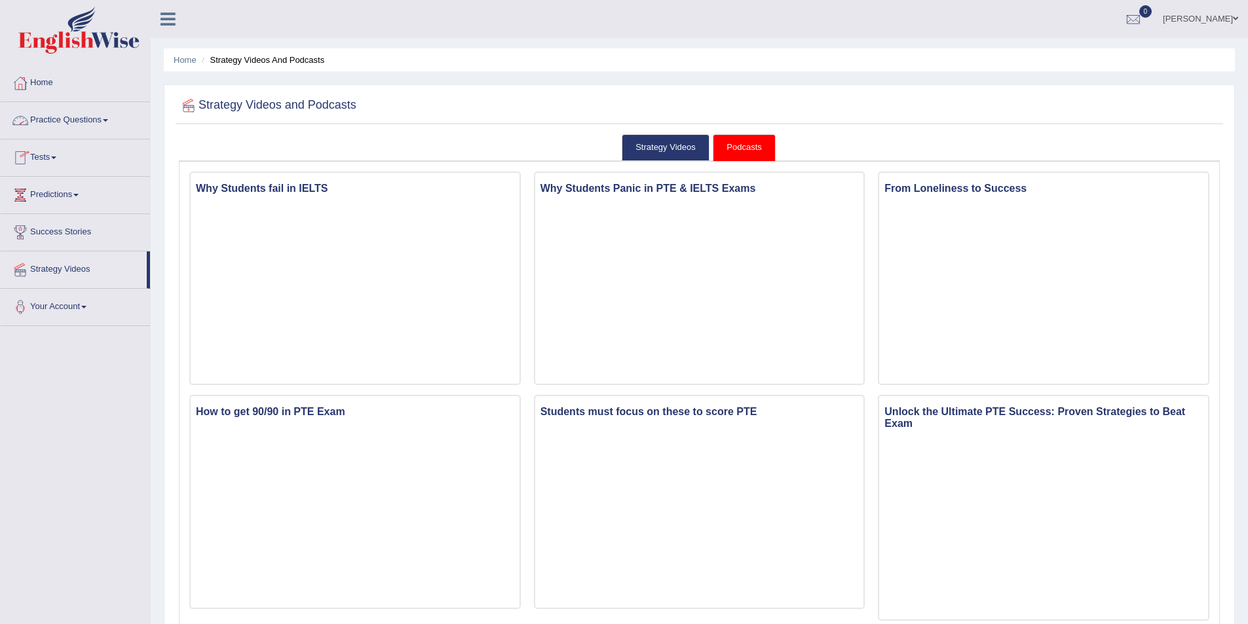
click at [63, 158] on link "Tests" at bounding box center [75, 156] width 149 height 33
click at [37, 235] on link "History" at bounding box center [85, 235] width 123 height 24
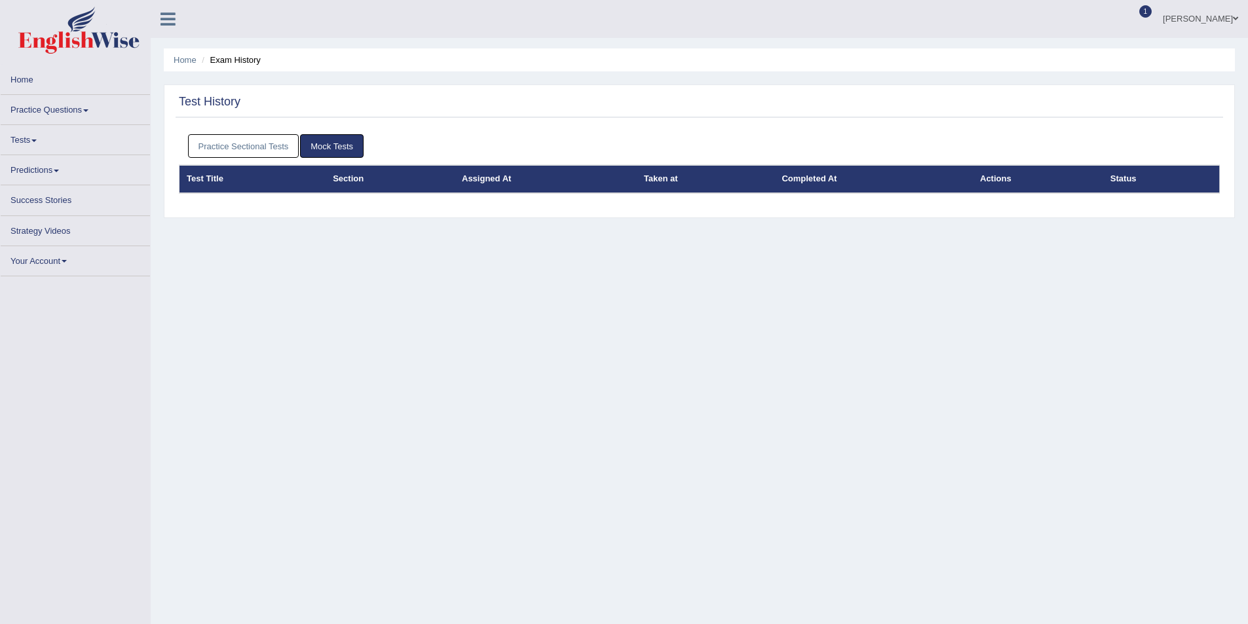
click at [290, 143] on link "Practice Sectional Tests" at bounding box center [243, 146] width 111 height 24
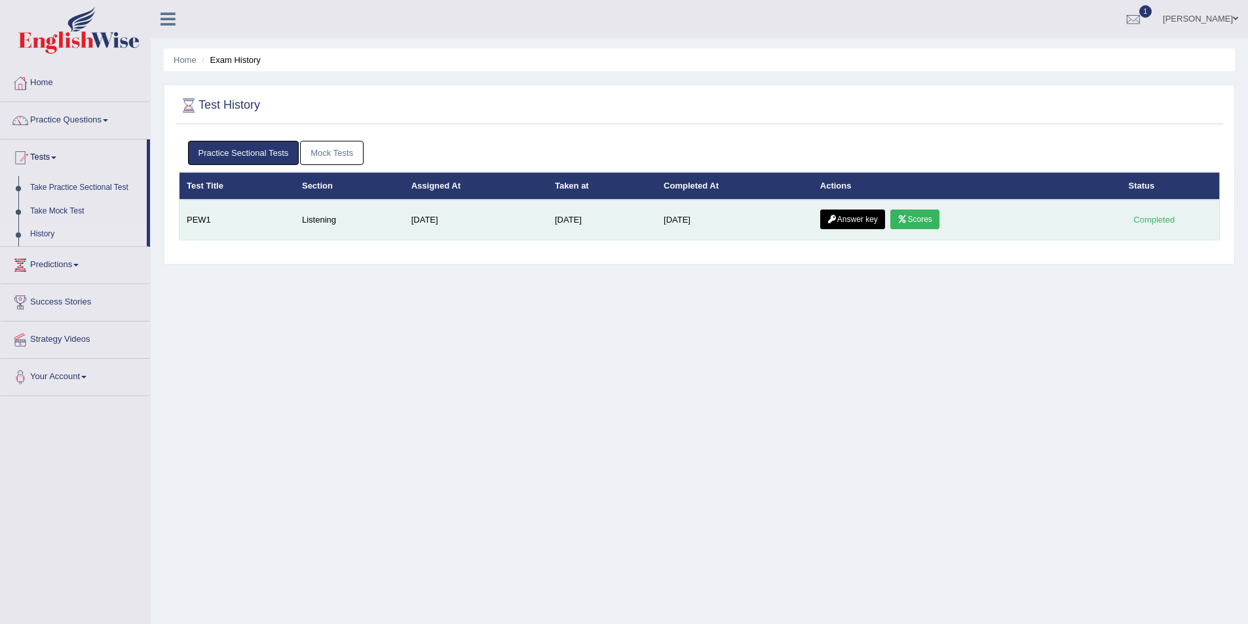
click at [928, 219] on link "Scores" at bounding box center [914, 220] width 48 height 20
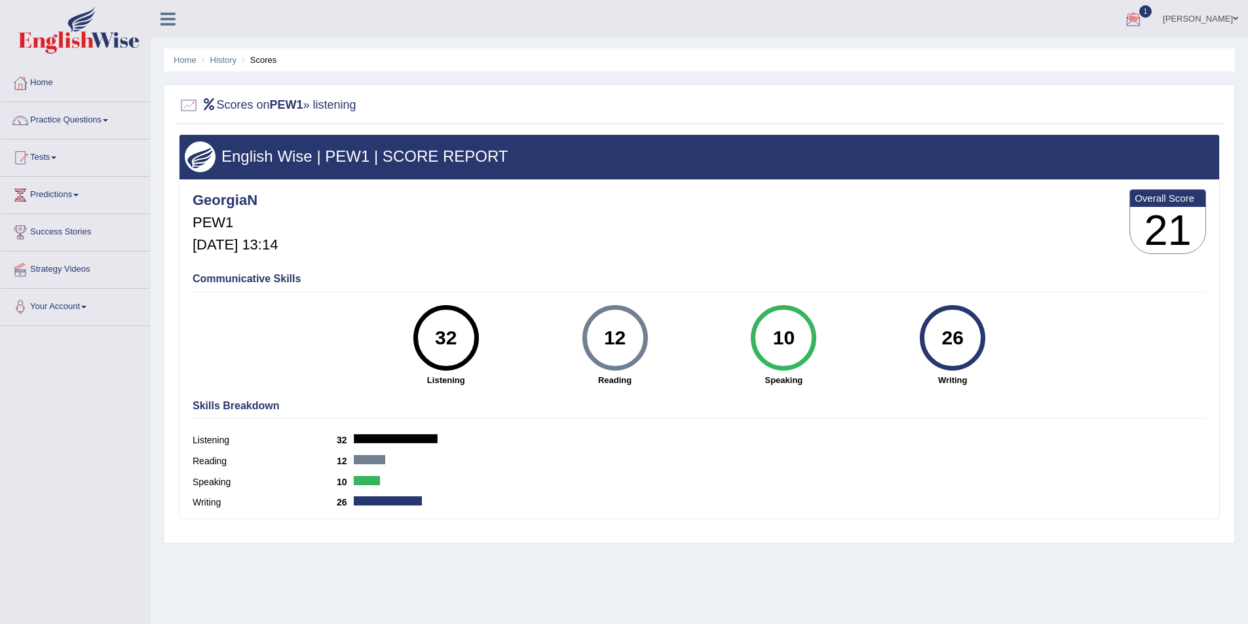
click at [1143, 14] on div at bounding box center [1133, 20] width 20 height 20
click at [186, 104] on div at bounding box center [189, 106] width 20 height 20
click at [1143, 12] on div at bounding box center [1133, 20] width 20 height 20
click at [1010, 64] on span "Exam evaluated" at bounding box center [1055, 65] width 174 height 10
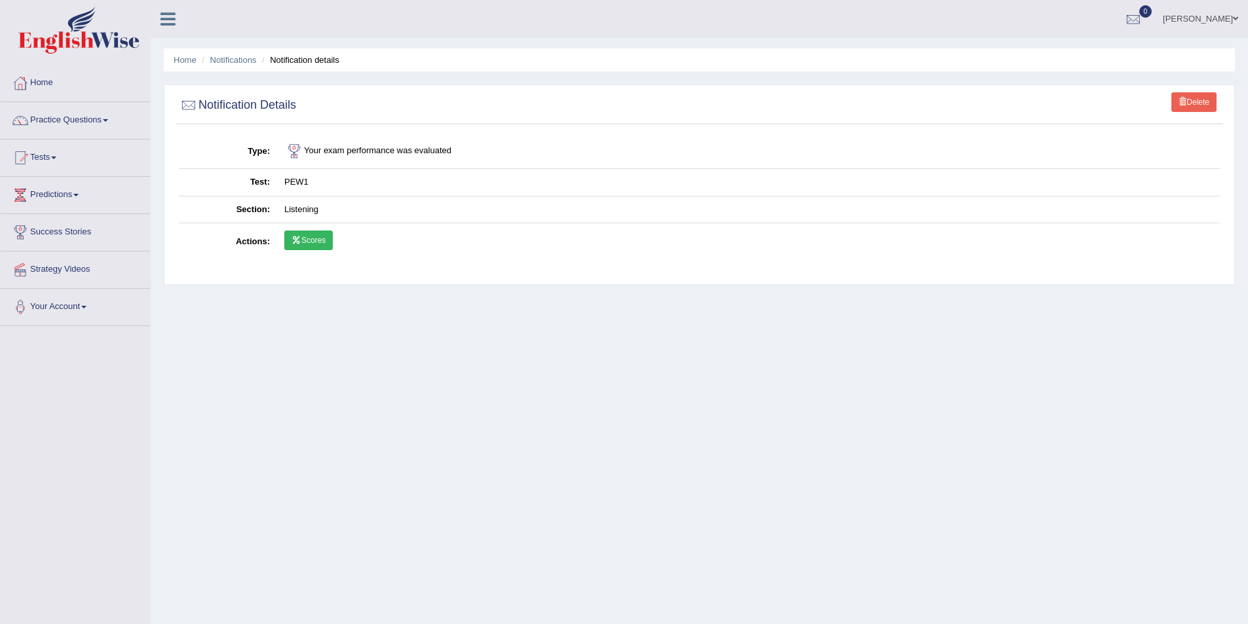
click at [306, 240] on link "Scores" at bounding box center [308, 241] width 48 height 20
click at [48, 85] on link "Home" at bounding box center [75, 81] width 149 height 33
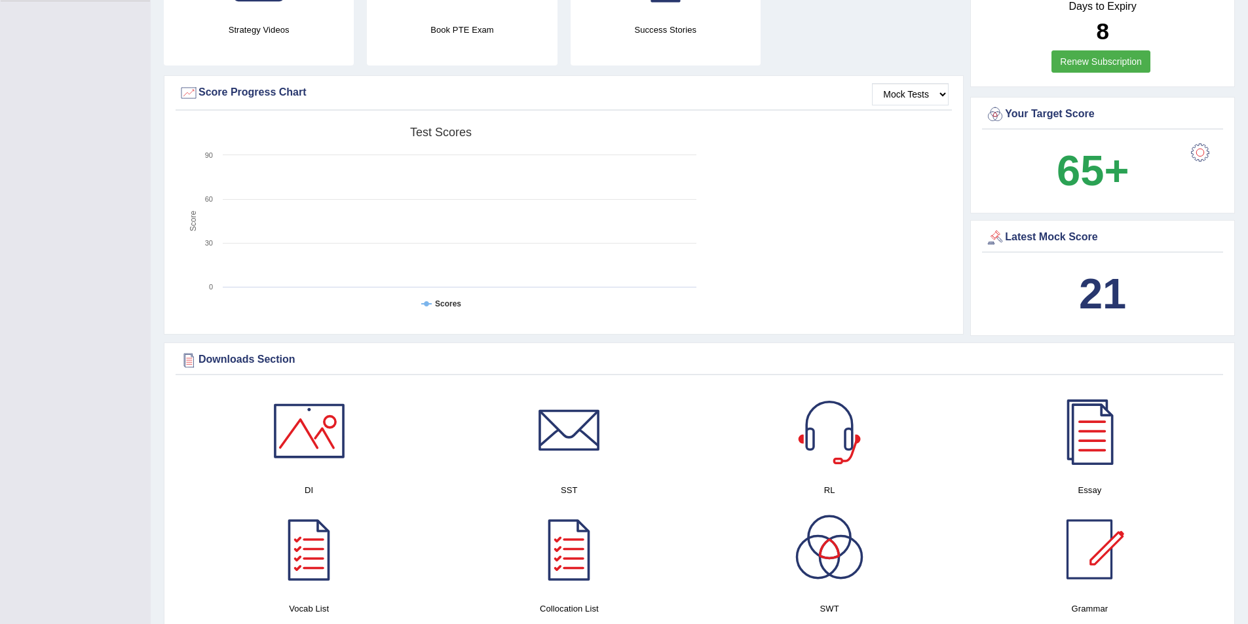
scroll to position [328, 0]
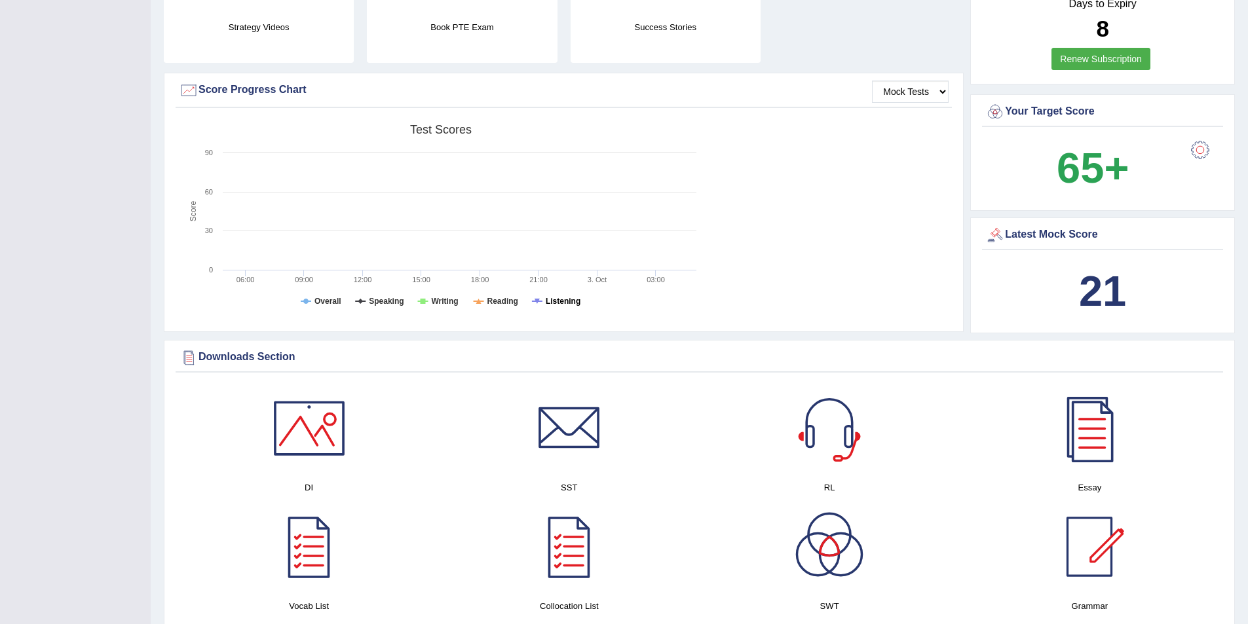
click at [559, 298] on tspan "Listening" at bounding box center [563, 301] width 35 height 9
click at [897, 94] on select "Mock Tests" at bounding box center [910, 92] width 77 height 22
click at [872, 81] on select "Mock Tests" at bounding box center [910, 92] width 77 height 22
click at [935, 95] on select "Mock Tests" at bounding box center [910, 92] width 77 height 22
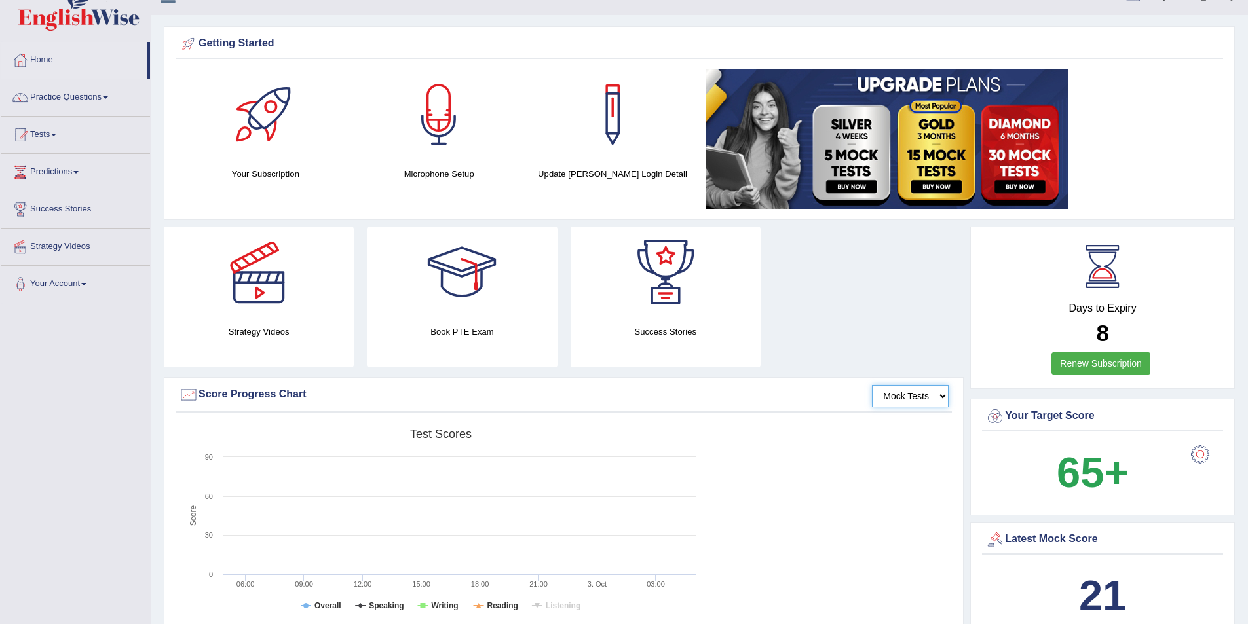
scroll to position [0, 0]
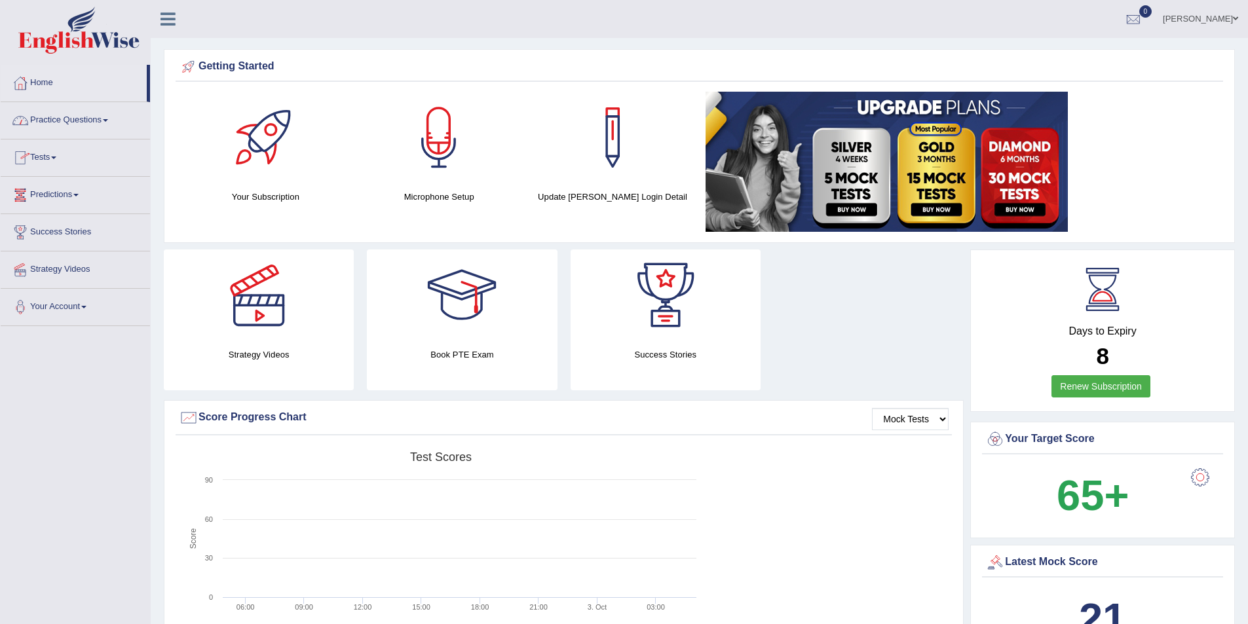
click at [54, 154] on link "Tests" at bounding box center [75, 156] width 149 height 33
click at [57, 211] on link "Take Mock Test" at bounding box center [85, 212] width 123 height 24
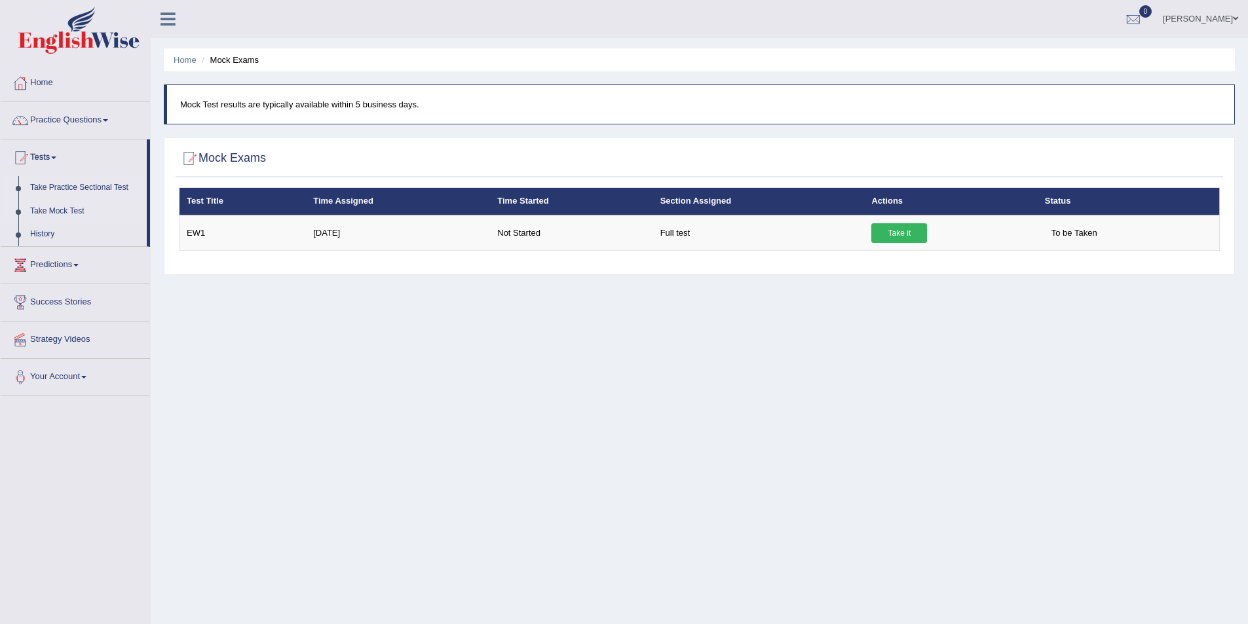
click at [81, 186] on link "Take Practice Sectional Test" at bounding box center [85, 188] width 123 height 24
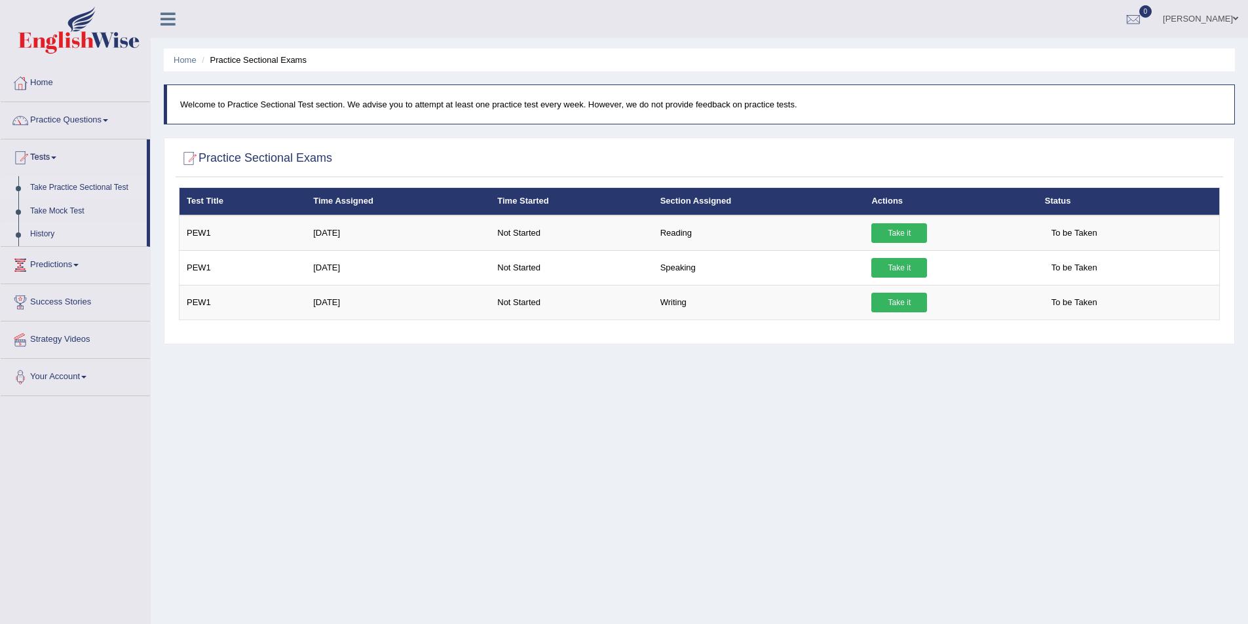
click at [38, 233] on link "History" at bounding box center [85, 235] width 123 height 24
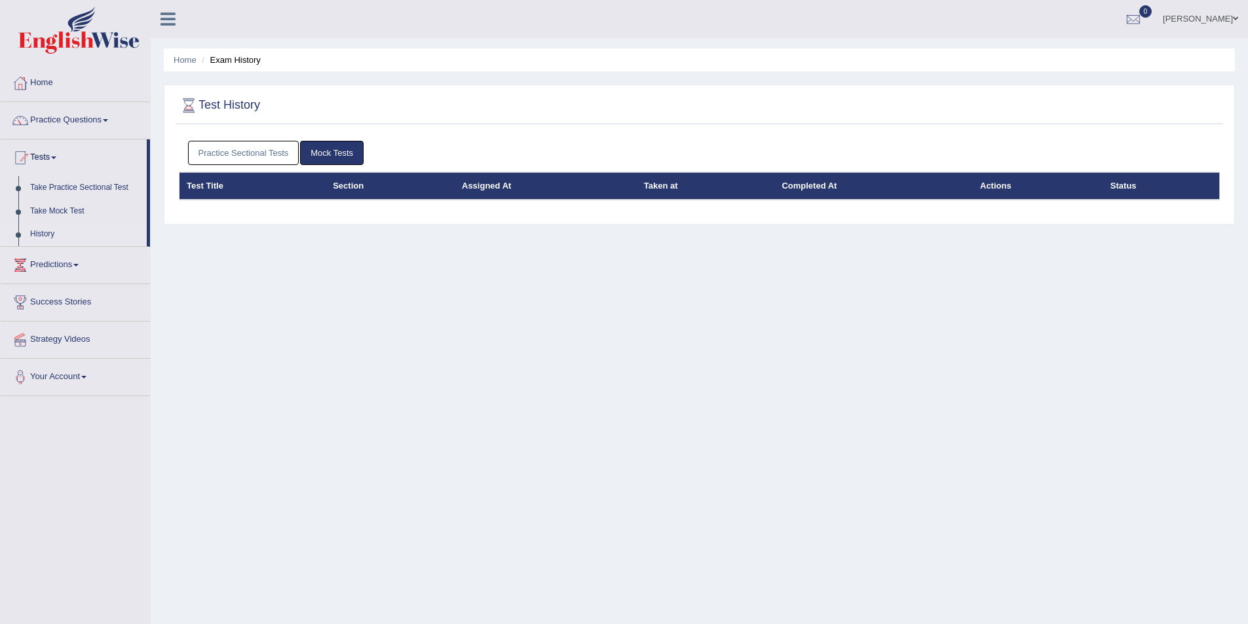
click at [250, 149] on link "Practice Sectional Tests" at bounding box center [243, 153] width 111 height 24
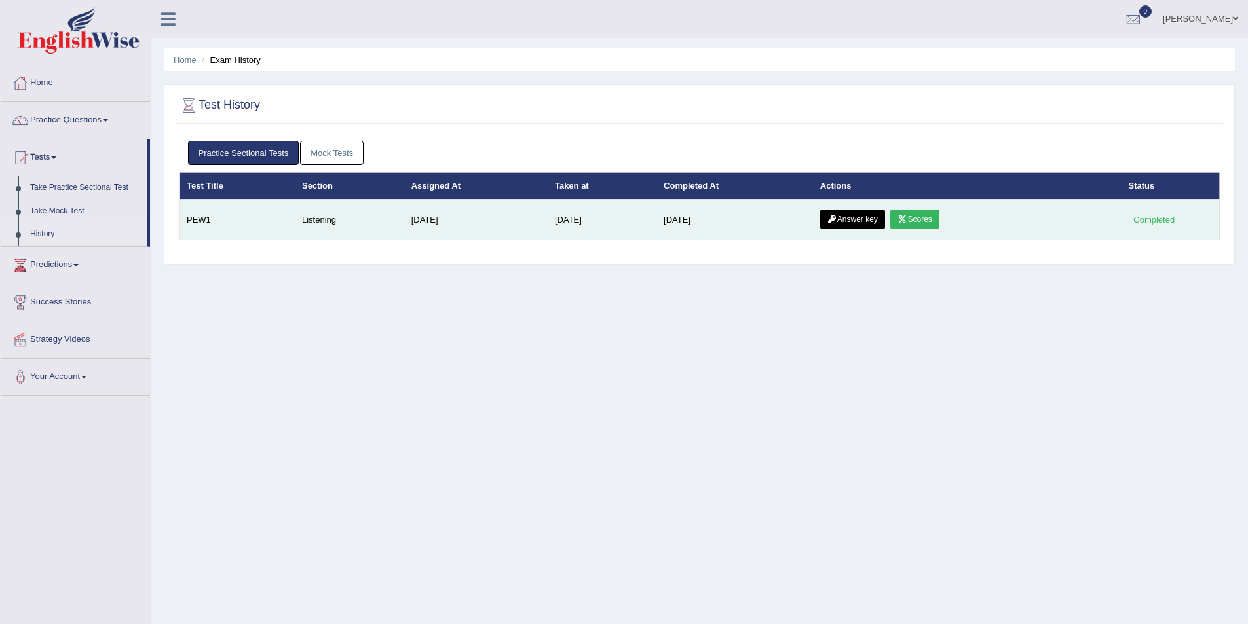
click at [852, 221] on link "Answer key" at bounding box center [852, 220] width 65 height 20
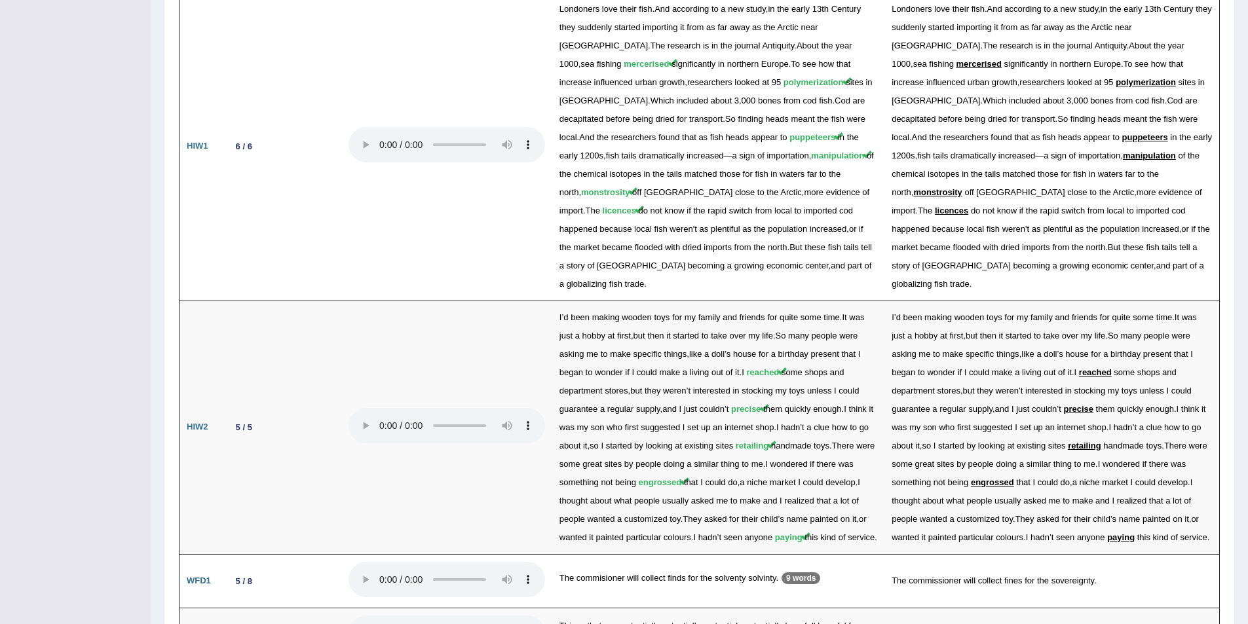
scroll to position [1824, 0]
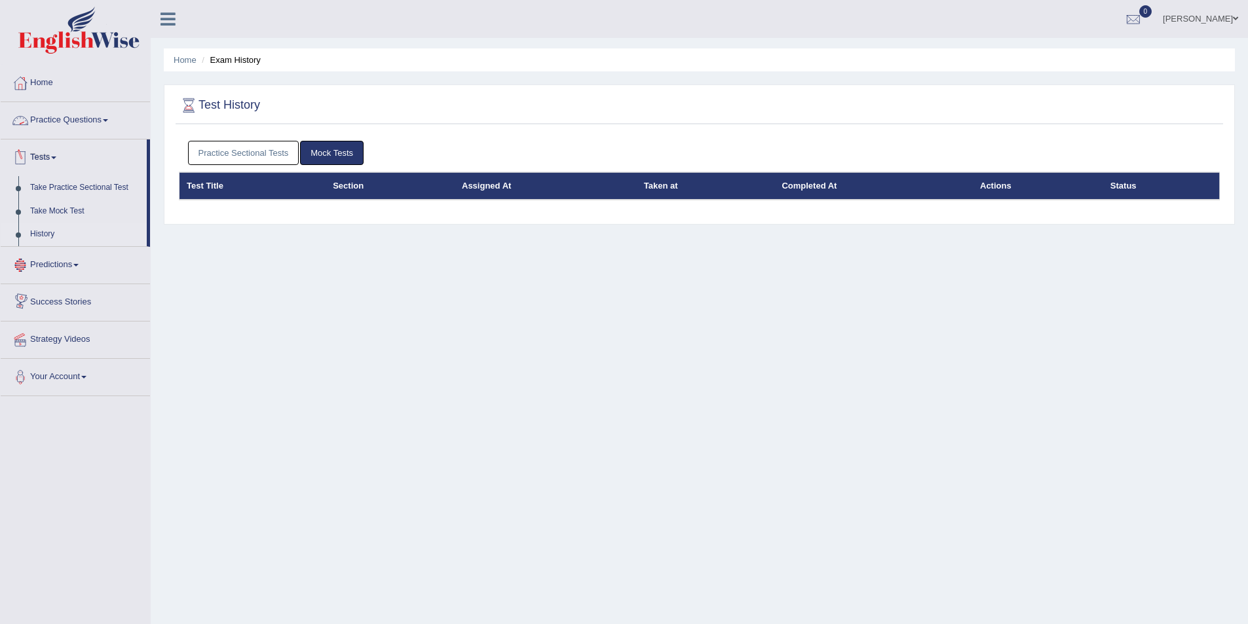
click at [107, 116] on link "Practice Questions" at bounding box center [75, 118] width 149 height 33
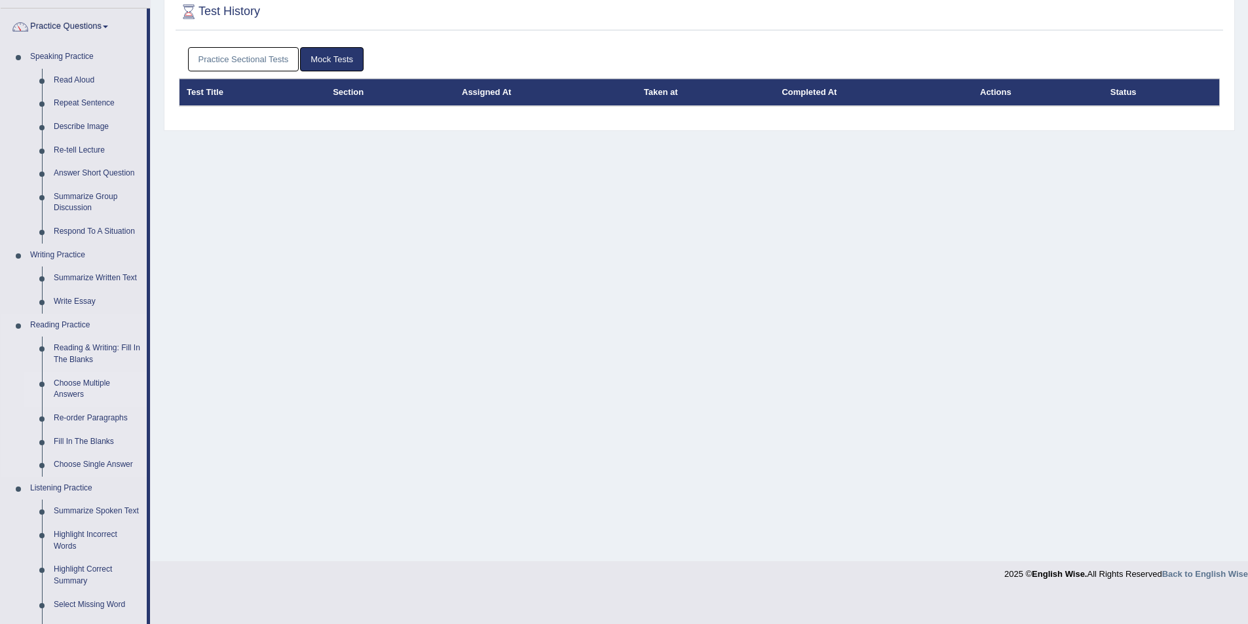
scroll to position [262, 0]
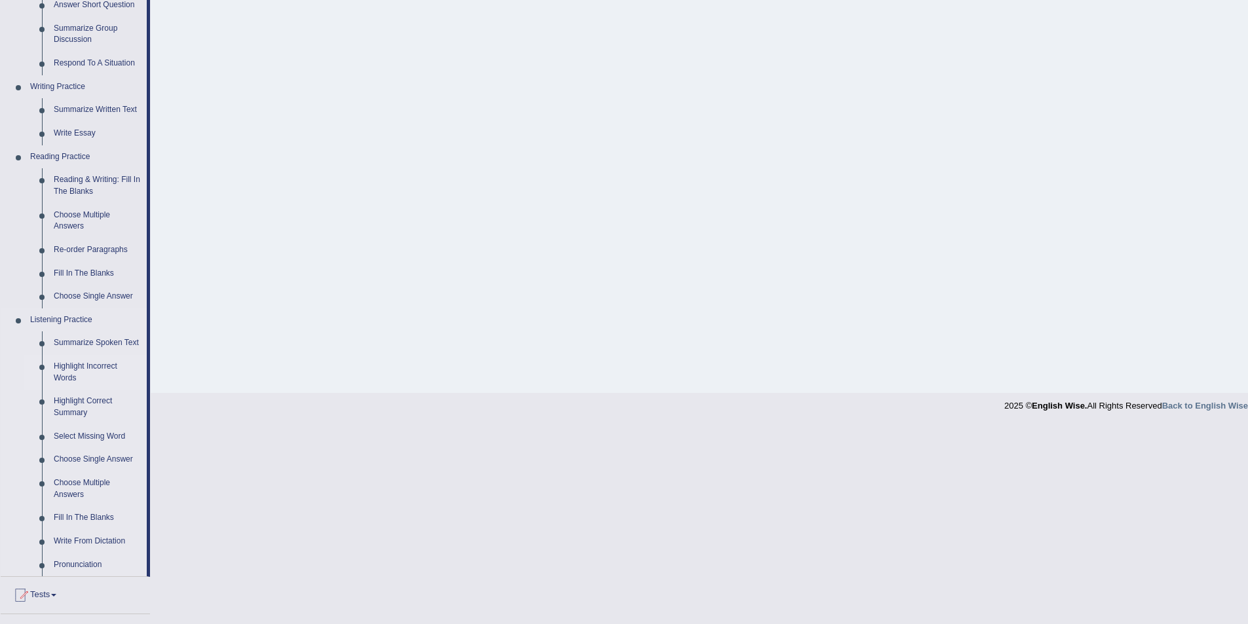
click at [75, 365] on link "Highlight Incorrect Words" at bounding box center [97, 372] width 99 height 35
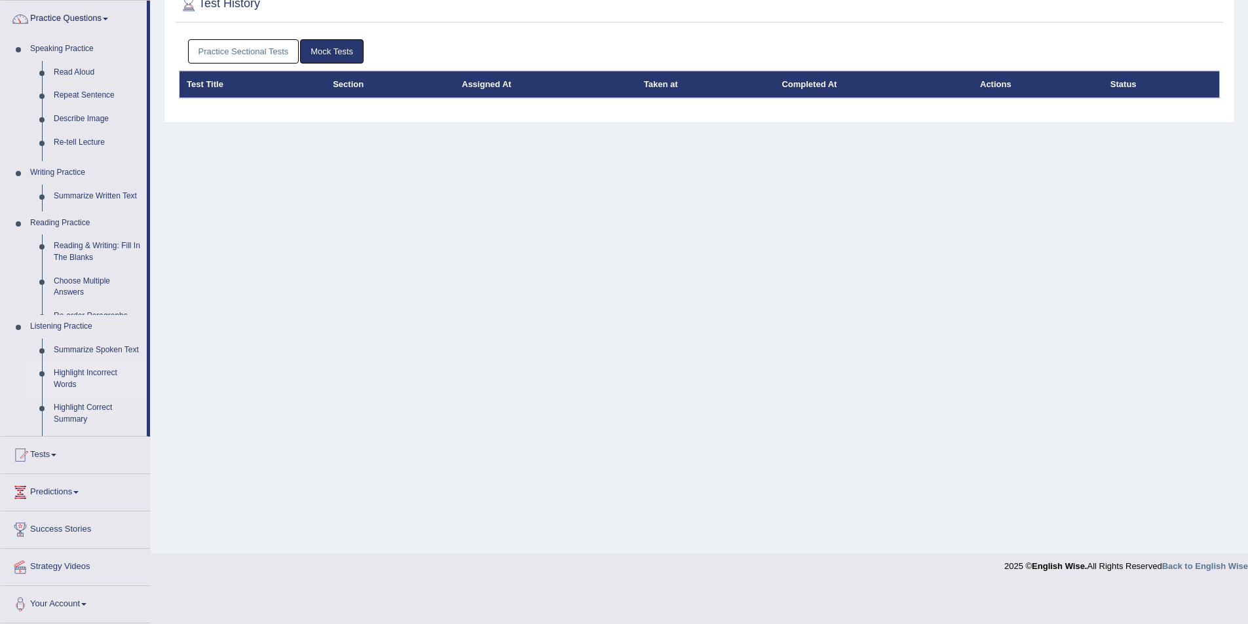
scroll to position [64, 0]
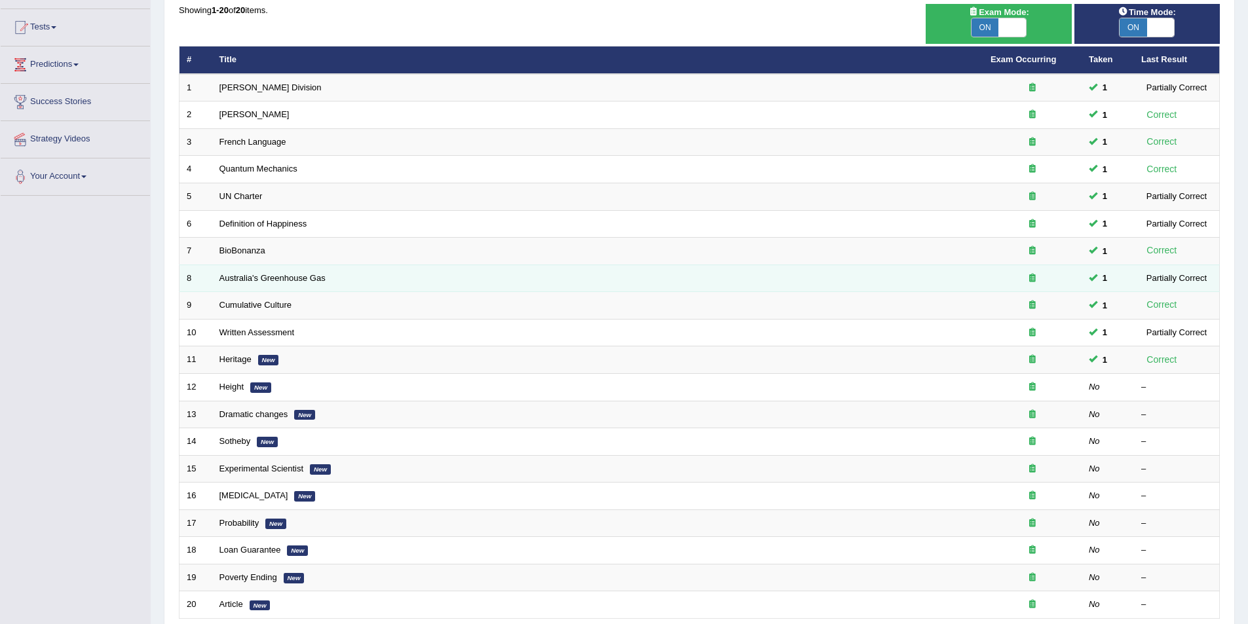
scroll to position [131, 0]
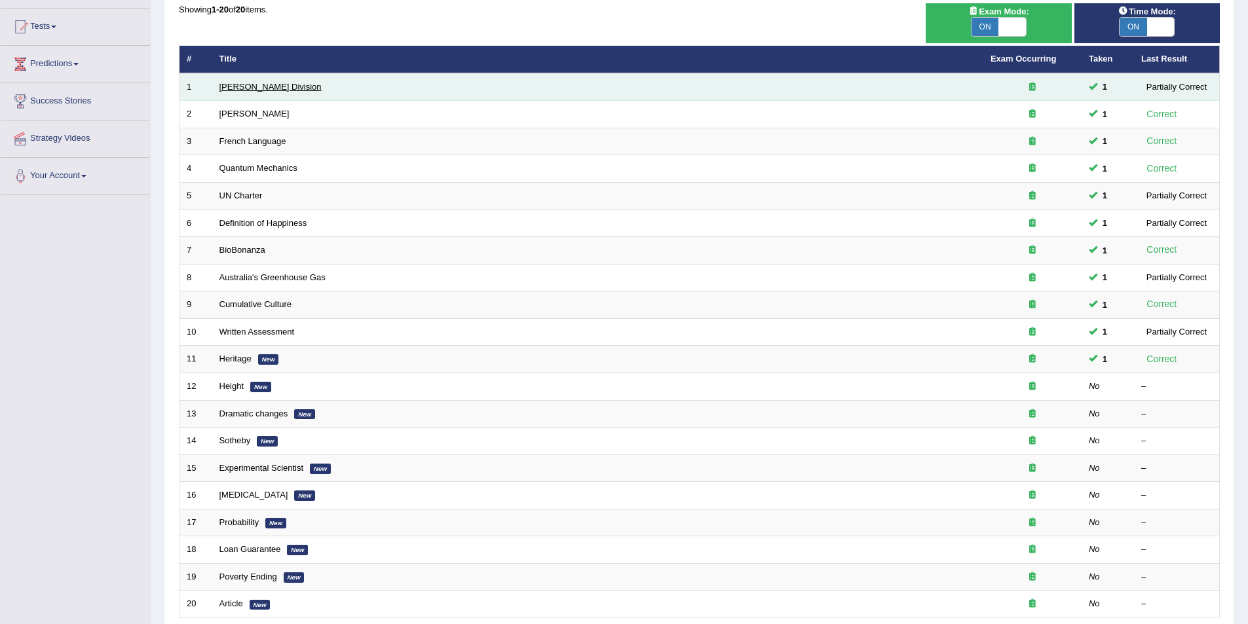
click at [237, 85] on link "[PERSON_NAME] Division" at bounding box center [270, 87] width 102 height 10
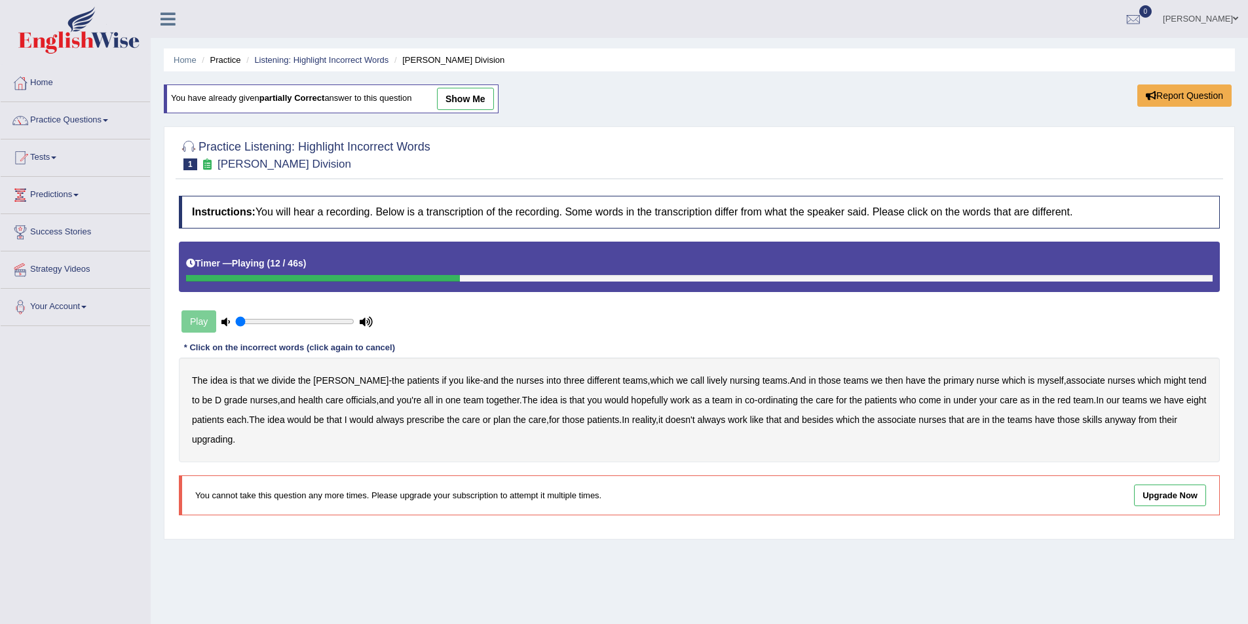
click at [707, 383] on b "lively" at bounding box center [717, 380] width 20 height 10
click at [346, 398] on b "officials" at bounding box center [361, 400] width 30 height 10
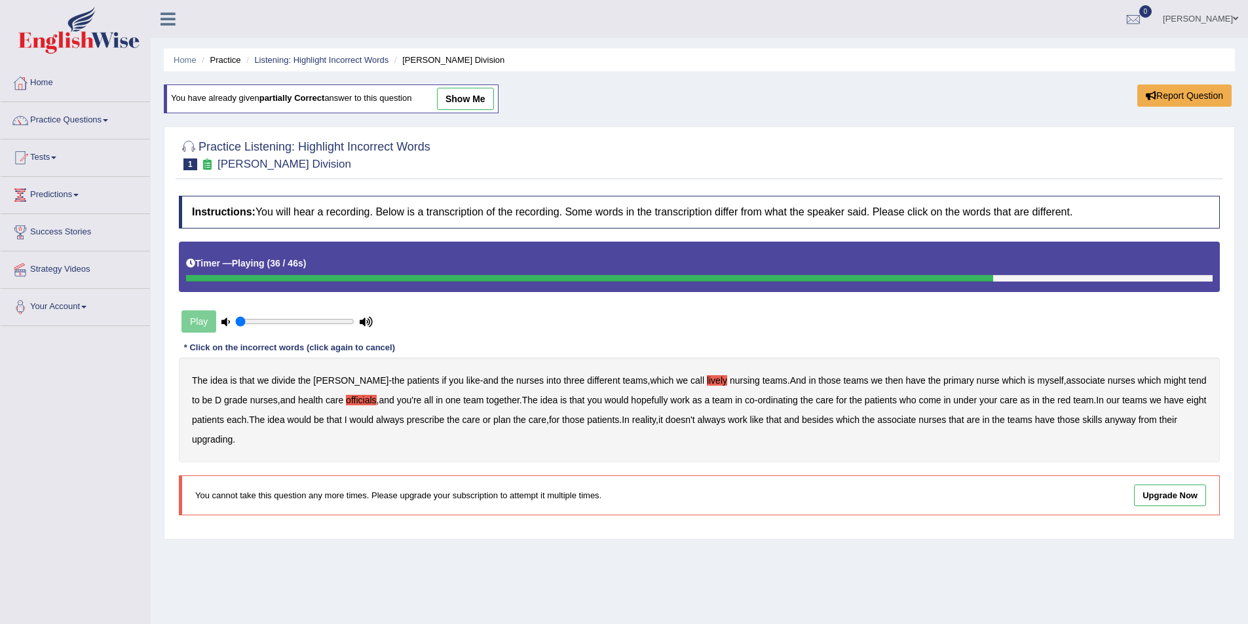
click at [388, 419] on b "always" at bounding box center [390, 420] width 28 height 10
click at [205, 437] on b "upgrading" at bounding box center [212, 439] width 41 height 10
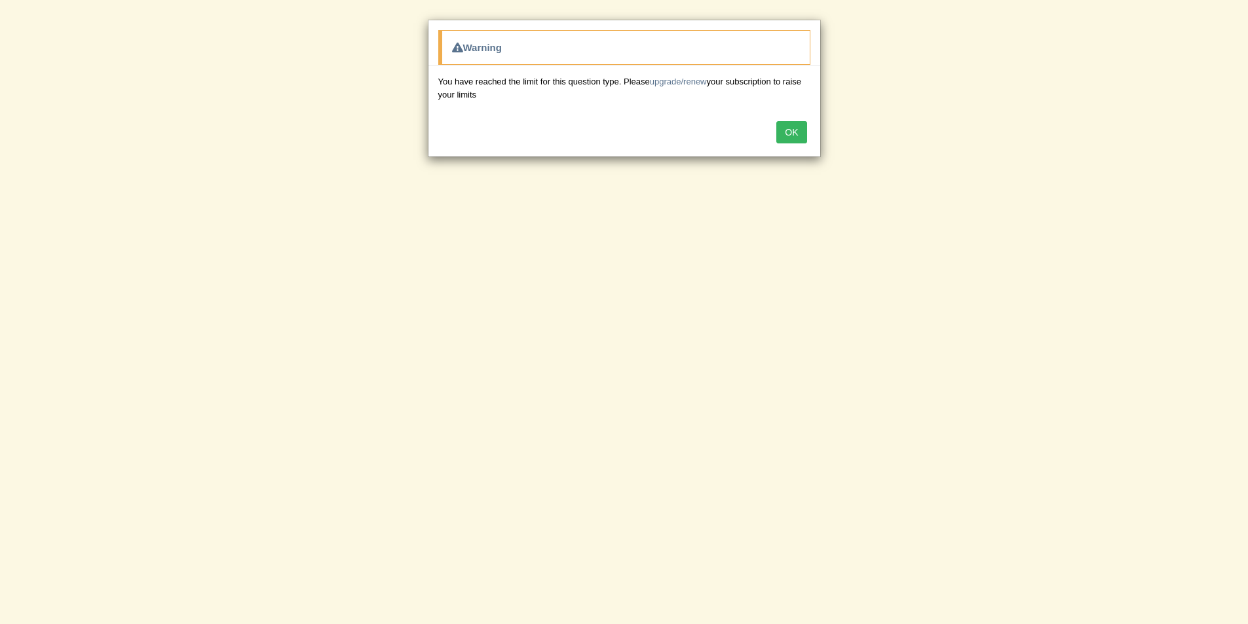
click at [795, 131] on button "OK" at bounding box center [791, 132] width 30 height 22
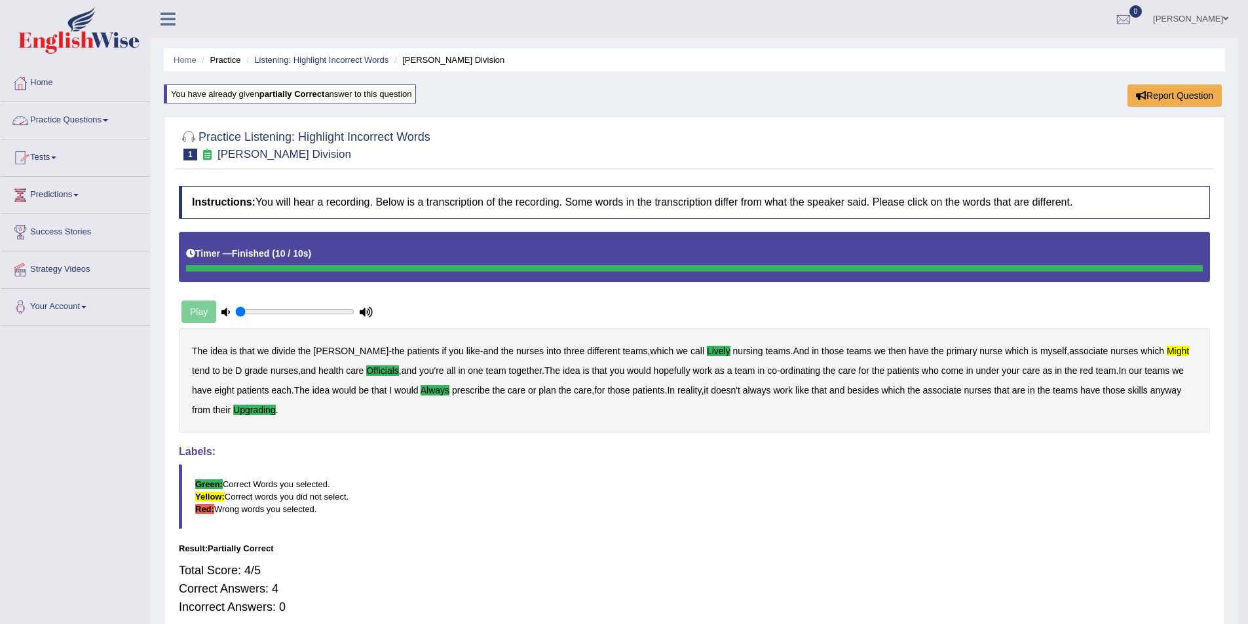
click at [107, 119] on link "Practice Questions" at bounding box center [75, 118] width 149 height 33
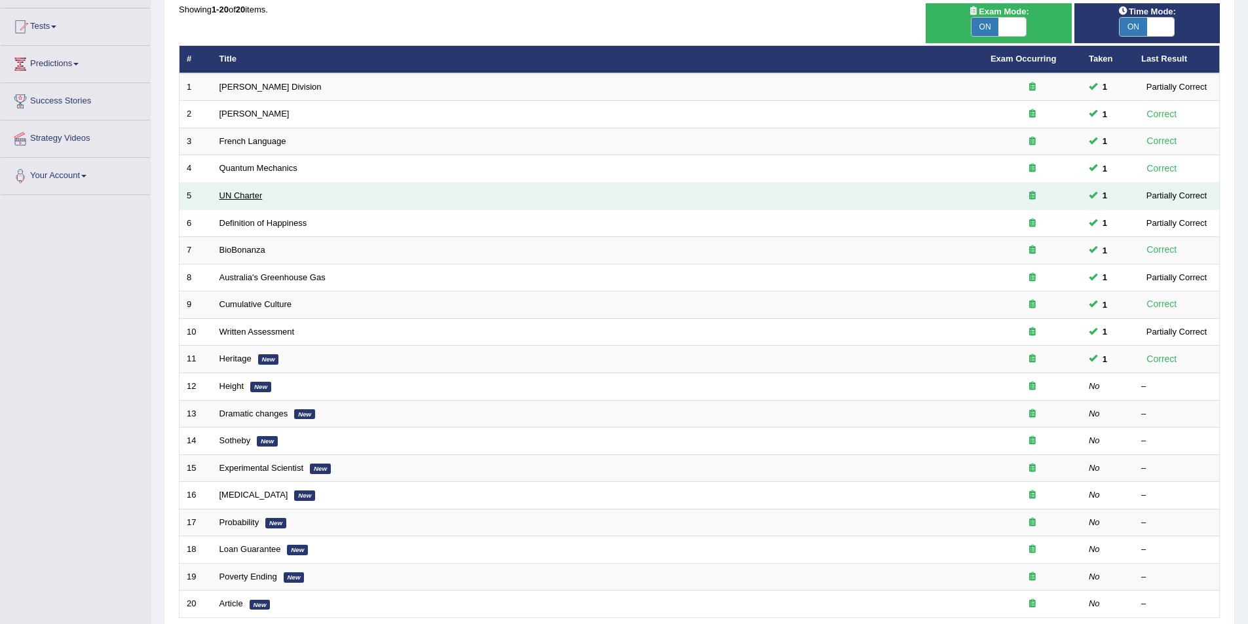
click at [243, 198] on link "UN Charter" at bounding box center [240, 196] width 43 height 10
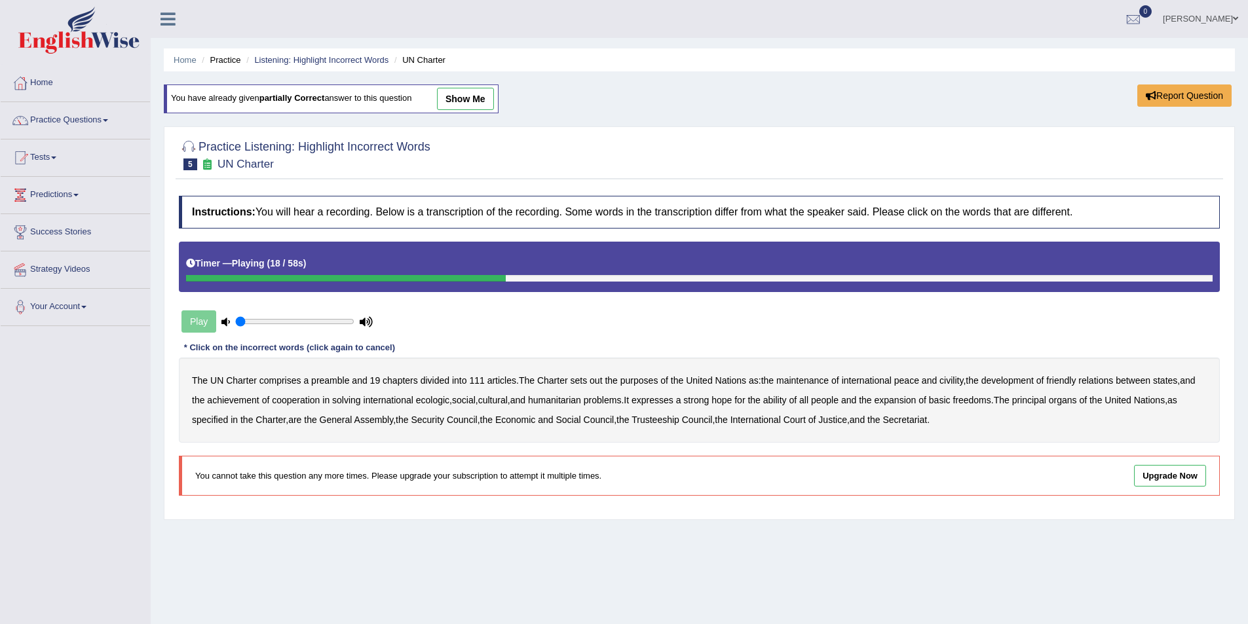
click at [953, 382] on b "civility" at bounding box center [951, 380] width 24 height 10
click at [432, 400] on b "ecologic" at bounding box center [432, 400] width 33 height 10
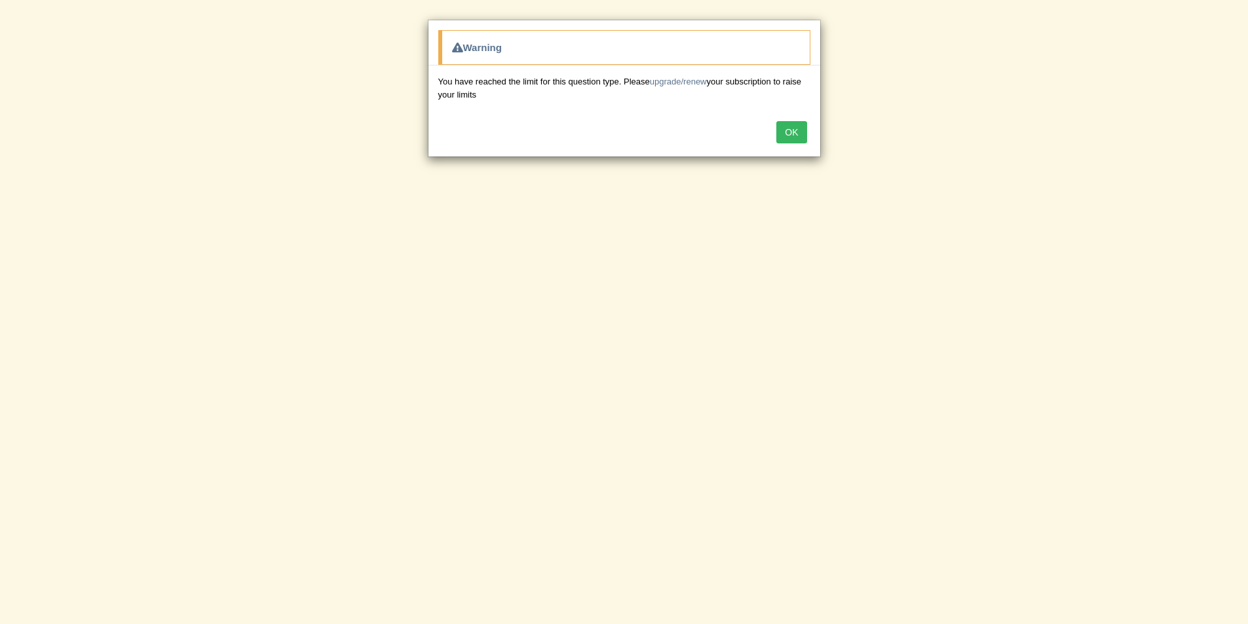
click at [788, 135] on button "OK" at bounding box center [791, 132] width 30 height 22
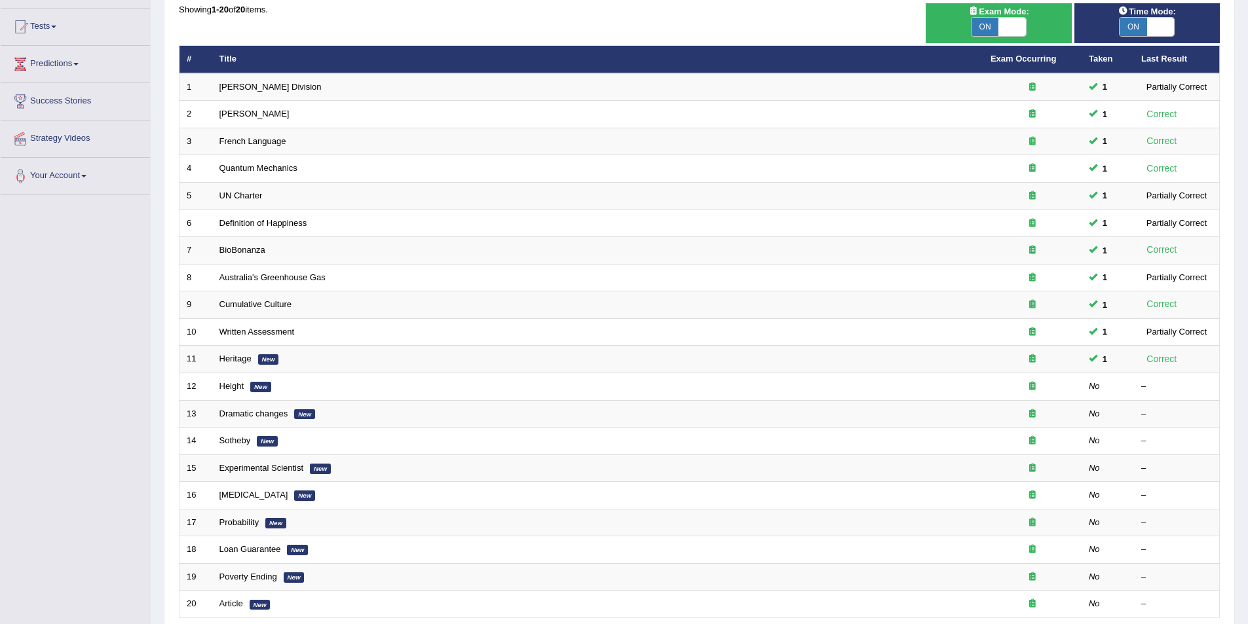
scroll to position [131, 0]
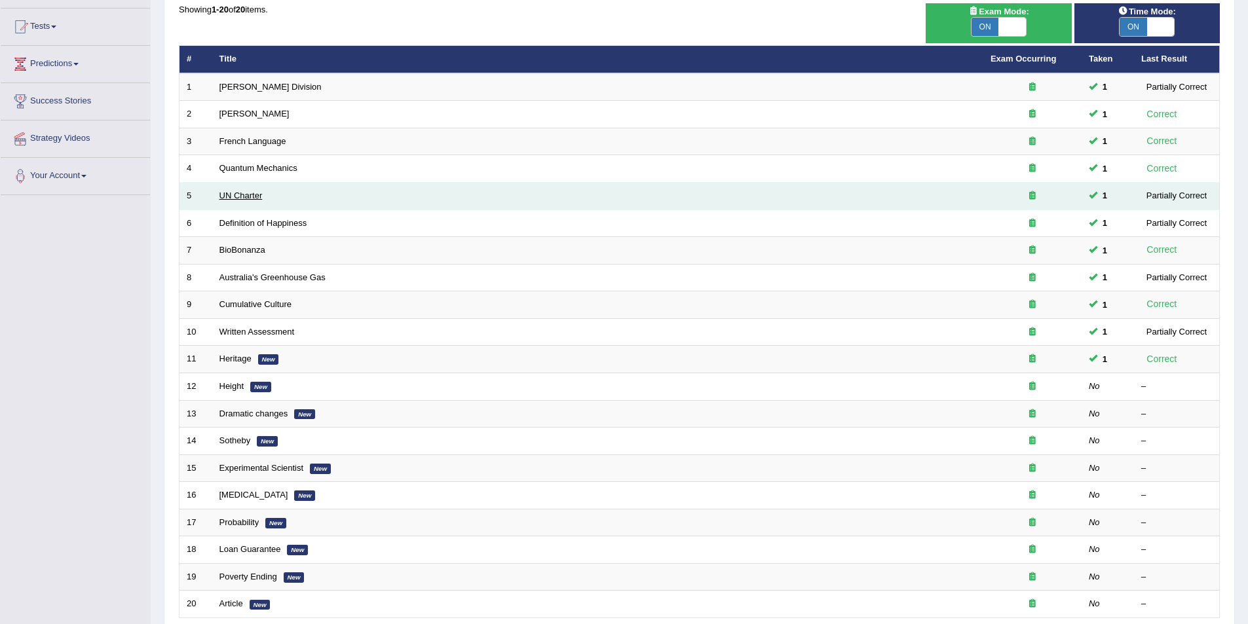
click at [237, 199] on link "UN Charter" at bounding box center [240, 196] width 43 height 10
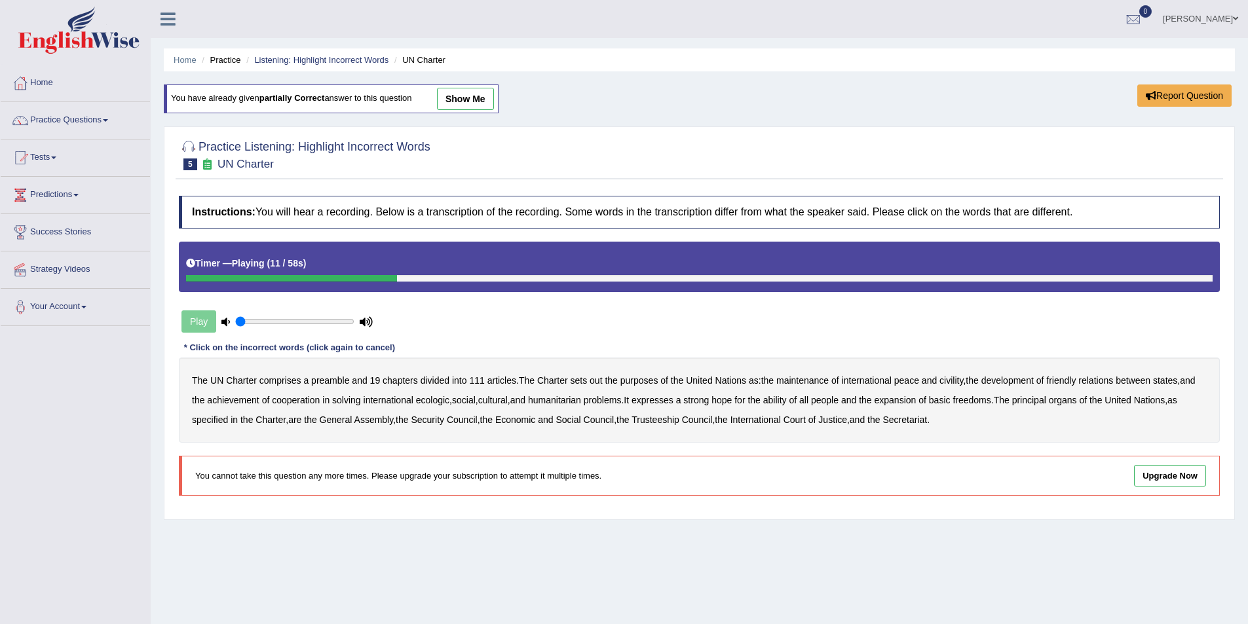
click at [596, 381] on b "out" at bounding box center [596, 380] width 12 height 10
click at [949, 382] on b "civility" at bounding box center [951, 380] width 24 height 10
click at [435, 398] on b "ecologic" at bounding box center [432, 400] width 33 height 10
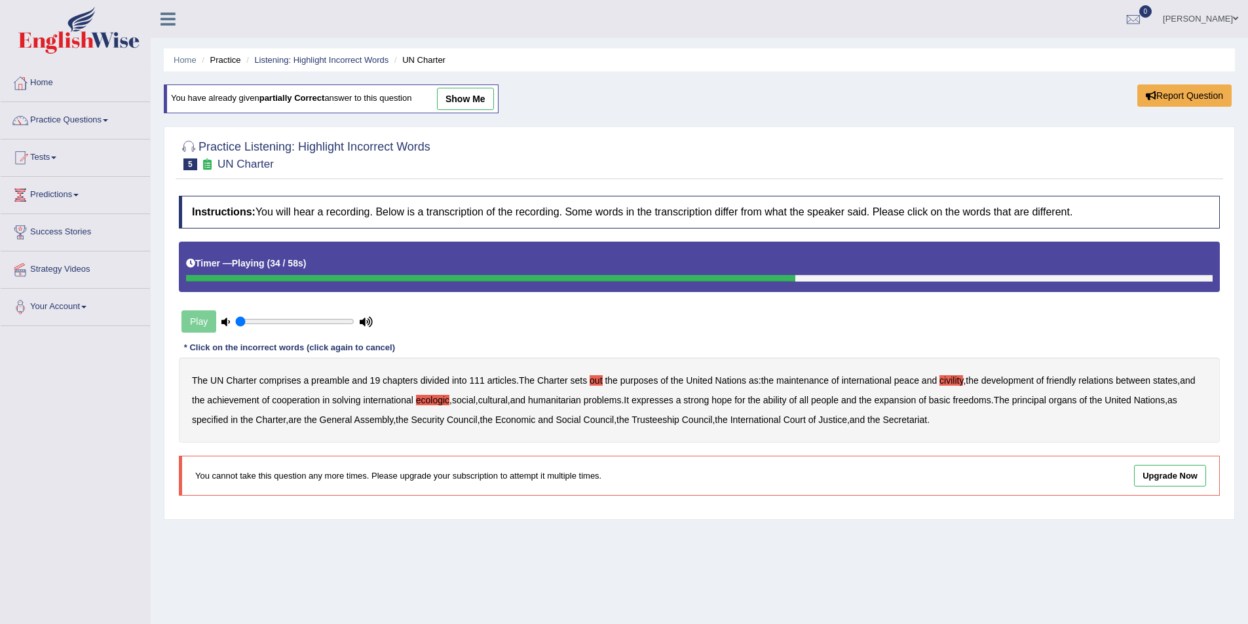
click at [787, 400] on b "ability" at bounding box center [775, 400] width 24 height 10
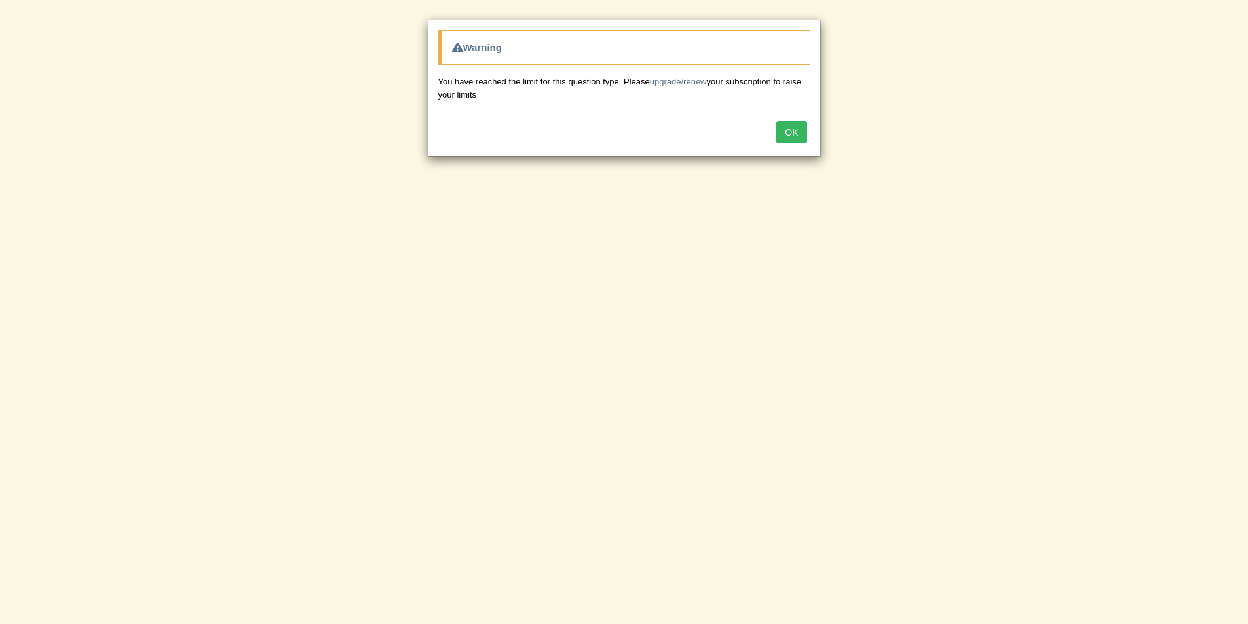
click at [787, 137] on button "OK" at bounding box center [791, 132] width 30 height 22
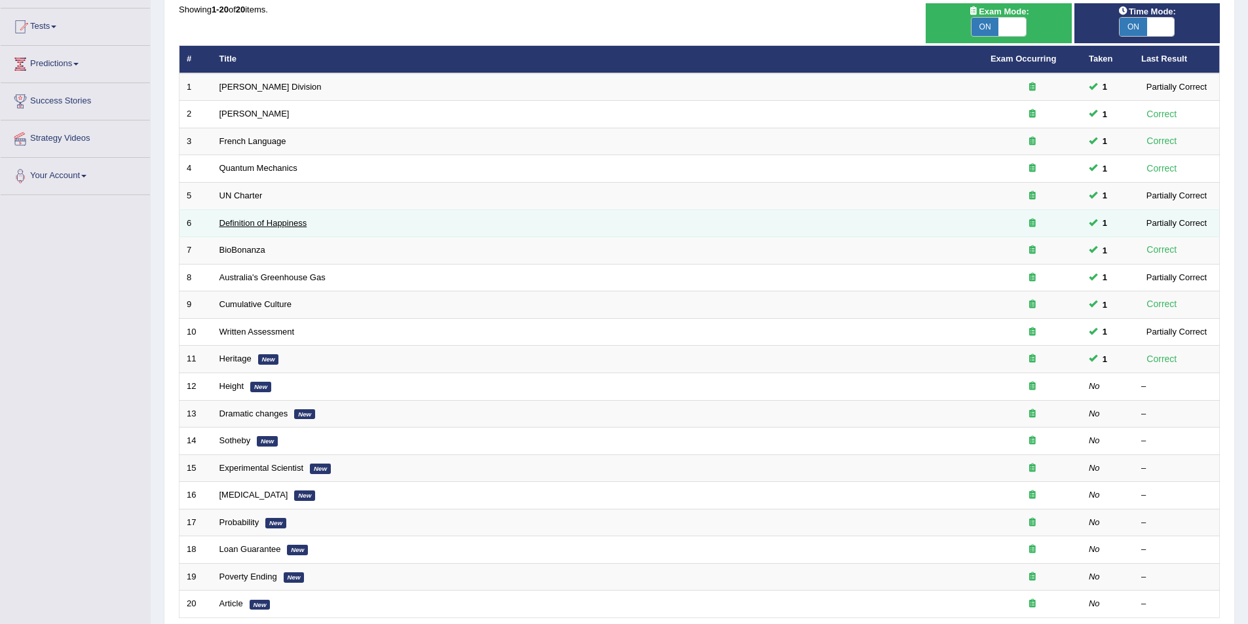
click at [273, 223] on link "Definition of Happiness" at bounding box center [263, 223] width 88 height 10
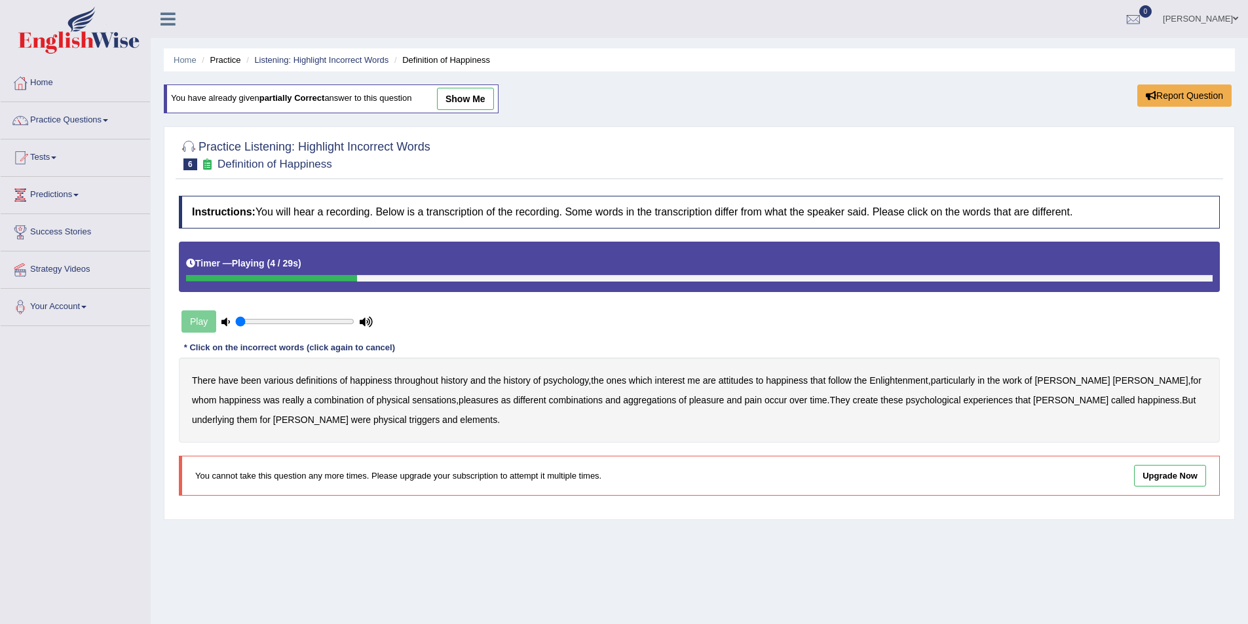
click at [567, 382] on b "psychology" at bounding box center [565, 380] width 45 height 10
click at [744, 381] on b "attitudes" at bounding box center [736, 380] width 35 height 10
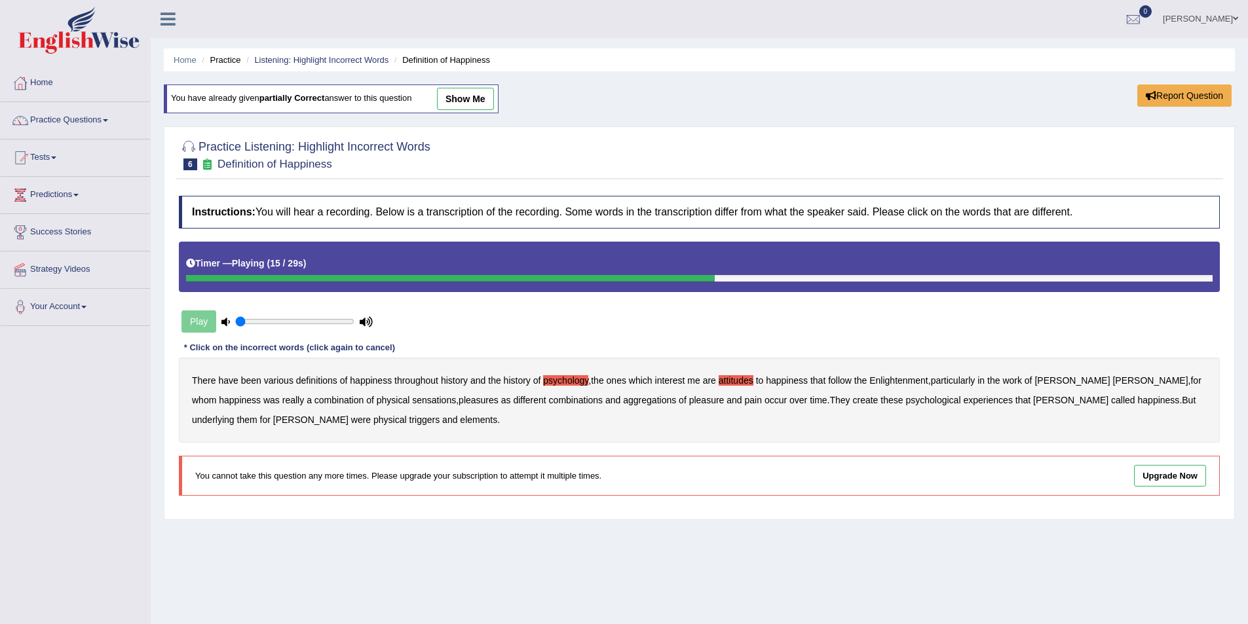
click at [412, 399] on b "sensations" at bounding box center [434, 400] width 44 height 10
click at [852, 402] on b "create" at bounding box center [865, 400] width 26 height 10
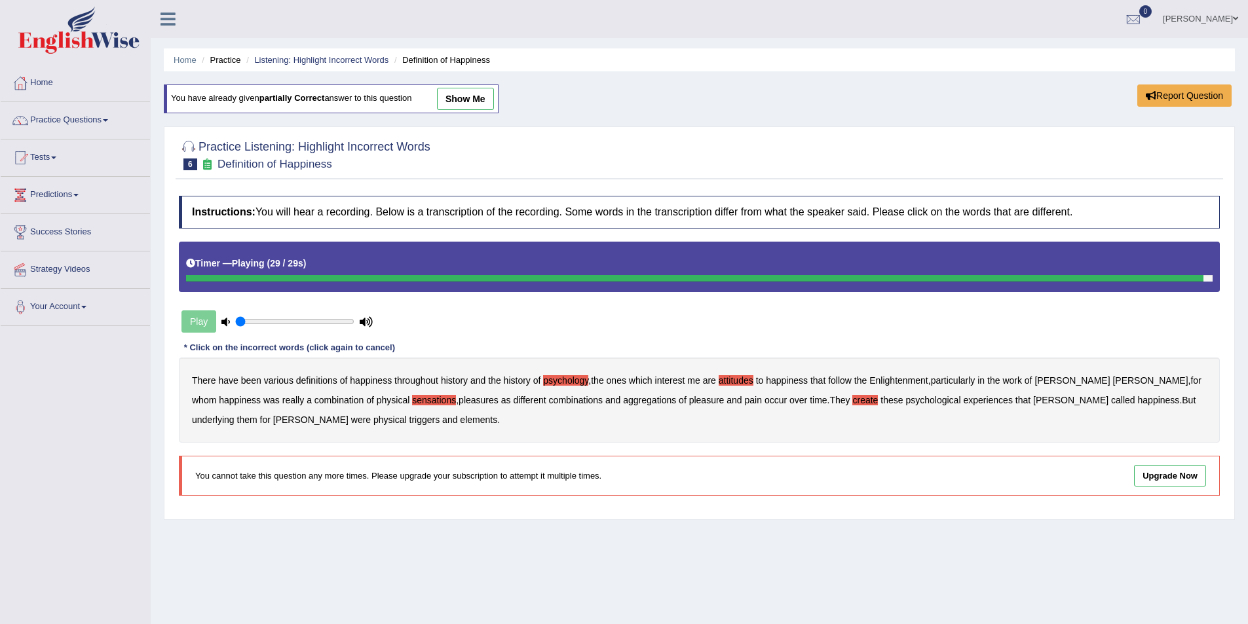
click at [460, 416] on b "elements" at bounding box center [478, 420] width 37 height 10
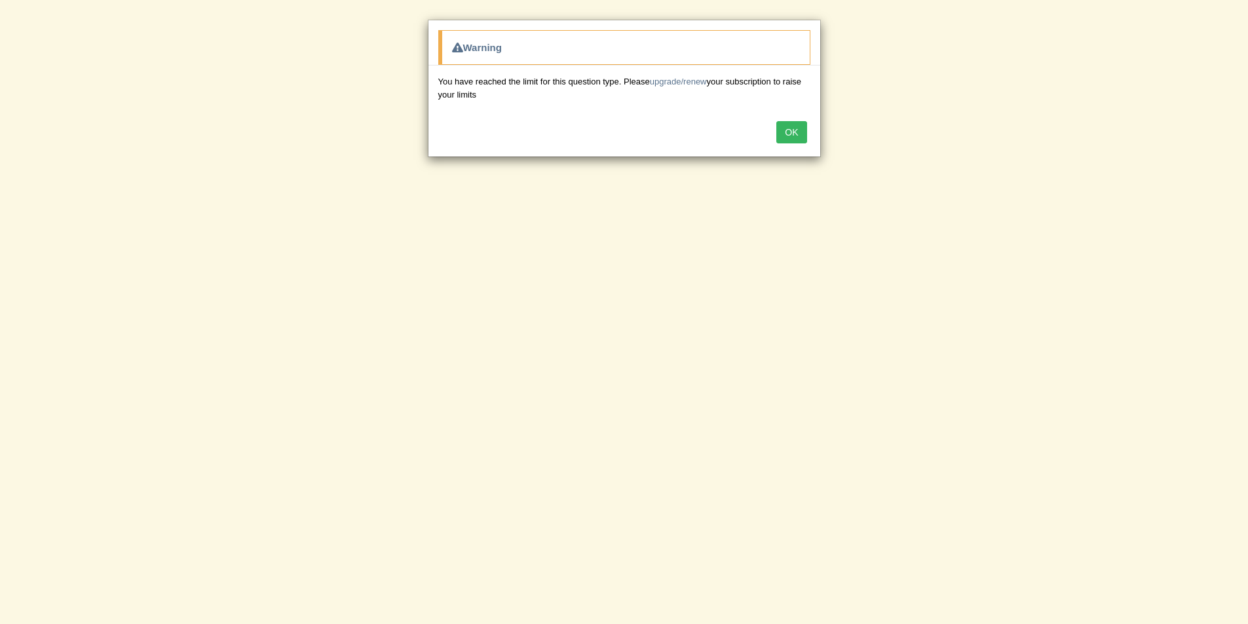
click at [804, 135] on button "OK" at bounding box center [791, 132] width 30 height 22
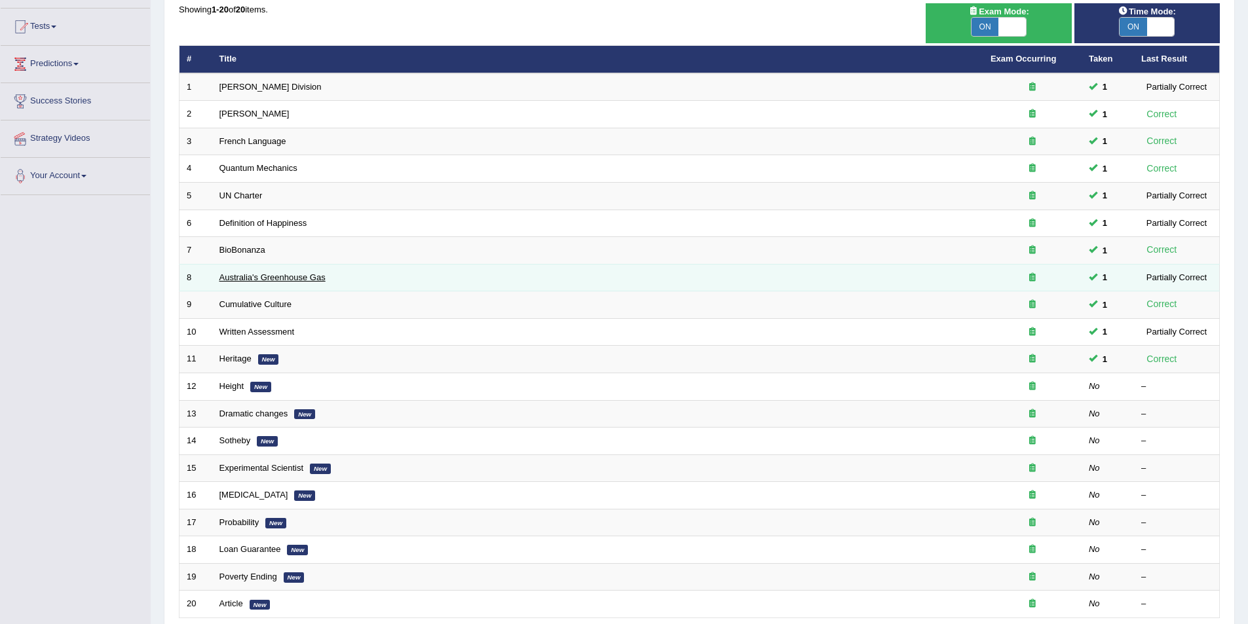
click at [242, 276] on link "Australia's Greenhouse Gas" at bounding box center [272, 278] width 106 height 10
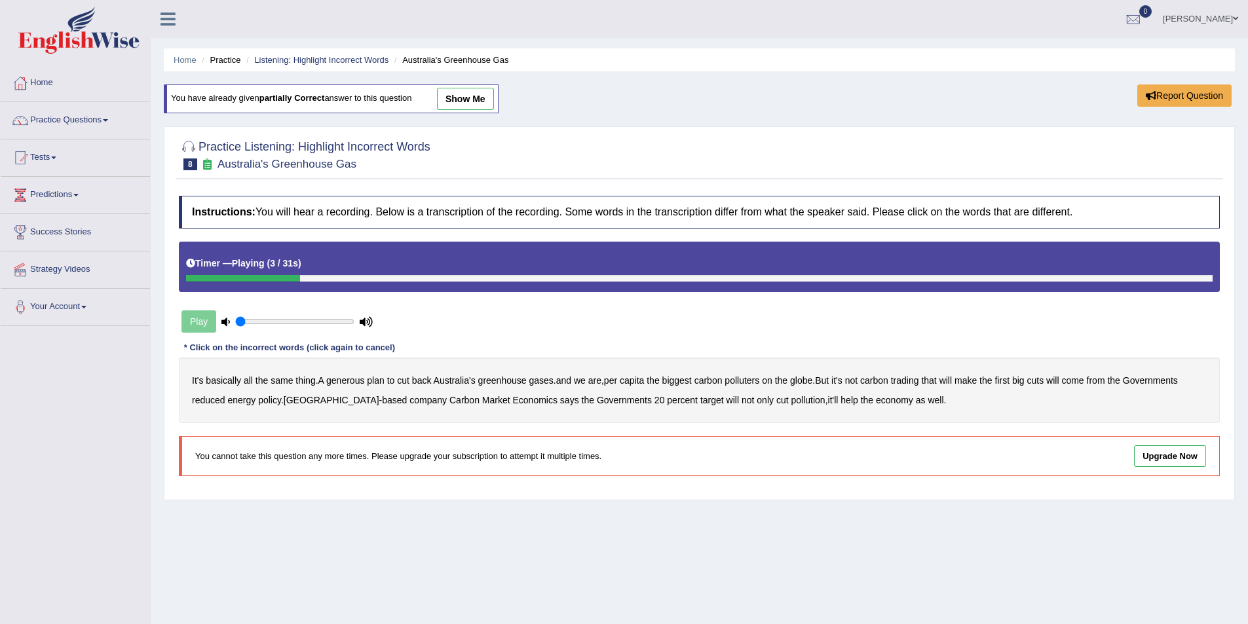
click at [352, 381] on b "generous" at bounding box center [345, 380] width 38 height 10
click at [809, 377] on b "globe" at bounding box center [801, 380] width 22 height 10
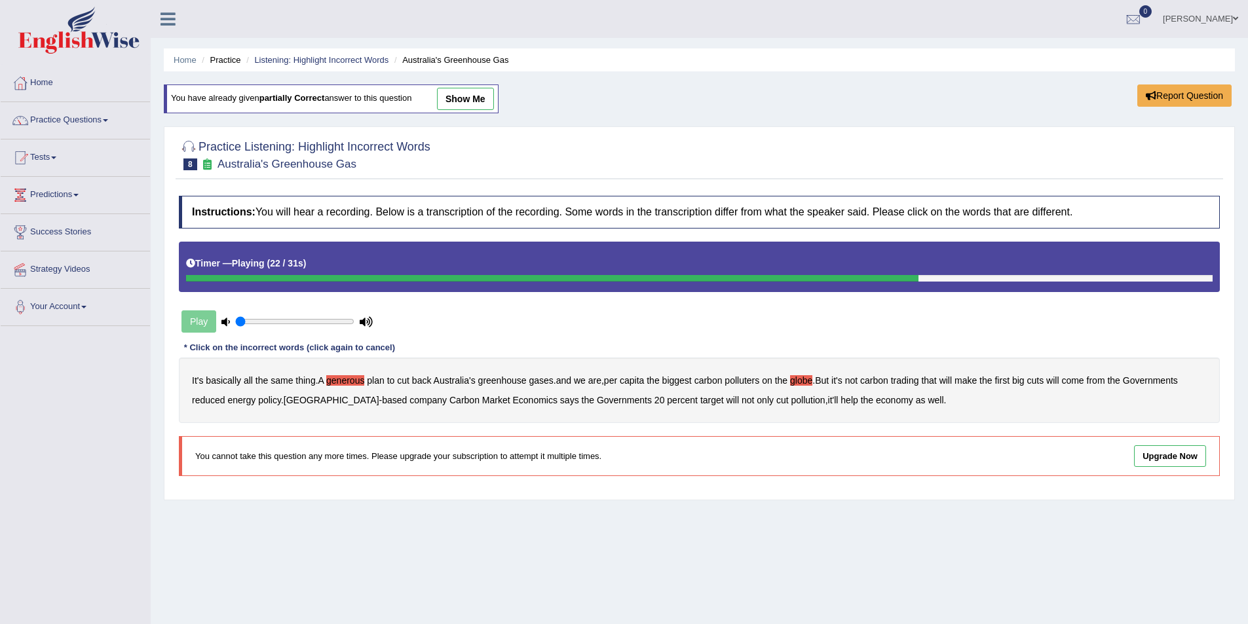
click at [269, 399] on b "policy" at bounding box center [269, 400] width 23 height 10
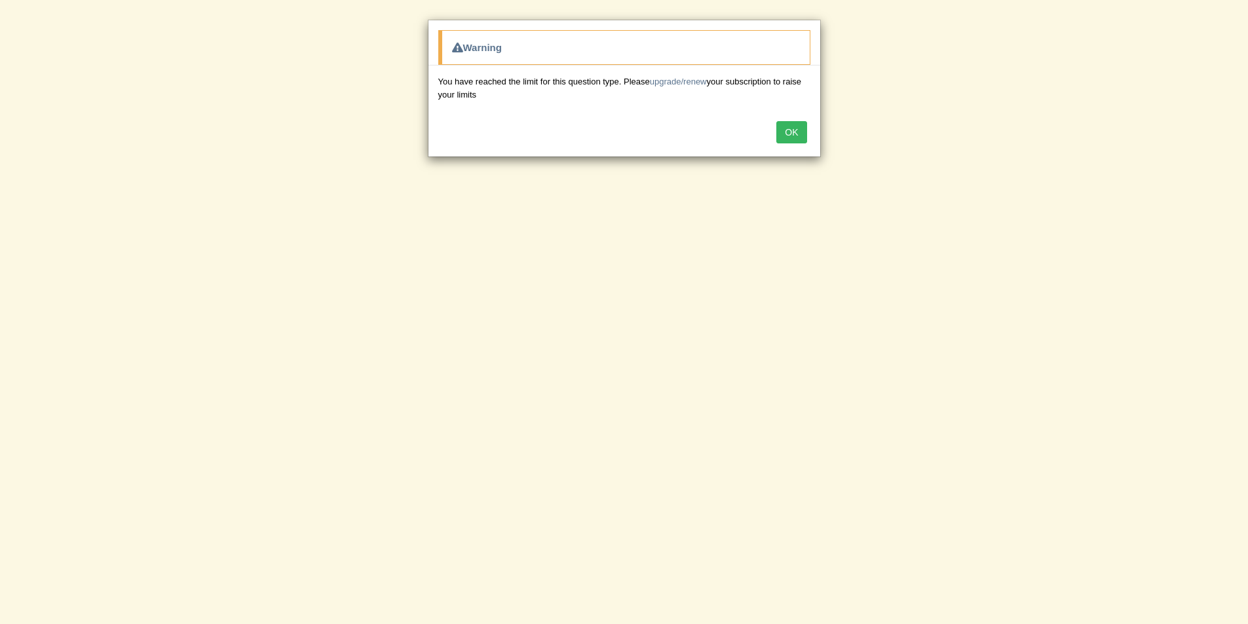
click at [797, 136] on button "OK" at bounding box center [791, 132] width 30 height 22
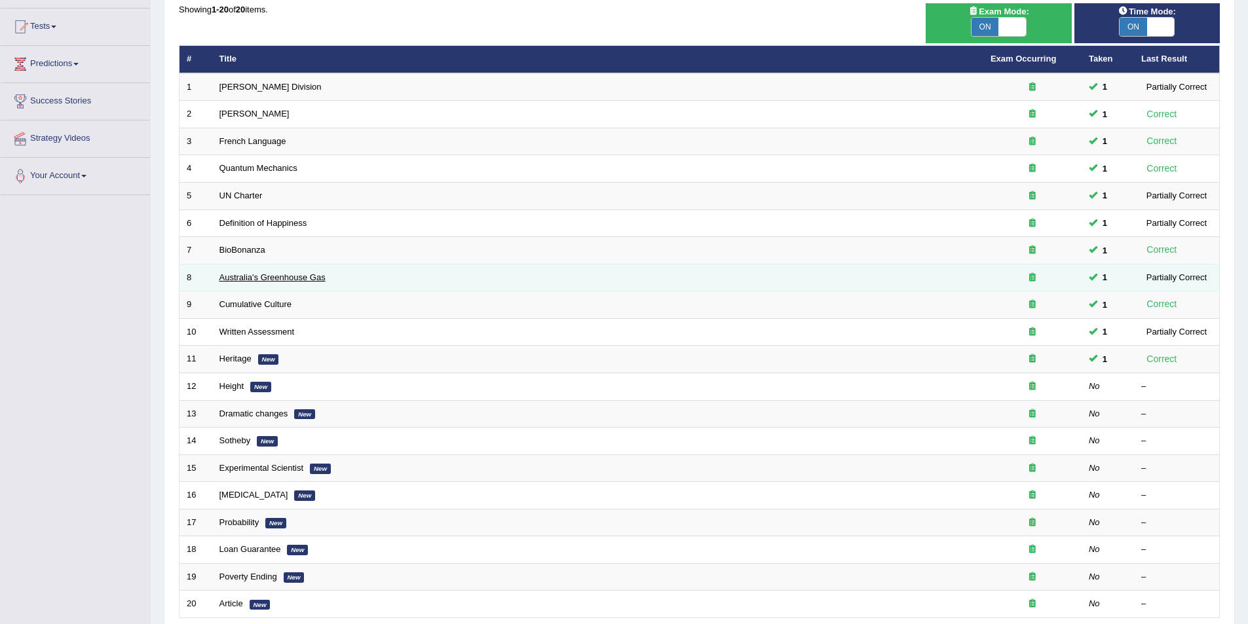
click at [254, 276] on link "Australia's Greenhouse Gas" at bounding box center [272, 278] width 106 height 10
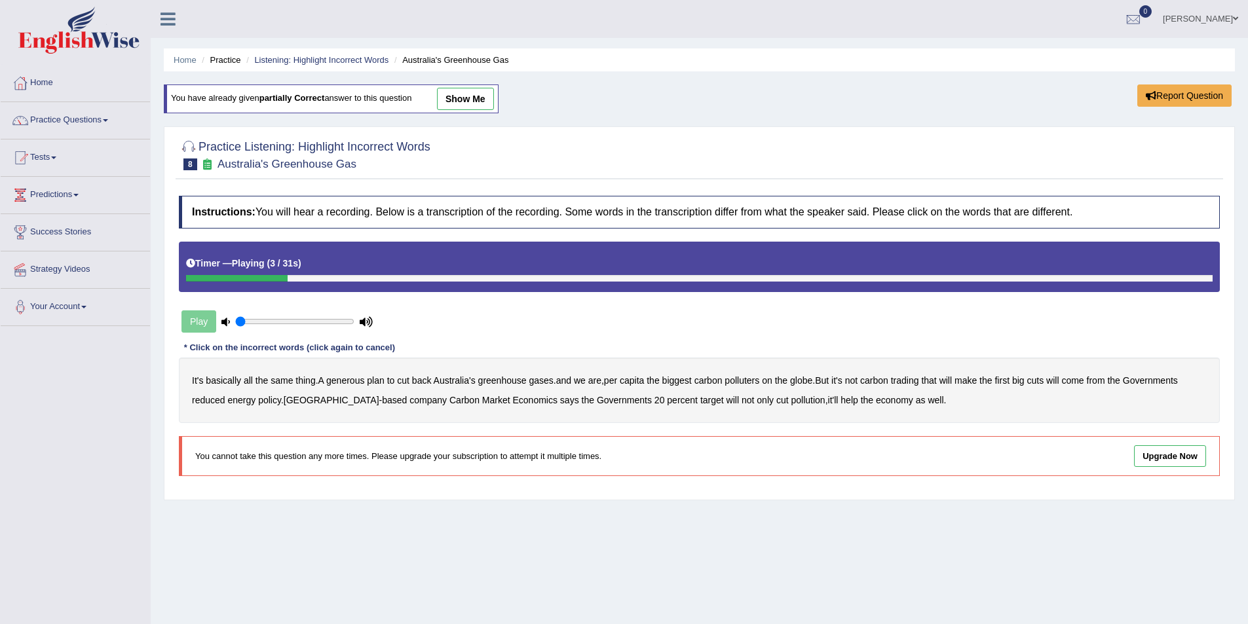
click at [354, 379] on b "generous" at bounding box center [345, 380] width 38 height 10
click at [804, 378] on b "globe" at bounding box center [801, 380] width 22 height 10
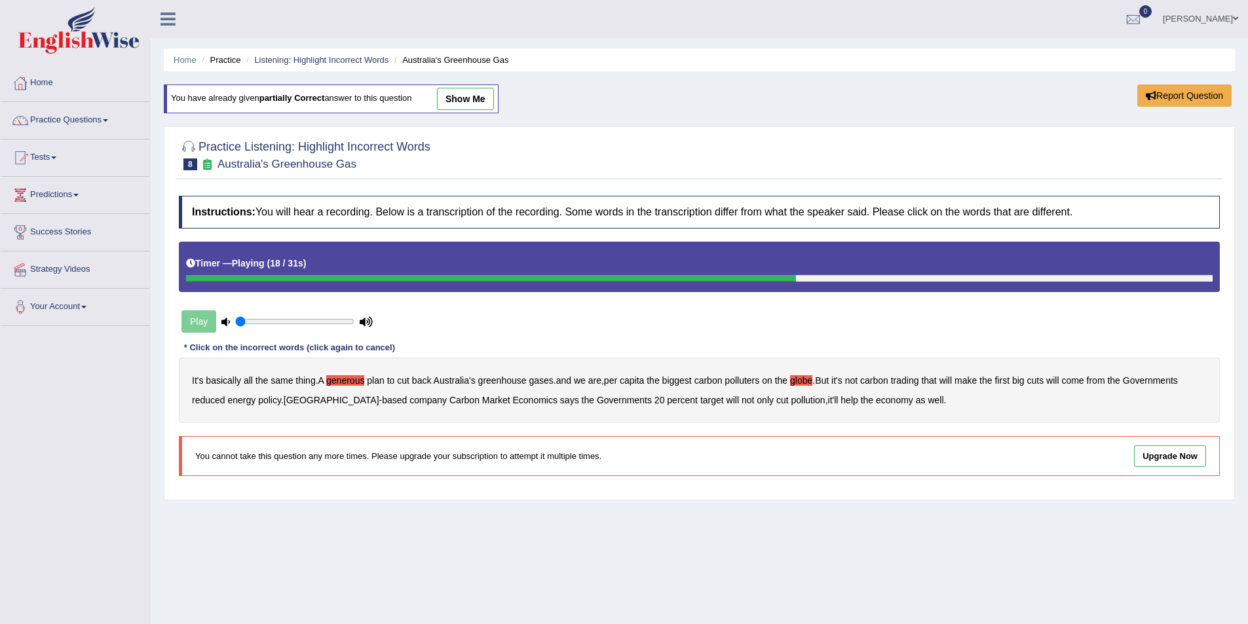
click at [1059, 379] on b "will" at bounding box center [1052, 380] width 12 height 10
click at [269, 400] on b "policy" at bounding box center [269, 400] width 23 height 10
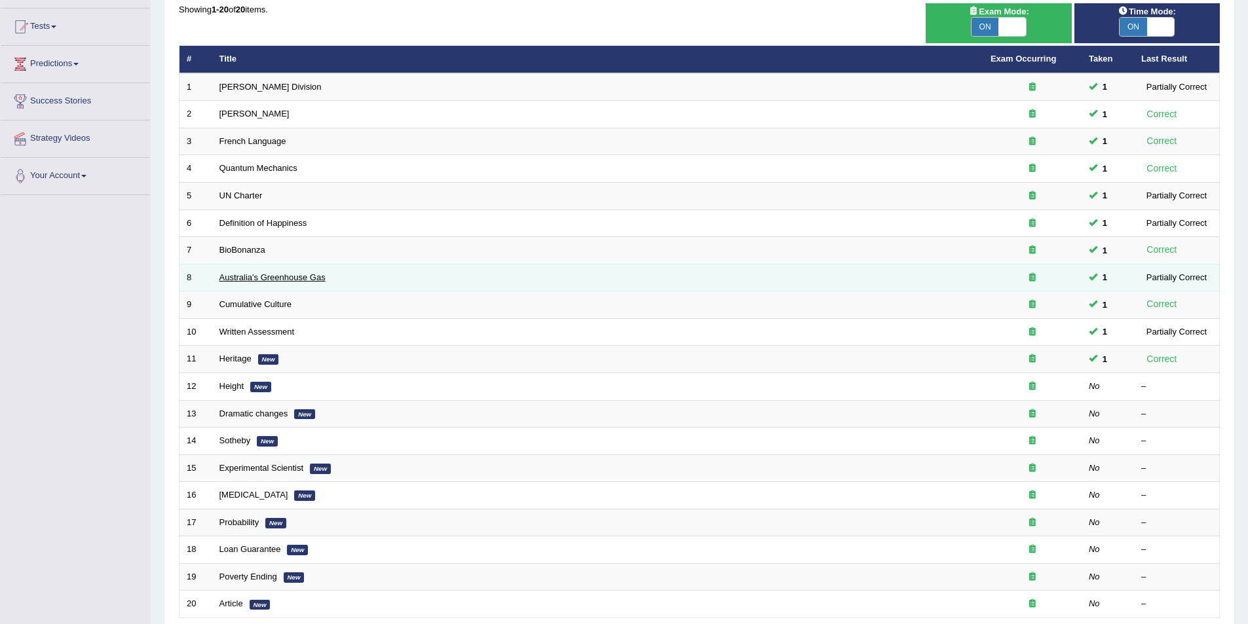
click at [263, 278] on link "Australia's Greenhouse Gas" at bounding box center [272, 278] width 106 height 10
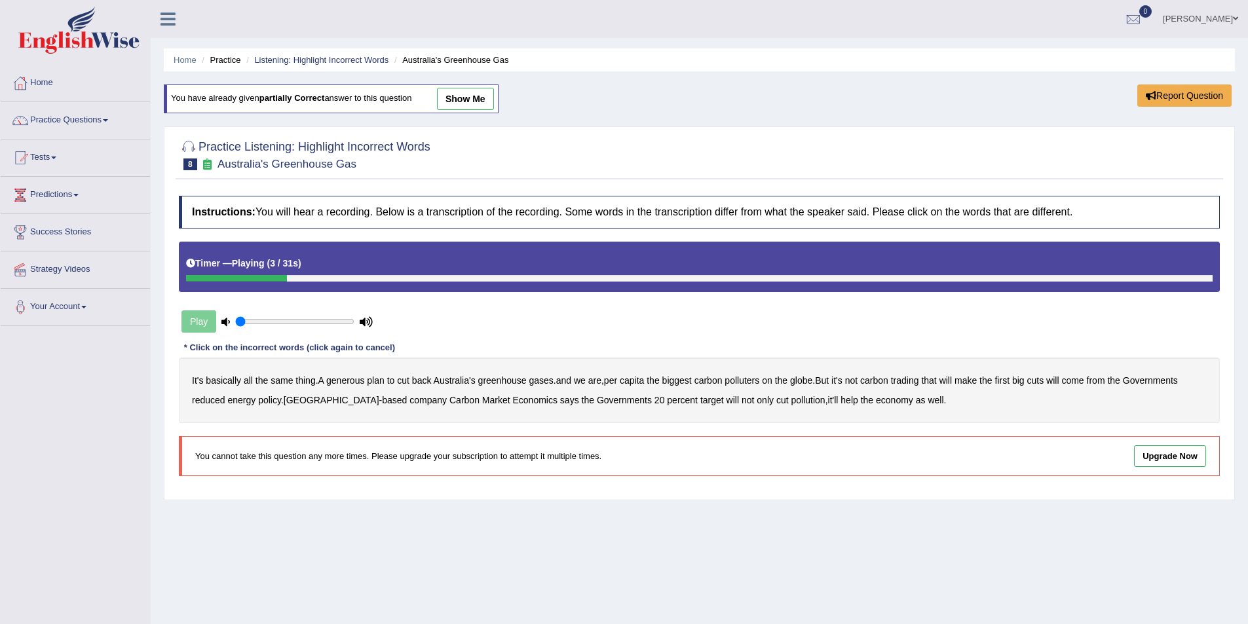
click at [338, 382] on b "generous" at bounding box center [345, 380] width 38 height 10
click at [801, 377] on b "globe" at bounding box center [801, 380] width 22 height 10
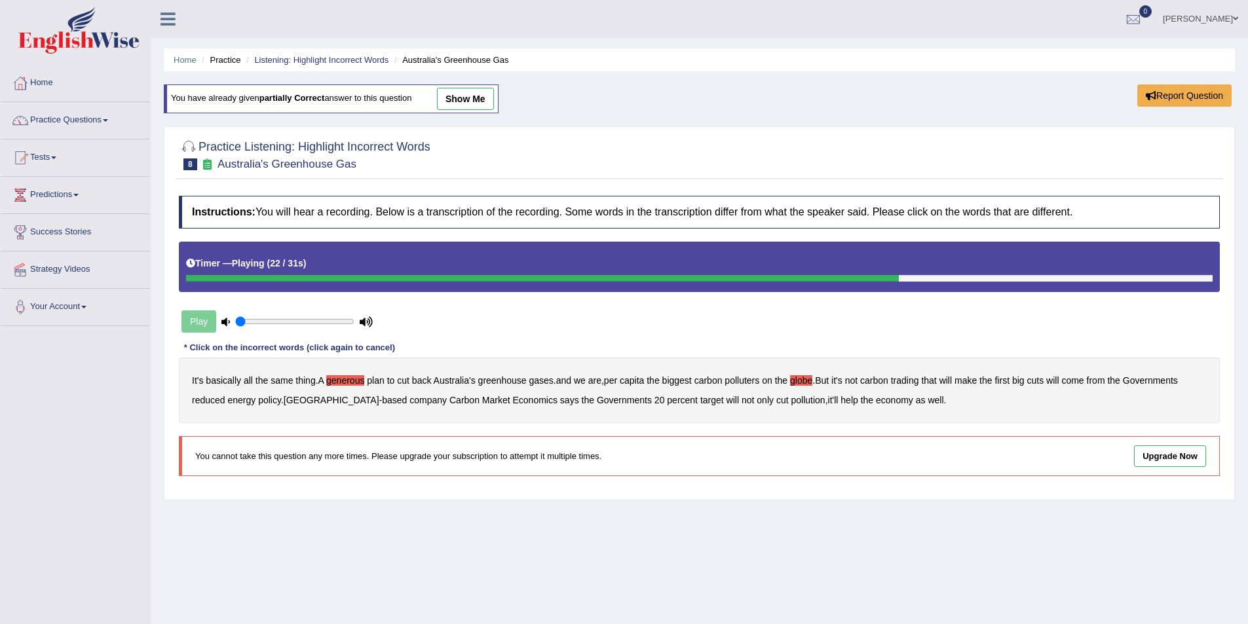
click at [271, 400] on b "policy" at bounding box center [269, 400] width 23 height 10
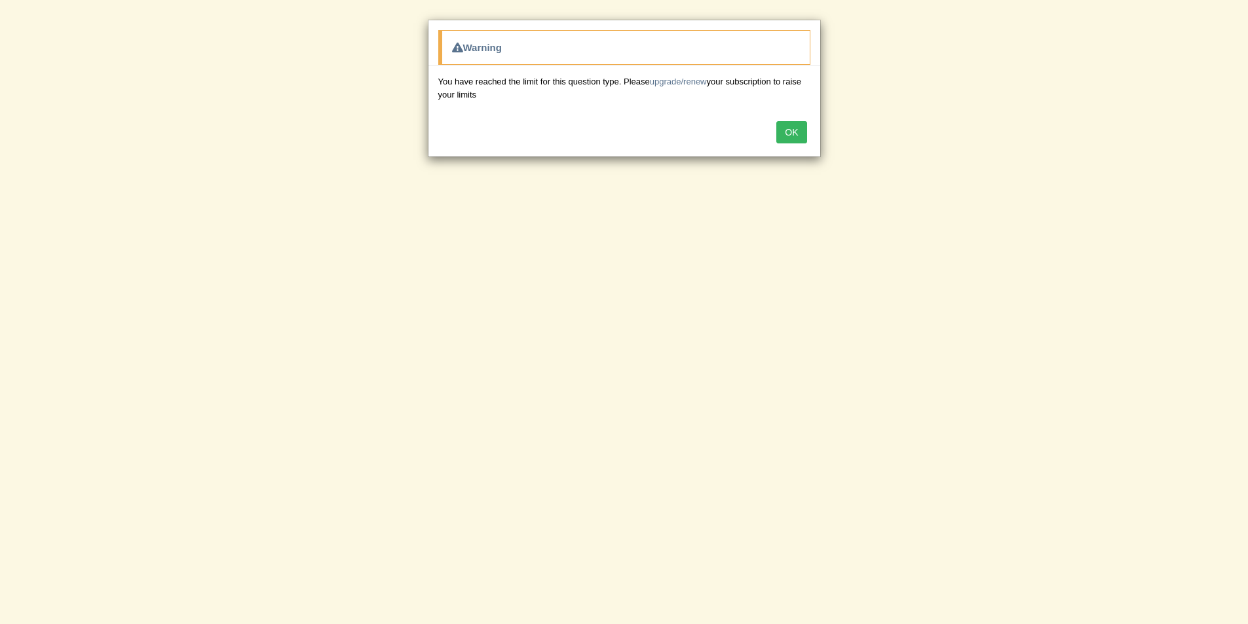
click at [793, 132] on button "OK" at bounding box center [791, 132] width 30 height 22
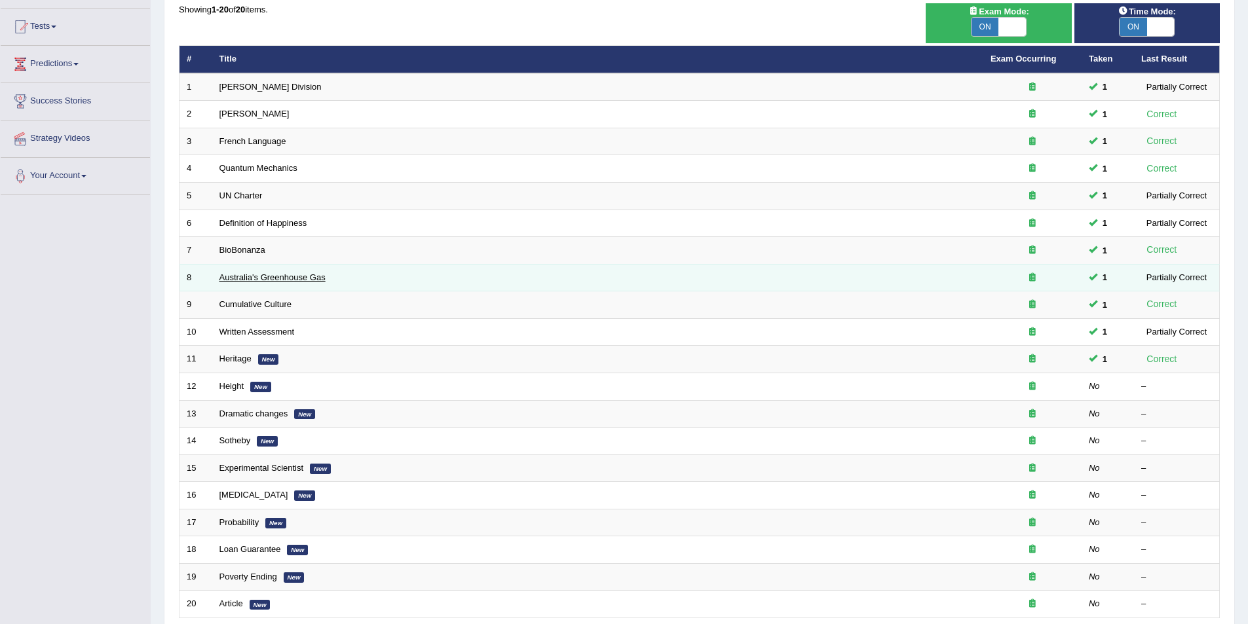
click at [273, 278] on link "Australia's Greenhouse Gas" at bounding box center [272, 278] width 106 height 10
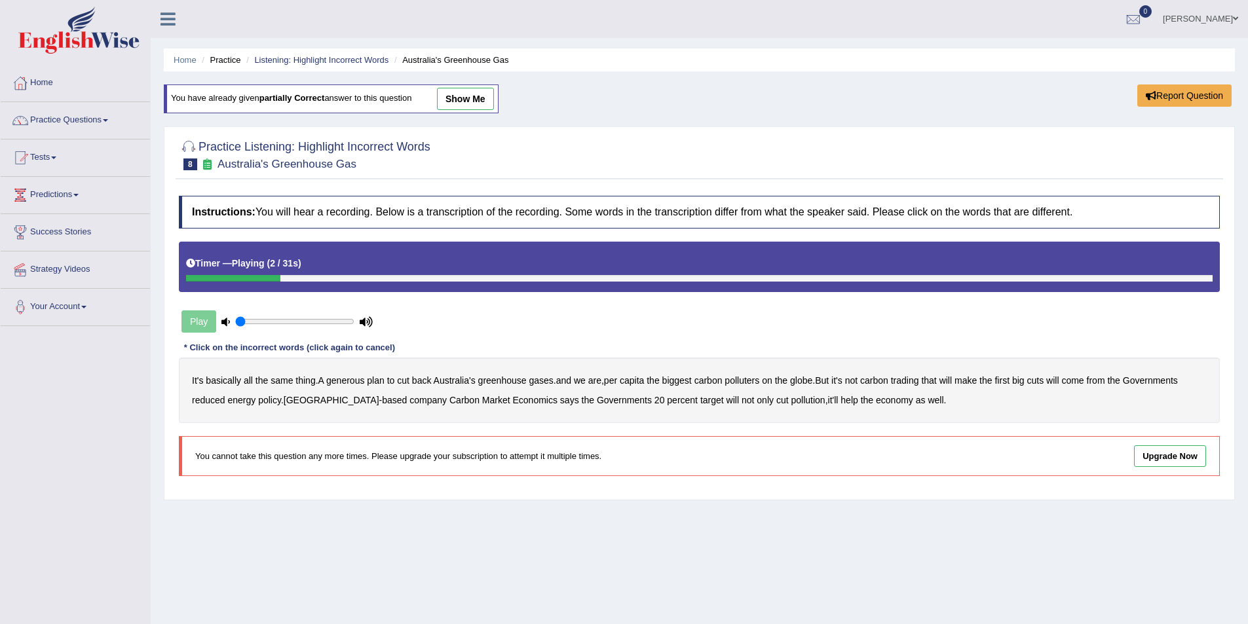
click at [348, 380] on b "generous" at bounding box center [345, 380] width 38 height 10
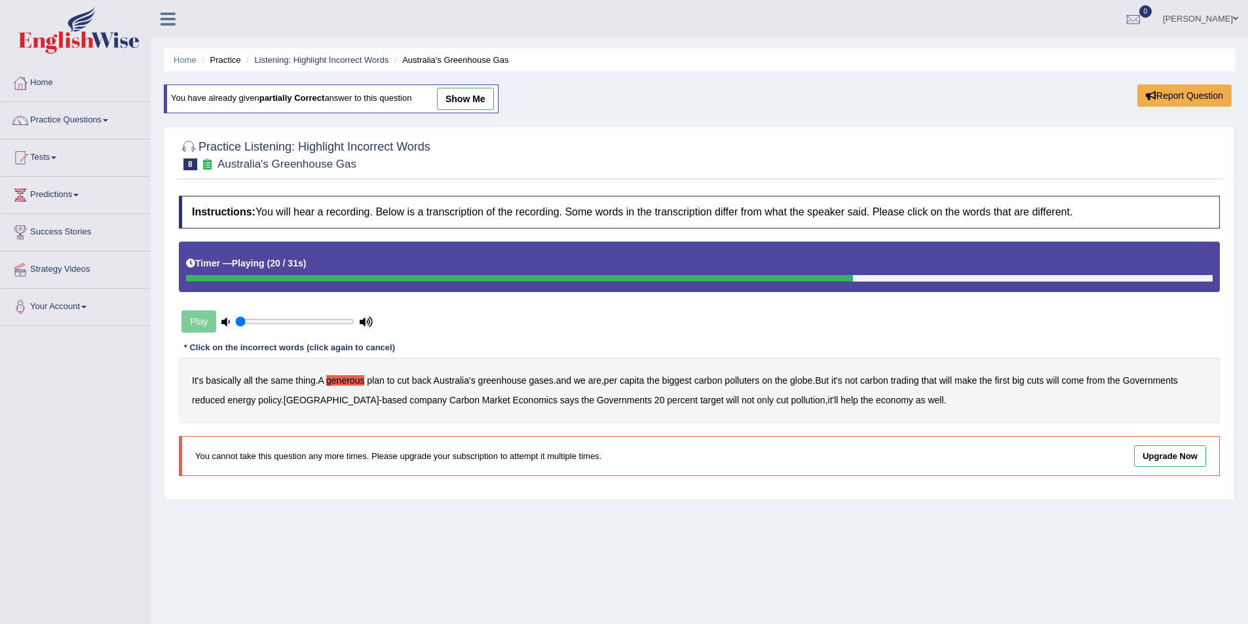
click at [210, 400] on b "reduced" at bounding box center [208, 400] width 33 height 10
click at [272, 401] on b "policy" at bounding box center [269, 400] width 23 height 10
click at [409, 398] on b "company" at bounding box center [427, 400] width 37 height 10
click at [791, 399] on b "pollution" at bounding box center [808, 400] width 34 height 10
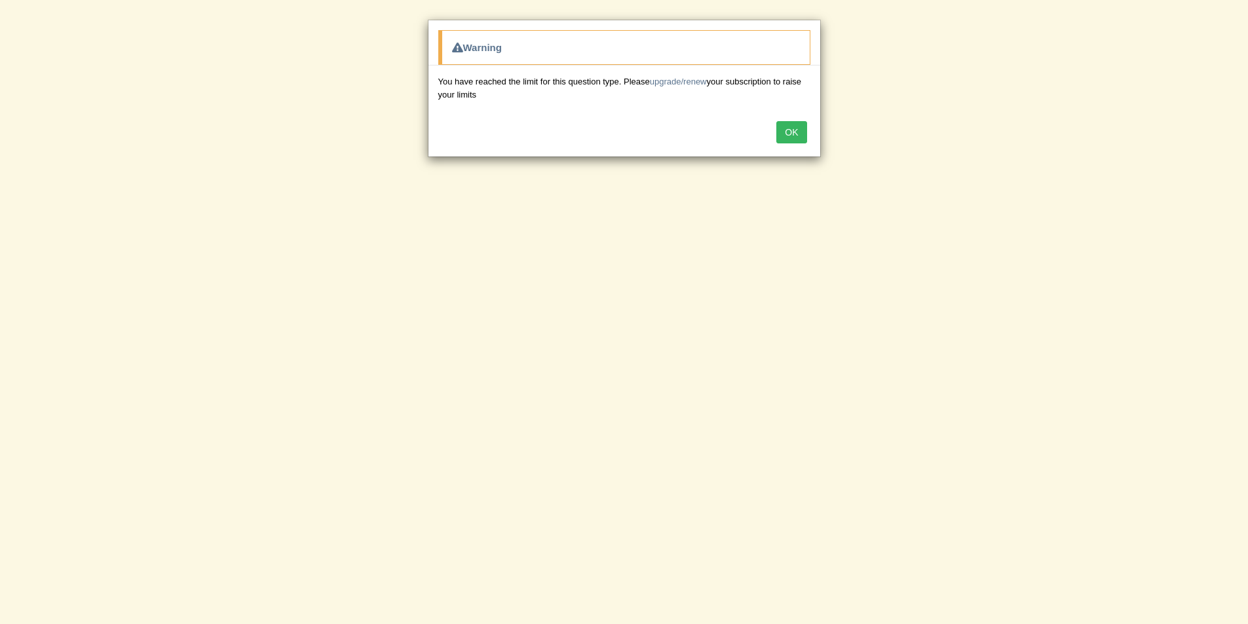
click at [785, 136] on button "OK" at bounding box center [791, 132] width 30 height 22
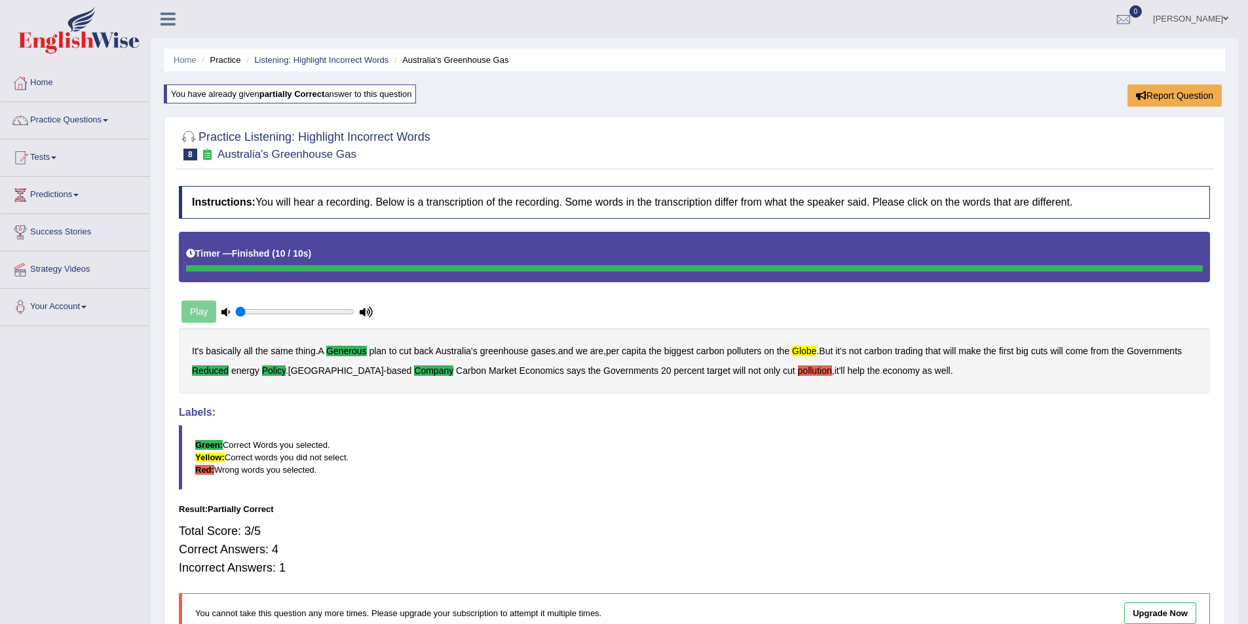
click at [798, 369] on b "pollution" at bounding box center [815, 371] width 34 height 10
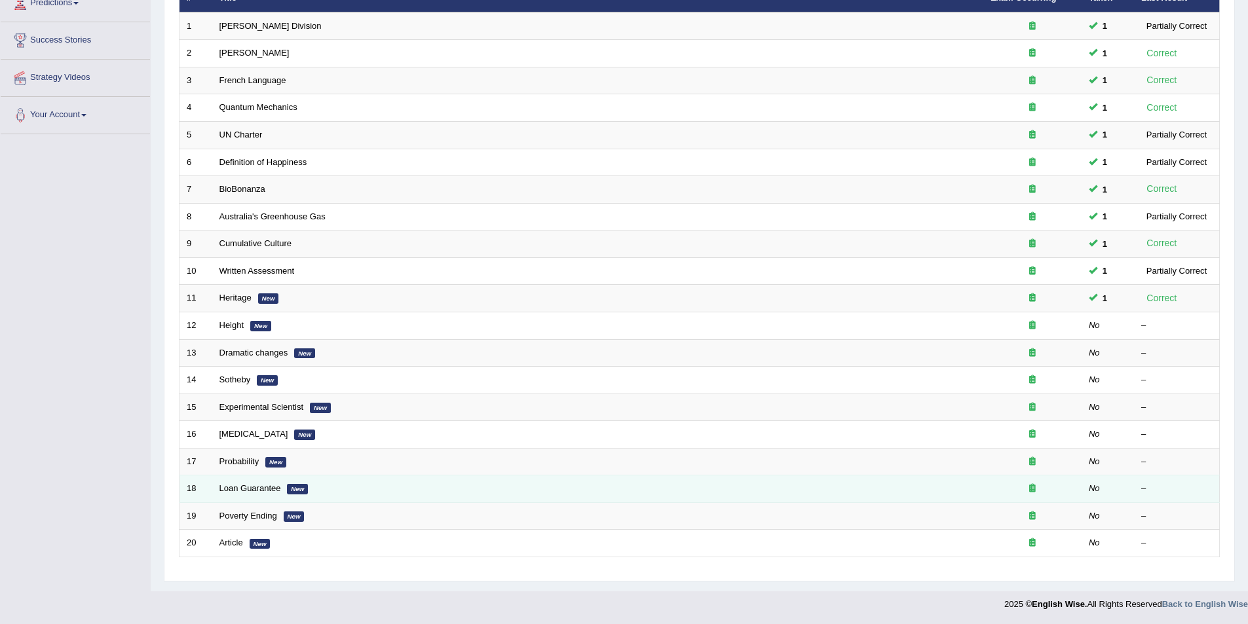
scroll to position [126, 0]
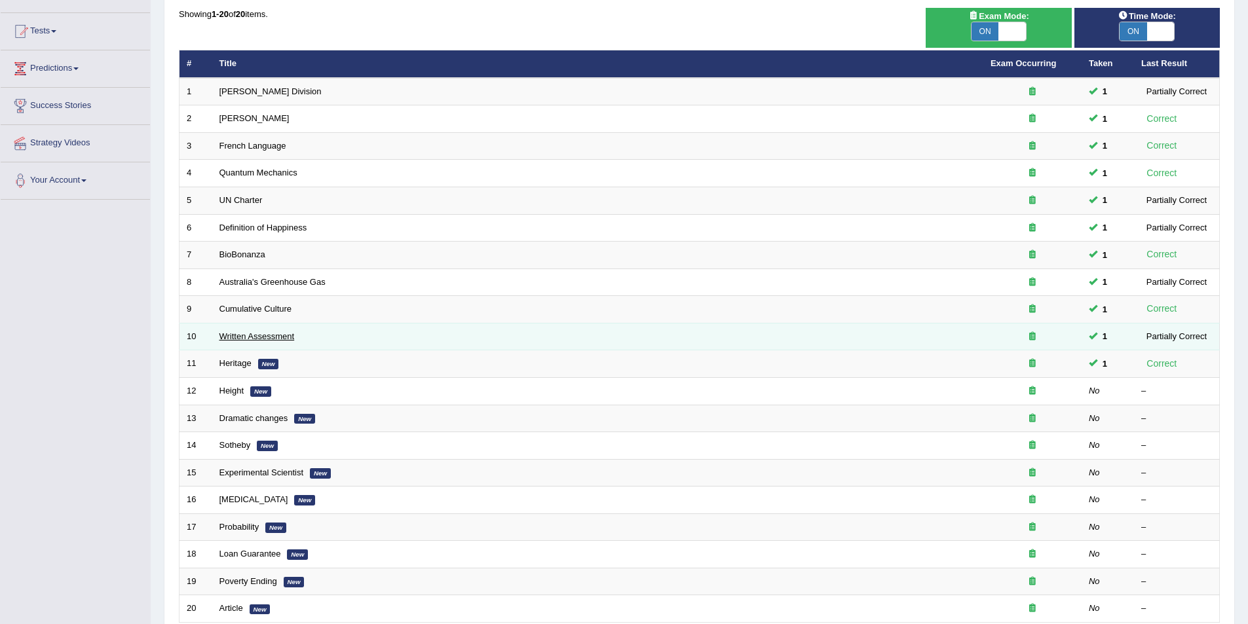
click at [248, 334] on link "Written Assessment" at bounding box center [256, 336] width 75 height 10
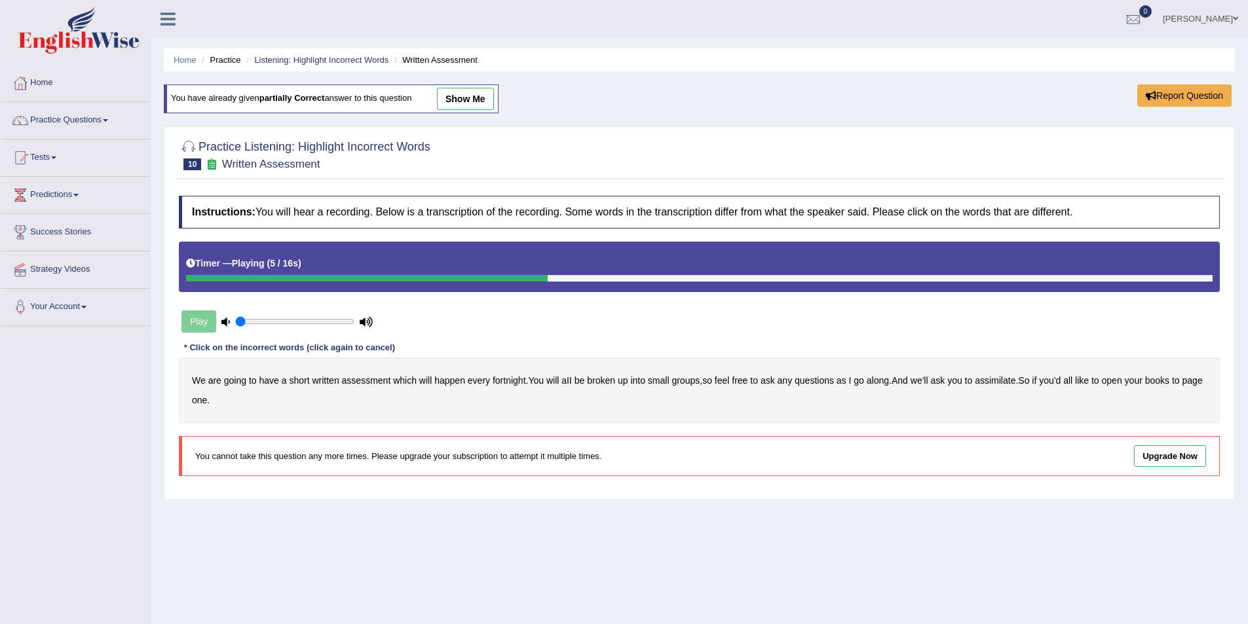
click at [609, 383] on b "broken" at bounding box center [601, 380] width 28 height 10
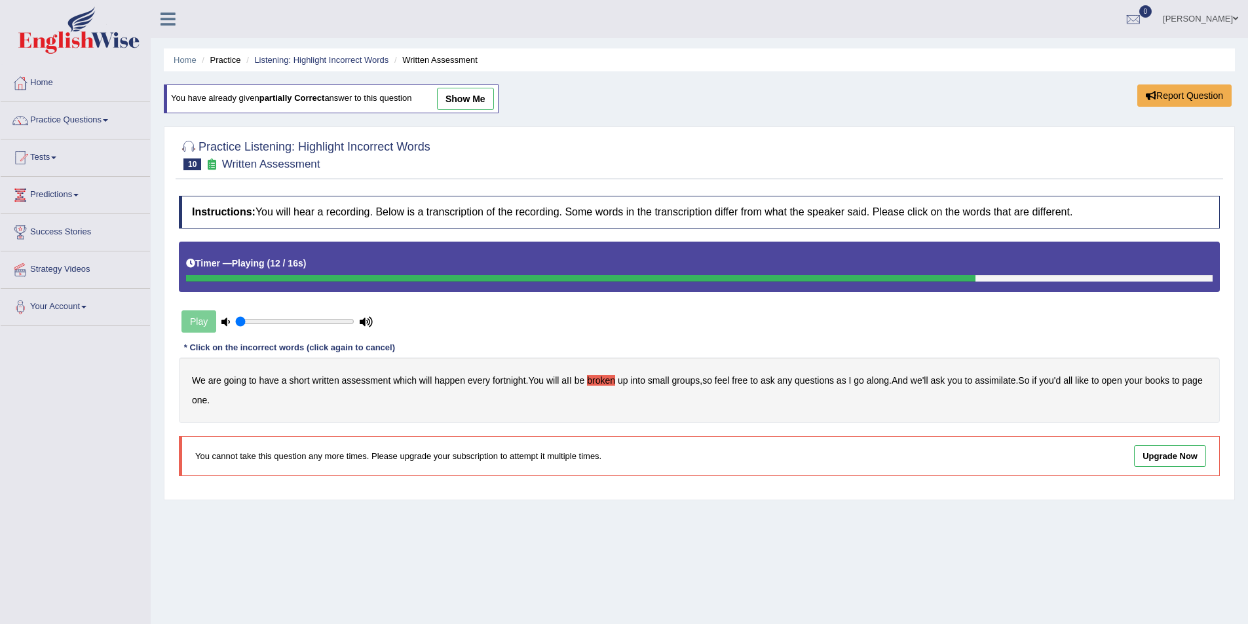
click at [993, 381] on b "assimilate" at bounding box center [995, 380] width 41 height 10
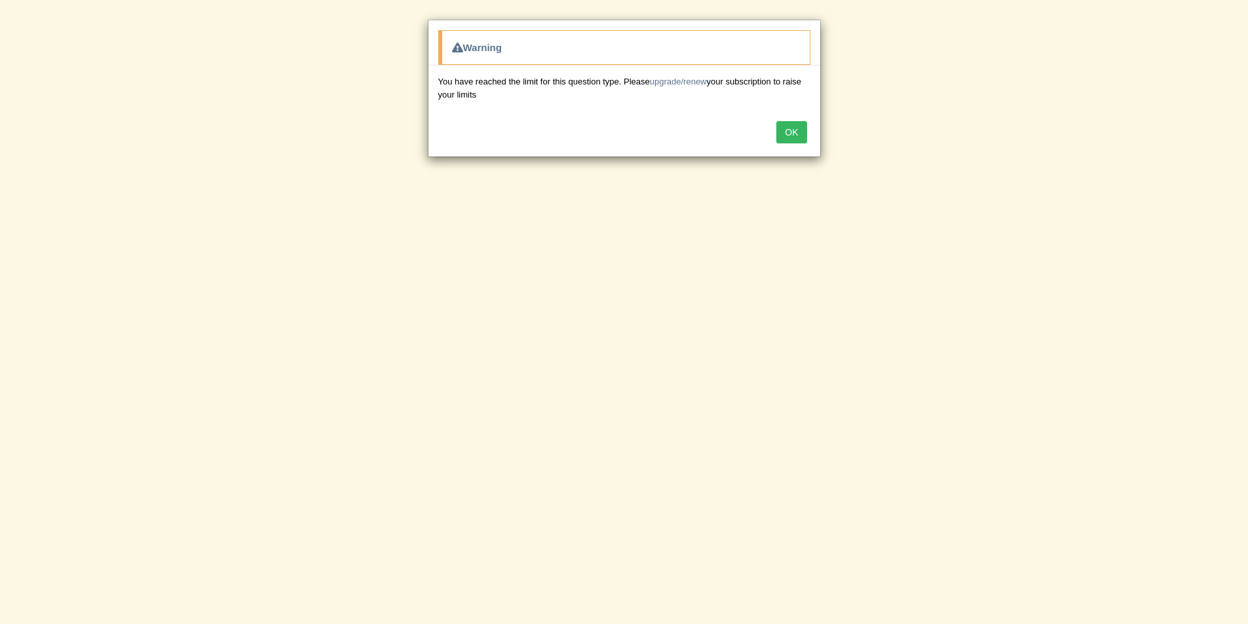
click at [797, 124] on button "OK" at bounding box center [791, 132] width 30 height 22
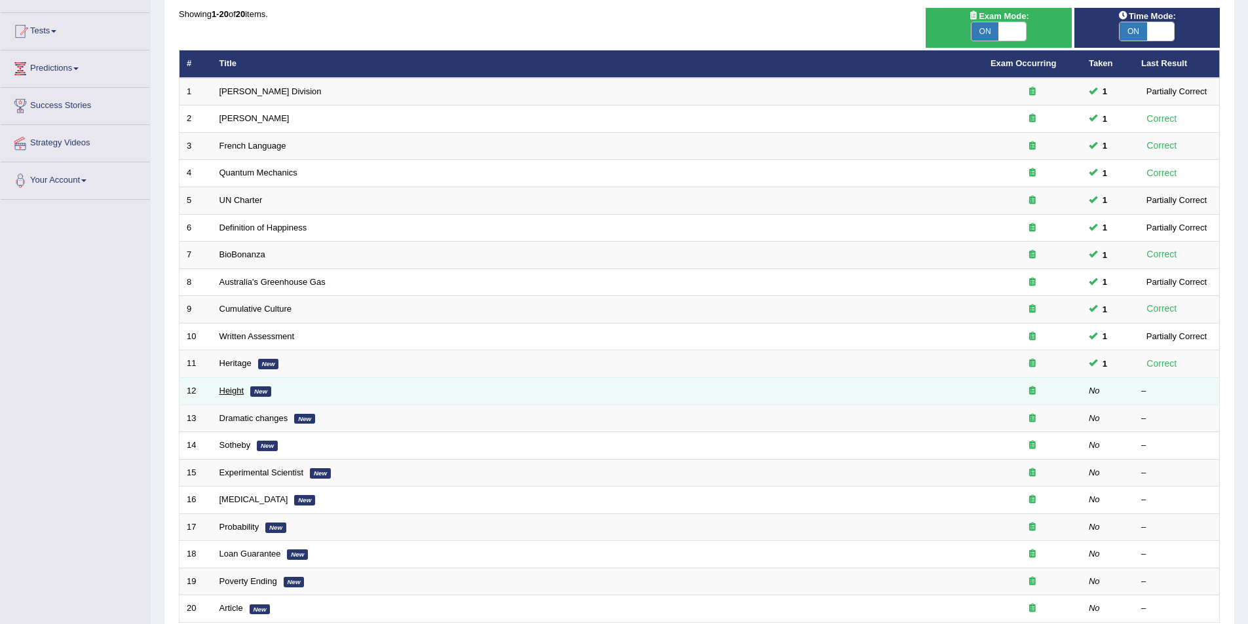
click at [228, 388] on link "Height" at bounding box center [231, 391] width 25 height 10
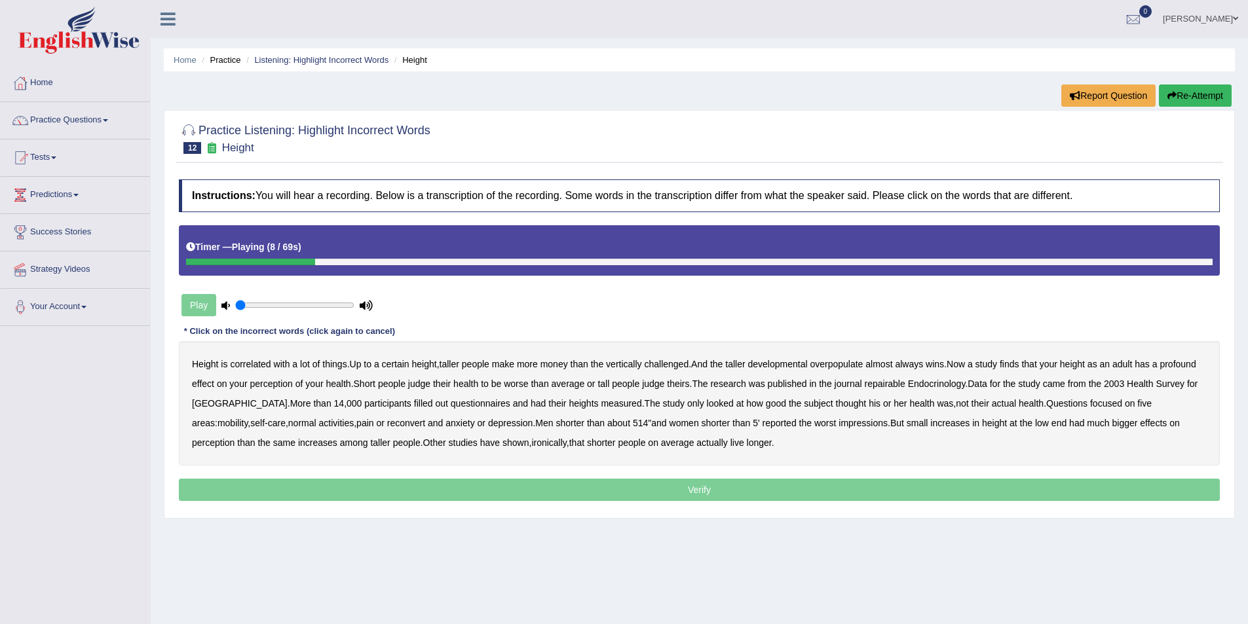
click at [773, 364] on b "developmental" at bounding box center [778, 364] width 60 height 10
click at [842, 364] on b "overpopulate" at bounding box center [836, 364] width 53 height 10
click at [878, 381] on b "repairable" at bounding box center [885, 384] width 41 height 10
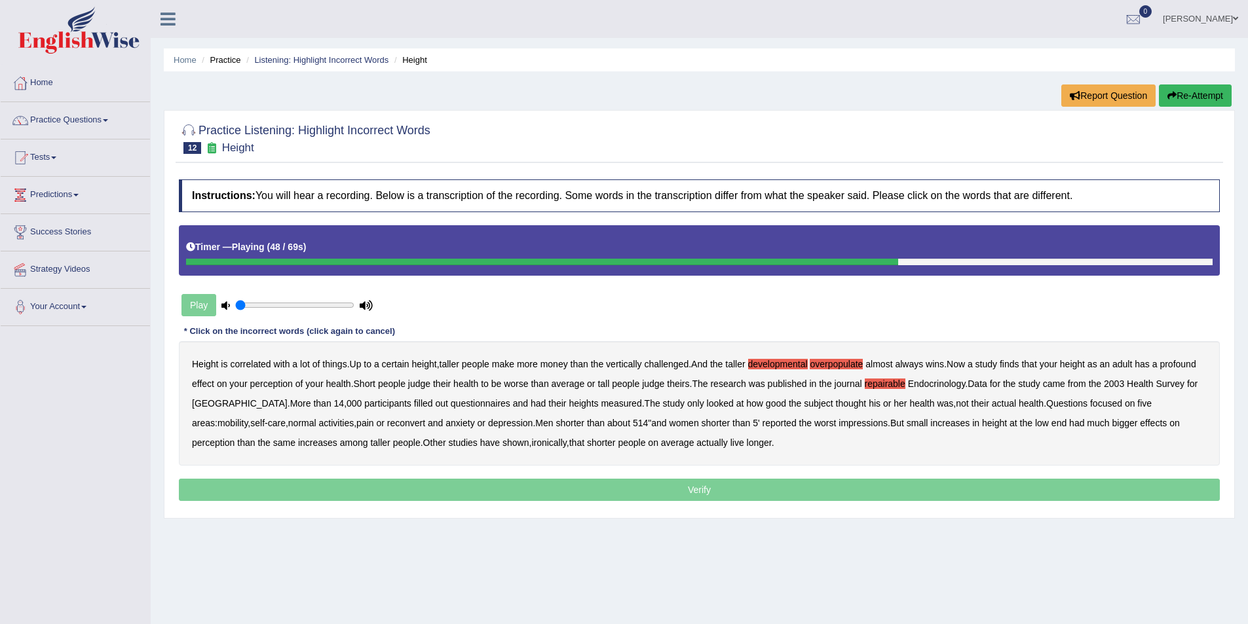
click at [387, 426] on b "reconvert" at bounding box center [406, 423] width 38 height 10
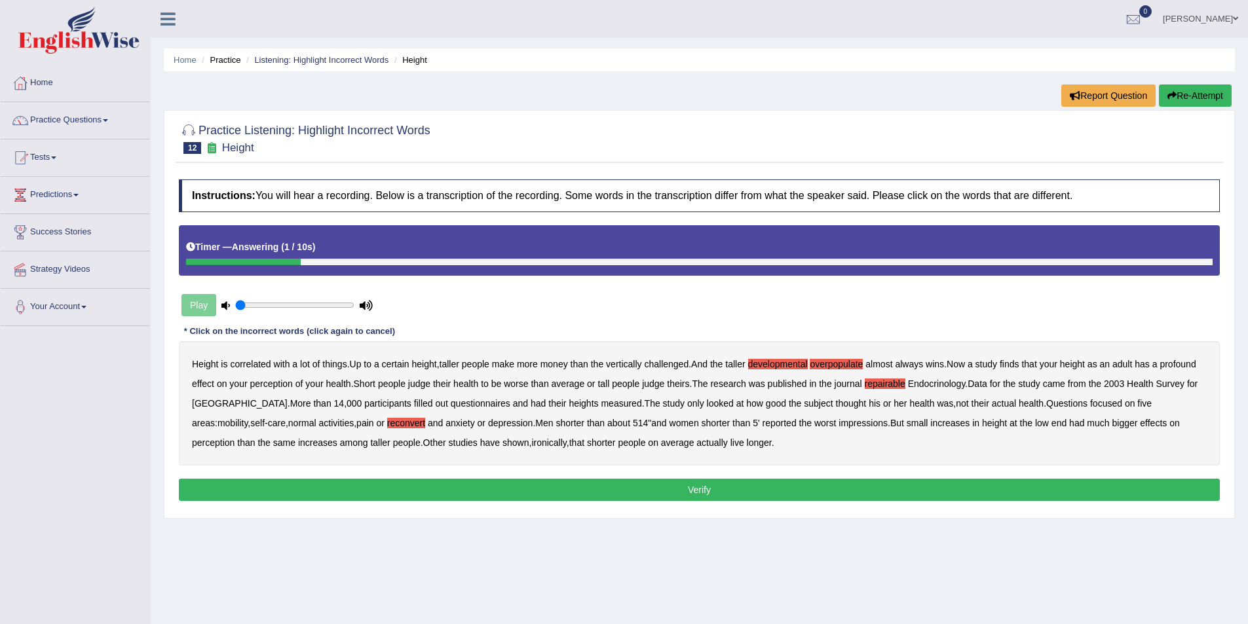
click at [701, 494] on button "Verify" at bounding box center [699, 490] width 1041 height 22
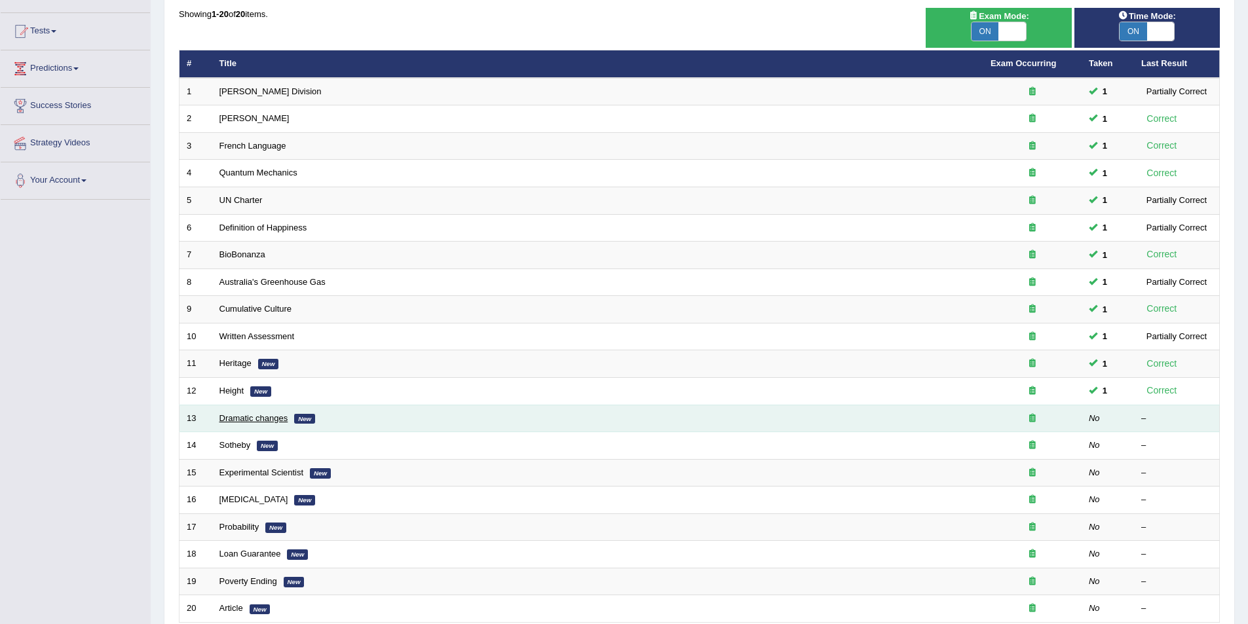
click at [249, 417] on link "Dramatic changes" at bounding box center [253, 418] width 69 height 10
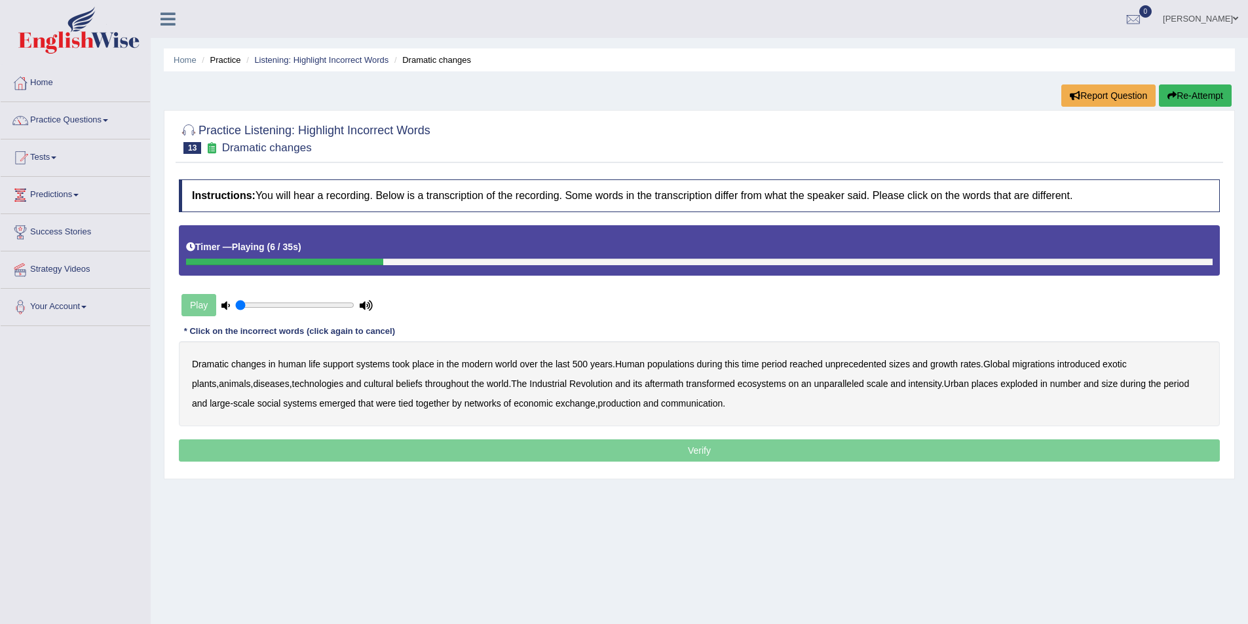
click at [679, 364] on b "populations" at bounding box center [670, 364] width 47 height 10
click at [253, 384] on b "diseases" at bounding box center [271, 384] width 36 height 10
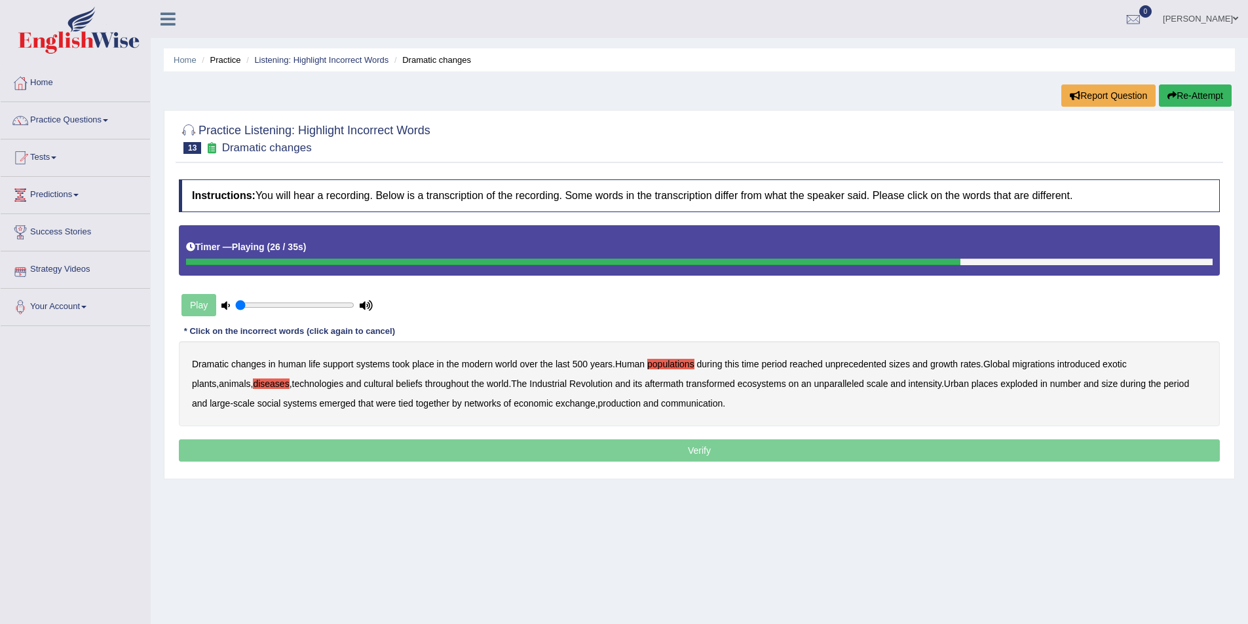
click at [972, 381] on b "places" at bounding box center [985, 384] width 26 height 10
click at [598, 404] on b "production" at bounding box center [619, 403] width 43 height 10
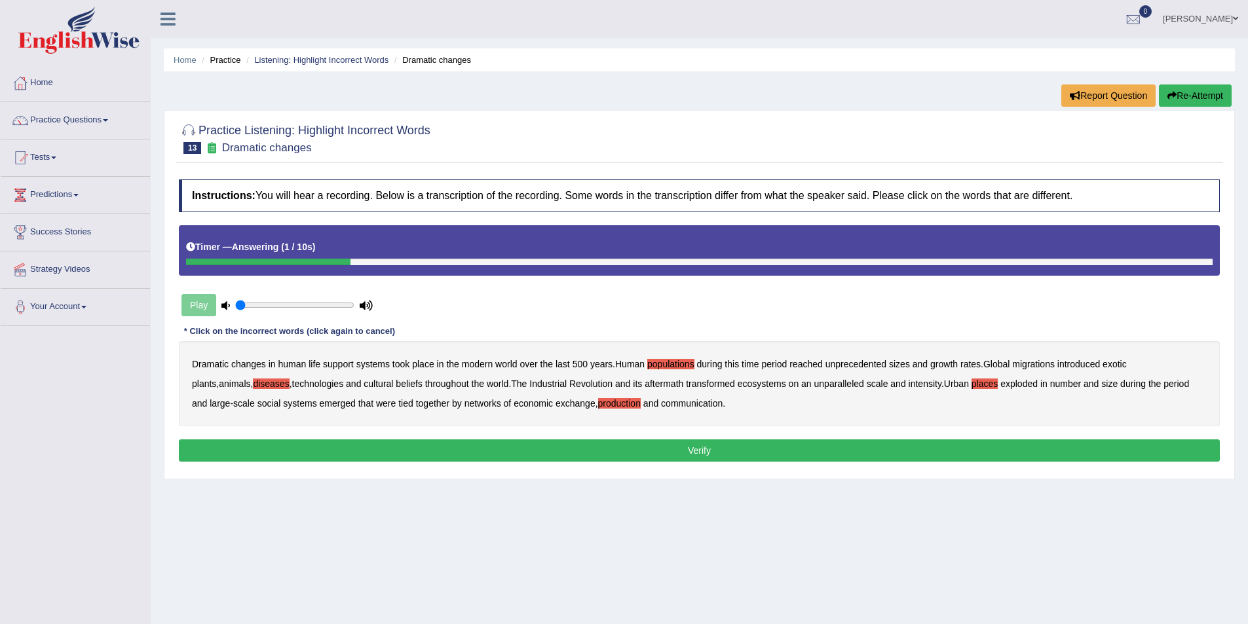
click at [701, 446] on button "Verify" at bounding box center [699, 451] width 1041 height 22
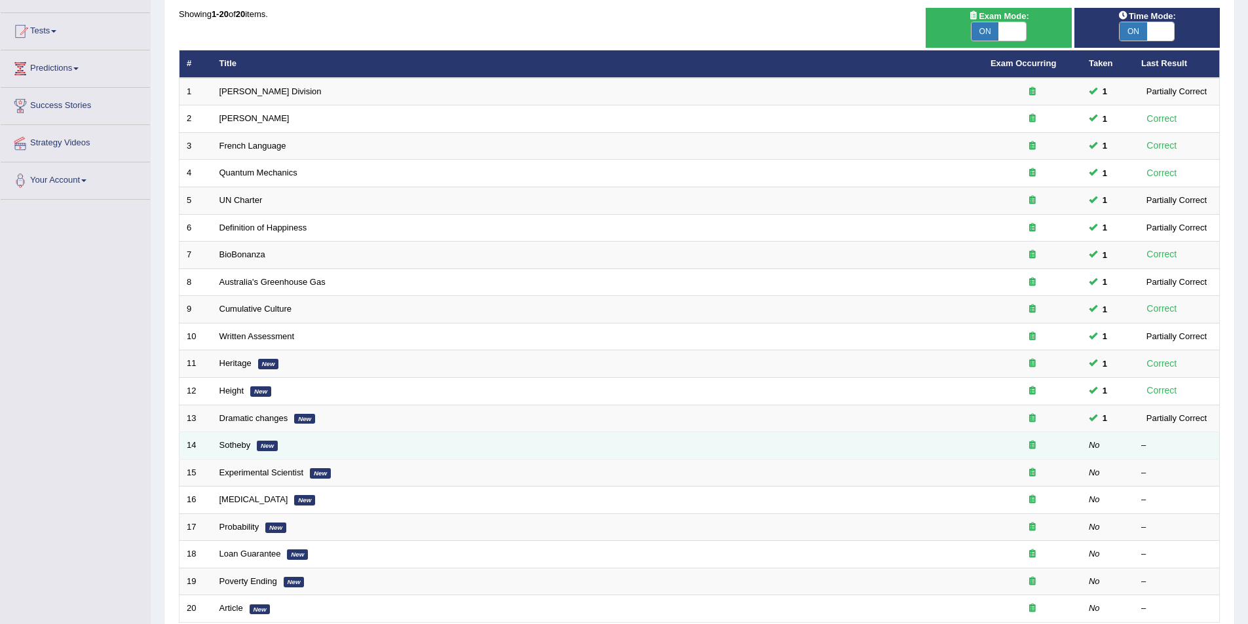
click at [229, 440] on td "Sotheby New" at bounding box center [597, 446] width 771 height 28
click at [235, 444] on link "Sotheby" at bounding box center [234, 445] width 31 height 10
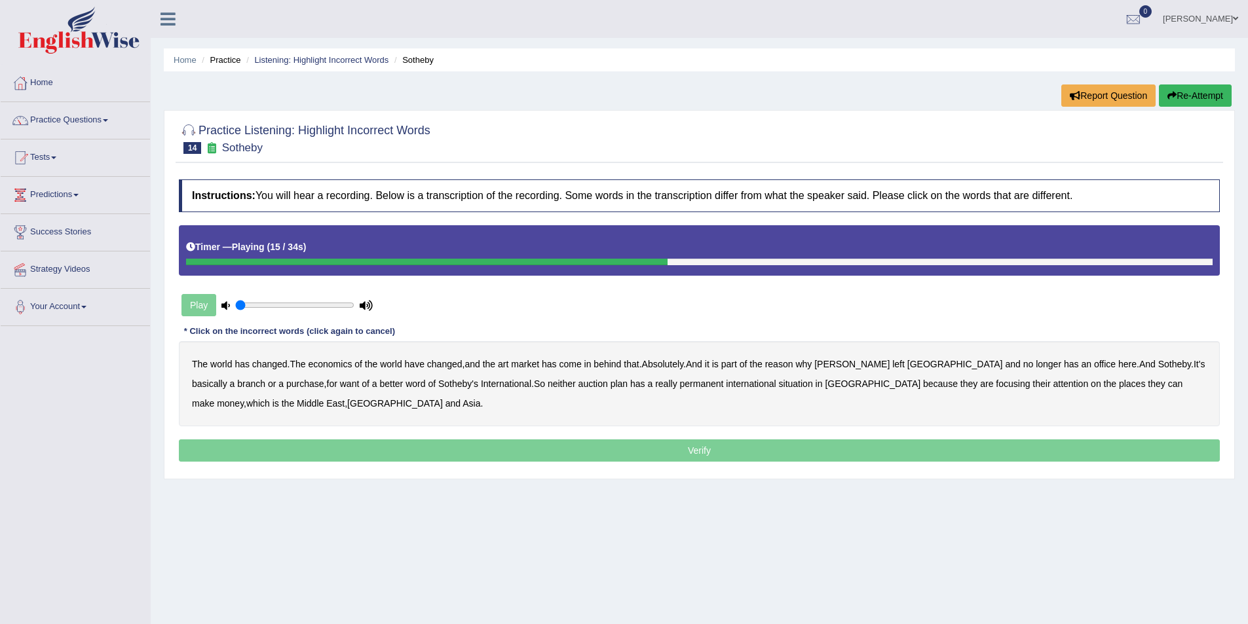
click at [1158, 362] on b "Sotheby" at bounding box center [1174, 364] width 33 height 10
click at [286, 383] on b "purchase" at bounding box center [305, 384] width 38 height 10
click at [611, 381] on b "plan" at bounding box center [619, 384] width 17 height 10
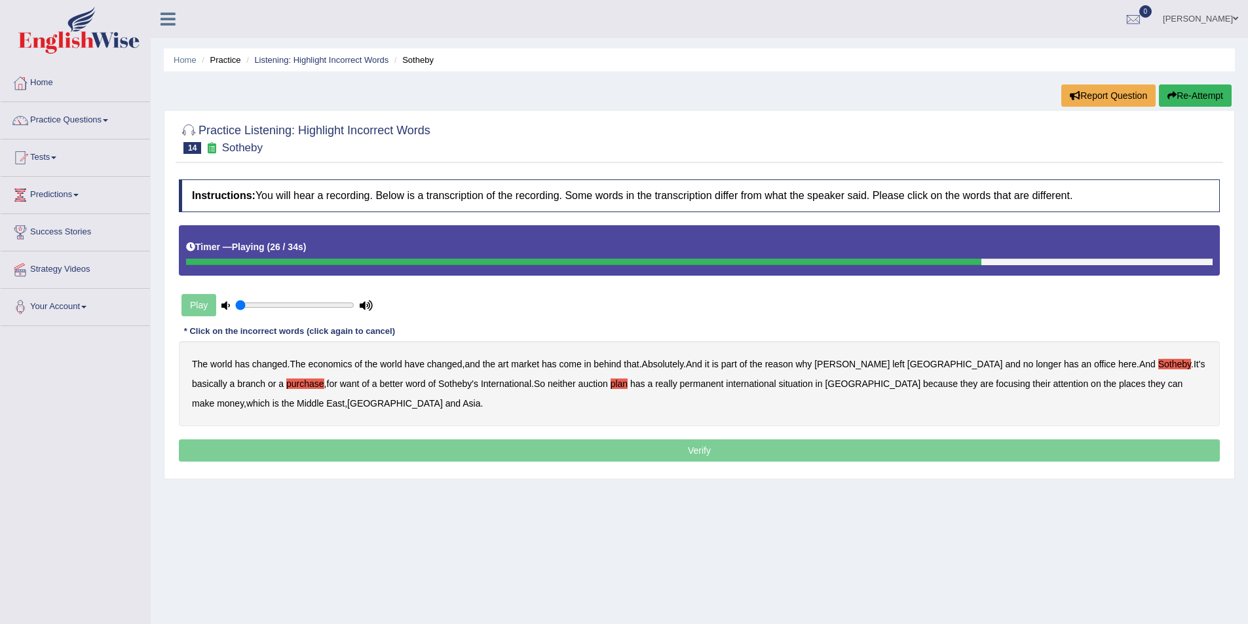
click at [779, 385] on b "situation" at bounding box center [796, 384] width 34 height 10
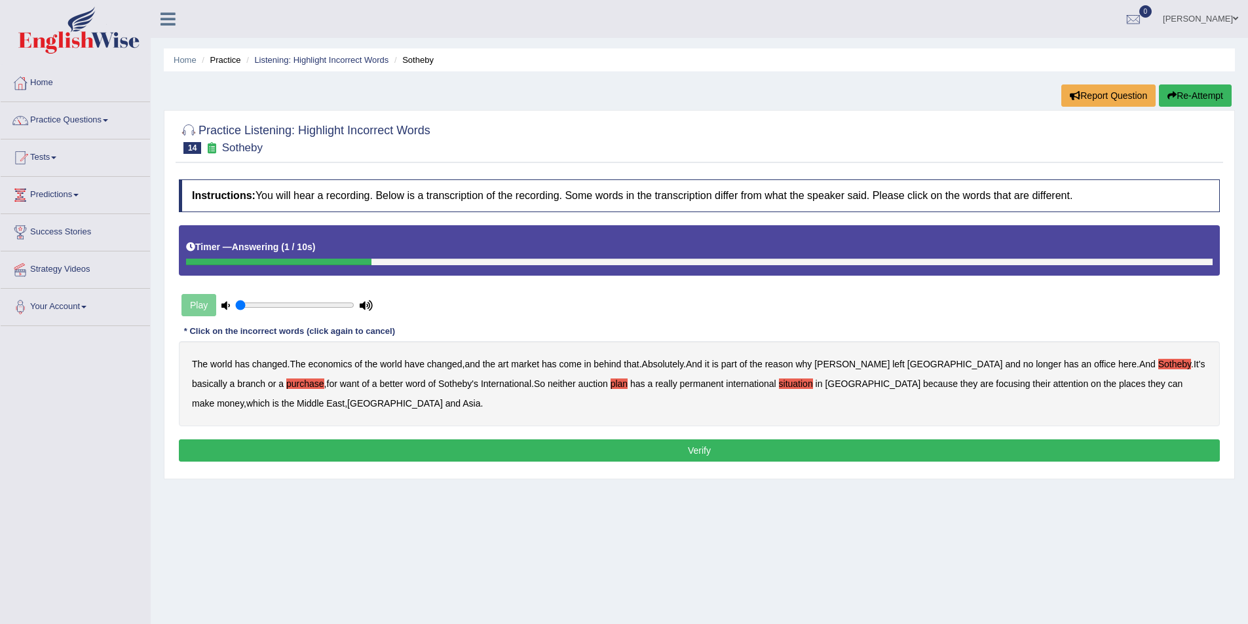
click at [1158, 366] on b "Sotheby" at bounding box center [1174, 364] width 33 height 10
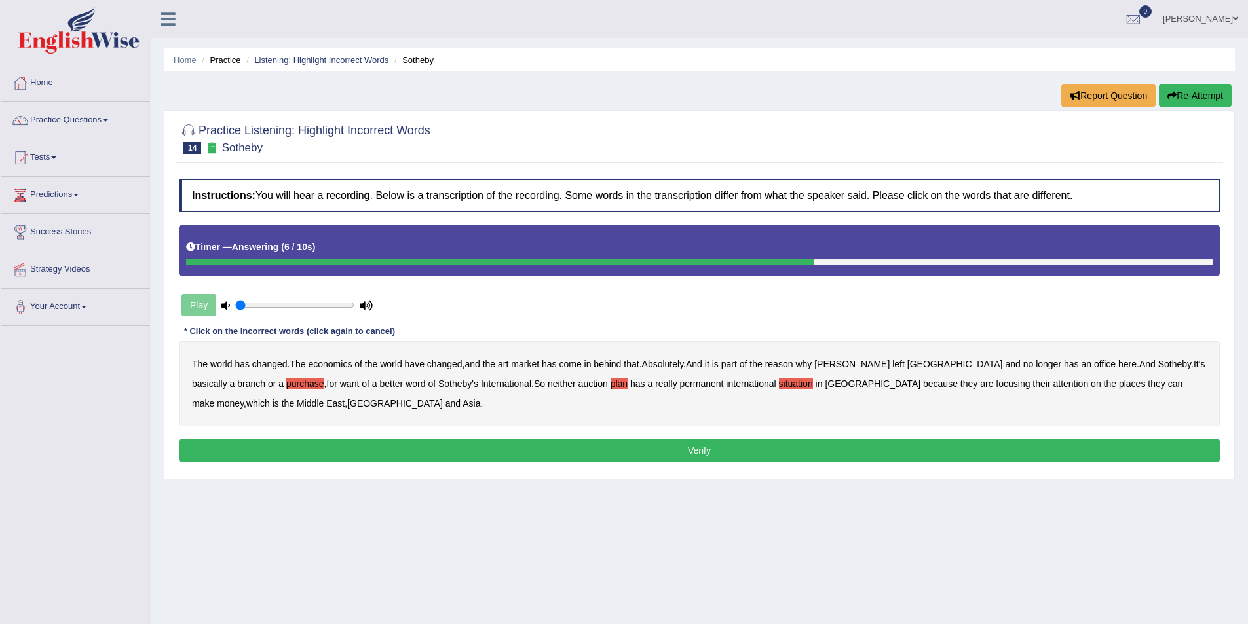
click at [708, 457] on button "Verify" at bounding box center [699, 451] width 1041 height 22
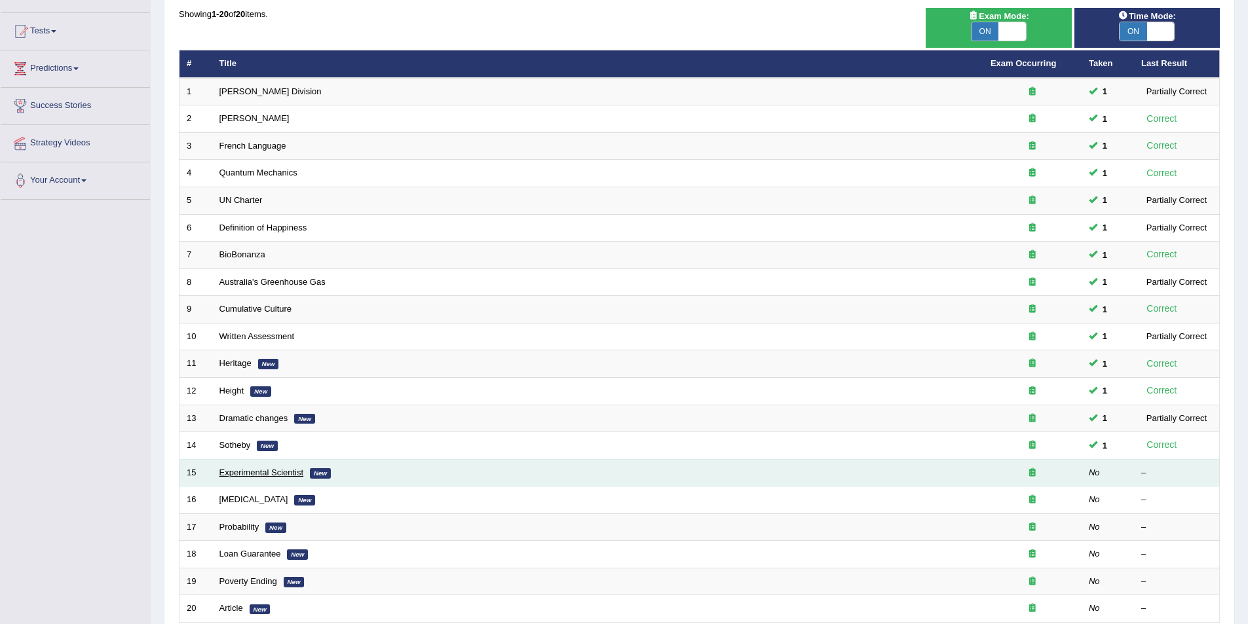
click at [251, 471] on link "Experimental Scientist" at bounding box center [261, 473] width 85 height 10
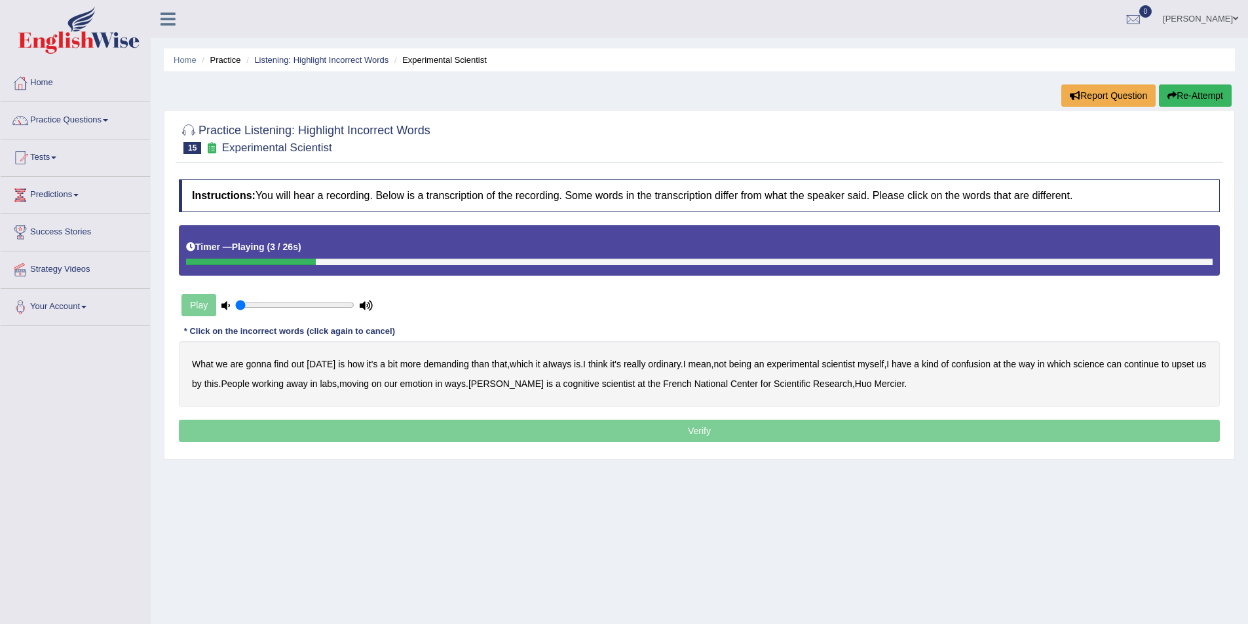
click at [434, 366] on b "demanding" at bounding box center [445, 364] width 45 height 10
click at [656, 362] on b "ordinary" at bounding box center [664, 364] width 33 height 10
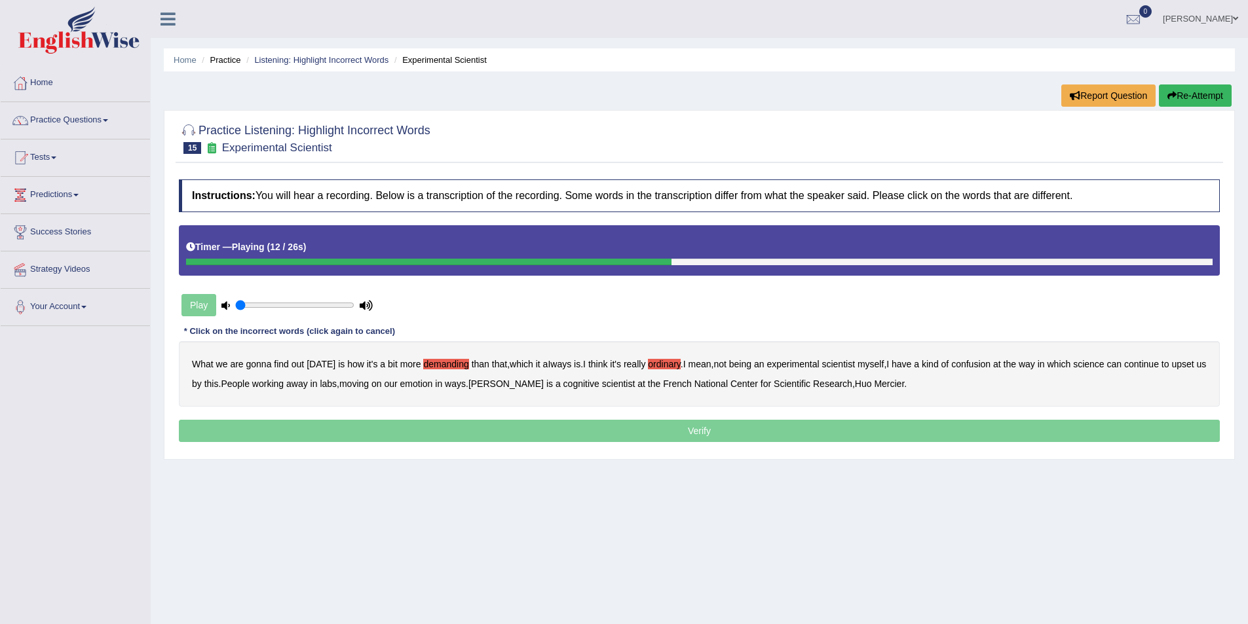
click at [974, 361] on b "confusion" at bounding box center [970, 364] width 39 height 10
click at [1188, 364] on b "upset" at bounding box center [1182, 364] width 22 height 10
click at [423, 384] on b "emotion" at bounding box center [416, 384] width 33 height 10
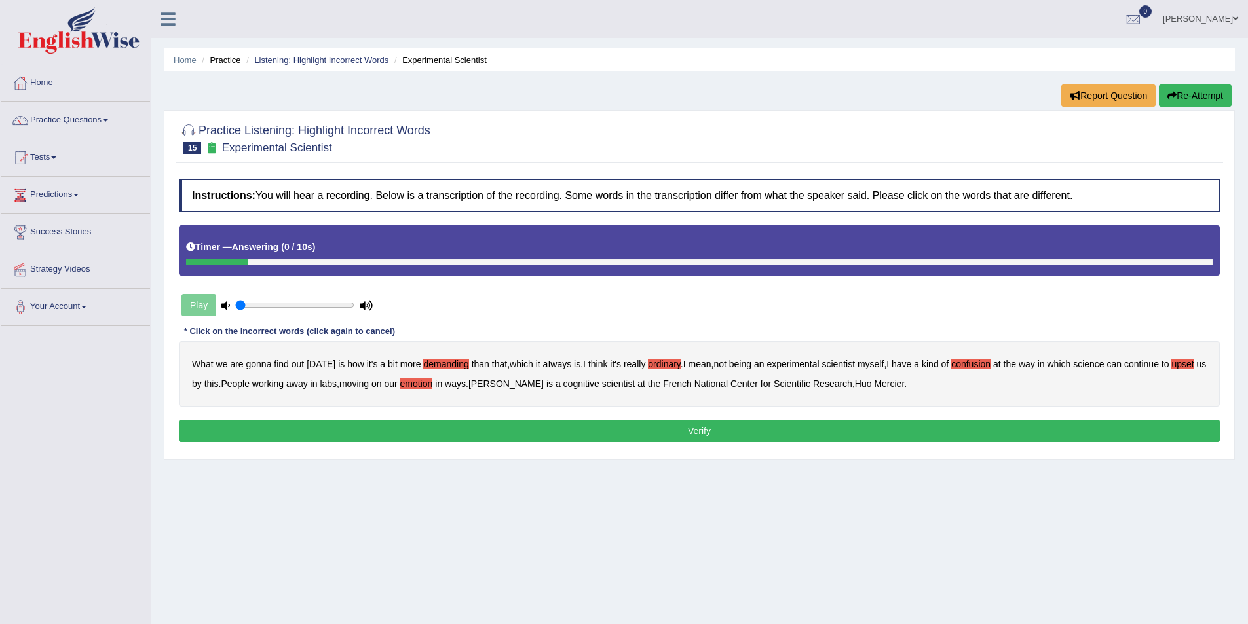
click at [708, 434] on button "Verify" at bounding box center [699, 431] width 1041 height 22
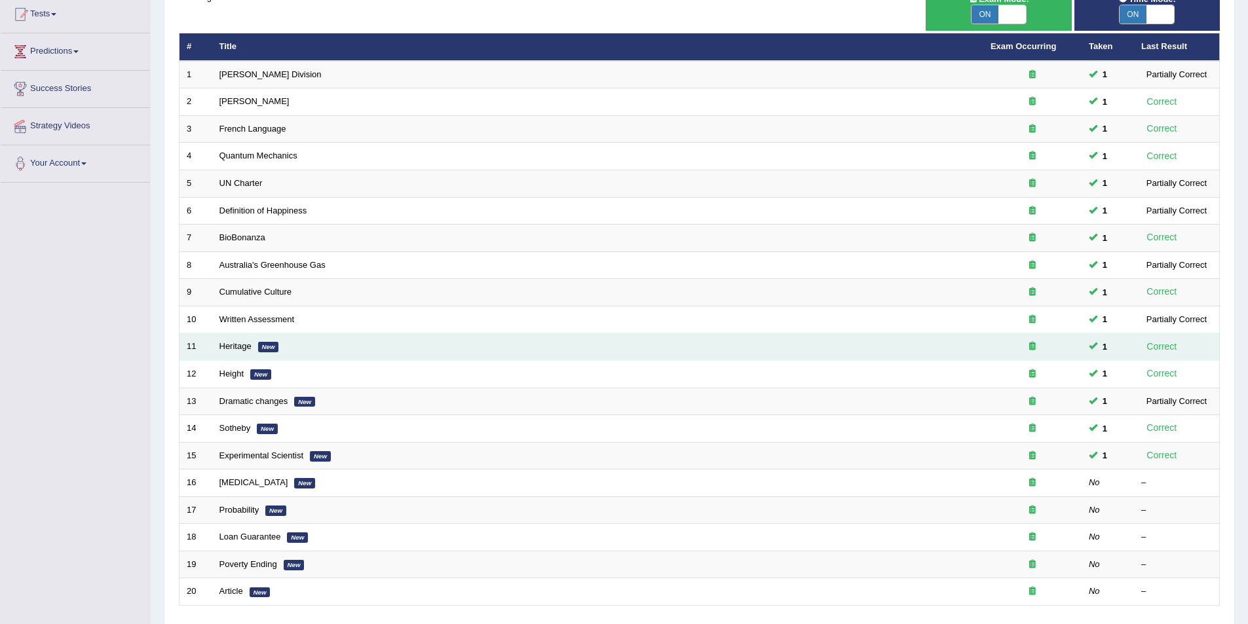
scroll to position [126, 0]
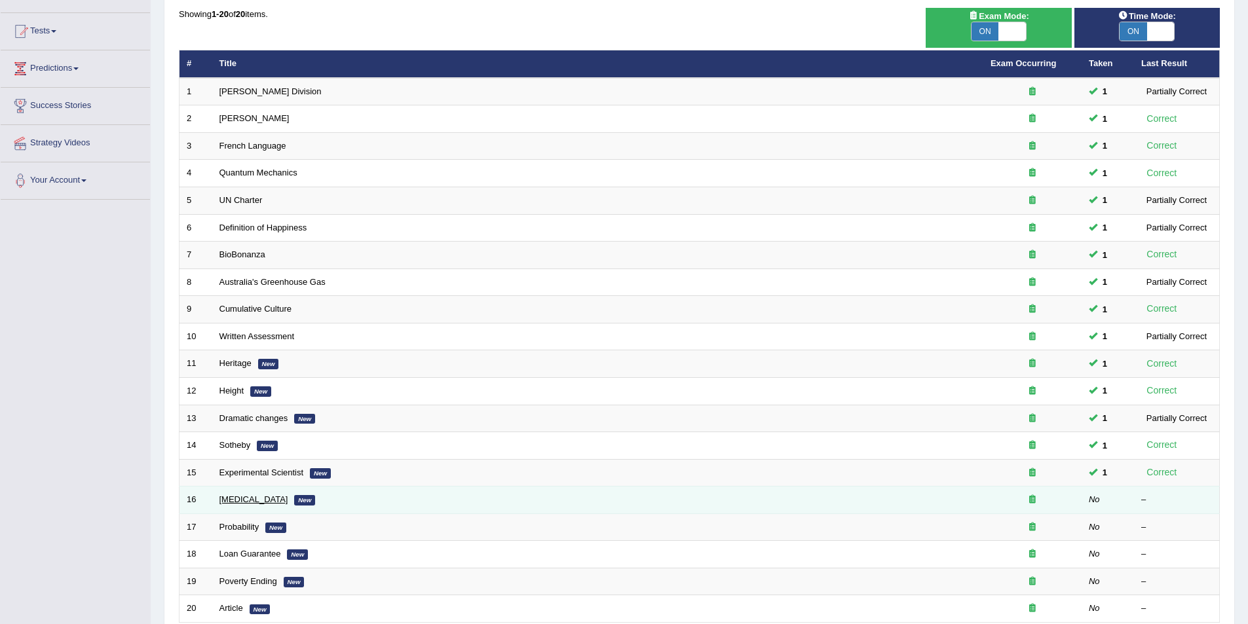
click at [230, 499] on link "[MEDICAL_DATA]" at bounding box center [253, 500] width 69 height 10
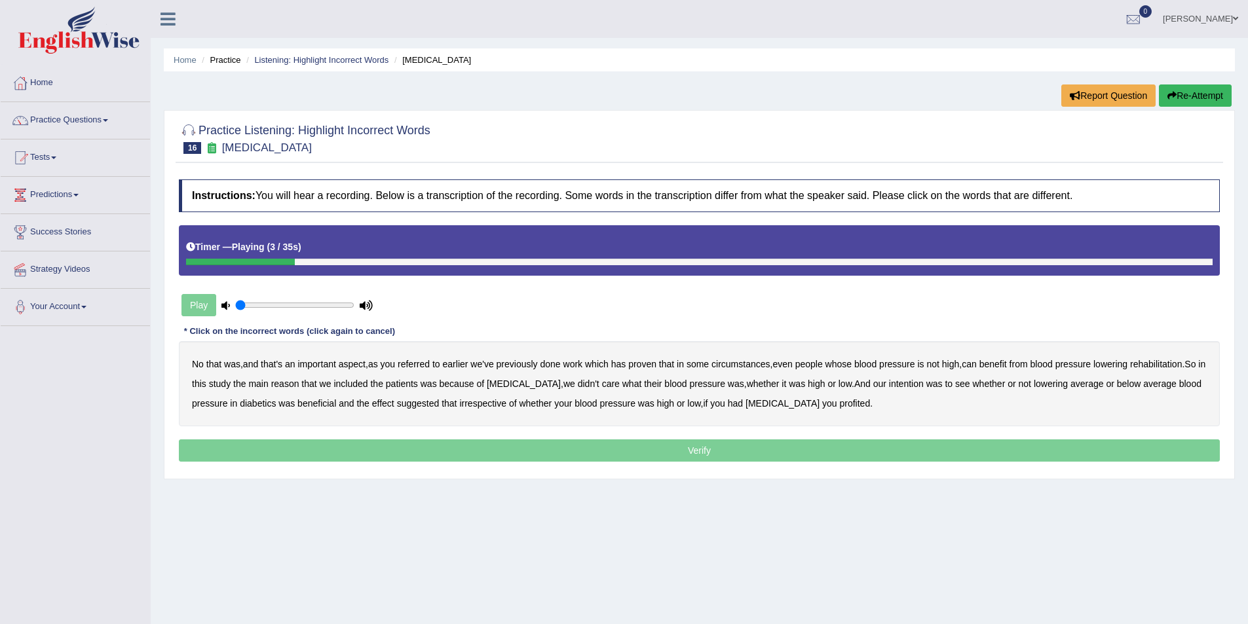
click at [419, 365] on b "referred" at bounding box center [414, 364] width 32 height 10
click at [739, 366] on b "circumstances" at bounding box center [740, 364] width 58 height 10
click at [1157, 360] on b "rehabilitation" at bounding box center [1156, 364] width 52 height 10
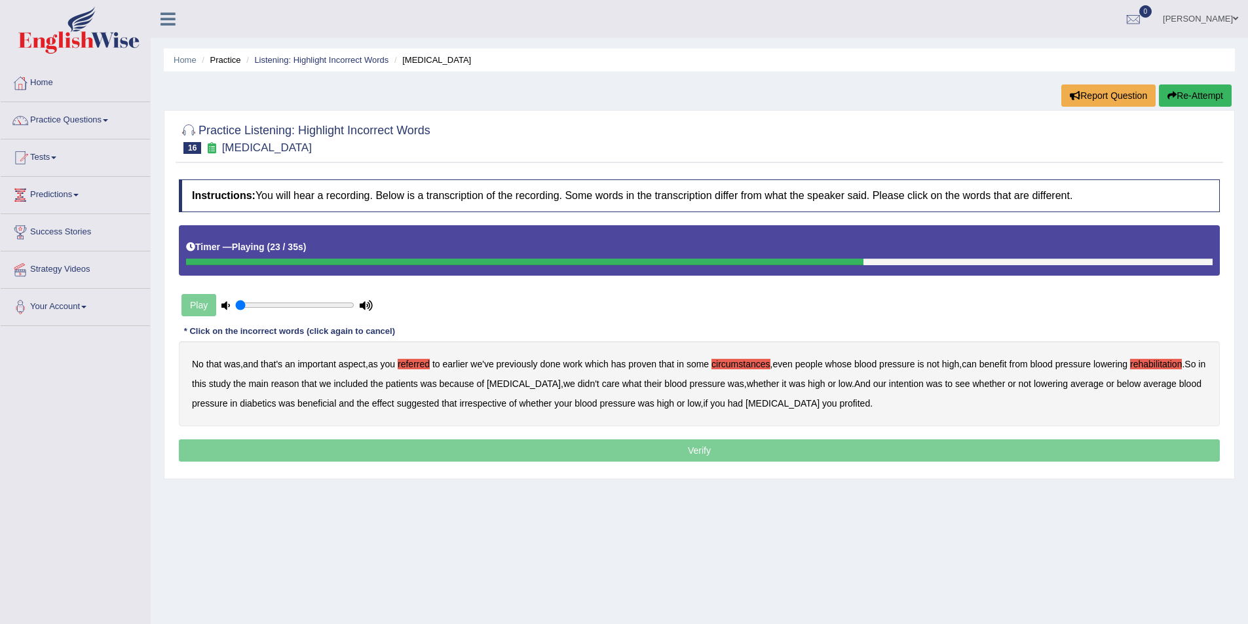
click at [894, 383] on b "intention" at bounding box center [906, 384] width 35 height 10
click at [385, 402] on b "effect" at bounding box center [383, 403] width 22 height 10
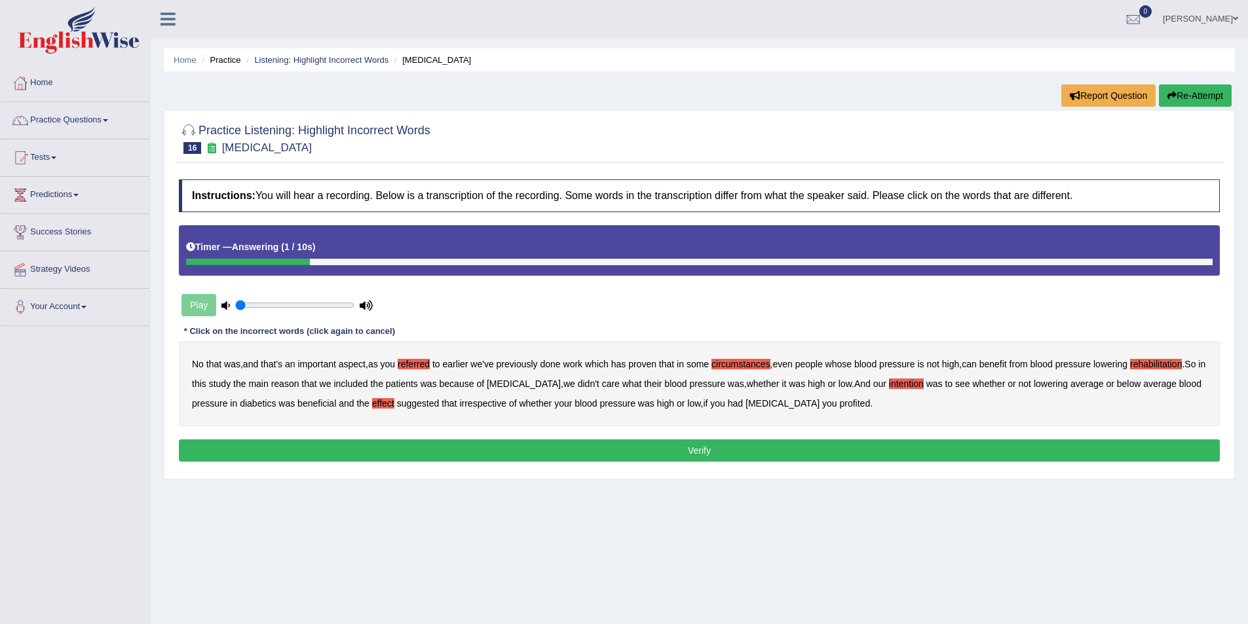
click at [839, 402] on b "profited" at bounding box center [854, 403] width 31 height 10
click at [704, 453] on button "Verify" at bounding box center [699, 451] width 1041 height 22
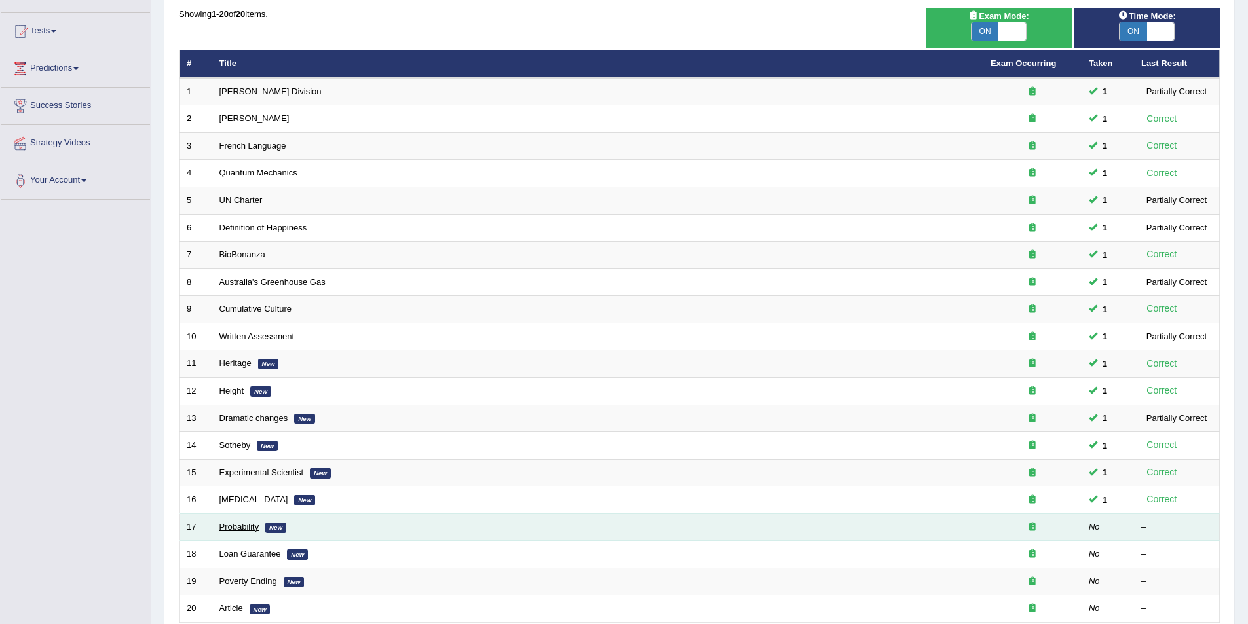
click at [244, 523] on link "Probability" at bounding box center [239, 527] width 40 height 10
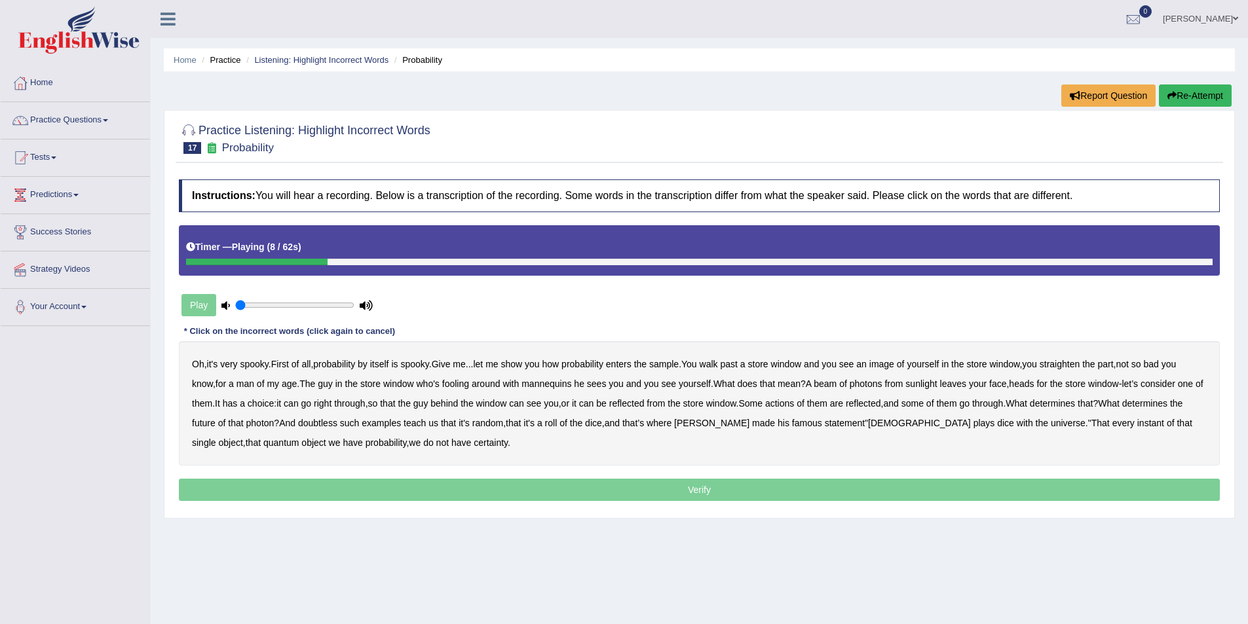
click at [679, 365] on b "sample" at bounding box center [663, 364] width 29 height 10
click at [833, 386] on b "beam" at bounding box center [825, 384] width 23 height 10
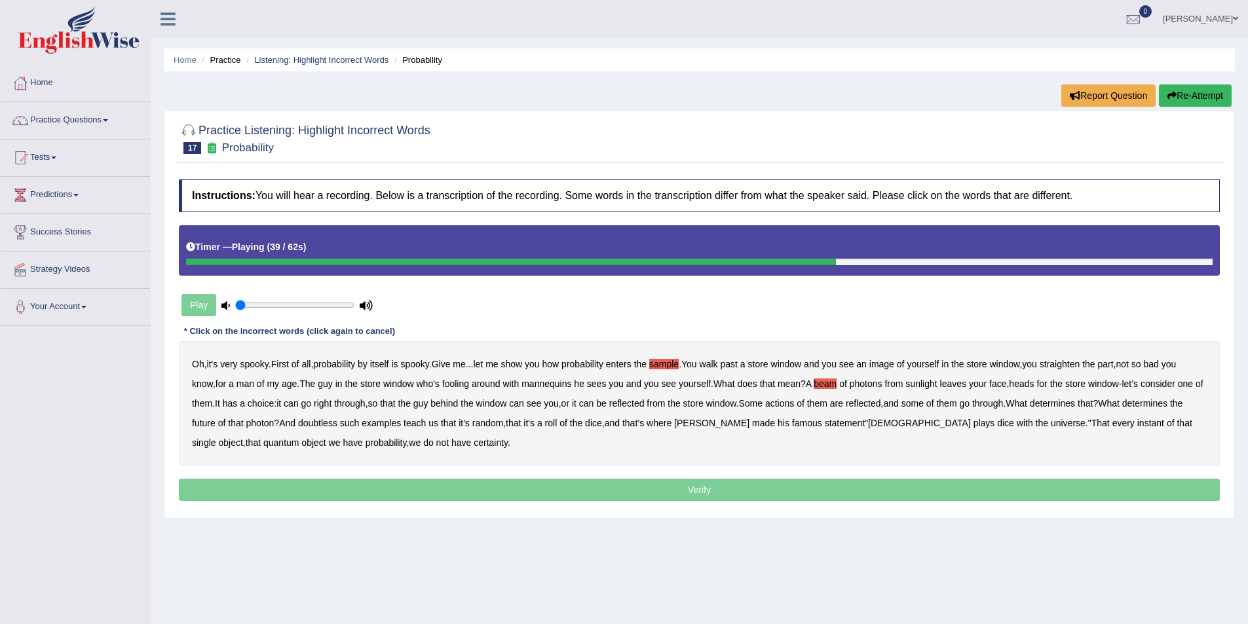
click at [794, 403] on b "actions" at bounding box center [779, 403] width 29 height 10
click at [337, 425] on b "doubtless" at bounding box center [317, 423] width 39 height 10
click at [557, 423] on b "roll" at bounding box center [551, 423] width 12 height 10
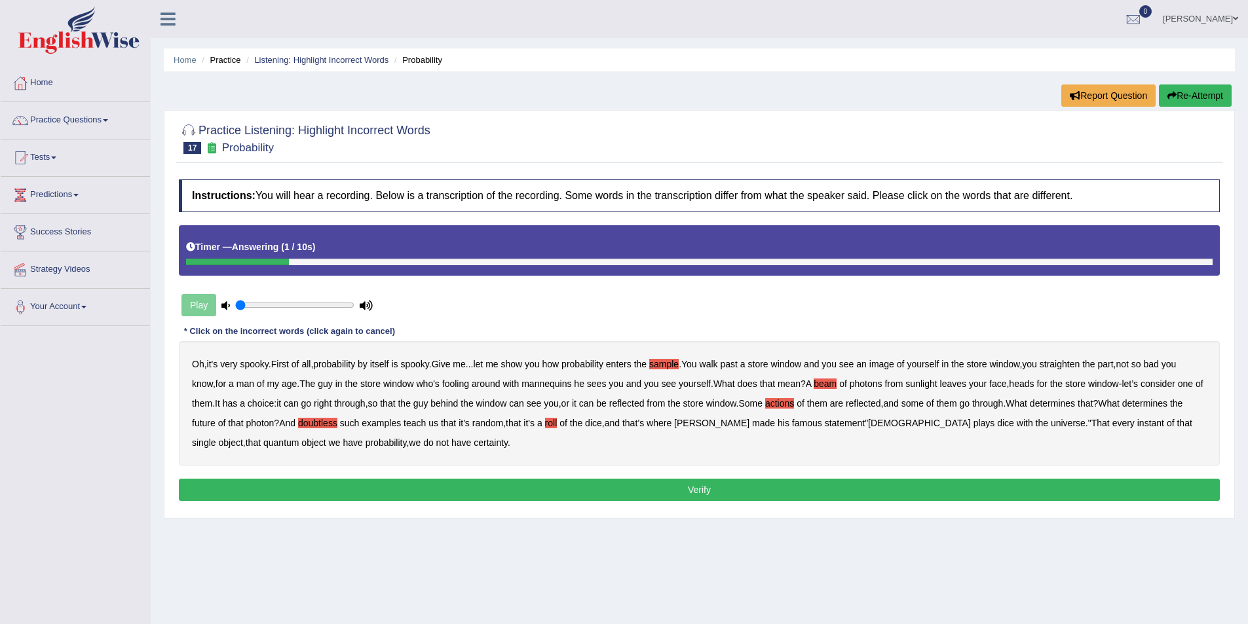
click at [600, 487] on button "Verify" at bounding box center [699, 490] width 1041 height 22
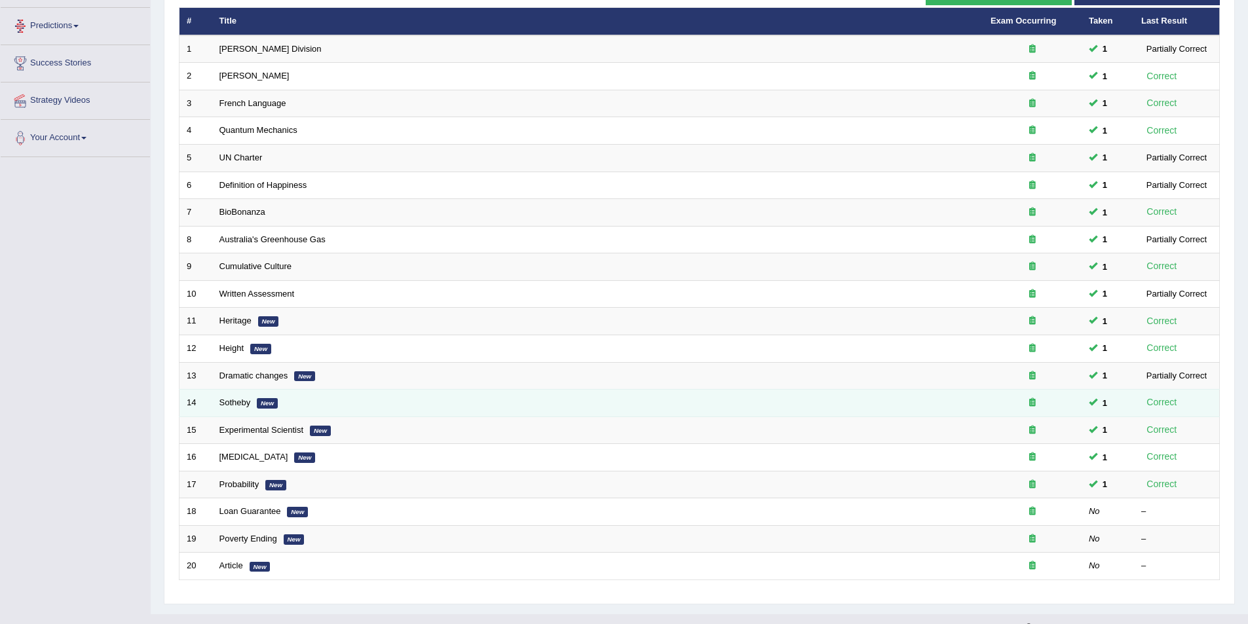
scroll to position [192, 0]
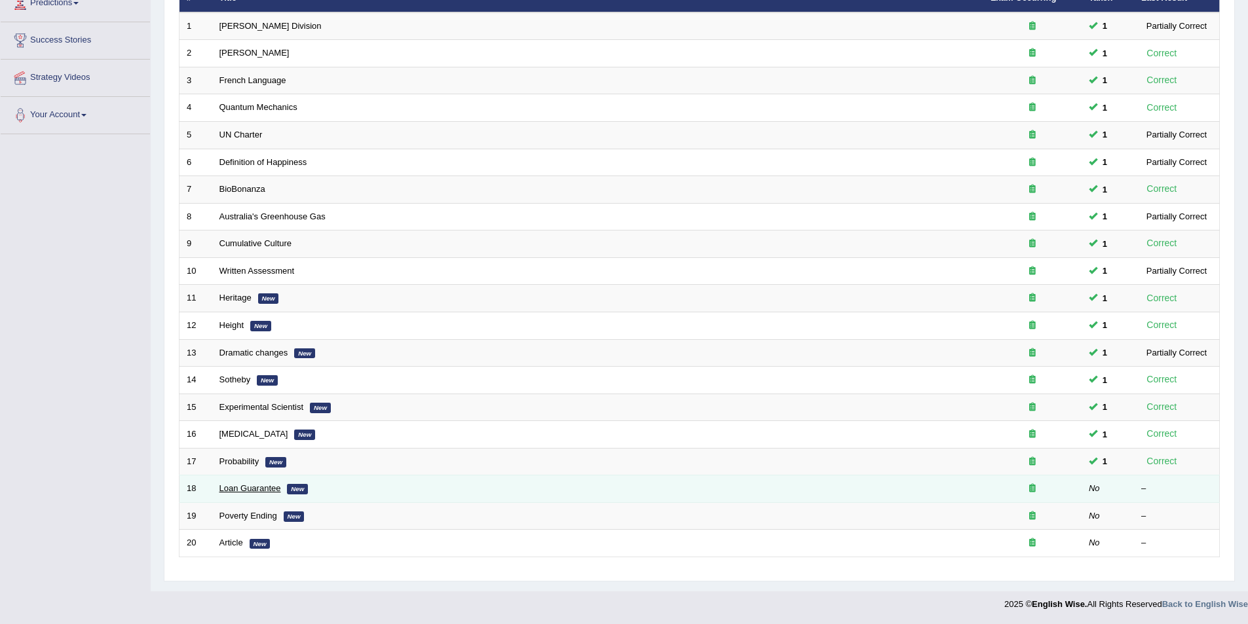
click at [232, 487] on link "Loan Guarantee" at bounding box center [250, 488] width 62 height 10
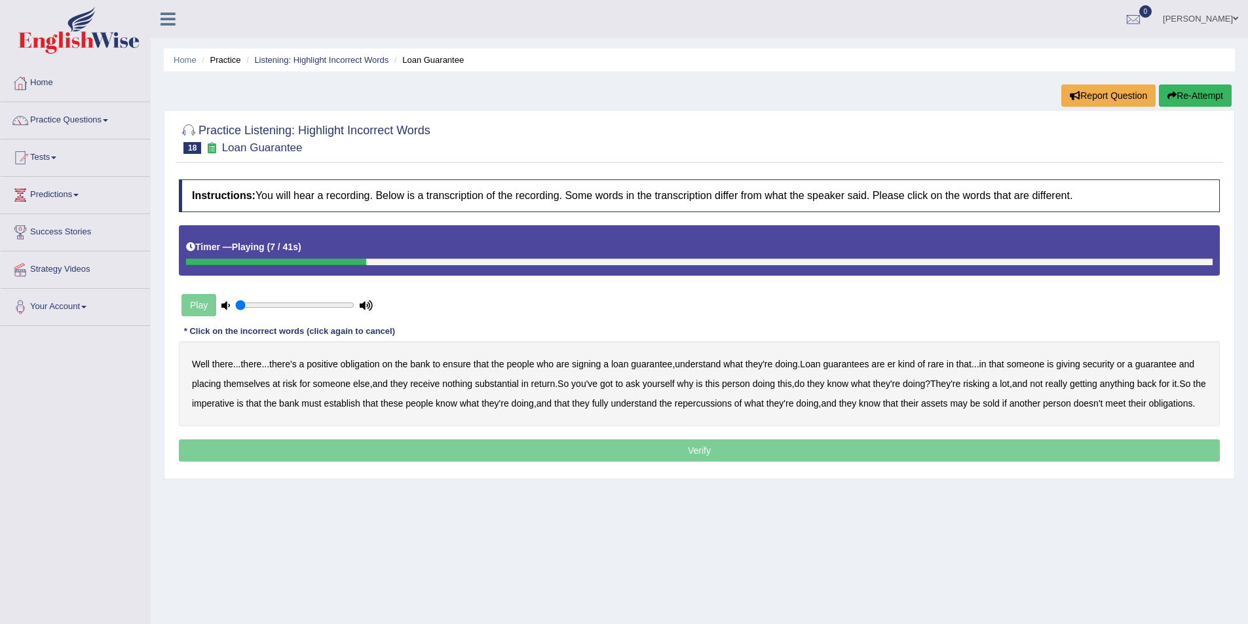
click at [708, 366] on b "understand" at bounding box center [698, 364] width 46 height 10
click at [941, 363] on b "rare" at bounding box center [936, 364] width 16 height 10
click at [497, 386] on b "substantial" at bounding box center [497, 384] width 44 height 10
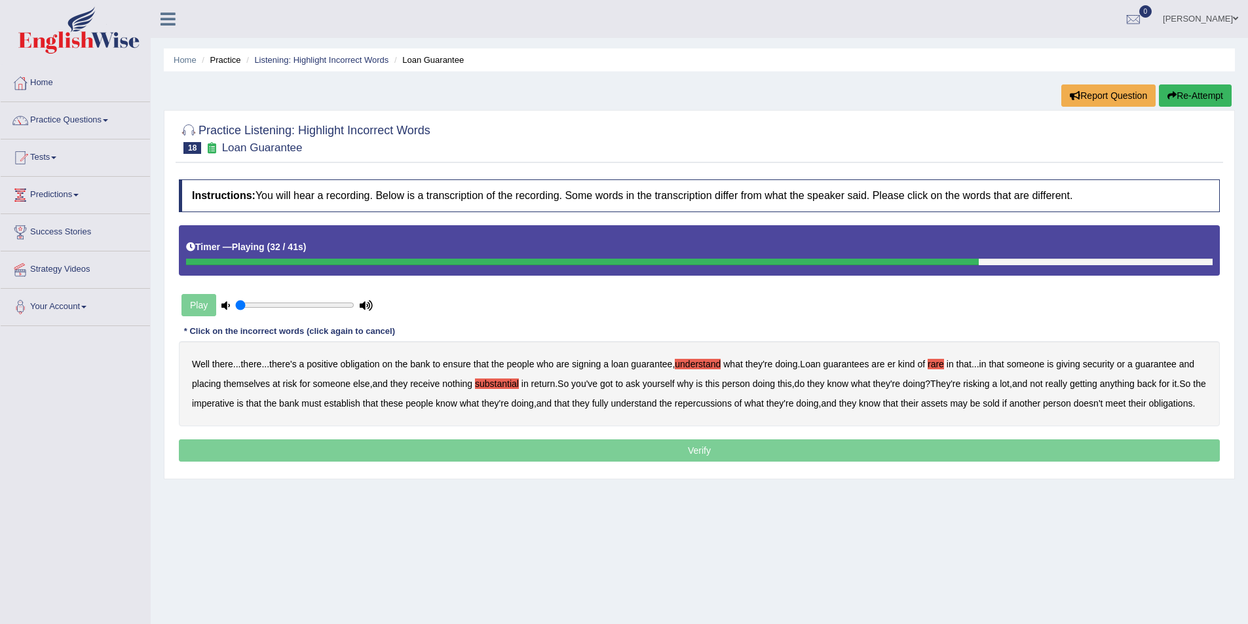
click at [360, 402] on b "establish" at bounding box center [342, 403] width 36 height 10
click at [725, 400] on b "repercussions" at bounding box center [703, 403] width 57 height 10
click at [947, 402] on b "assets" at bounding box center [934, 403] width 26 height 10
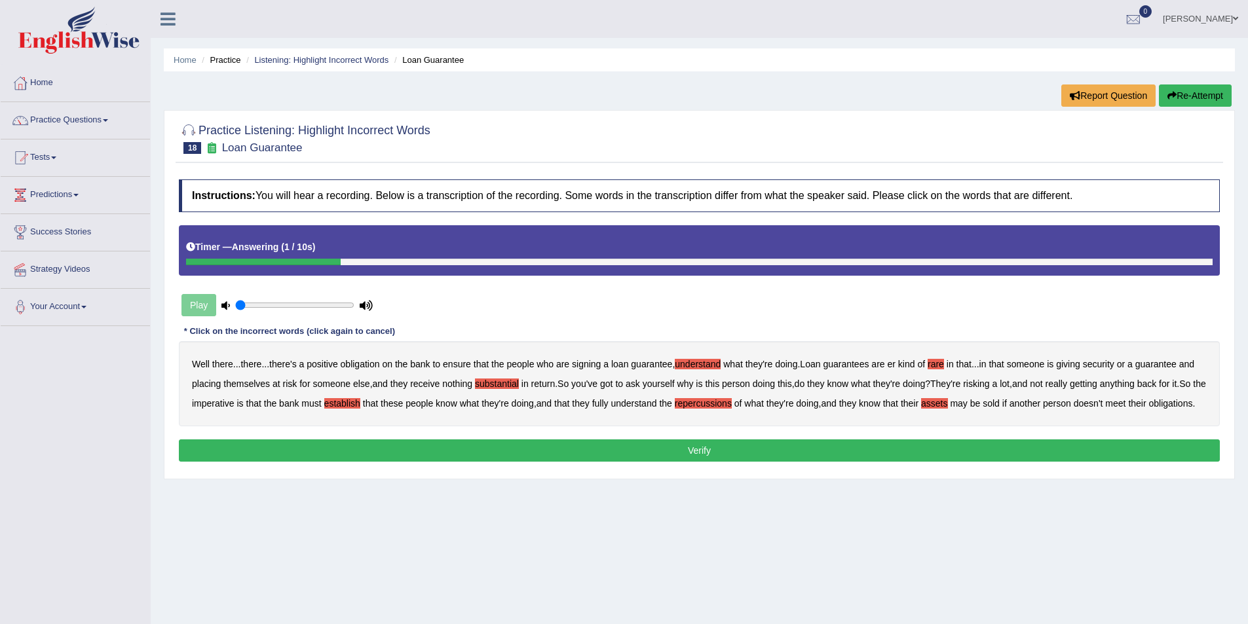
click at [729, 462] on button "Verify" at bounding box center [699, 451] width 1041 height 22
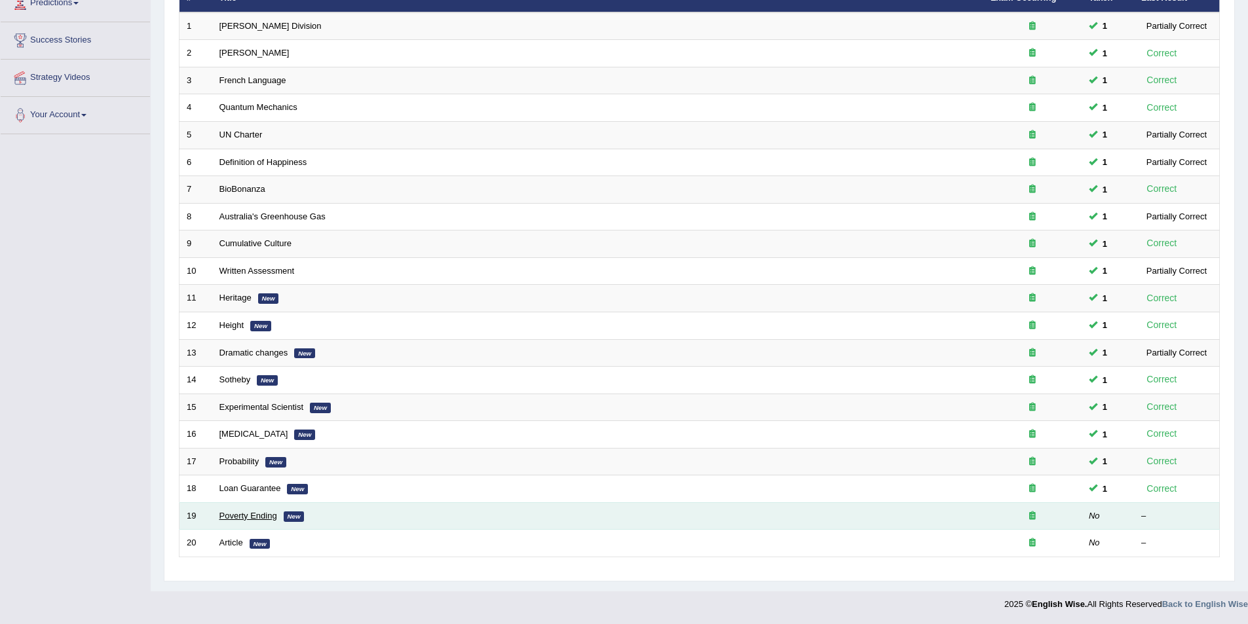
click at [248, 516] on link "Poverty Ending" at bounding box center [248, 516] width 58 height 10
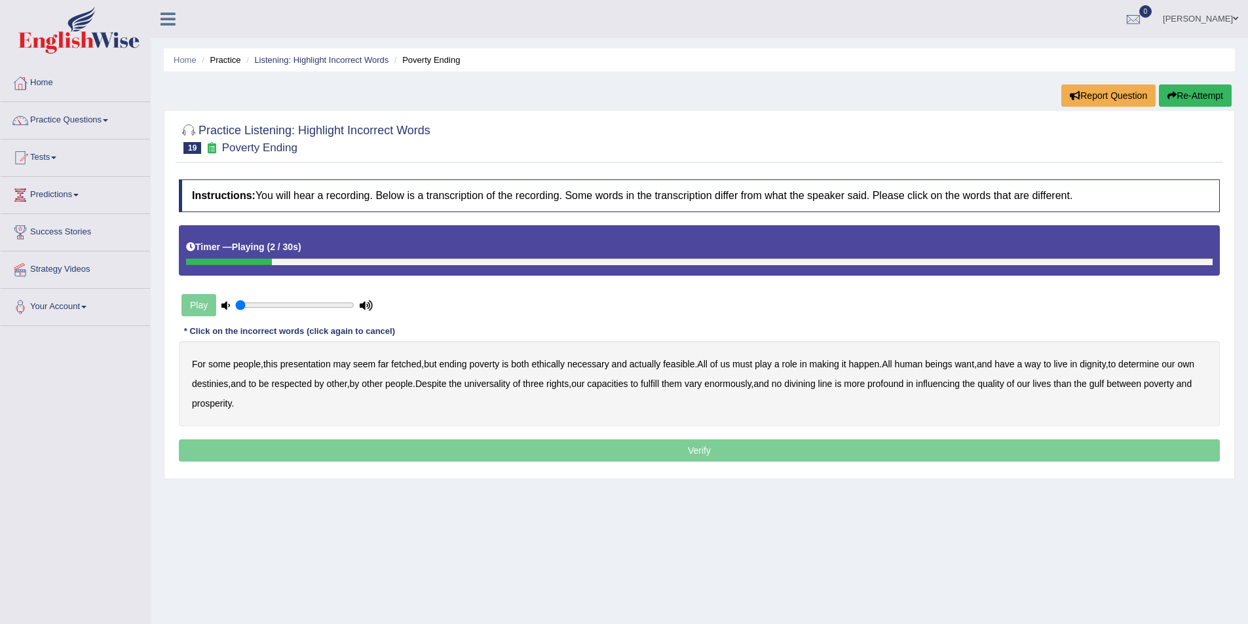
click at [307, 366] on b "presentation" at bounding box center [305, 364] width 50 height 10
click at [560, 365] on b "ethically" at bounding box center [547, 364] width 33 height 10
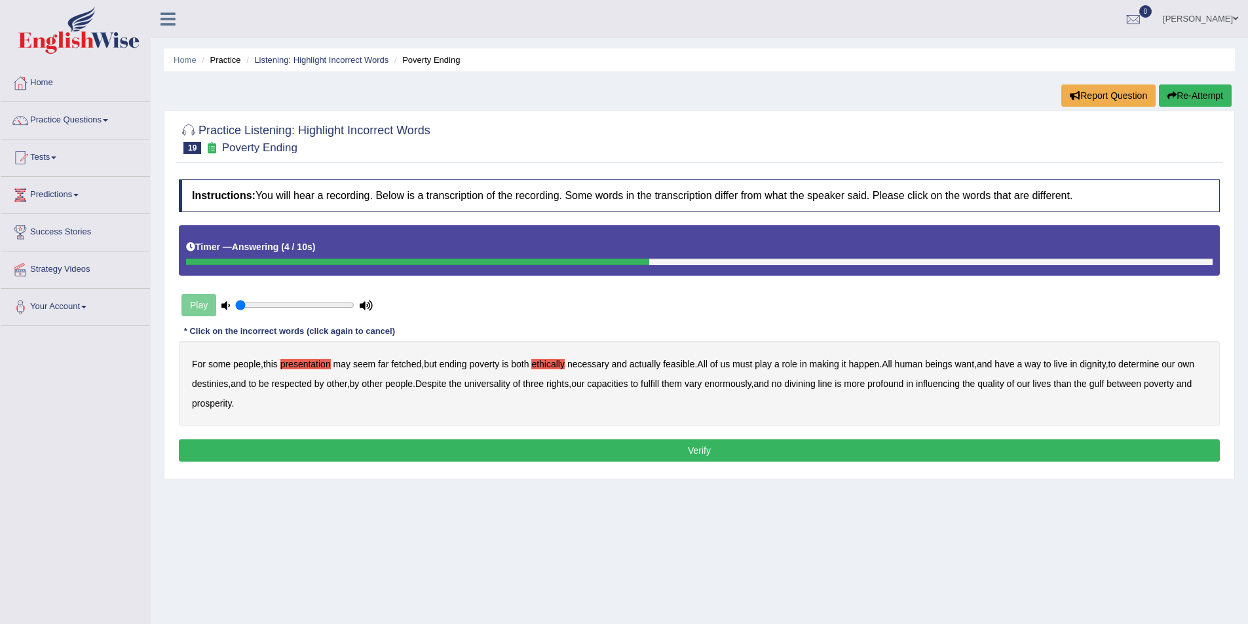
click at [376, 452] on button "Verify" at bounding box center [699, 451] width 1041 height 22
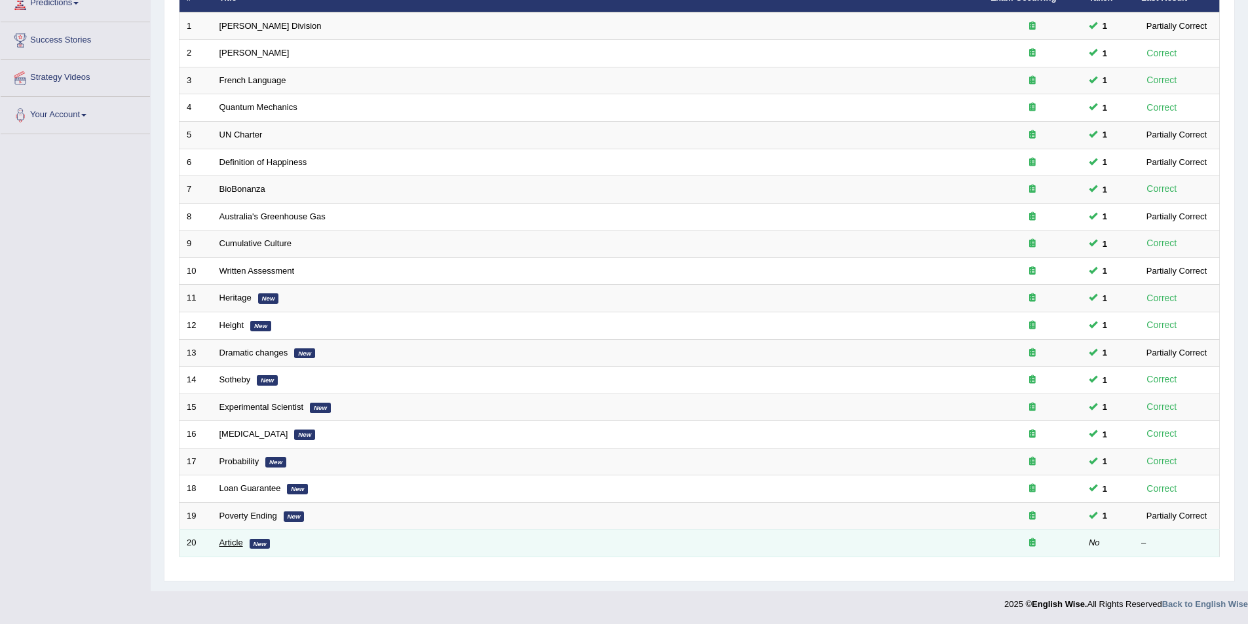
click at [226, 544] on link "Article" at bounding box center [231, 543] width 24 height 10
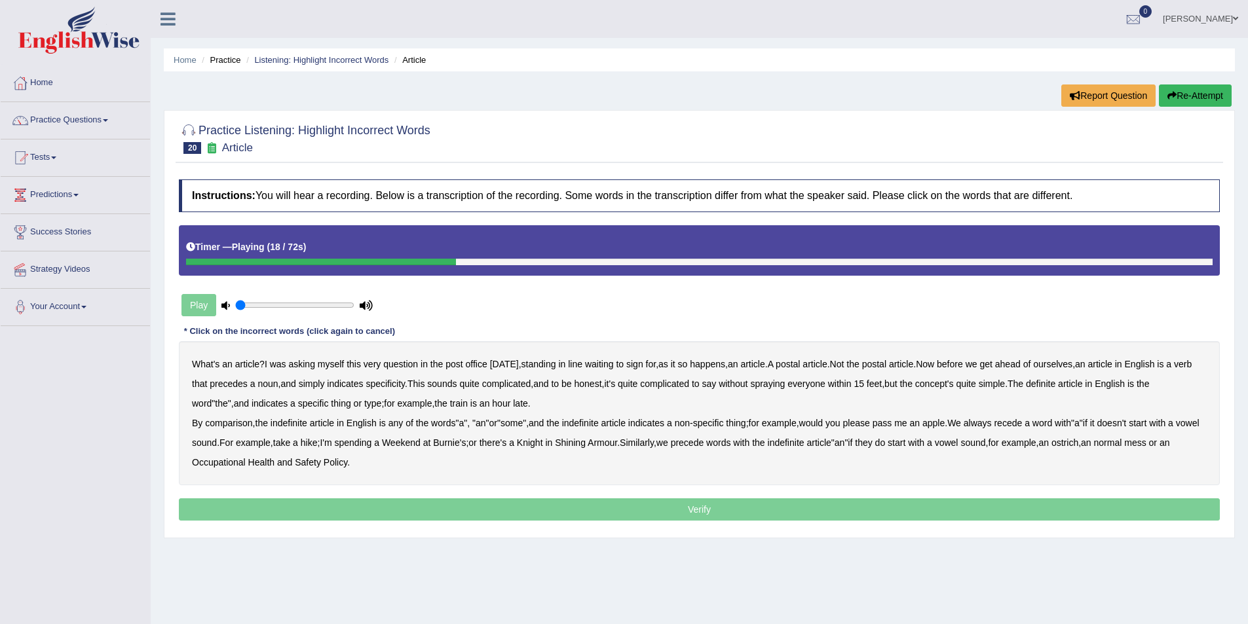
click at [277, 404] on b "indicates" at bounding box center [270, 403] width 36 height 10
drag, startPoint x: 270, startPoint y: 400, endPoint x: 306, endPoint y: 386, distance: 38.6
click at [271, 400] on b "indicates" at bounding box center [270, 403] width 36 height 10
click at [231, 423] on b "comparison" at bounding box center [228, 423] width 47 height 10
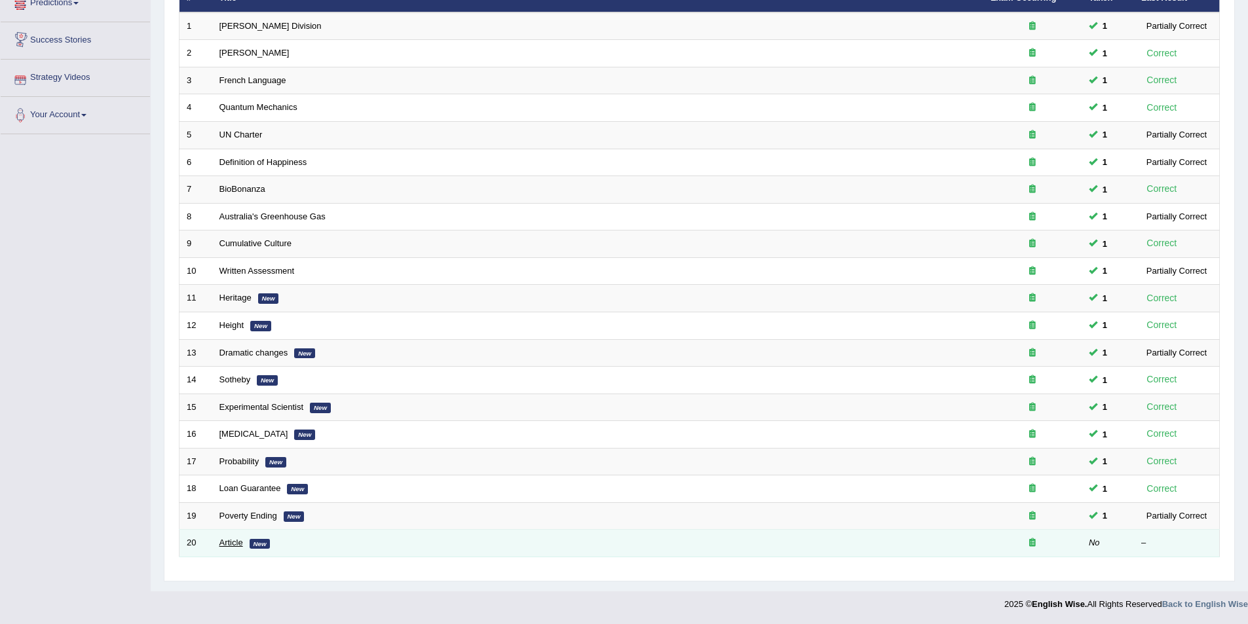
click at [233, 542] on link "Article" at bounding box center [231, 543] width 24 height 10
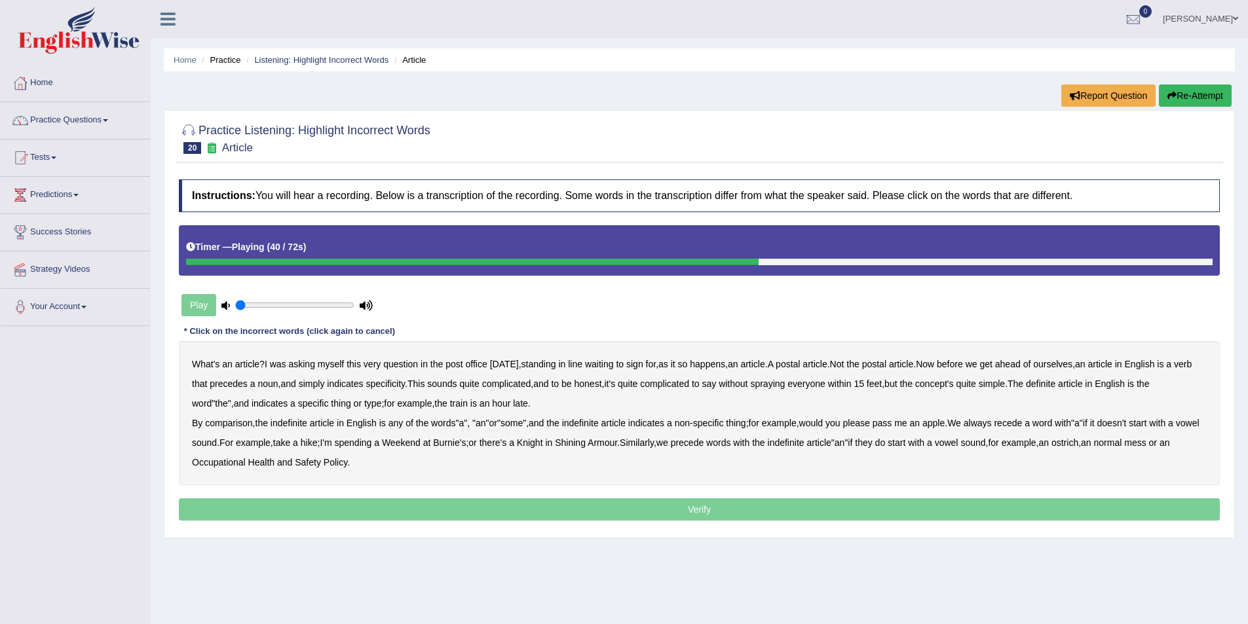
click at [238, 423] on b "comparison" at bounding box center [228, 423] width 47 height 10
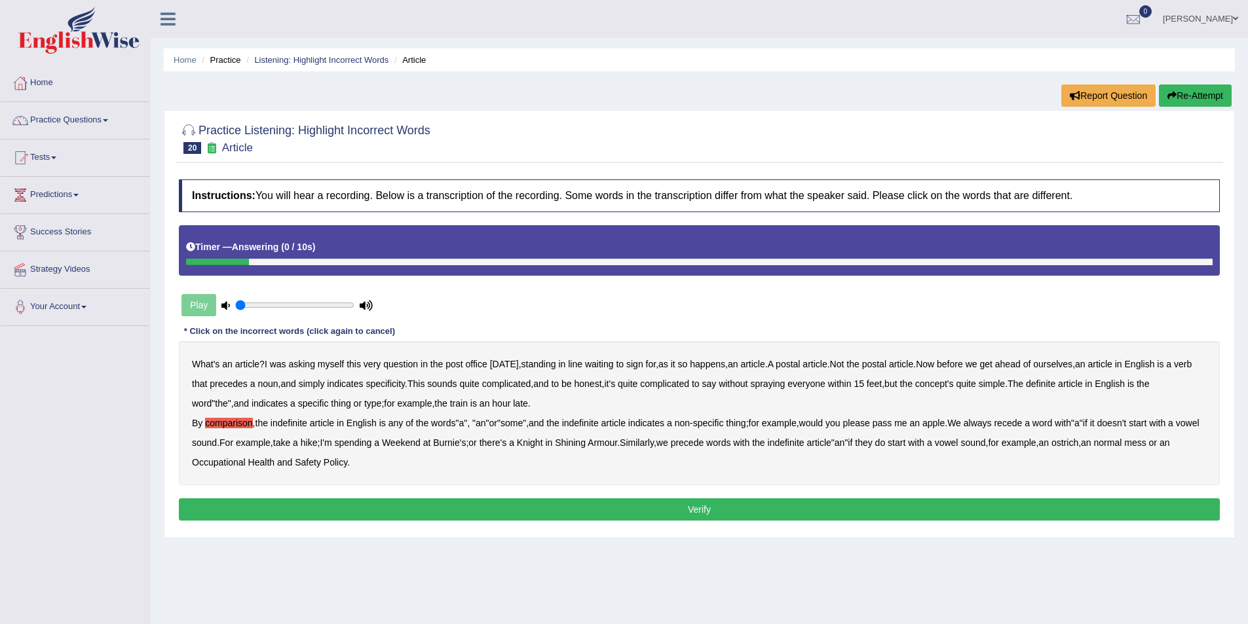
click at [697, 504] on button "Verify" at bounding box center [699, 510] width 1041 height 22
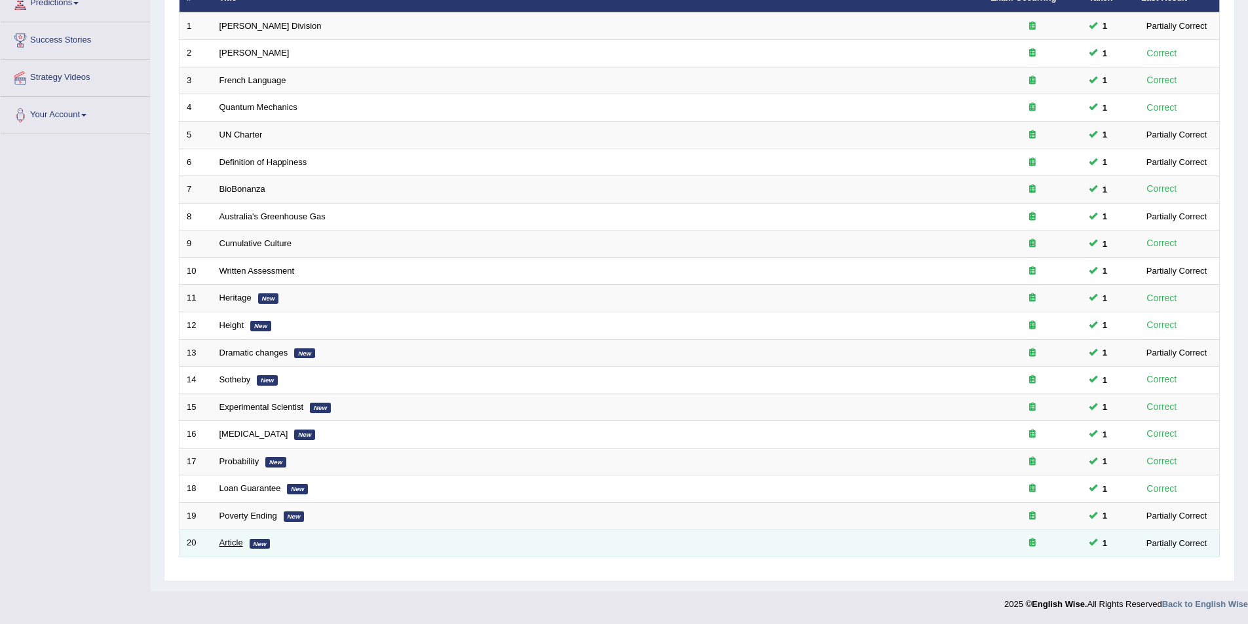
click at [231, 542] on link "Article" at bounding box center [231, 543] width 24 height 10
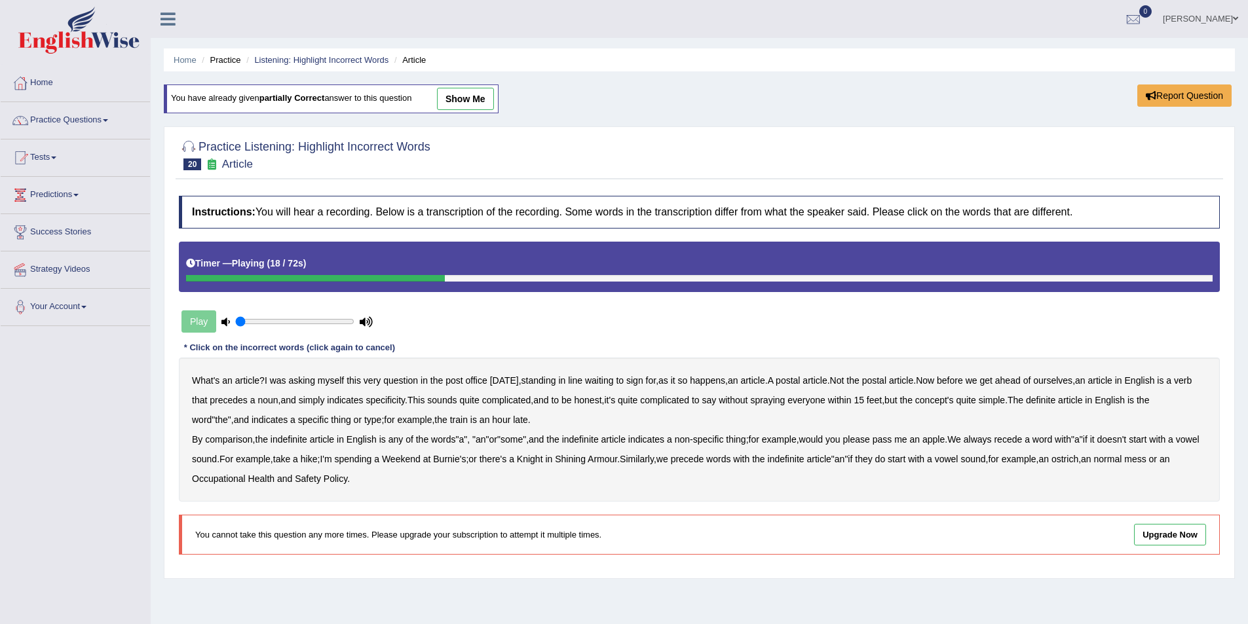
click at [1174, 386] on b "verb" at bounding box center [1183, 380] width 18 height 10
click at [235, 439] on b "comparison" at bounding box center [228, 439] width 47 height 10
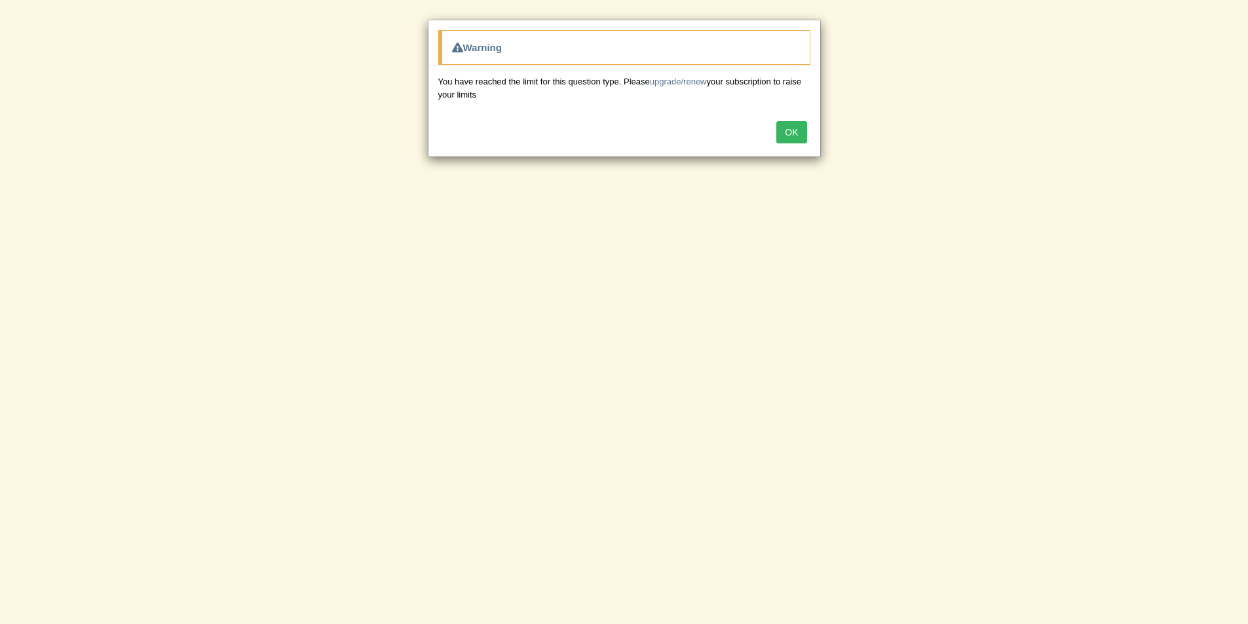
click at [789, 130] on button "OK" at bounding box center [791, 132] width 30 height 22
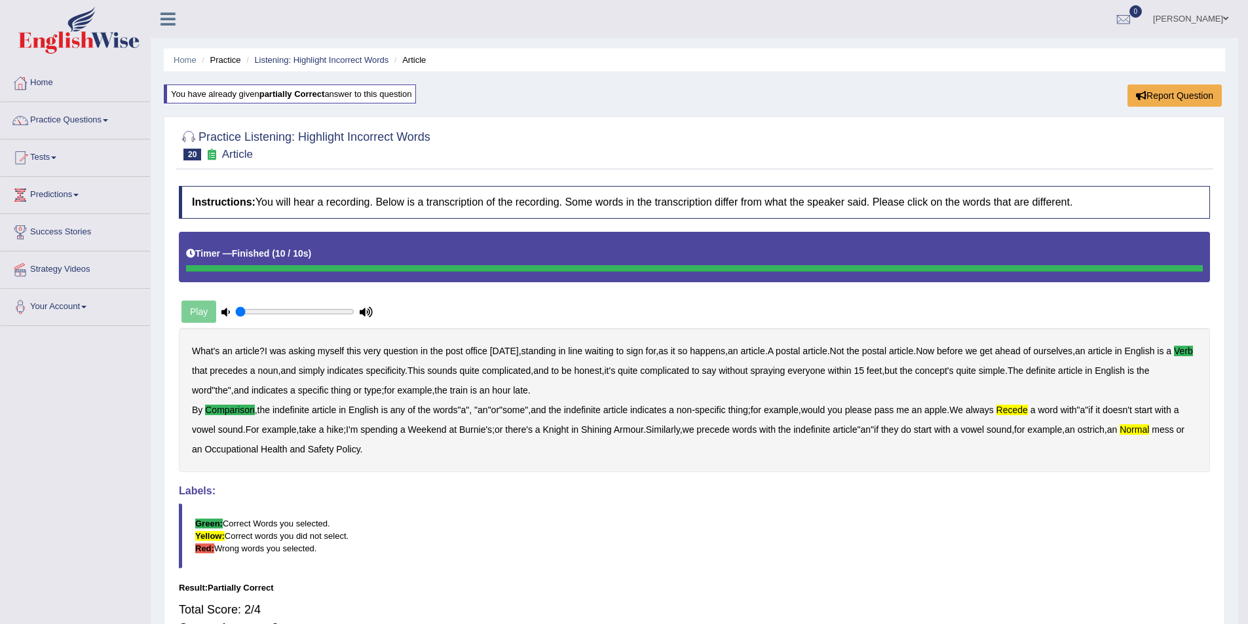
click at [106, 116] on link "Practice Questions" at bounding box center [75, 118] width 149 height 33
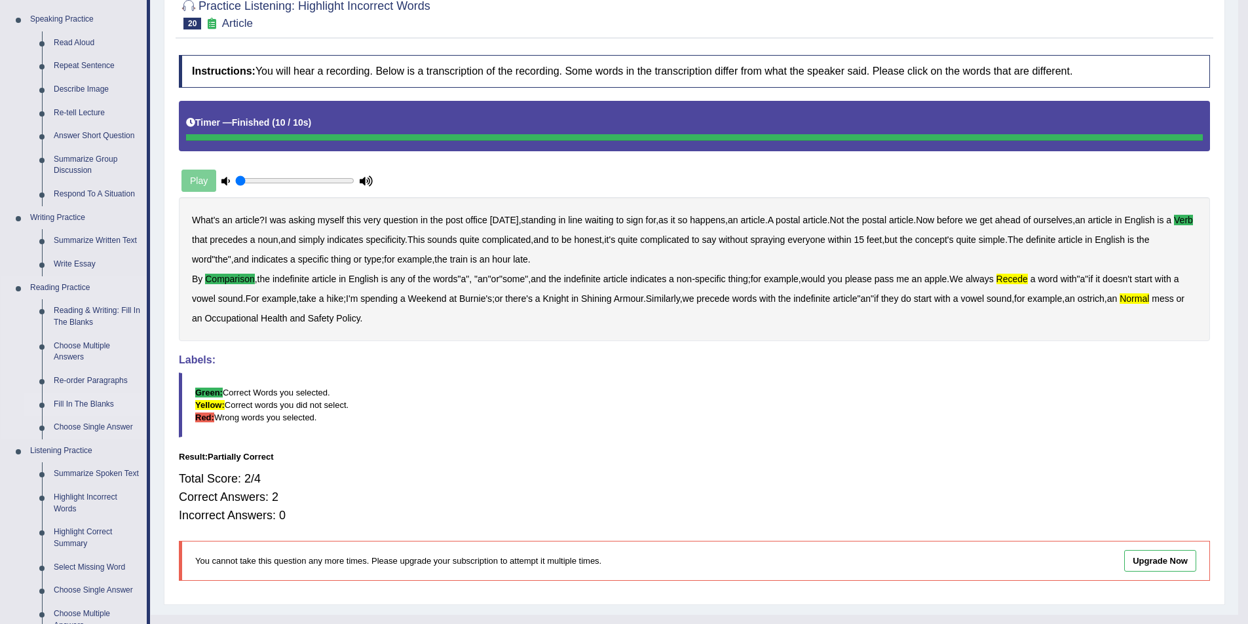
scroll to position [328, 0]
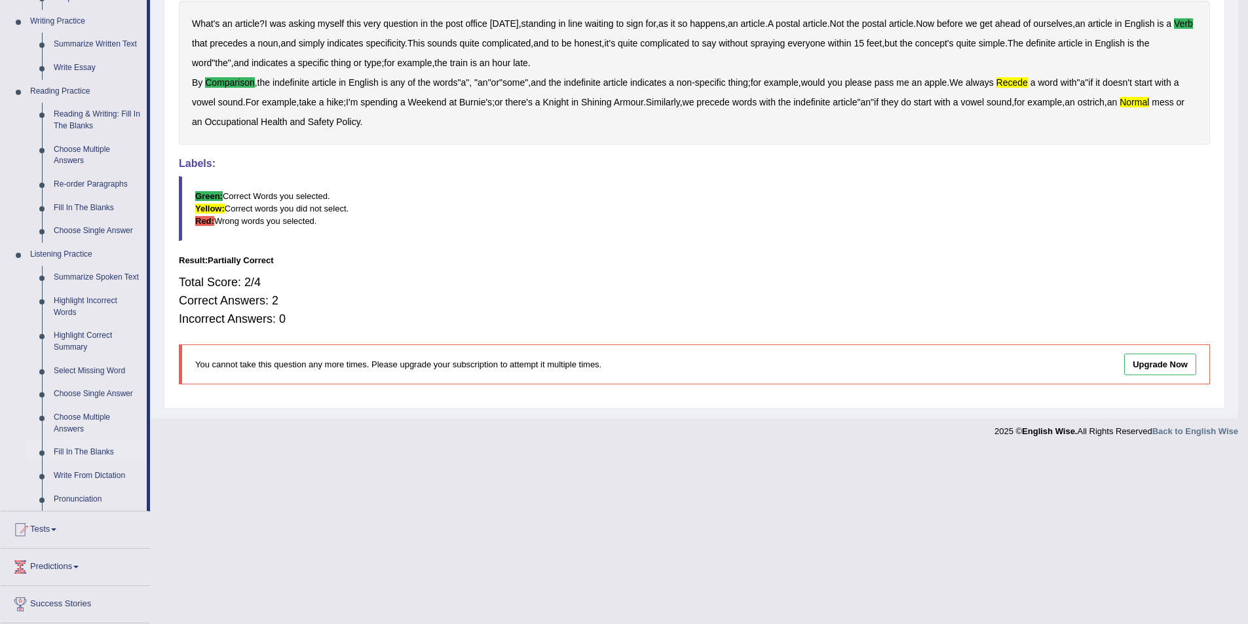
click at [88, 449] on link "Fill In The Blanks" at bounding box center [97, 453] width 99 height 24
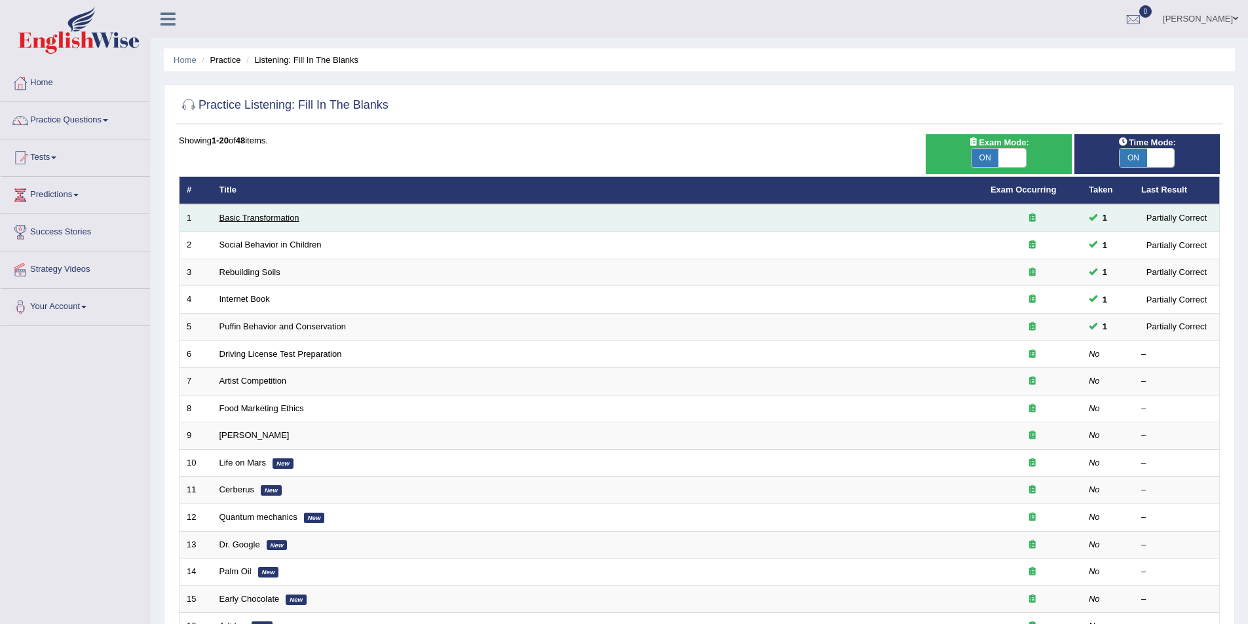
click at [244, 221] on link "Basic Transformation" at bounding box center [259, 218] width 80 height 10
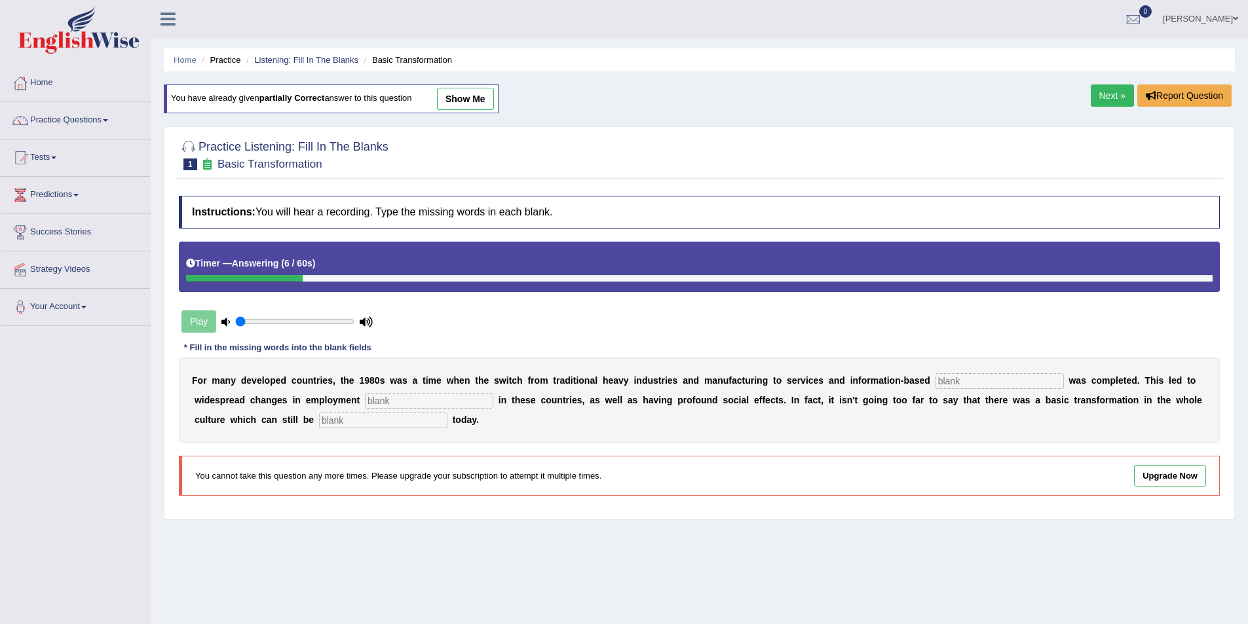
click at [935, 379] on input "text" at bounding box center [999, 381] width 128 height 16
type input "enterprise"
click at [365, 402] on input "text" at bounding box center [429, 401] width 128 height 16
type input "patterns"
click at [319, 425] on input "text" at bounding box center [383, 421] width 128 height 16
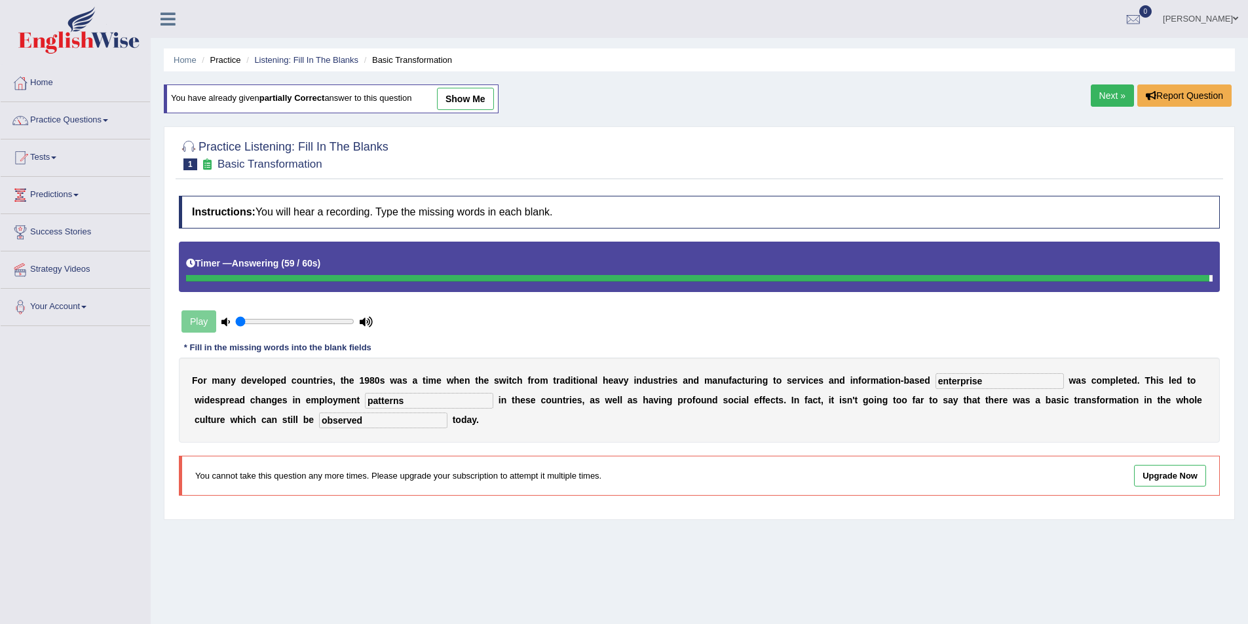
type input "observed"
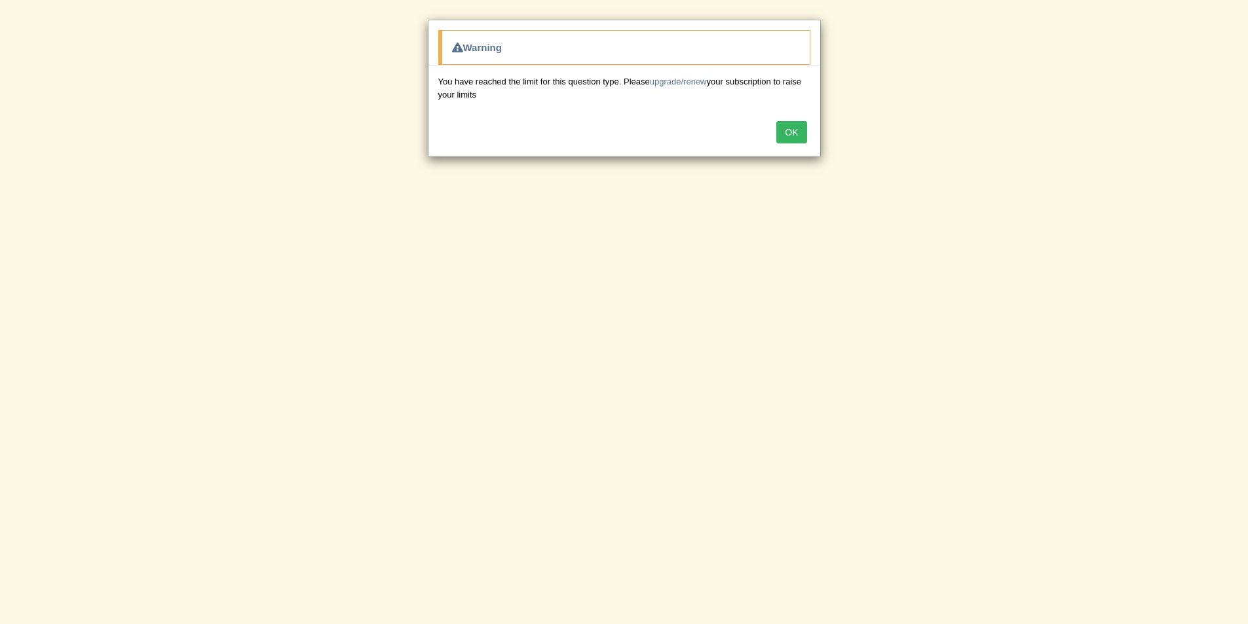
click at [783, 126] on button "OK" at bounding box center [791, 132] width 30 height 22
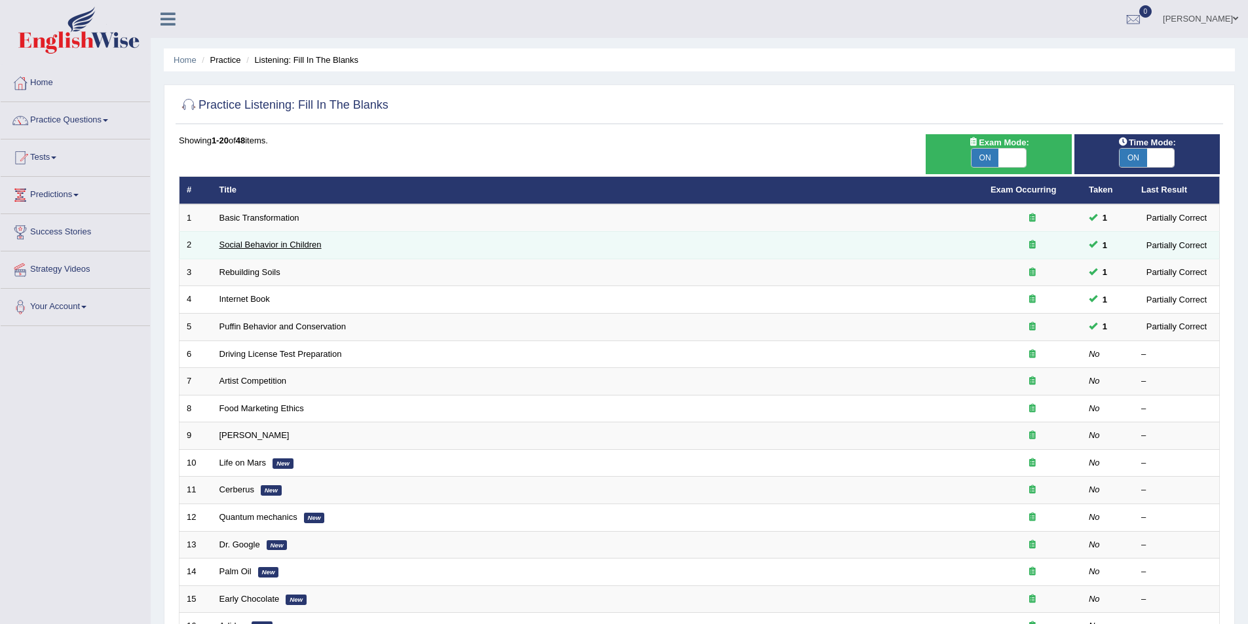
click at [261, 246] on link "Social Behavior in Children" at bounding box center [270, 245] width 102 height 10
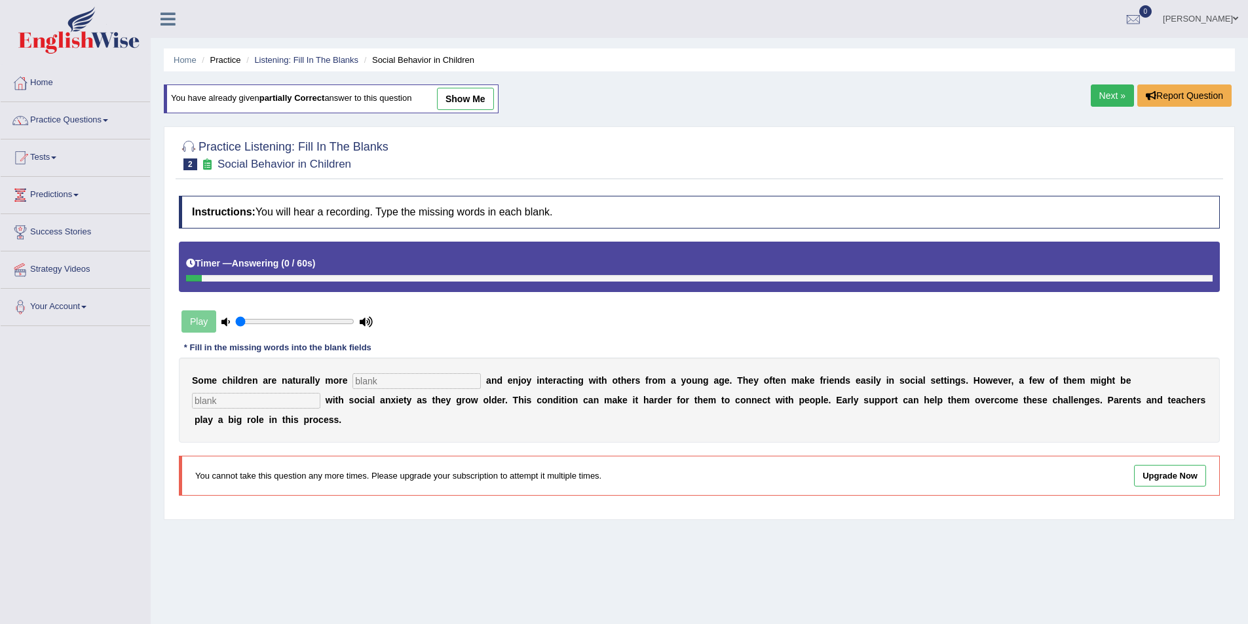
click at [382, 384] on input "text" at bounding box center [416, 381] width 128 height 16
type input "sociable"
click at [320, 393] on input "text" at bounding box center [256, 401] width 128 height 16
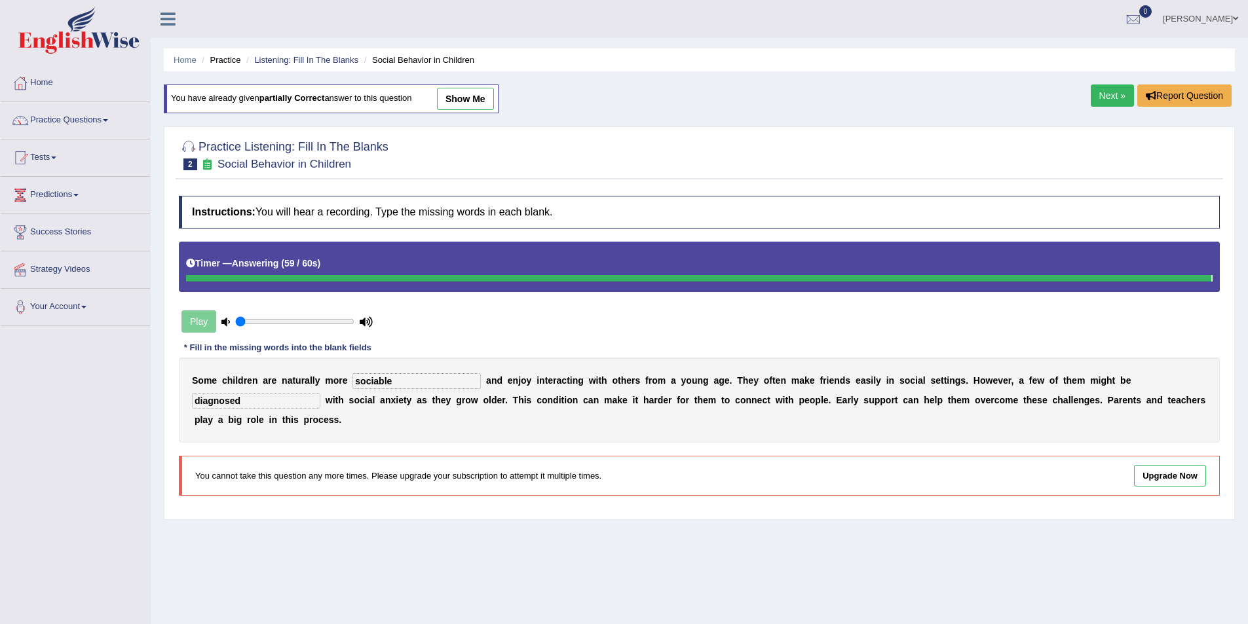
type input "diagnosed"
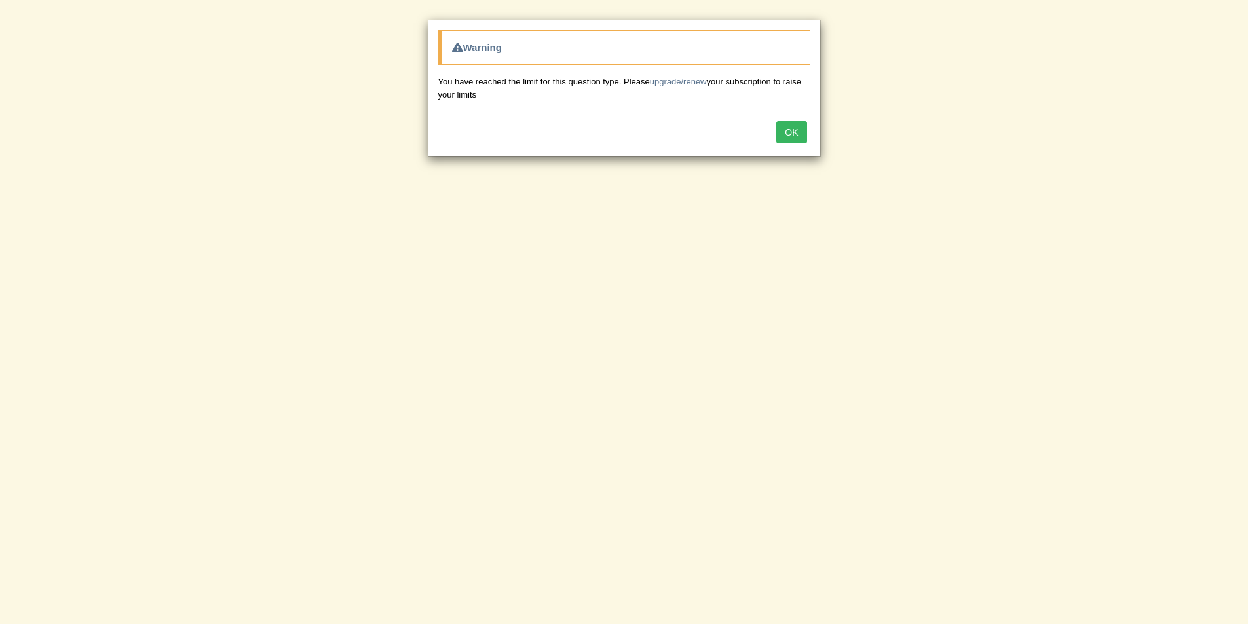
click at [807, 138] on div "OK" at bounding box center [624, 134] width 392 height 46
click at [799, 126] on button "OK" at bounding box center [791, 132] width 30 height 22
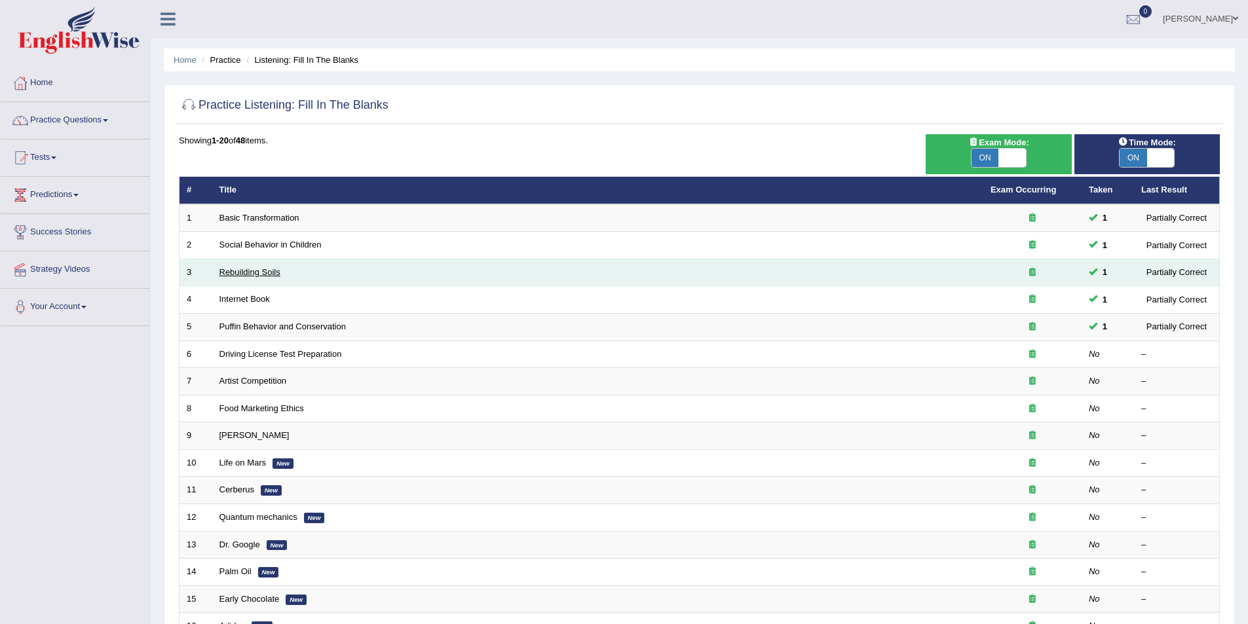
click at [252, 269] on link "Rebuilding Soils" at bounding box center [249, 272] width 61 height 10
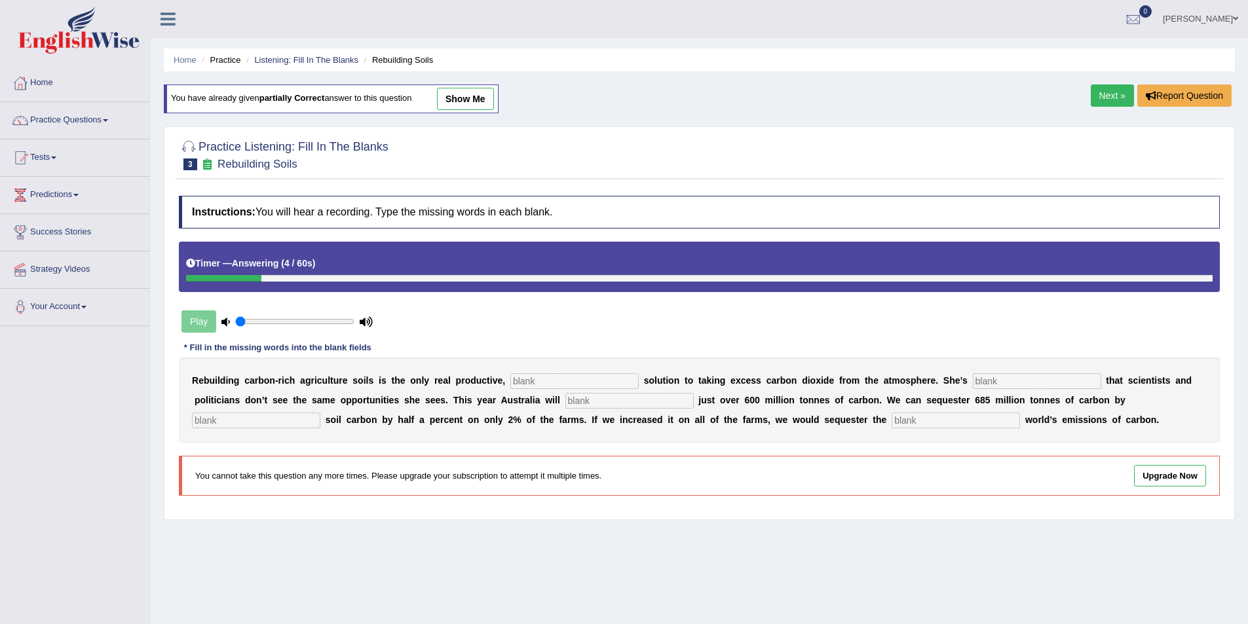
click at [510, 380] on input "text" at bounding box center [574, 381] width 128 height 16
type input "permenent"
click at [973, 383] on input "text" at bounding box center [1037, 381] width 128 height 16
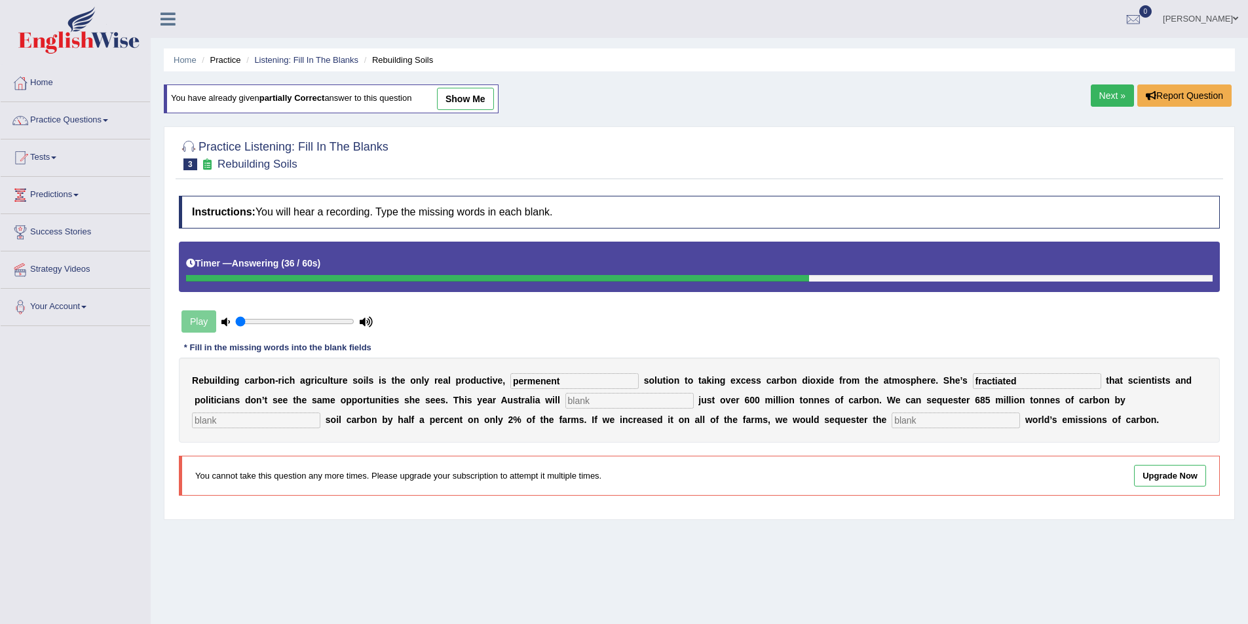
type input "fractiated"
click at [565, 398] on input "text" at bounding box center [629, 401] width 128 height 16
type input "emit"
click at [320, 413] on input "text" at bounding box center [256, 421] width 128 height 16
type input "increasing"
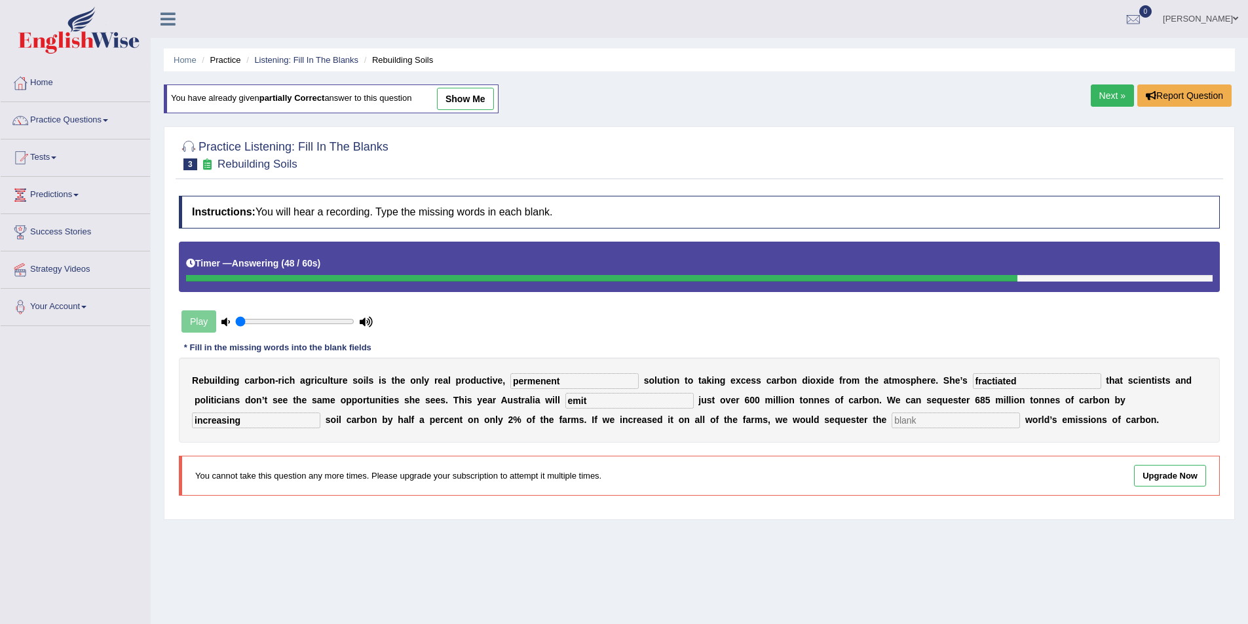
click at [892, 425] on input "text" at bounding box center [956, 421] width 128 height 16
type input "whole"
click at [973, 382] on input "fractiated" at bounding box center [1037, 381] width 128 height 16
type input "frastiated"
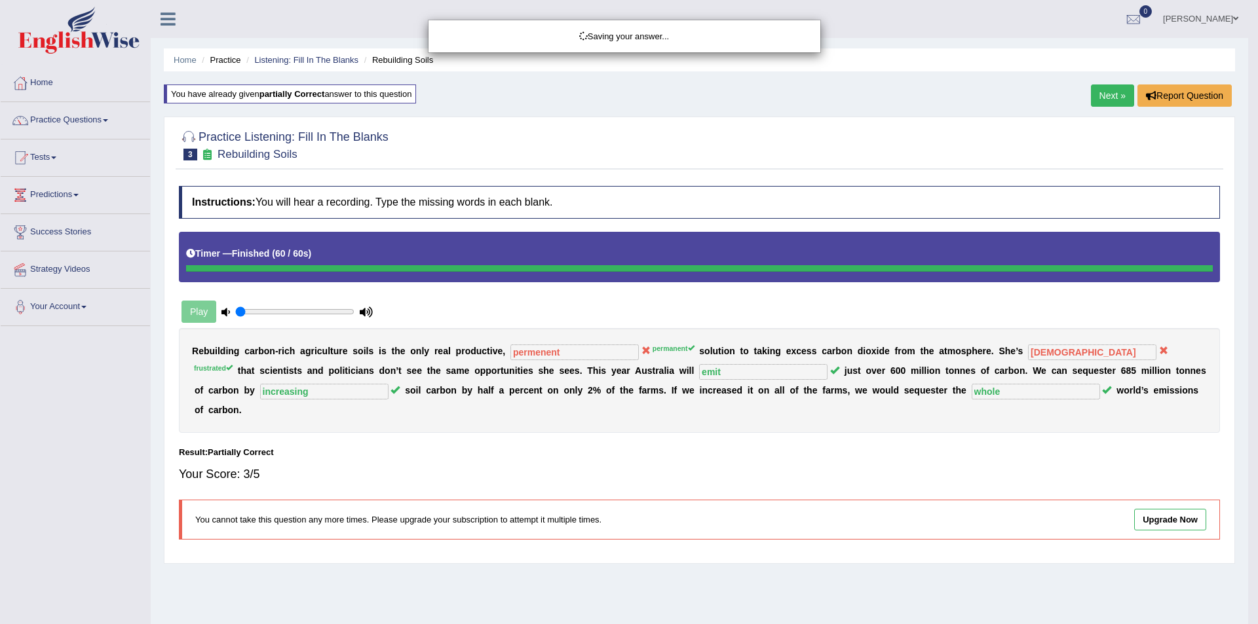
click at [920, 381] on body "Toggle navigation Home Practice Questions Speaking Practice Read Aloud Repeat S…" at bounding box center [629, 312] width 1258 height 624
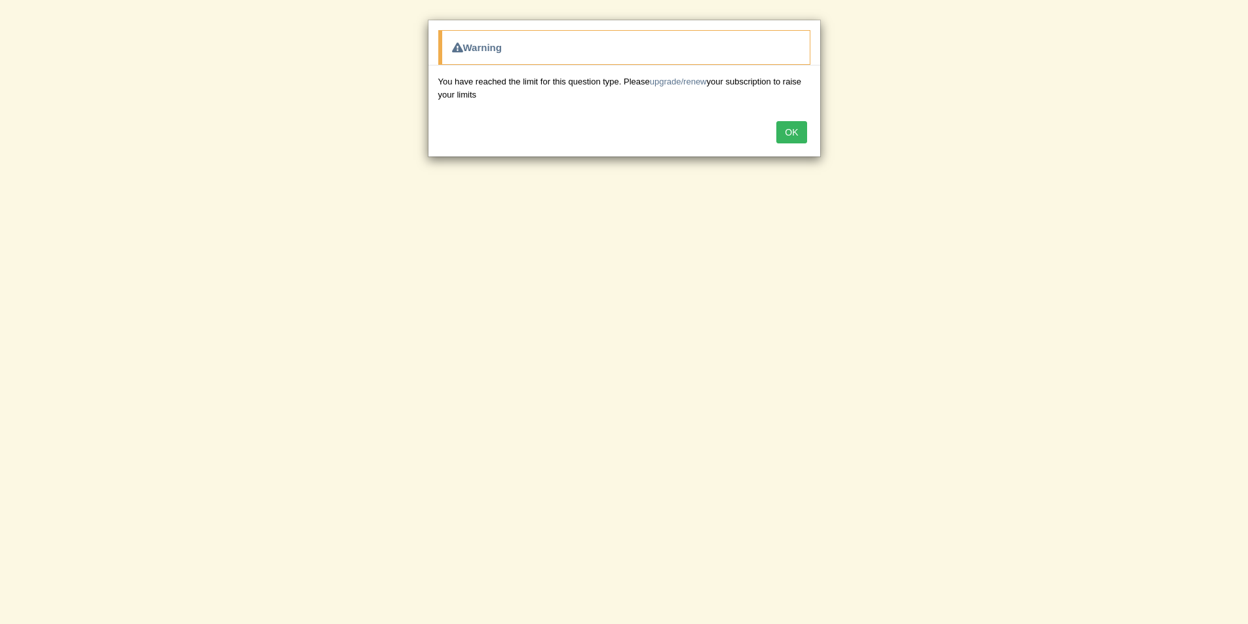
click at [785, 132] on button "OK" at bounding box center [791, 132] width 30 height 22
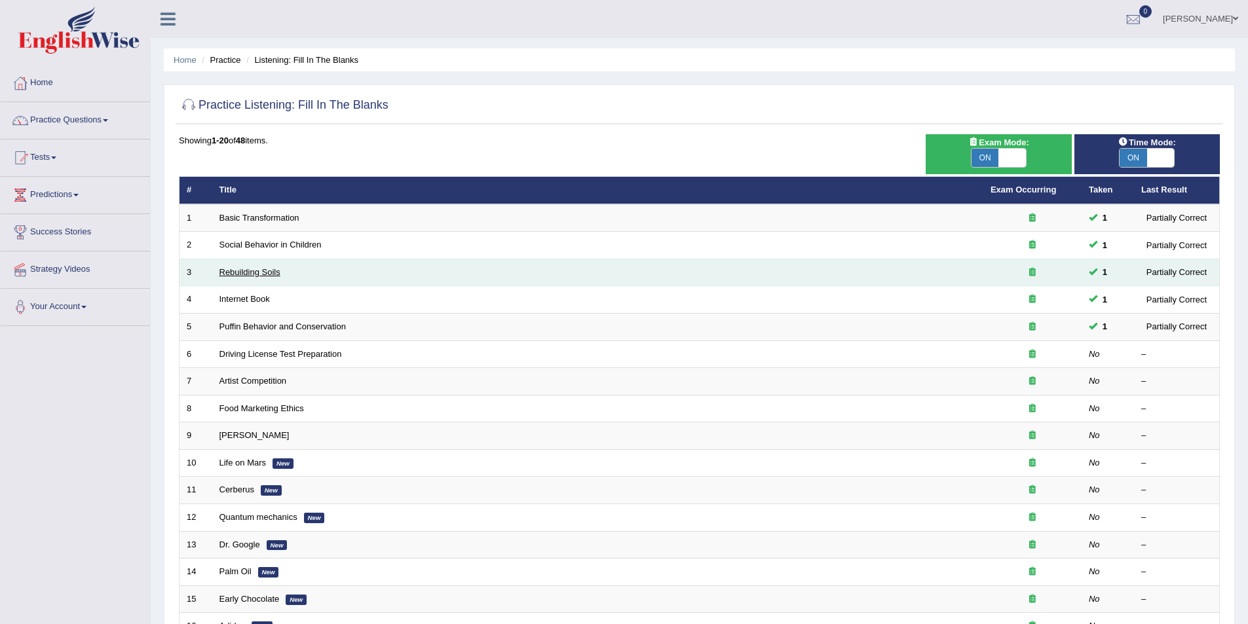
click at [241, 272] on link "Rebuilding Soils" at bounding box center [249, 272] width 61 height 10
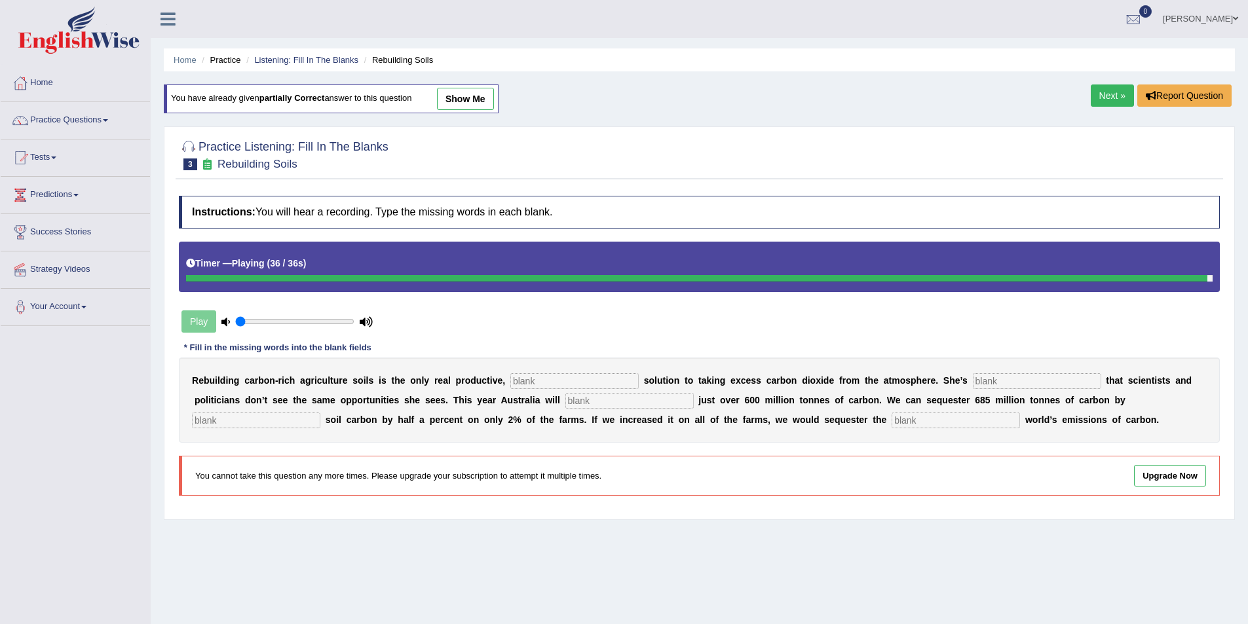
click at [510, 385] on input "text" at bounding box center [574, 381] width 128 height 16
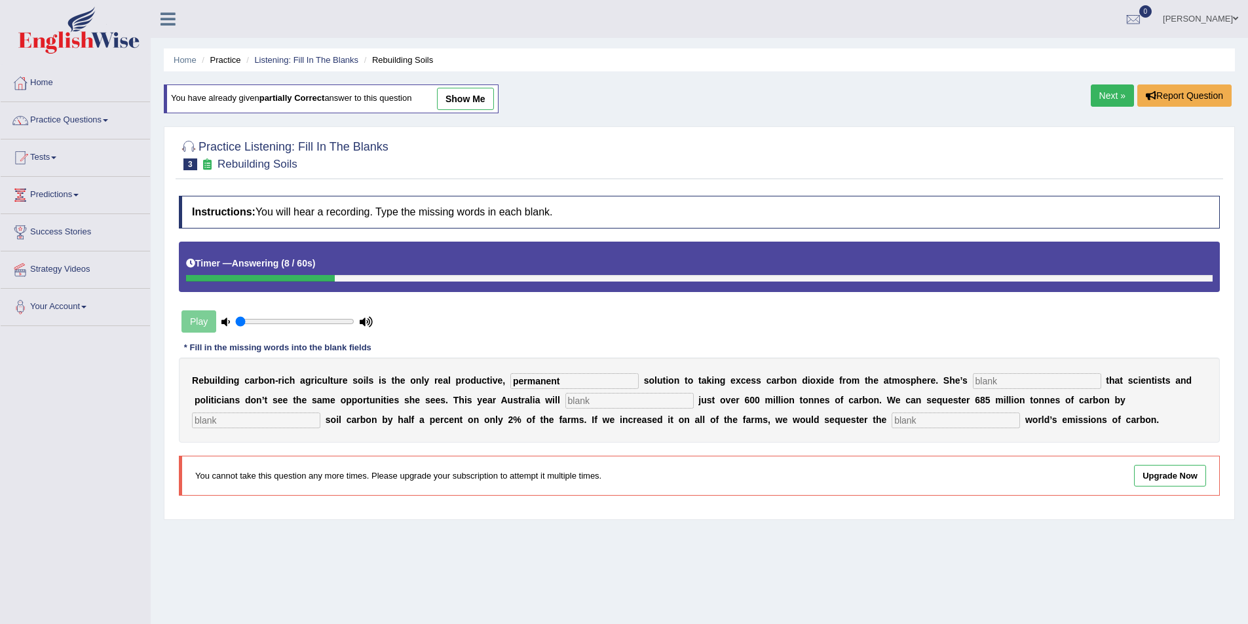
type input "permanent"
click at [973, 383] on input "text" at bounding box center [1037, 381] width 128 height 16
type input "frustrated"
click at [565, 402] on input "text" at bounding box center [629, 401] width 128 height 16
type input "emit"
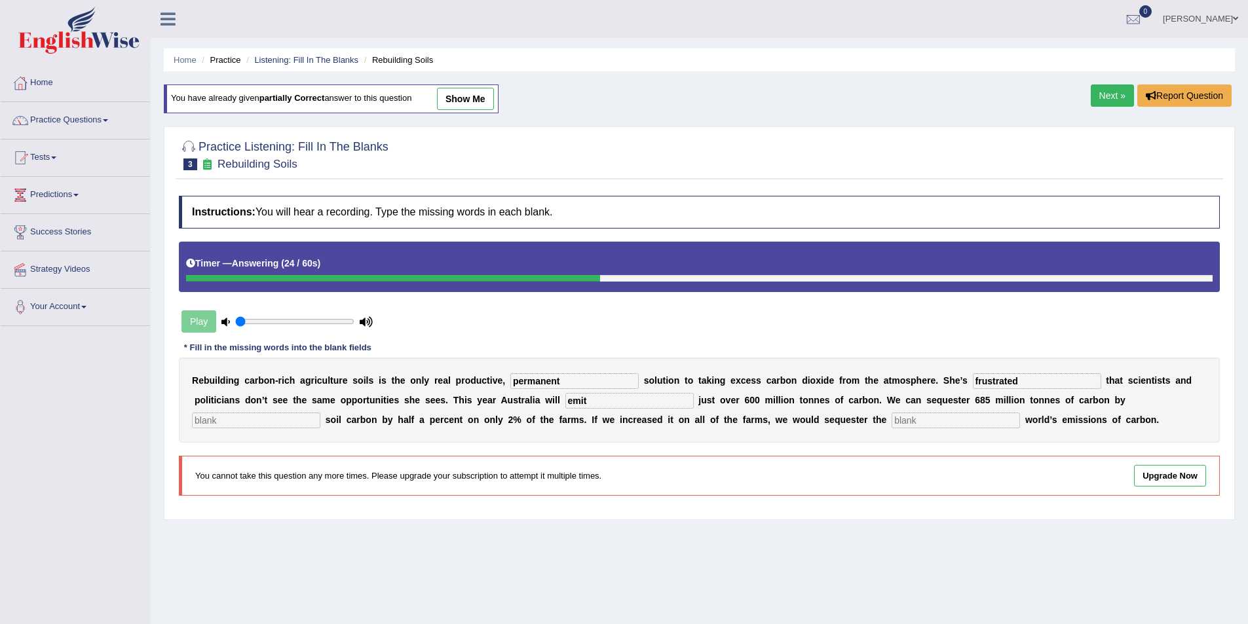
click at [320, 413] on input "text" at bounding box center [256, 421] width 128 height 16
type input "increasing"
click at [892, 419] on input "text" at bounding box center [956, 421] width 128 height 16
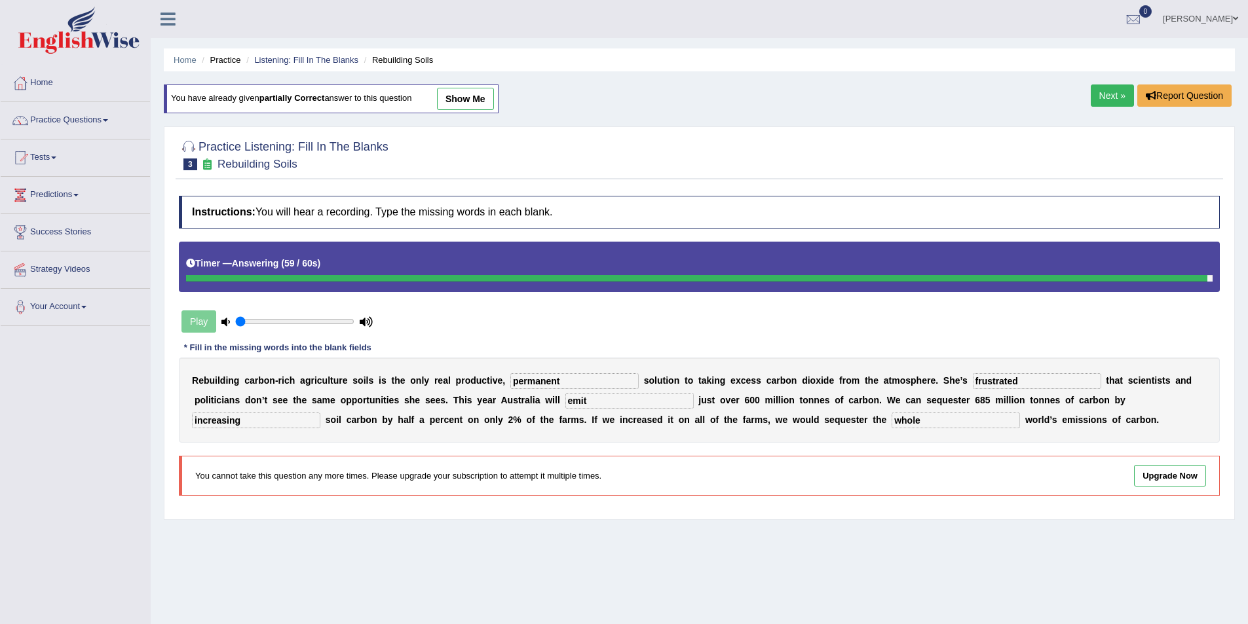
type input "whole"
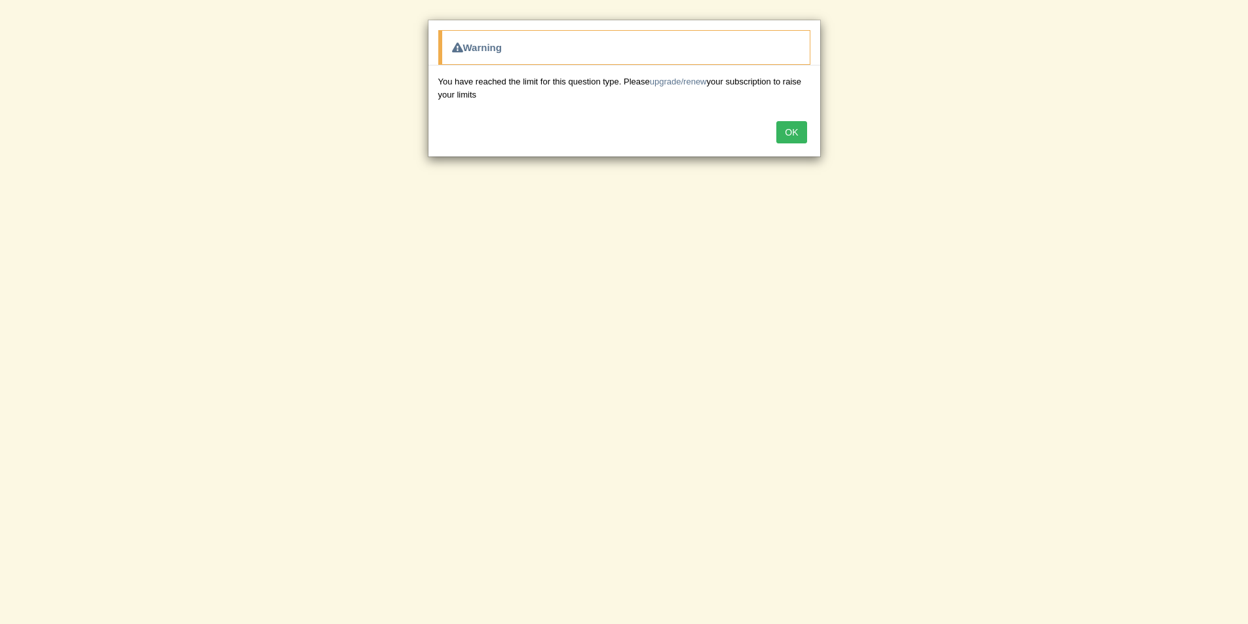
click at [789, 132] on button "OK" at bounding box center [791, 132] width 30 height 22
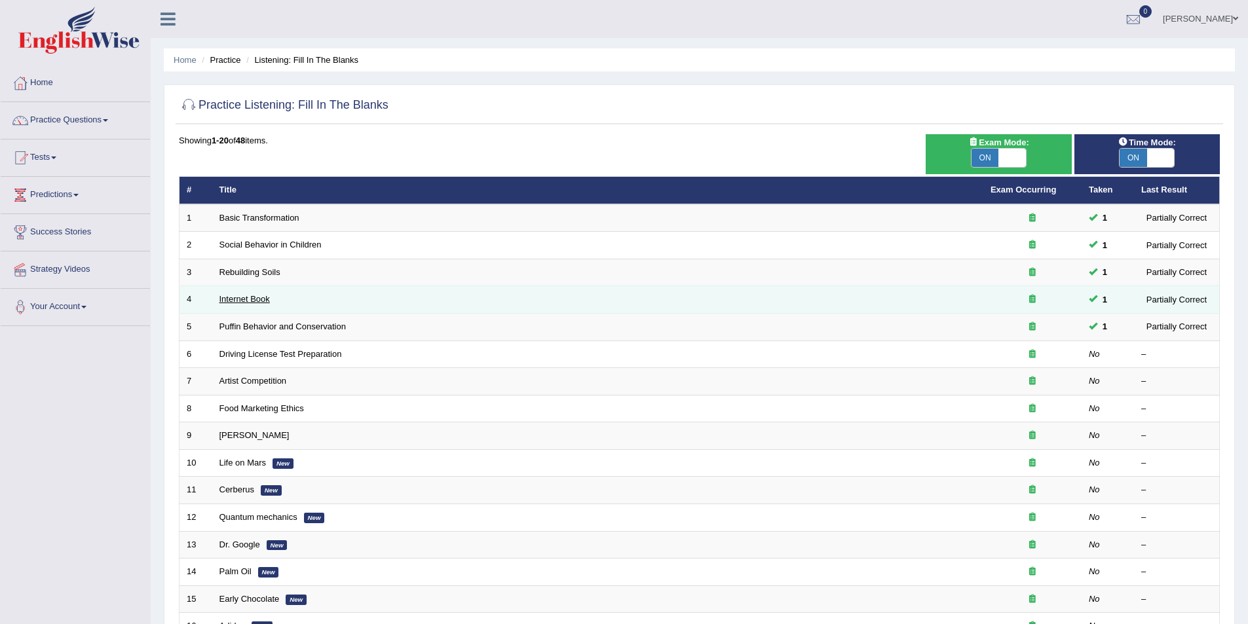
click at [241, 295] on link "Internet Book" at bounding box center [244, 299] width 50 height 10
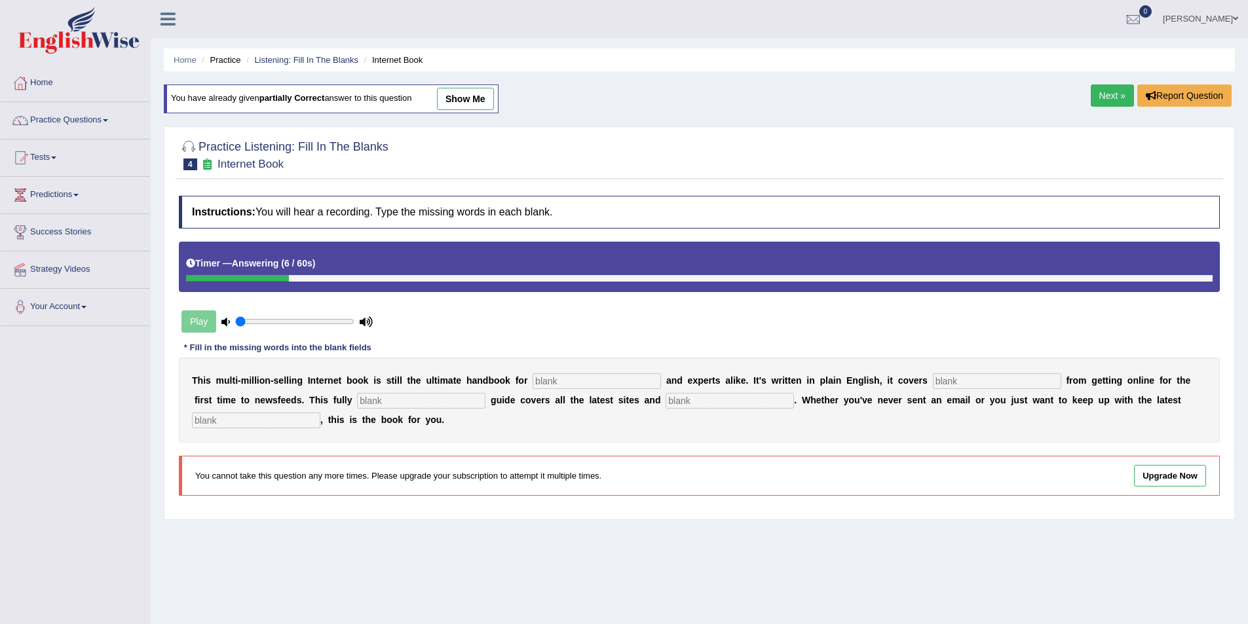
click at [533, 380] on input "text" at bounding box center [597, 381] width 128 height 16
type input "novice"
click at [933, 386] on input "text" at bounding box center [997, 381] width 128 height 16
type input "everything"
click at [357, 395] on input "text" at bounding box center [421, 401] width 128 height 16
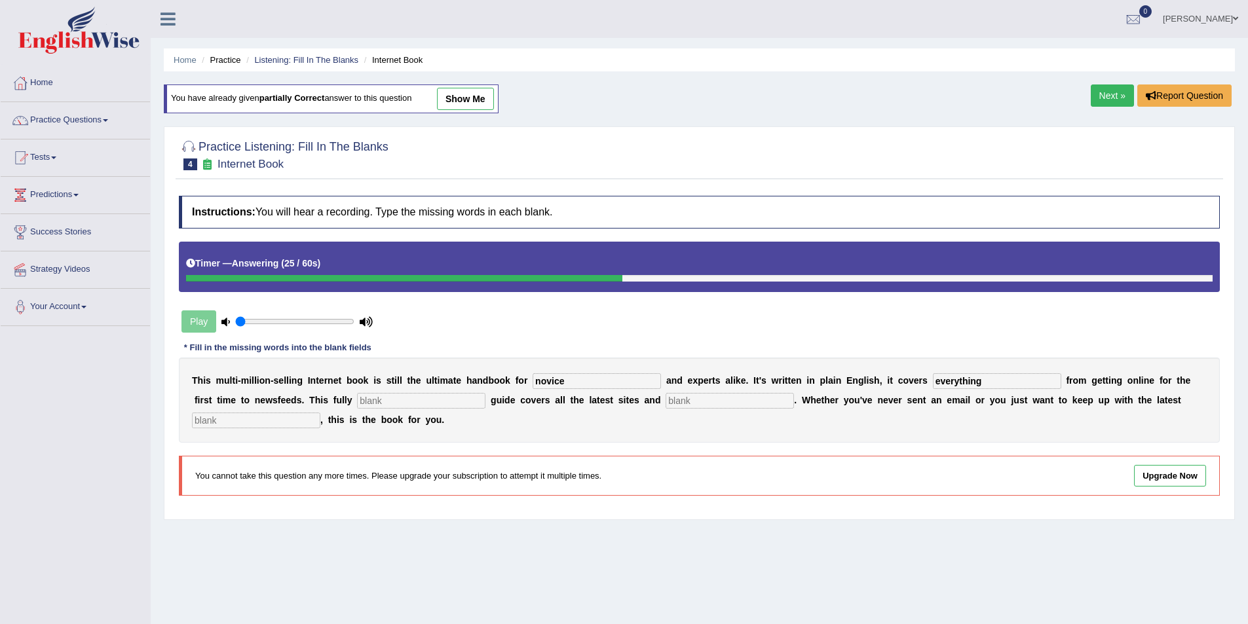
click at [320, 413] on input "text" at bounding box center [256, 421] width 128 height 16
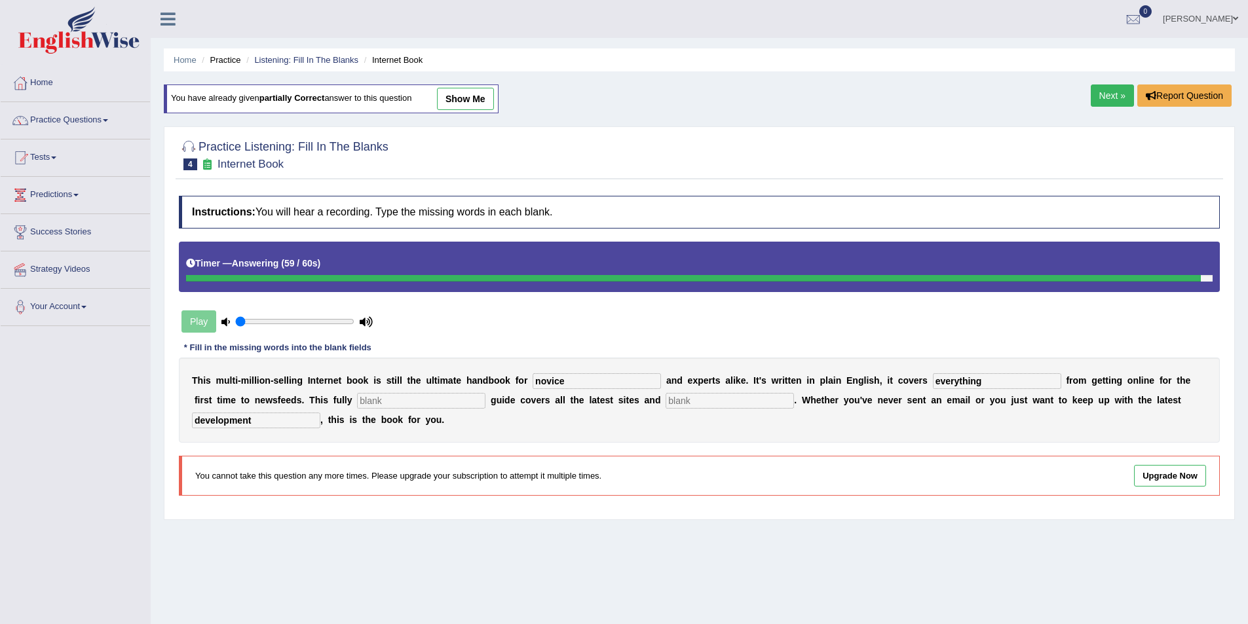
type input "development"
click at [666, 394] on input "text" at bounding box center [730, 401] width 128 height 16
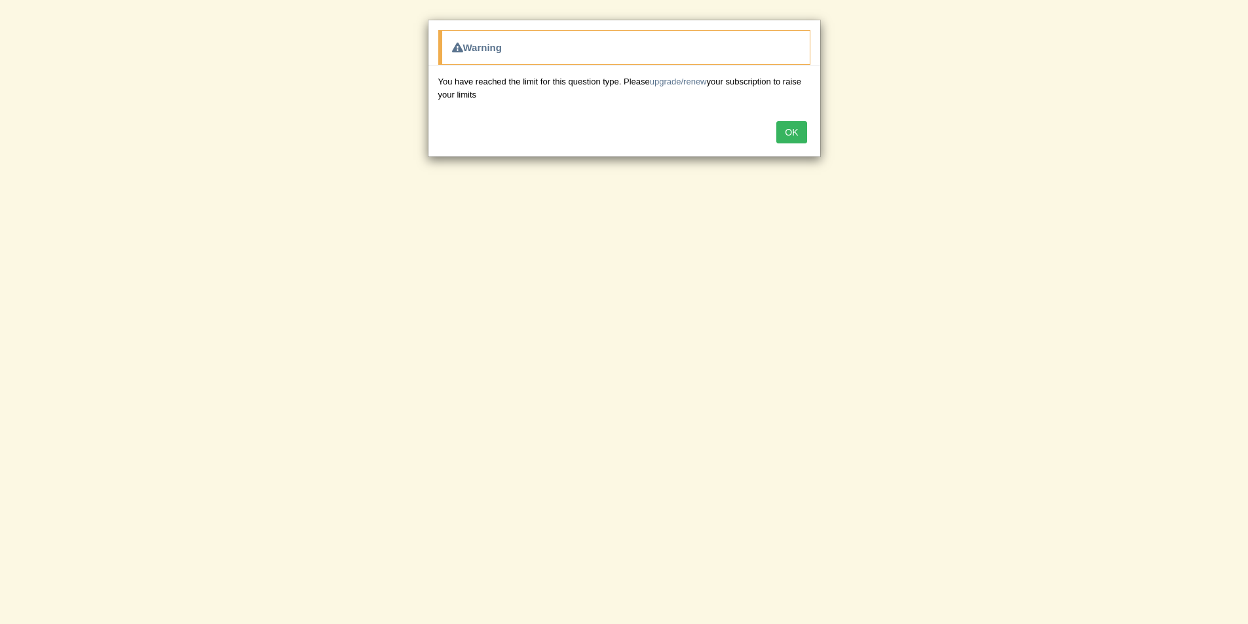
click at [793, 131] on button "OK" at bounding box center [791, 132] width 30 height 22
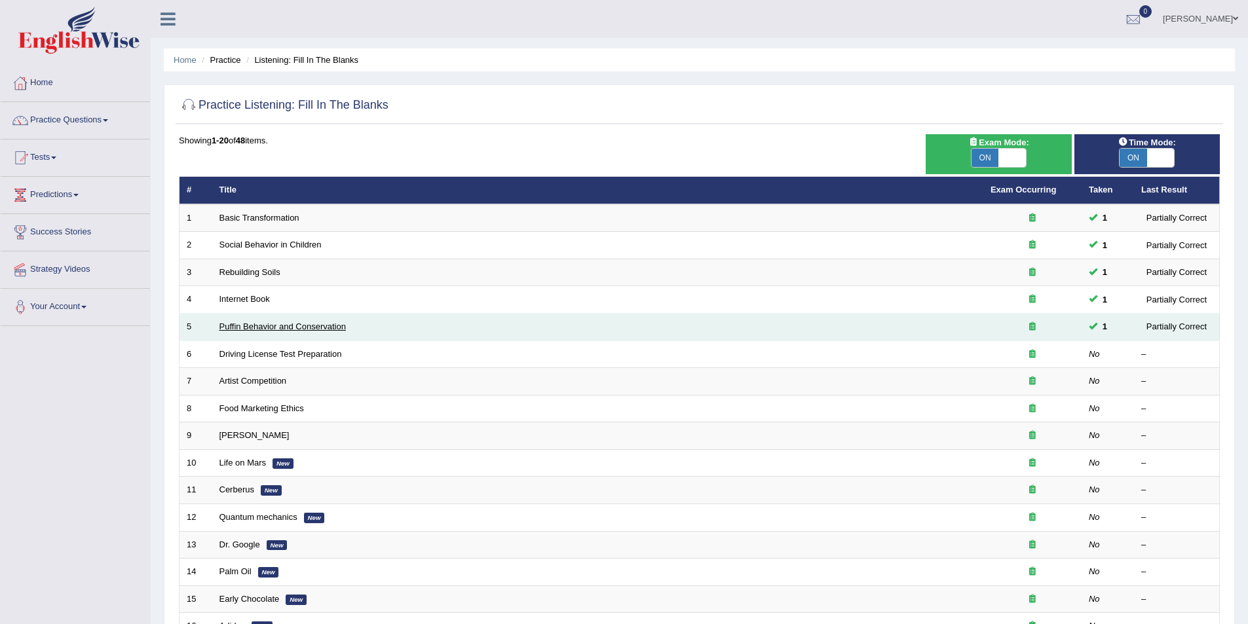
click at [300, 327] on link "Puffin Behavior and Conservation" at bounding box center [282, 327] width 126 height 10
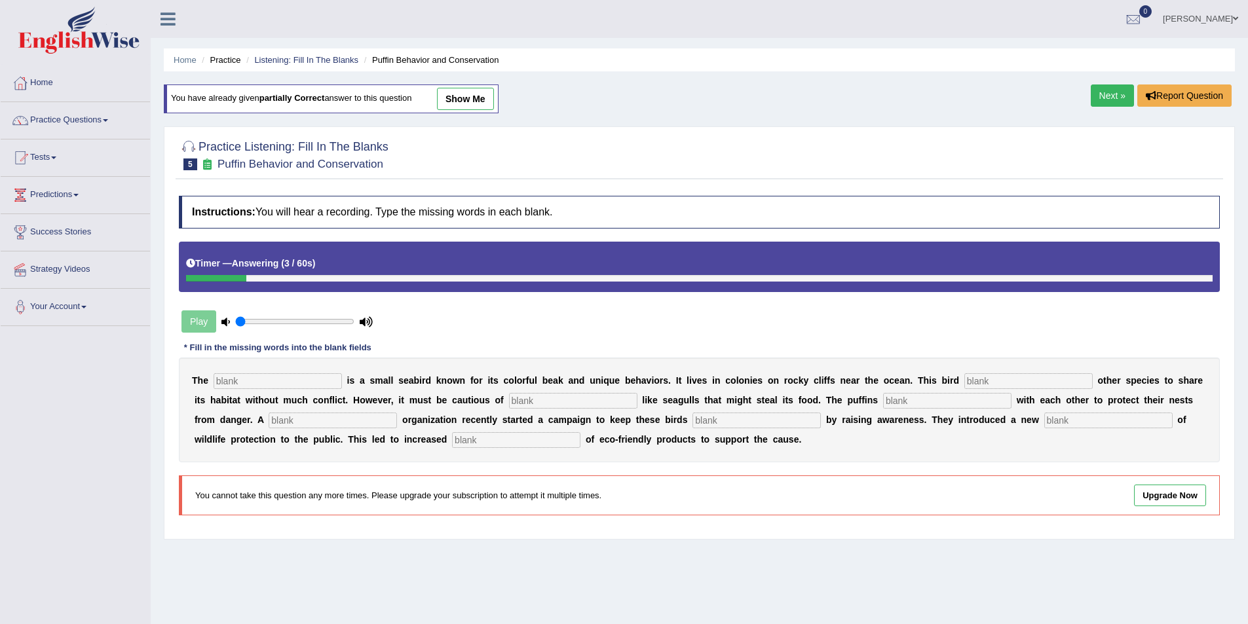
click at [270, 378] on input "text" at bounding box center [278, 381] width 128 height 16
type input "puffin"
click at [964, 375] on input "text" at bounding box center [1028, 381] width 128 height 16
type input "allows"
click at [509, 400] on input "text" at bounding box center [573, 401] width 128 height 16
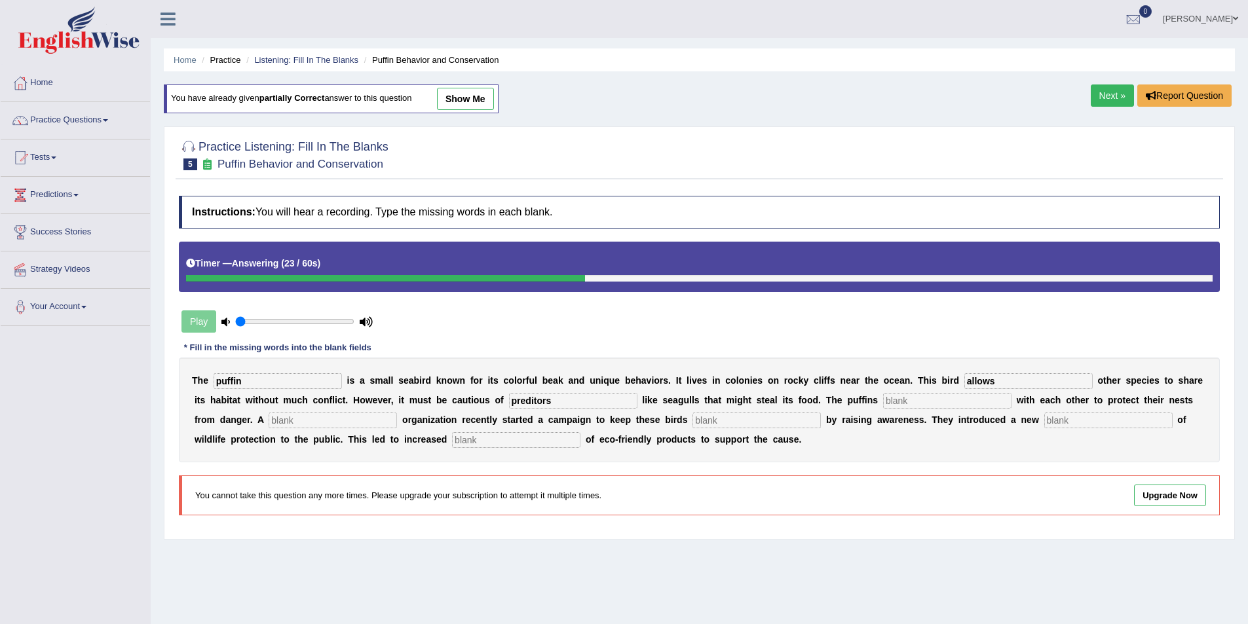
type input "preditors"
click at [883, 402] on input "text" at bounding box center [947, 401] width 128 height 16
type input "cooperates"
click at [397, 413] on input "text" at bounding box center [333, 421] width 128 height 16
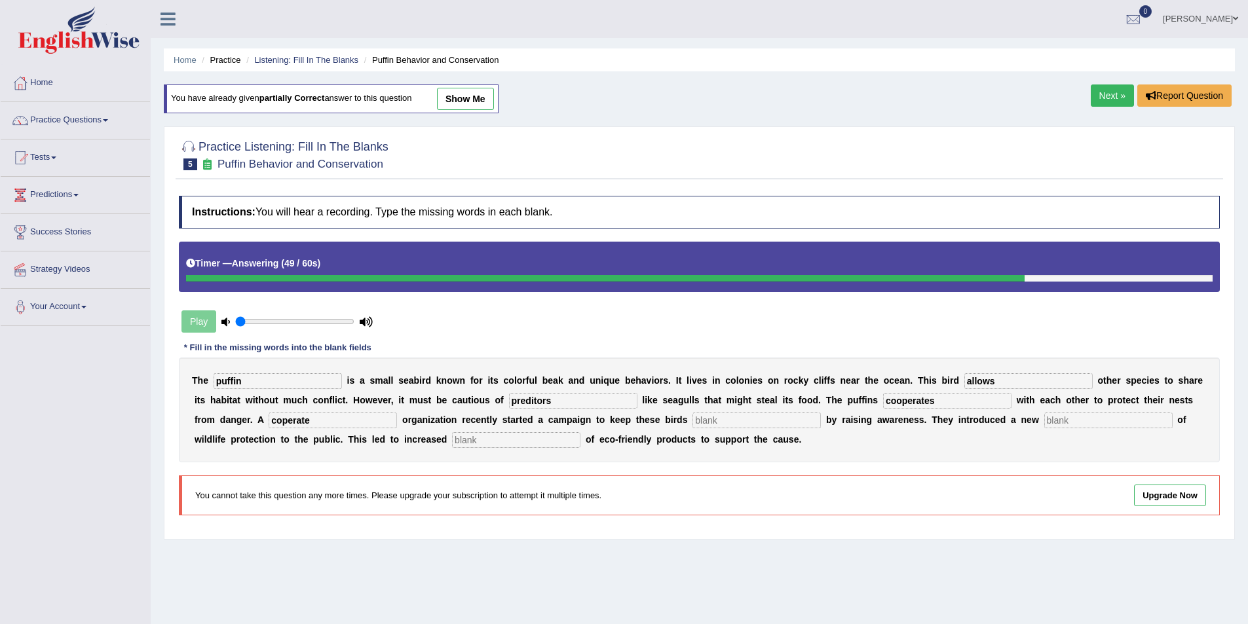
type input "coperate"
click at [692, 417] on input "text" at bounding box center [756, 421] width 128 height 16
drag, startPoint x: 486, startPoint y: 421, endPoint x: 476, endPoint y: 421, distance: 9.8
click at [692, 421] on input "safe" at bounding box center [756, 421] width 128 height 16
type input "safe"
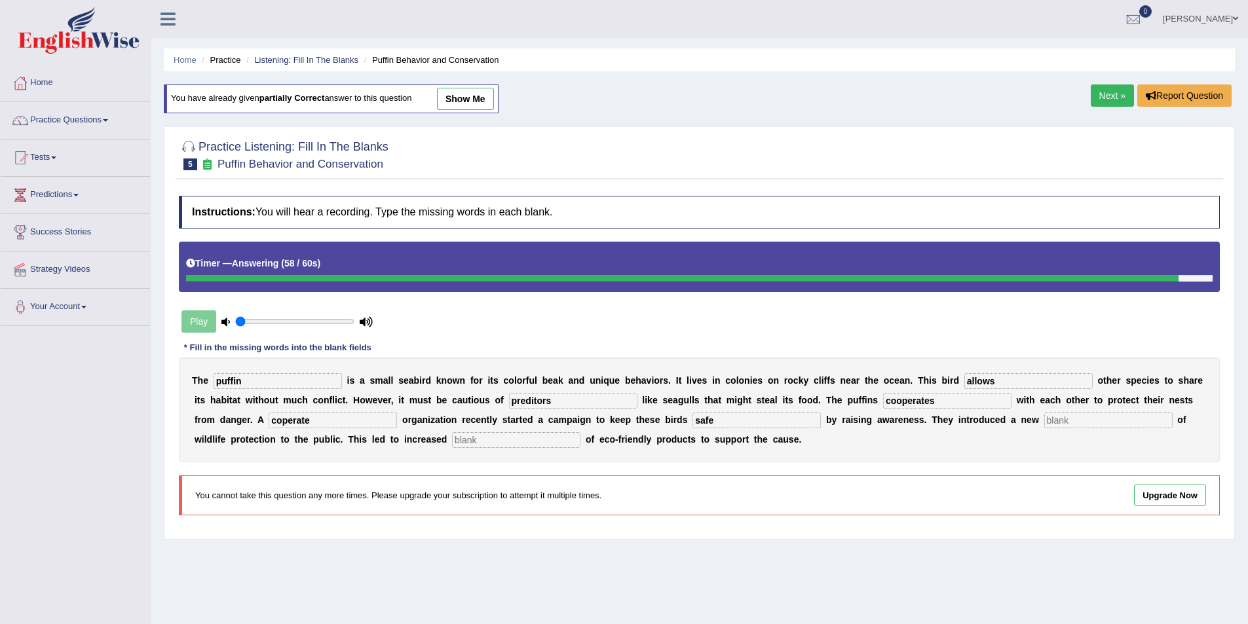
click at [1044, 423] on input "text" at bounding box center [1108, 421] width 128 height 16
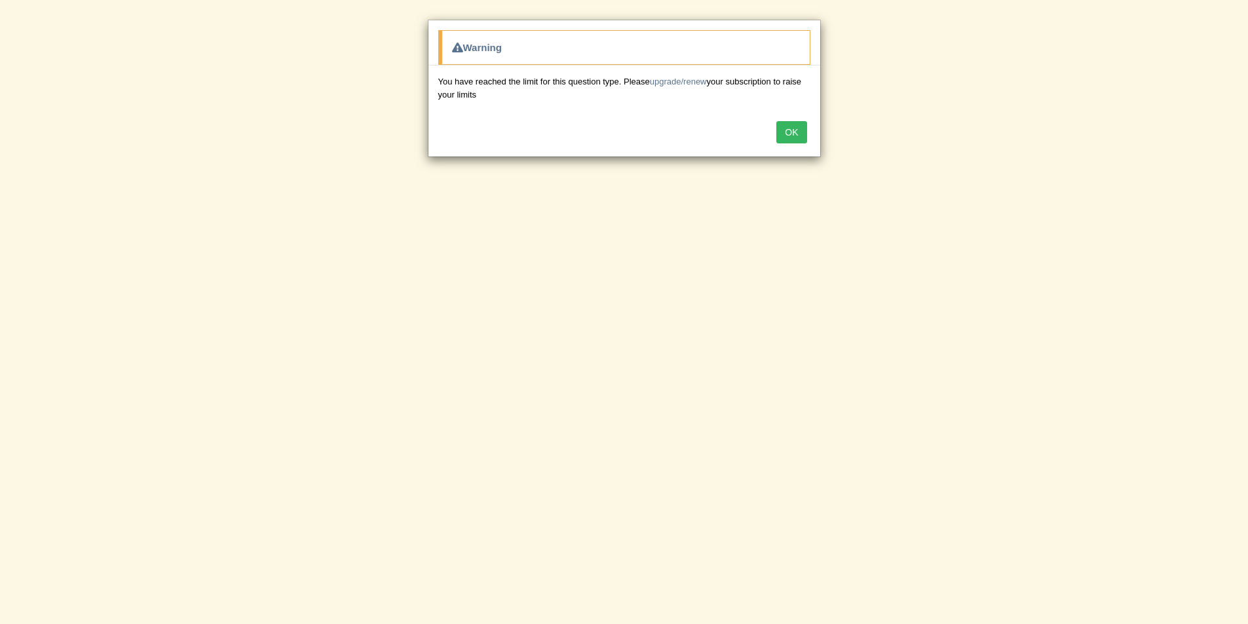
click at [791, 134] on button "OK" at bounding box center [791, 132] width 30 height 22
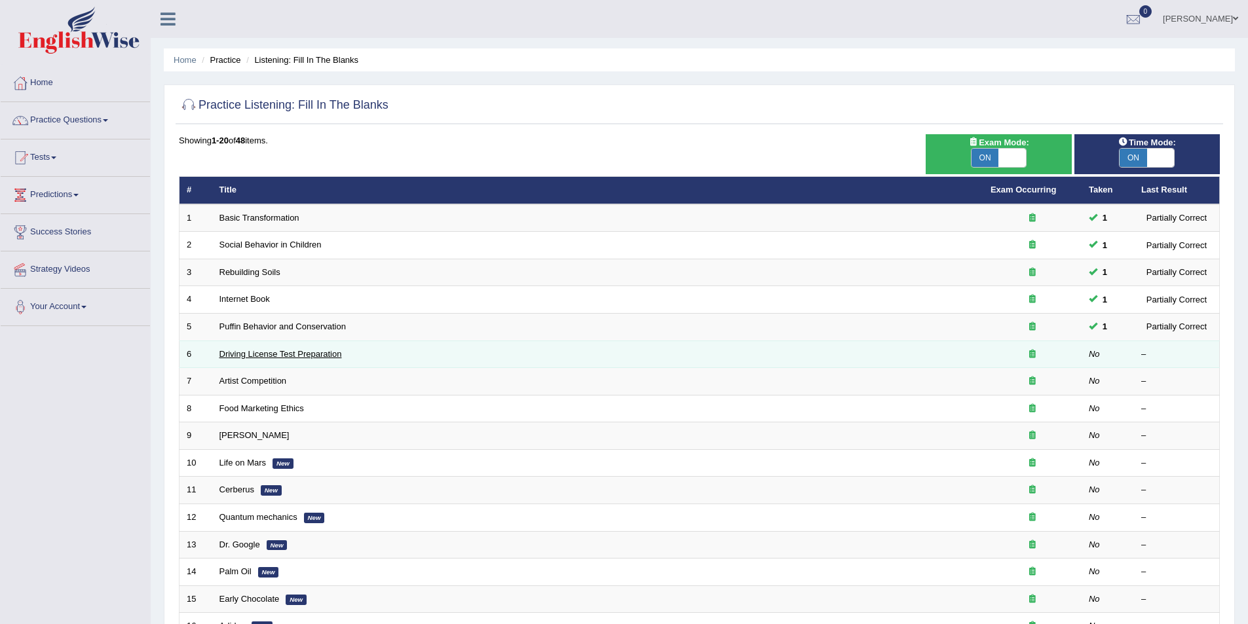
click at [297, 358] on link "Driving License Test Preparation" at bounding box center [280, 354] width 123 height 10
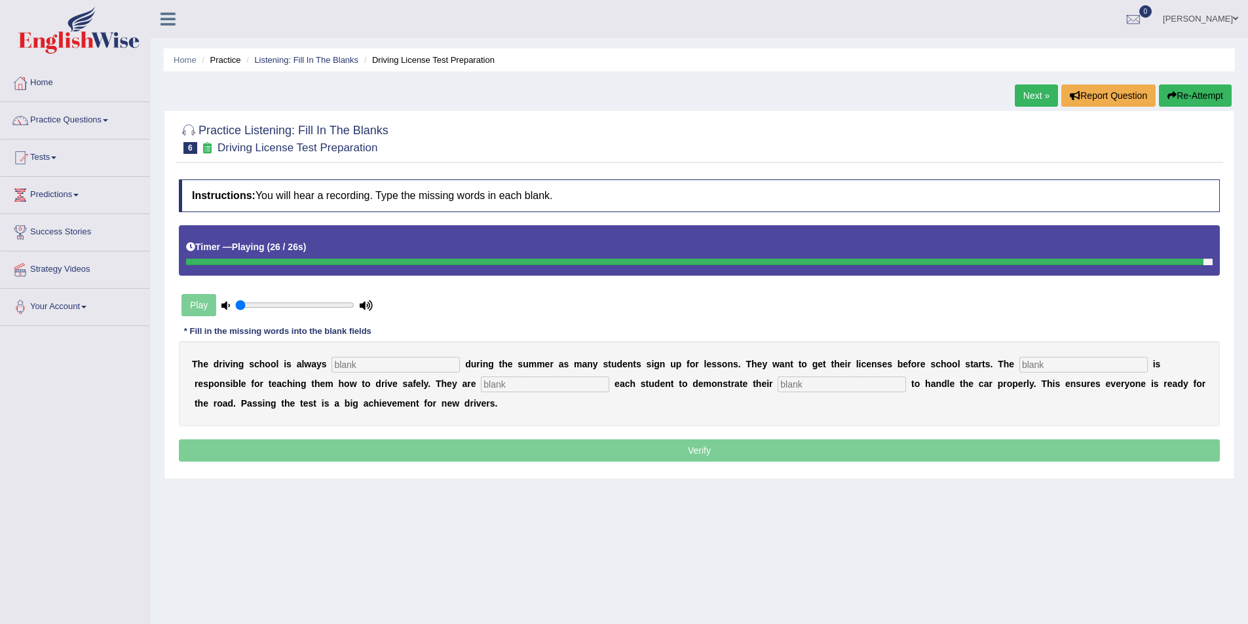
click at [337, 364] on input "text" at bounding box center [395, 365] width 128 height 16
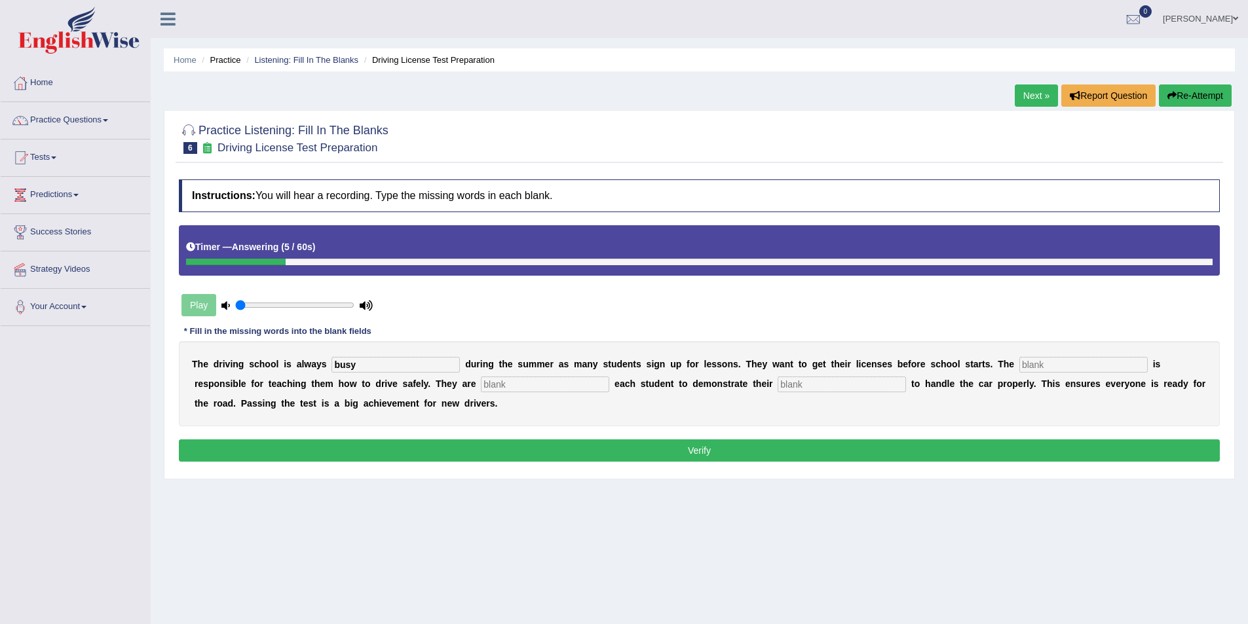
type input "busy"
click at [1019, 364] on input "text" at bounding box center [1083, 365] width 128 height 16
type input "instuctor"
click at [481, 387] on input "text" at bounding box center [545, 385] width 128 height 16
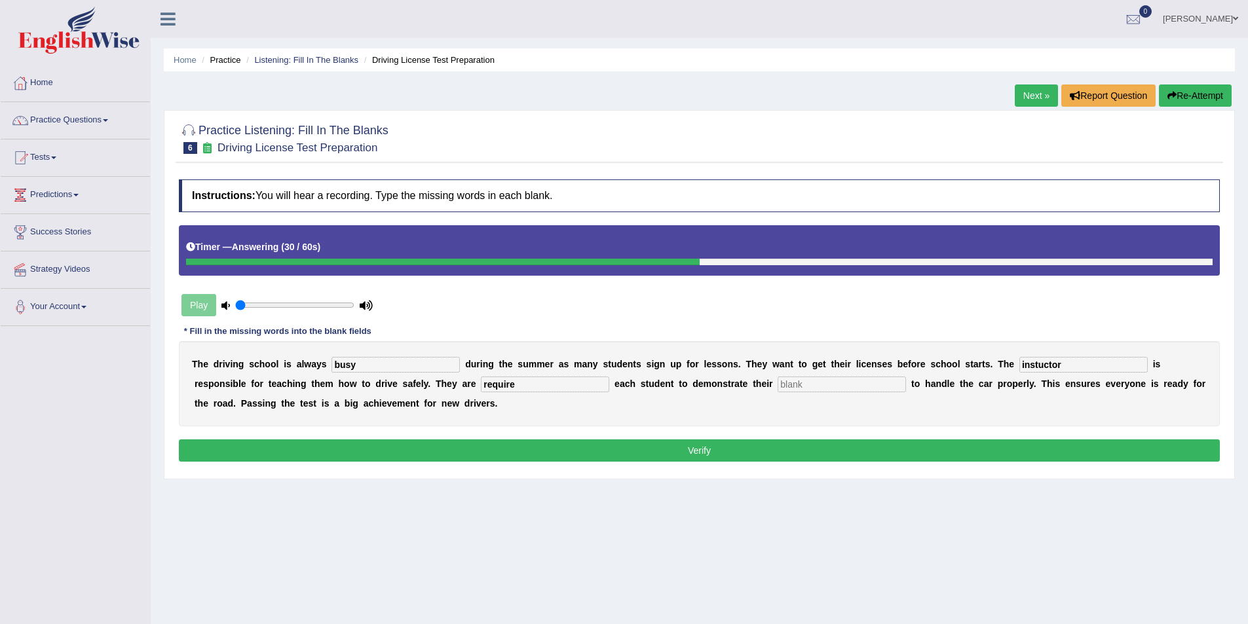
type input "require"
click at [778, 388] on input "text" at bounding box center [842, 385] width 128 height 16
drag, startPoint x: 627, startPoint y: 388, endPoint x: 613, endPoint y: 387, distance: 13.8
click at [778, 387] on input "abilities" at bounding box center [842, 385] width 128 height 16
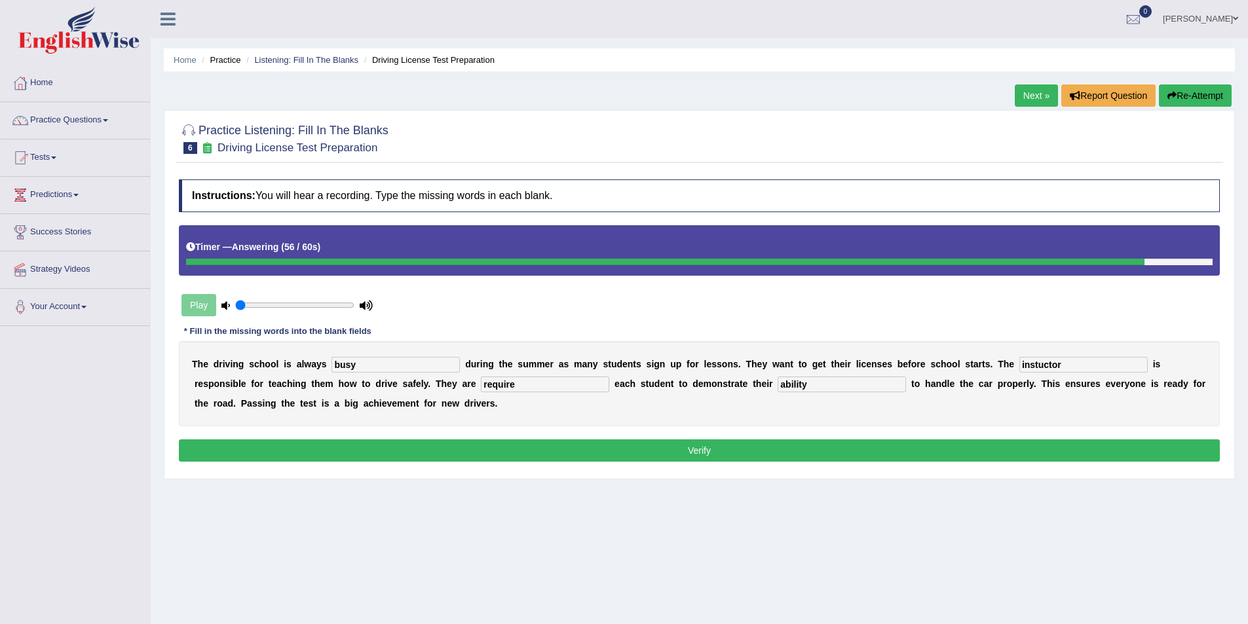
type input "ability"
drag, startPoint x: 359, startPoint y: 385, endPoint x: 350, endPoint y: 387, distance: 8.7
click at [481, 387] on input "require" at bounding box center [545, 385] width 128 height 16
type input "requiring"
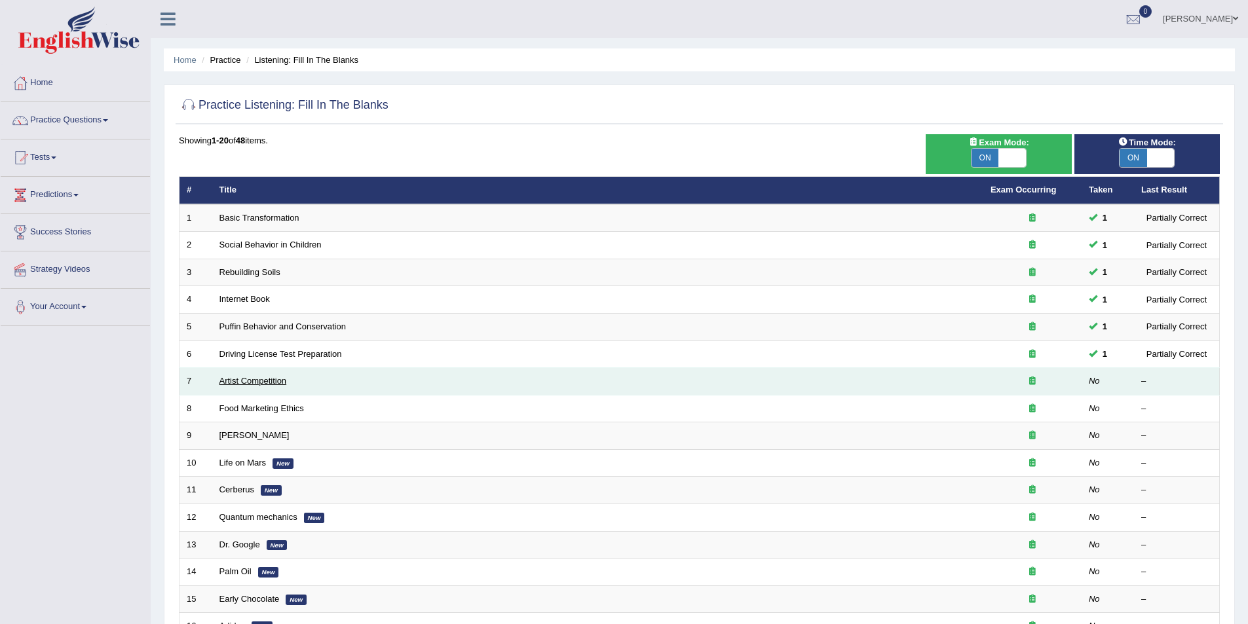
click at [249, 379] on link "Artist Competition" at bounding box center [252, 381] width 67 height 10
click at [253, 381] on link "Artist Competition" at bounding box center [252, 381] width 67 height 10
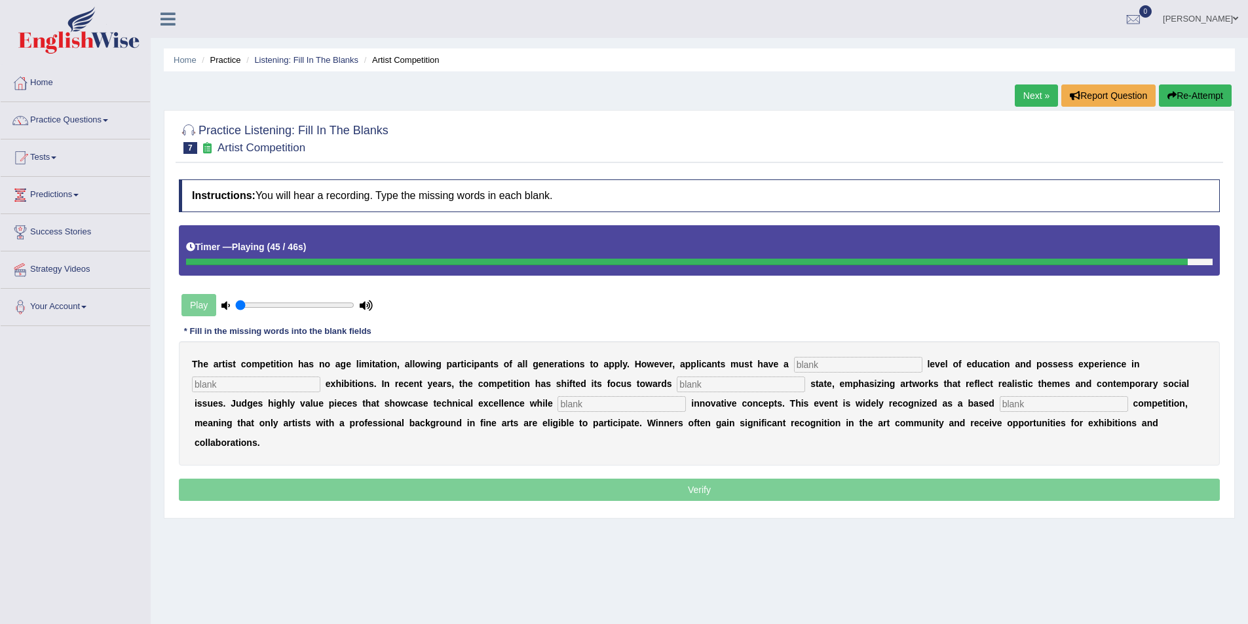
click at [794, 363] on input "text" at bounding box center [858, 365] width 128 height 16
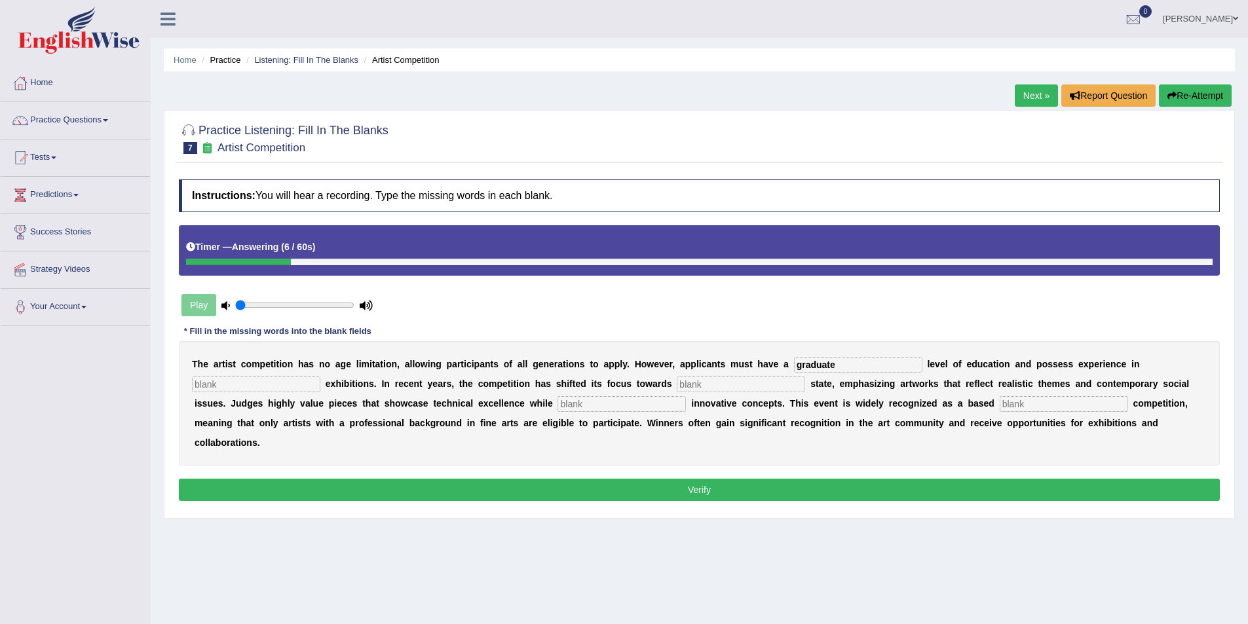
type input "graduate"
click at [320, 377] on input "text" at bounding box center [256, 385] width 128 height 16
type input "culpture"
click at [677, 385] on input "text" at bounding box center [741, 385] width 128 height 16
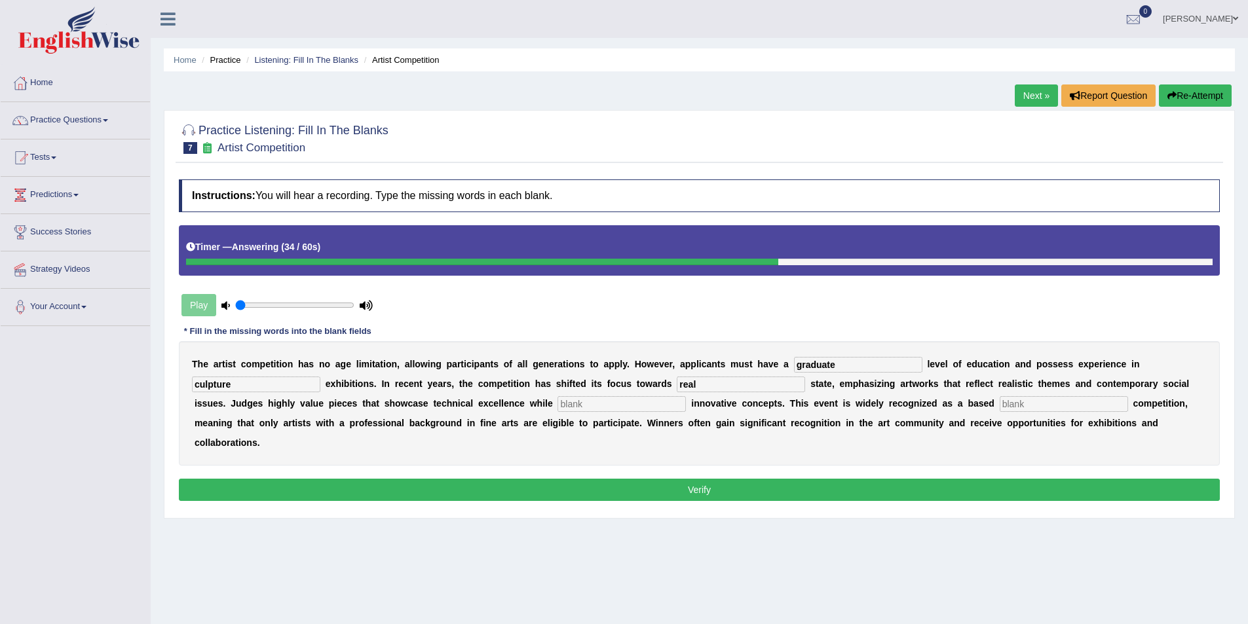
type input "real"
click at [557, 405] on input "text" at bounding box center [621, 404] width 128 height 16
type input "incoperating"
click at [1000, 401] on input "text" at bounding box center [1064, 404] width 128 height 16
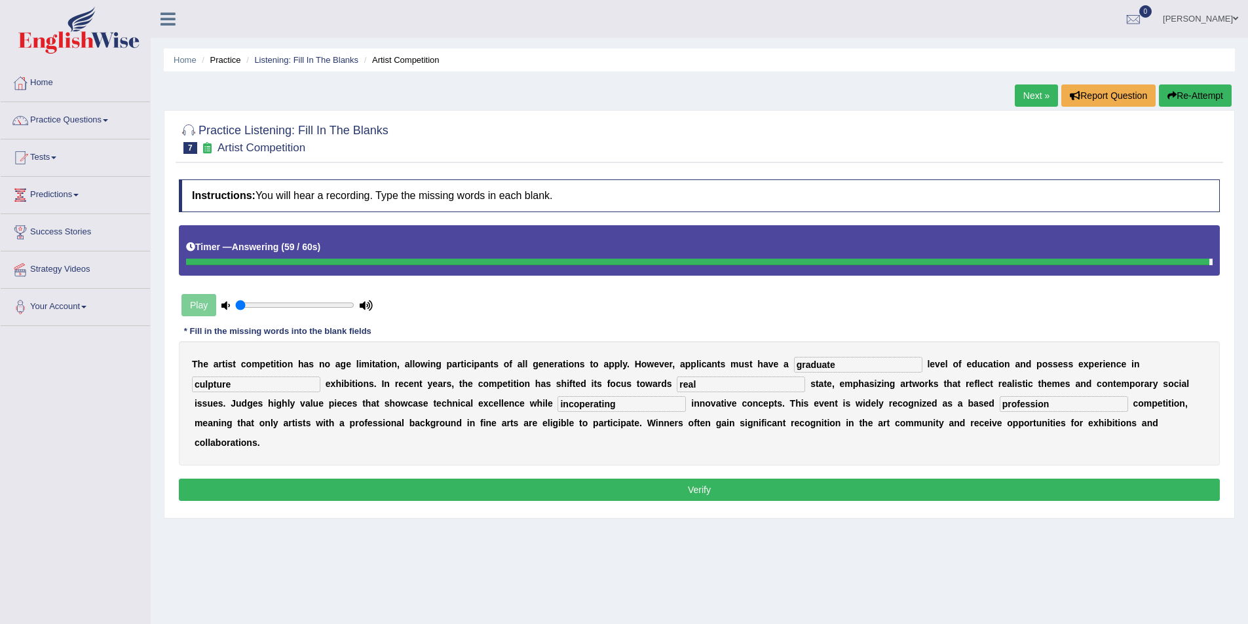
type input "profession"
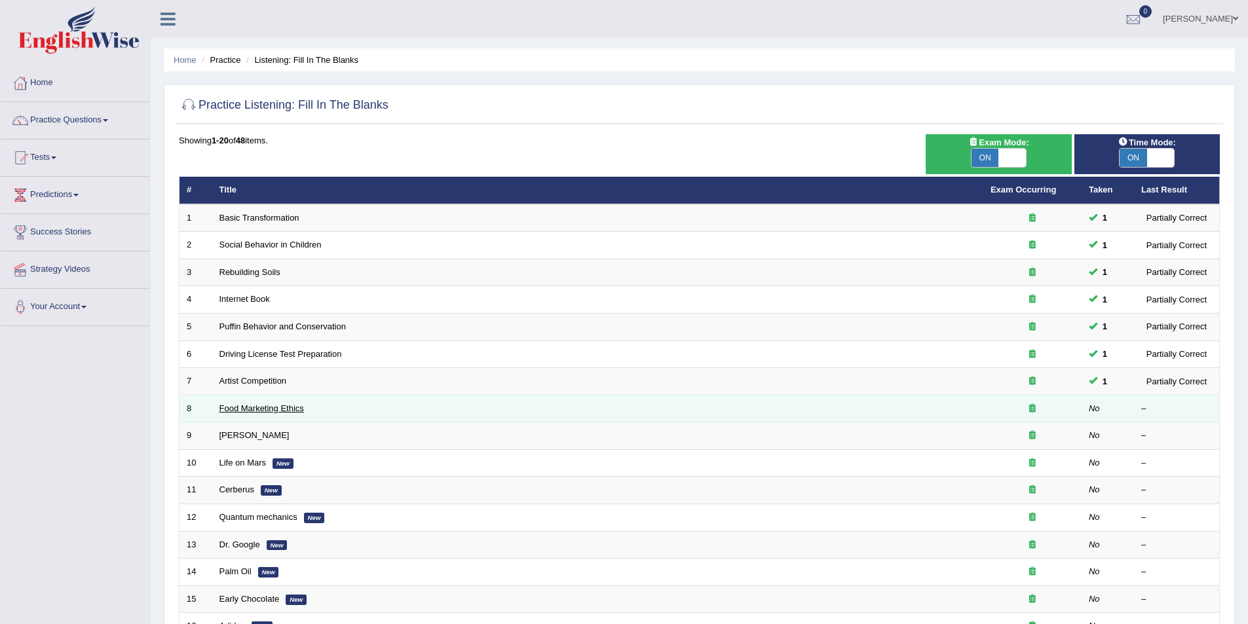
click at [248, 409] on link "Food Marketing Ethics" at bounding box center [261, 409] width 85 height 10
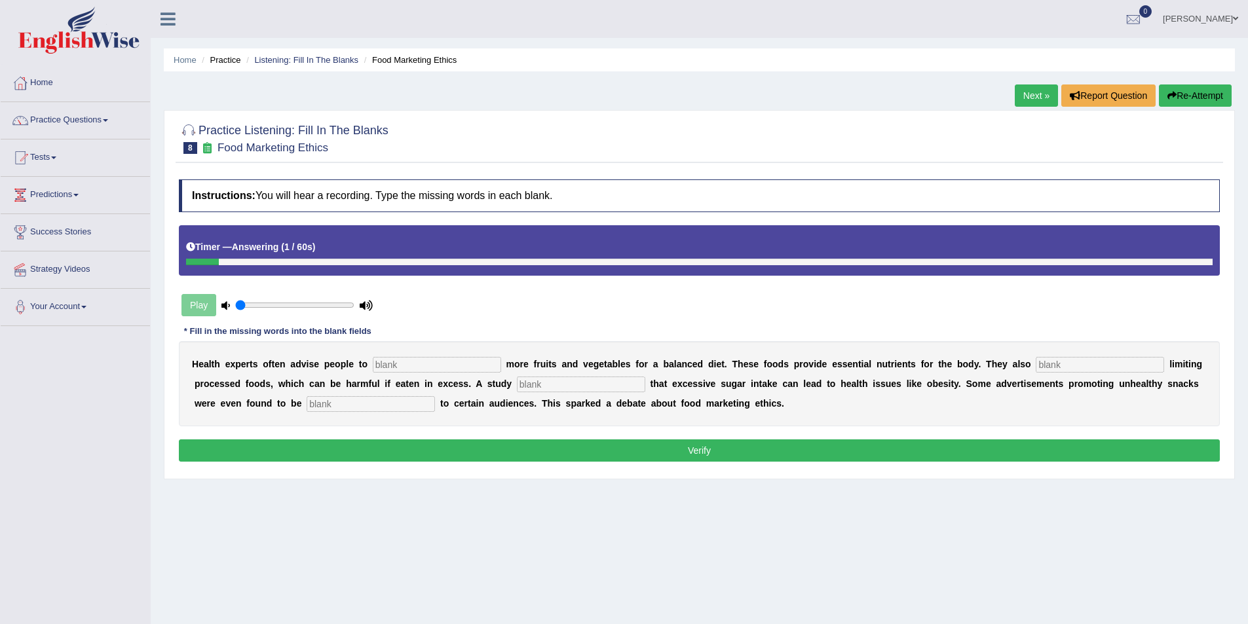
click at [384, 365] on input "text" at bounding box center [437, 365] width 128 height 16
type input "consume"
click at [1036, 365] on input "text" at bounding box center [1100, 365] width 128 height 16
type input "recomended"
click at [517, 383] on input "text" at bounding box center [581, 385] width 128 height 16
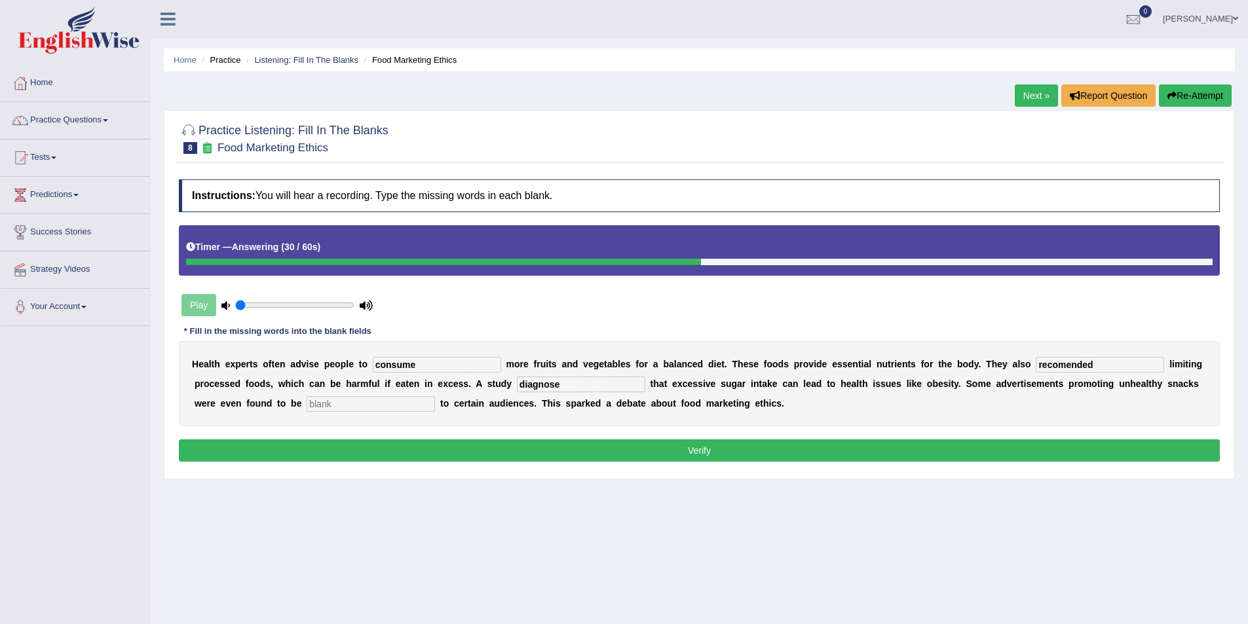
type input "diagnose"
click at [307, 409] on input "text" at bounding box center [371, 404] width 128 height 16
click at [307, 403] on input "ofensive" at bounding box center [371, 404] width 128 height 16
type input "offensive"
click at [517, 385] on input "diagnose" at bounding box center [581, 385] width 128 height 16
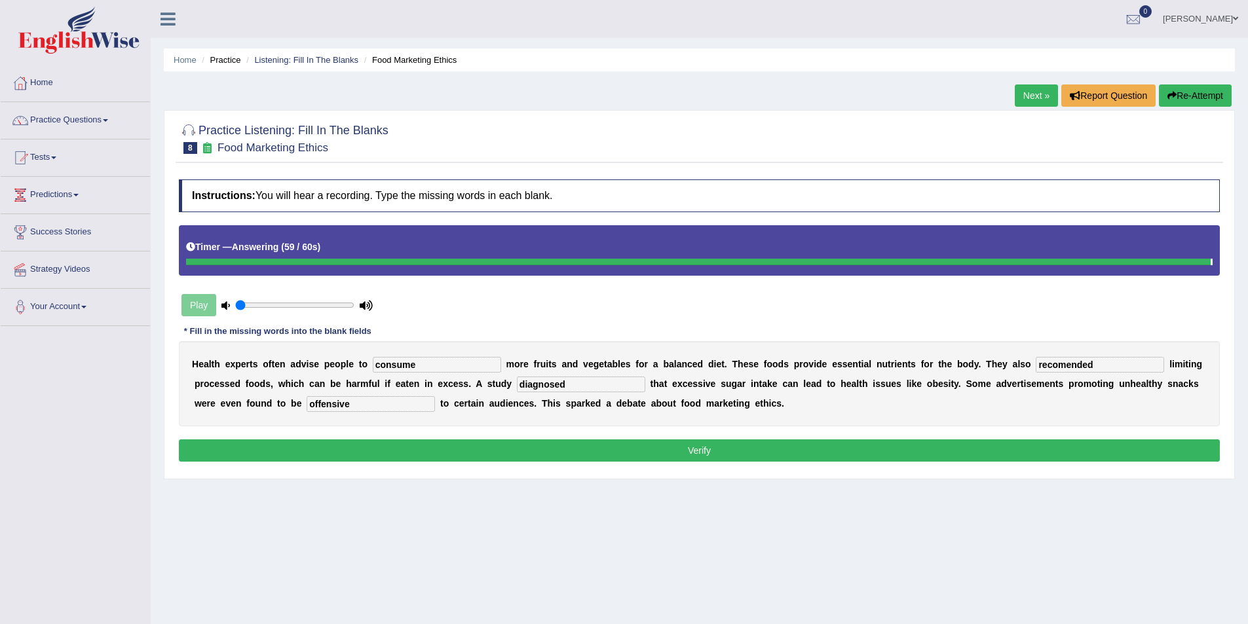
type input "diagnosed"
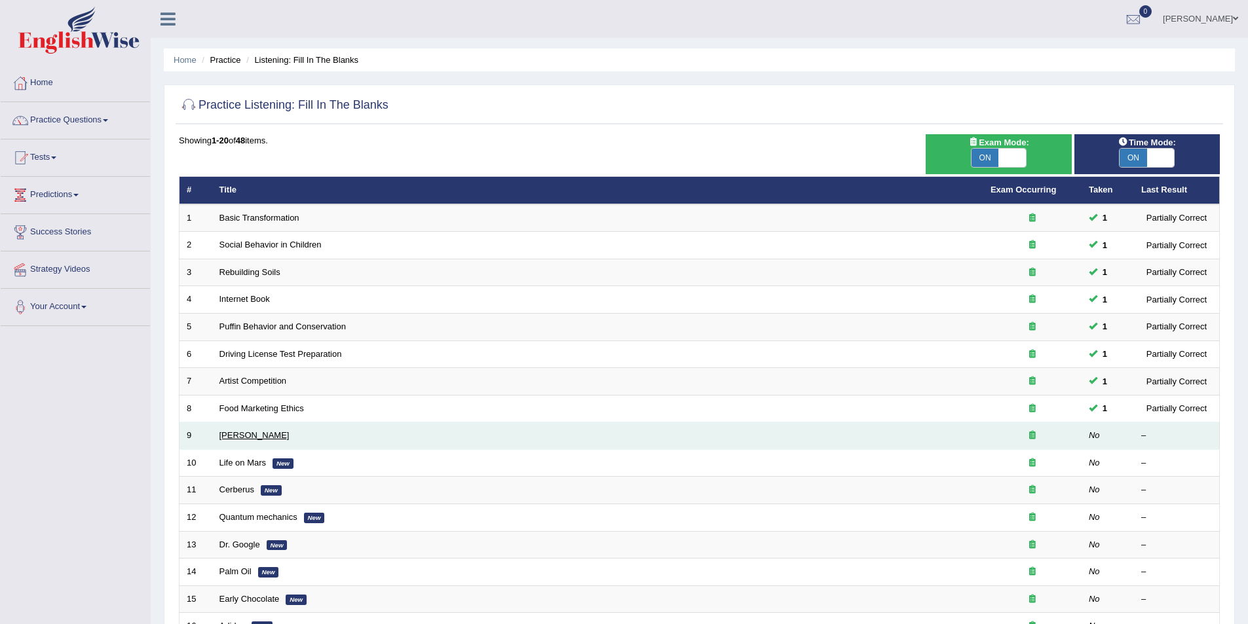
click at [229, 434] on link "Curie" at bounding box center [254, 435] width 70 height 10
click at [225, 432] on link "[PERSON_NAME]" at bounding box center [254, 435] width 70 height 10
click at [229, 435] on link "[PERSON_NAME]" at bounding box center [254, 435] width 70 height 10
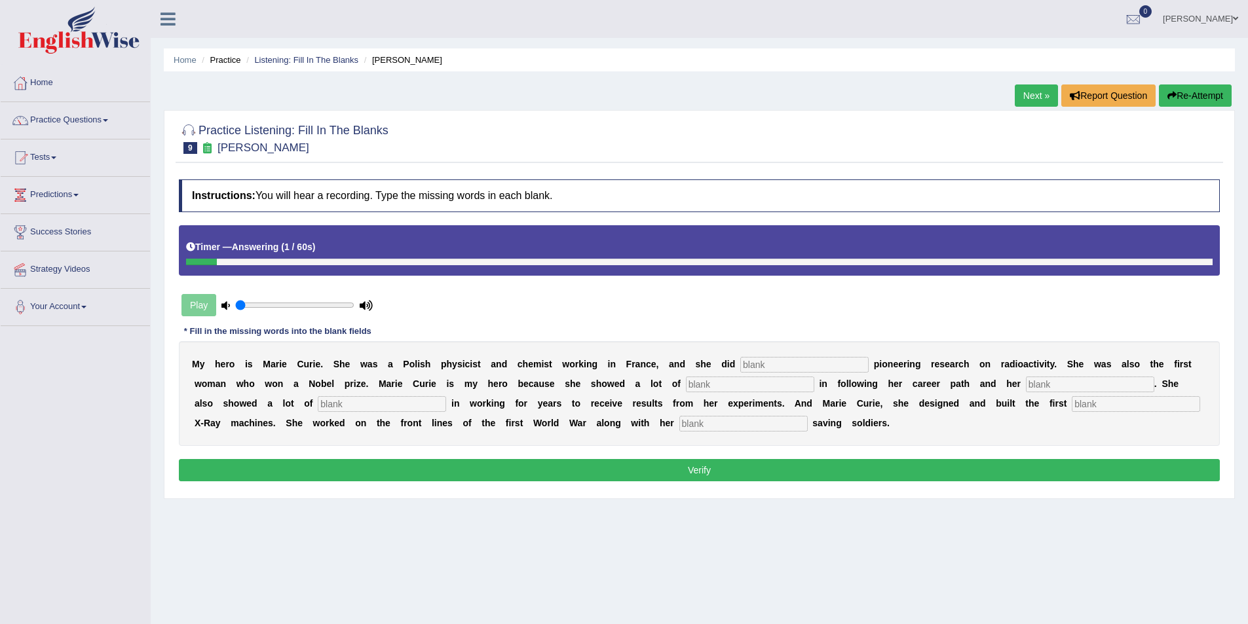
click at [1072, 408] on input "text" at bounding box center [1136, 404] width 128 height 16
click at [1072, 403] on input "text" at bounding box center [1136, 404] width 128 height 16
type input "mobile"
click at [679, 421] on input "text" at bounding box center [743, 424] width 128 height 16
type input "daughter"
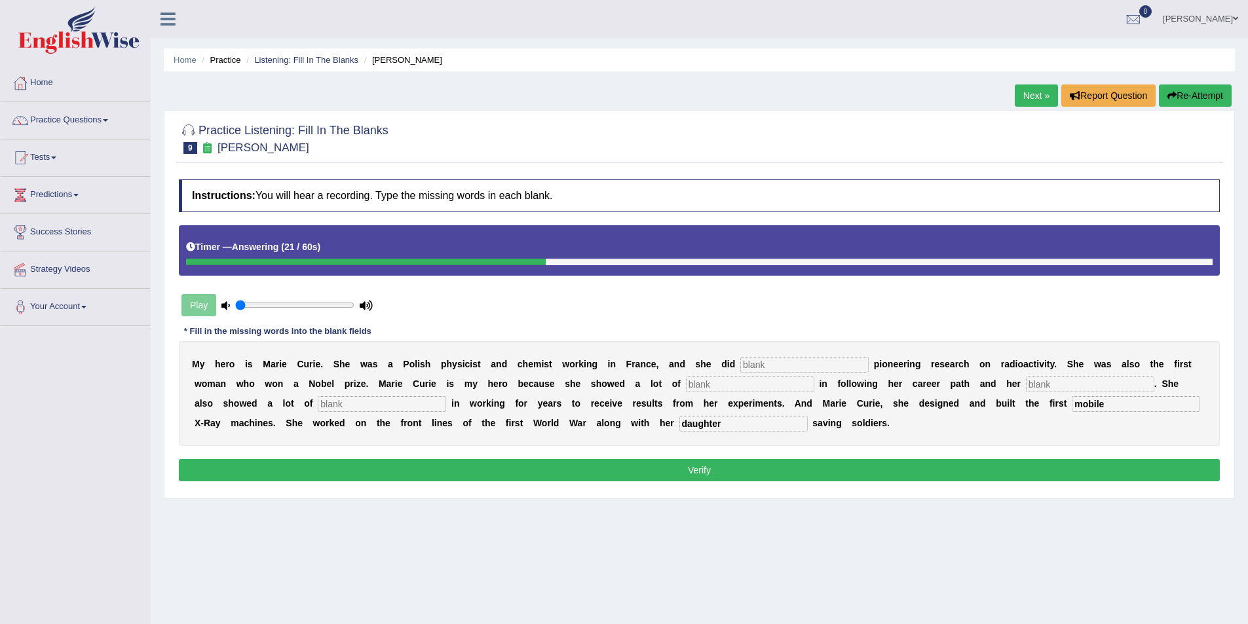
click at [740, 364] on input "text" at bounding box center [804, 365] width 128 height 16
type input "conducted"
click at [686, 384] on input "text" at bounding box center [750, 385] width 128 height 16
click at [1026, 385] on input "text" at bounding box center [1090, 385] width 128 height 16
click at [686, 385] on input "text" at bounding box center [750, 385] width 128 height 16
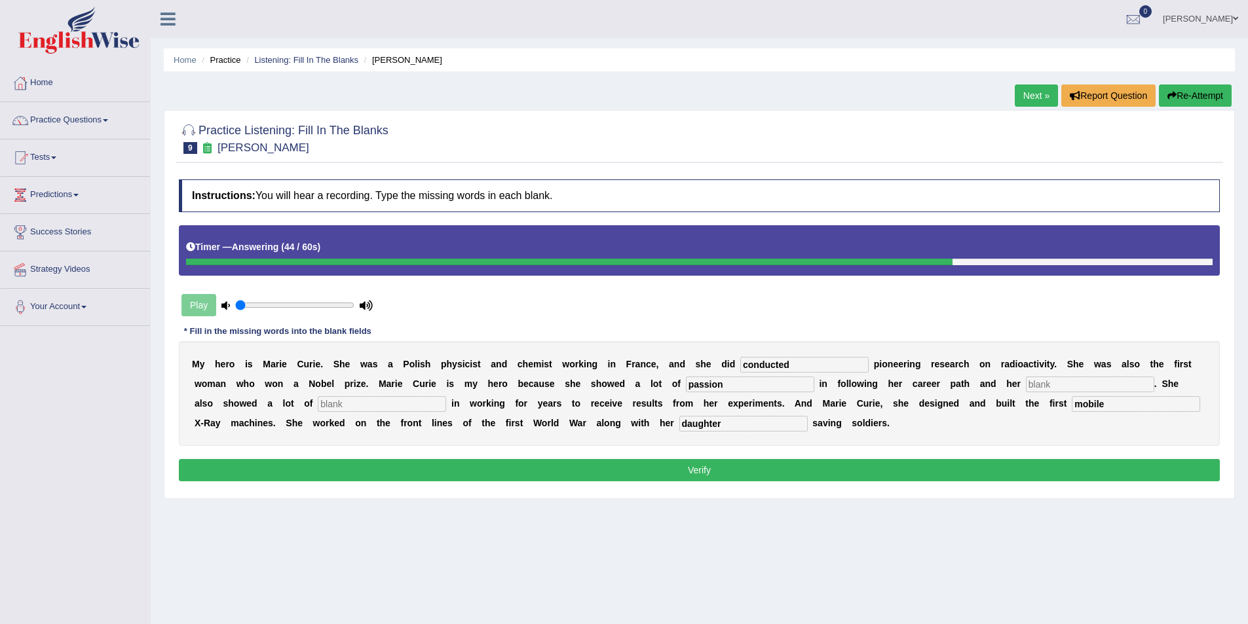
type input "passion"
click at [1026, 388] on input "text" at bounding box center [1090, 385] width 128 height 16
type input "patience"
click at [318, 404] on input "text" at bounding box center [382, 404] width 128 height 16
drag, startPoint x: 590, startPoint y: 389, endPoint x: 535, endPoint y: 383, distance: 55.4
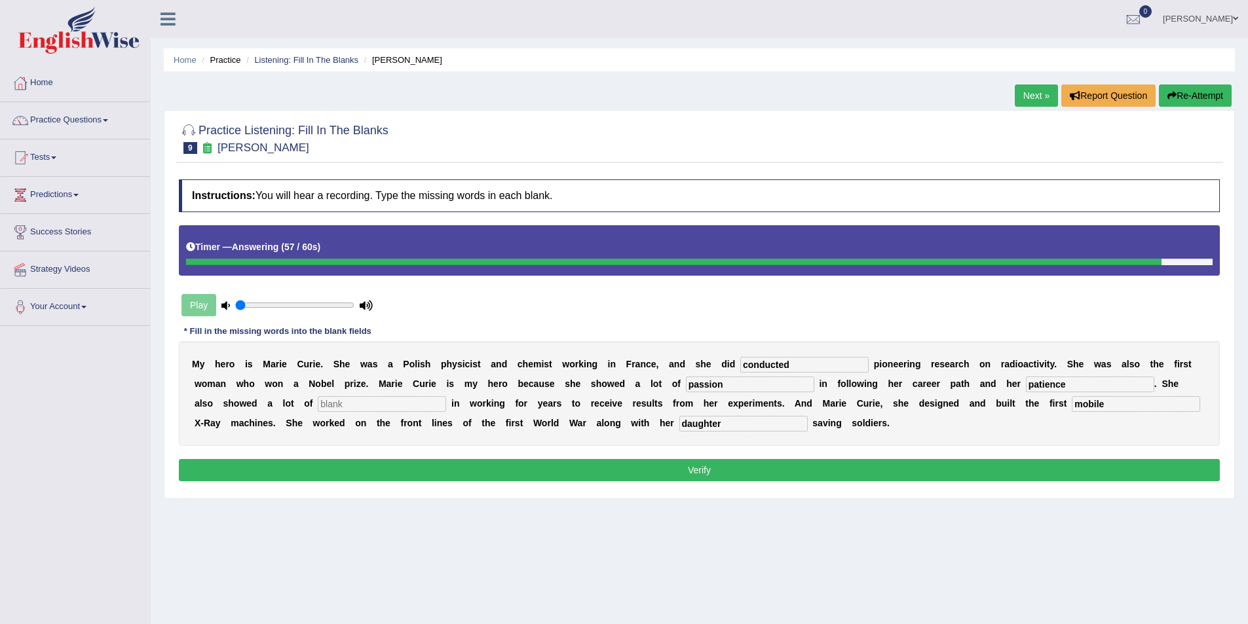
click at [535, 383] on div "M y h e r o i s M a r i e C u r i e . S h e w a s a P o l i s h p h y s i c i s…" at bounding box center [699, 393] width 1041 height 105
drag, startPoint x: 905, startPoint y: 383, endPoint x: 867, endPoint y: 389, distance: 38.5
click at [1026, 389] on input "patience" at bounding box center [1090, 385] width 128 height 16
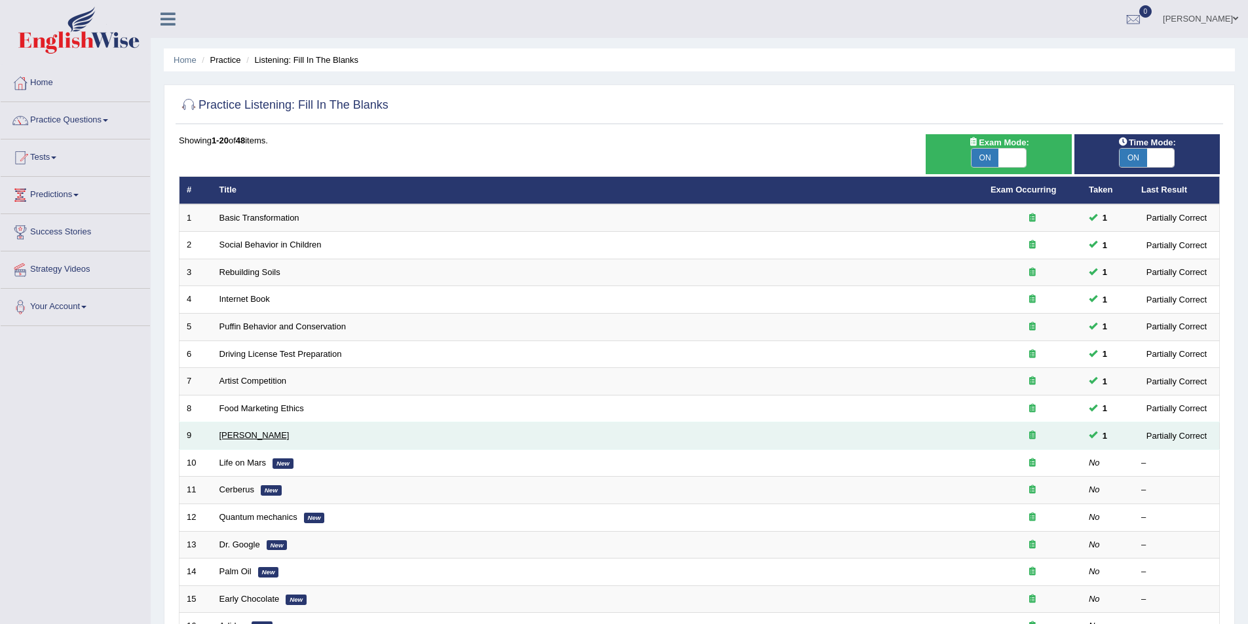
click at [236, 431] on link "[PERSON_NAME]" at bounding box center [254, 435] width 70 height 10
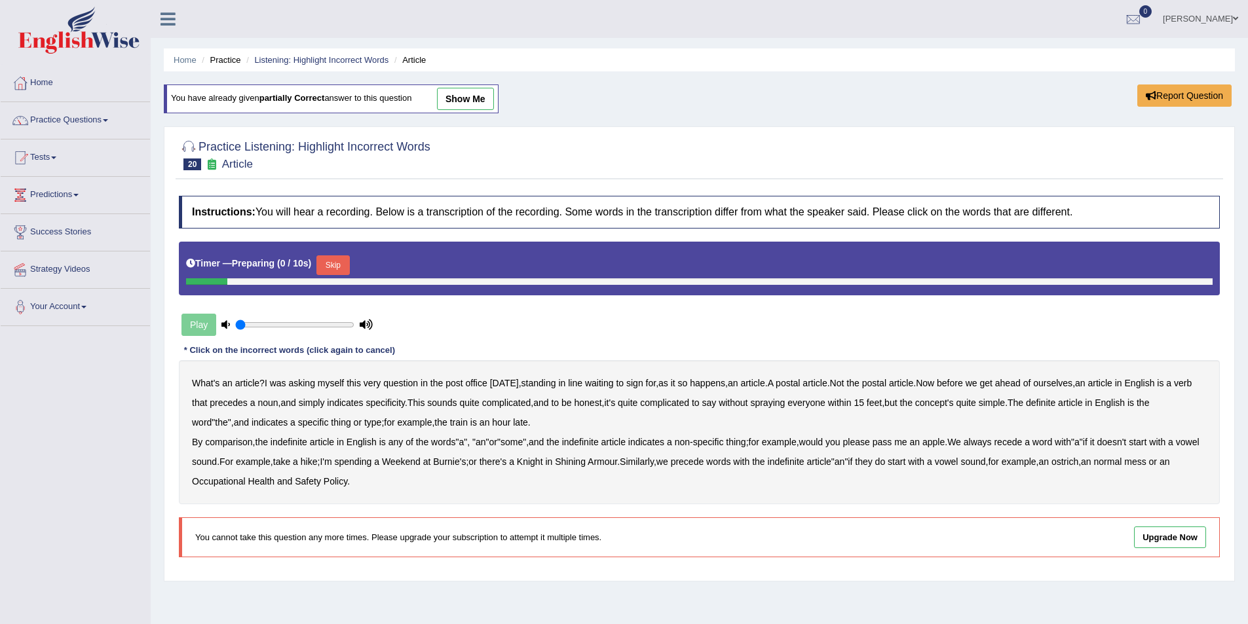
scroll to position [64, 0]
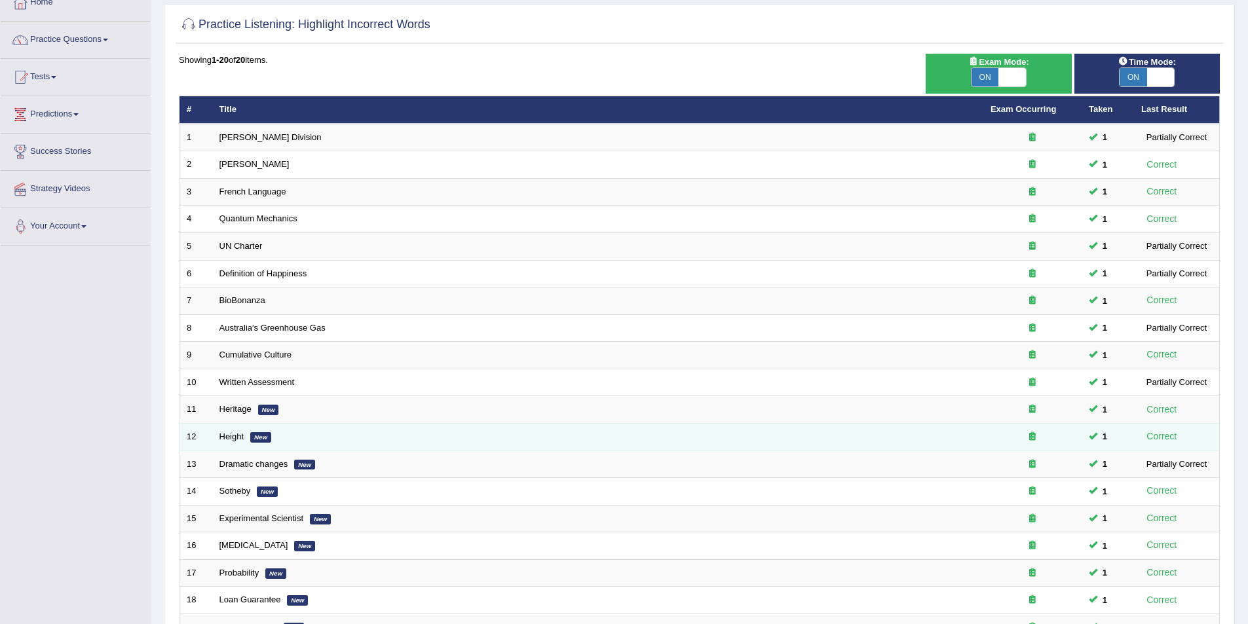
scroll to position [61, 0]
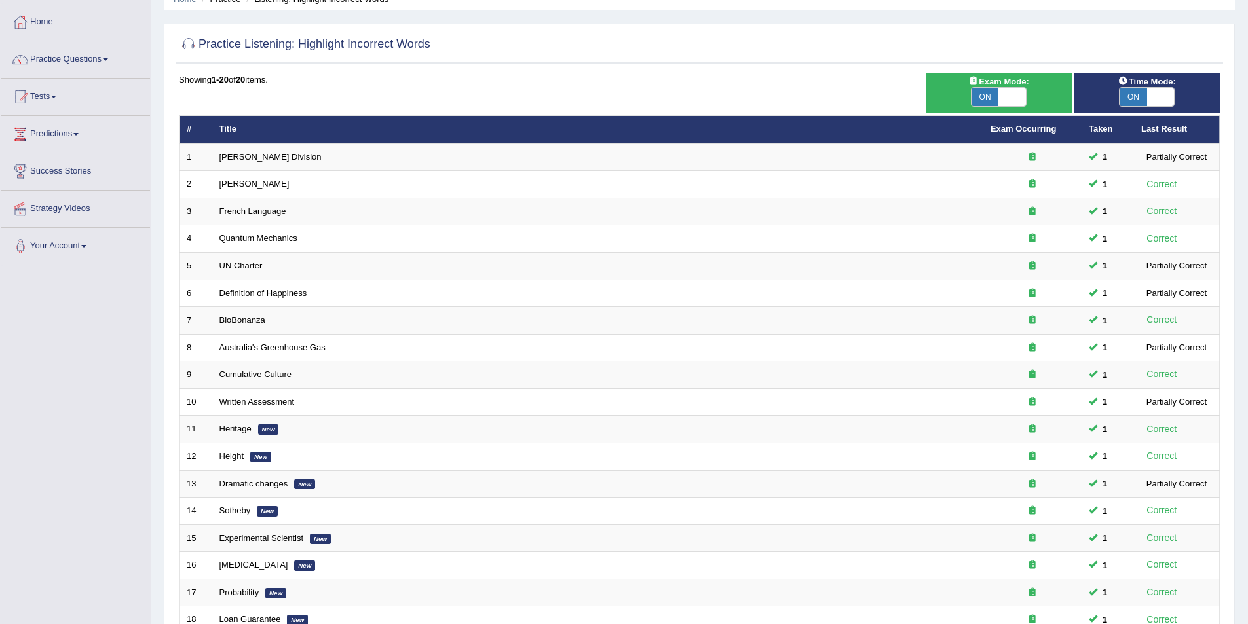
click at [111, 54] on link "Practice Questions" at bounding box center [75, 57] width 149 height 33
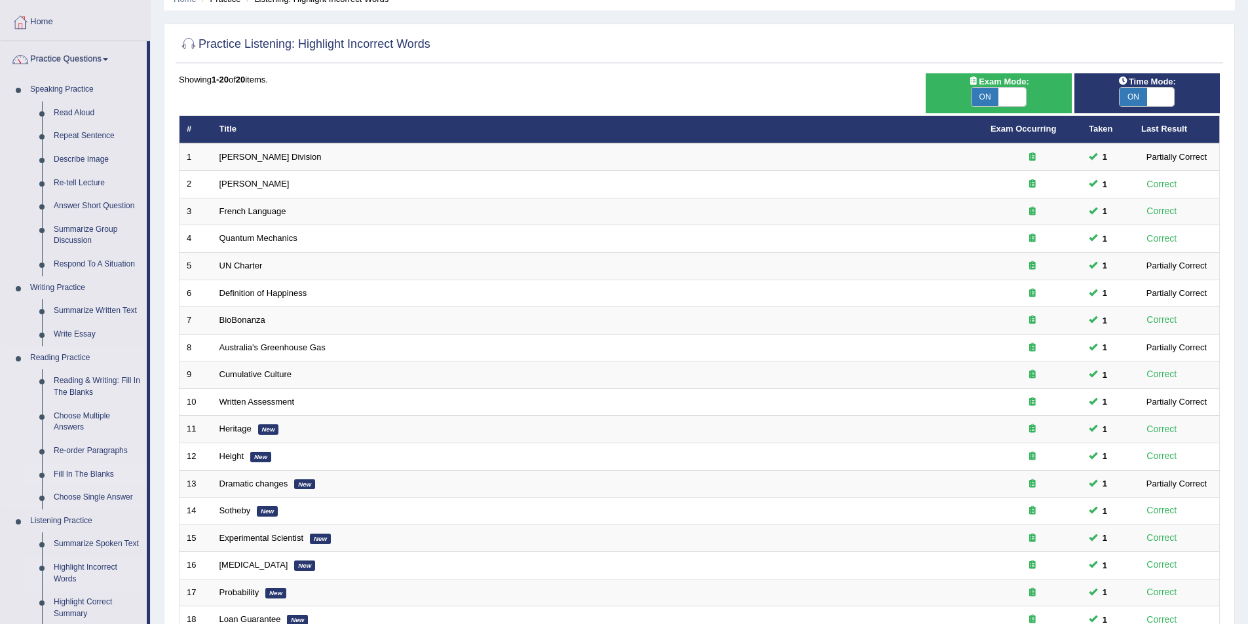
click at [90, 472] on link "Fill In The Blanks" at bounding box center [97, 475] width 99 height 24
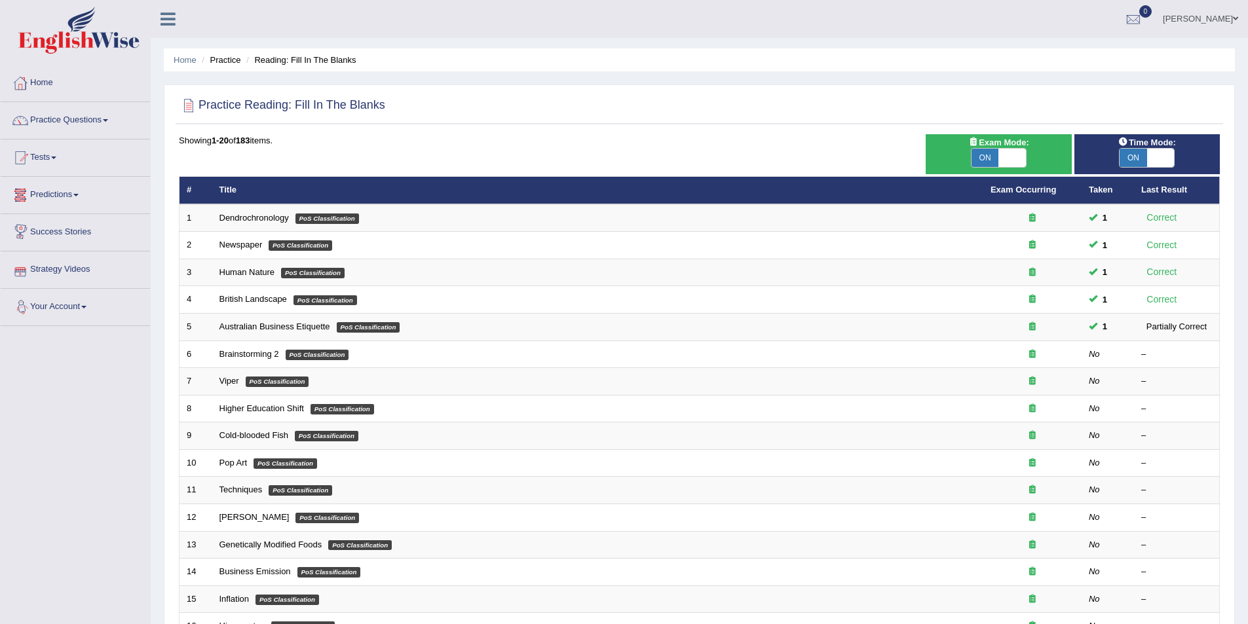
click at [79, 194] on link "Predictions" at bounding box center [75, 193] width 149 height 33
click at [108, 121] on span at bounding box center [105, 120] width 5 height 3
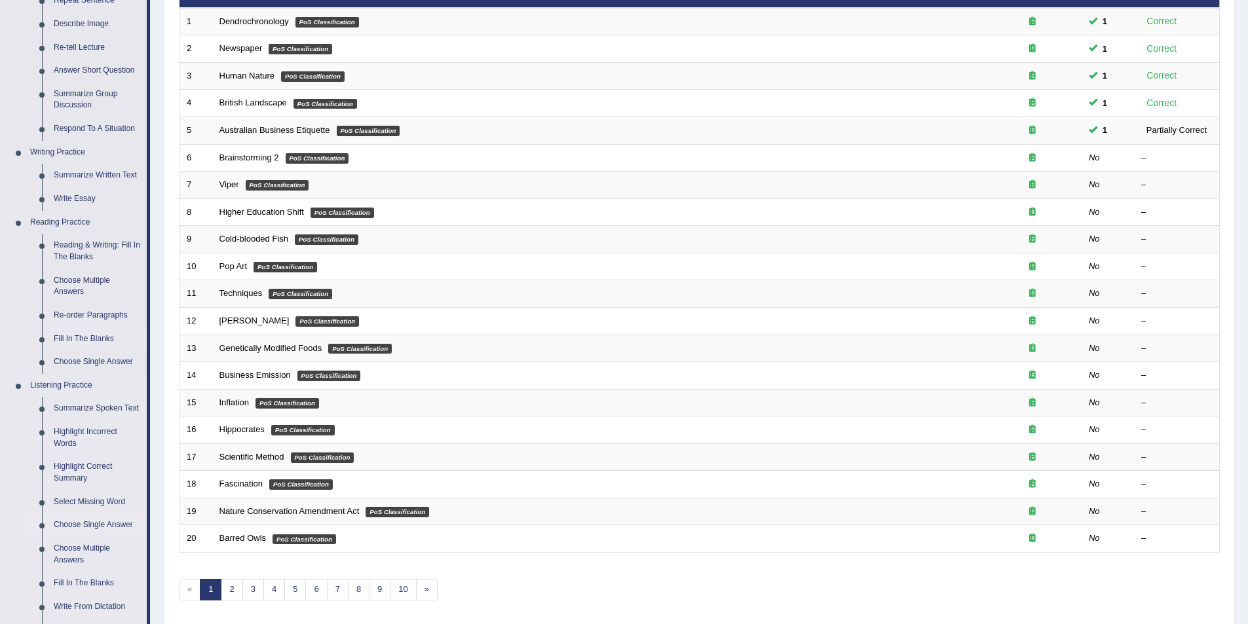
scroll to position [262, 0]
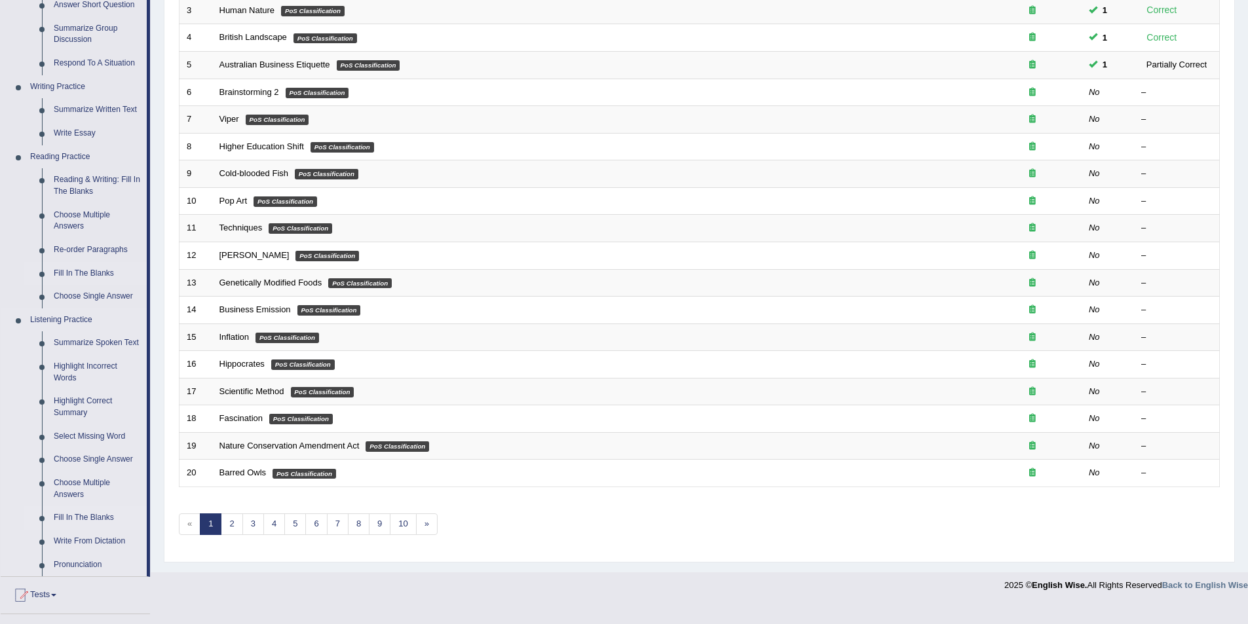
click at [76, 517] on link "Fill In The Blanks" at bounding box center [97, 518] width 99 height 24
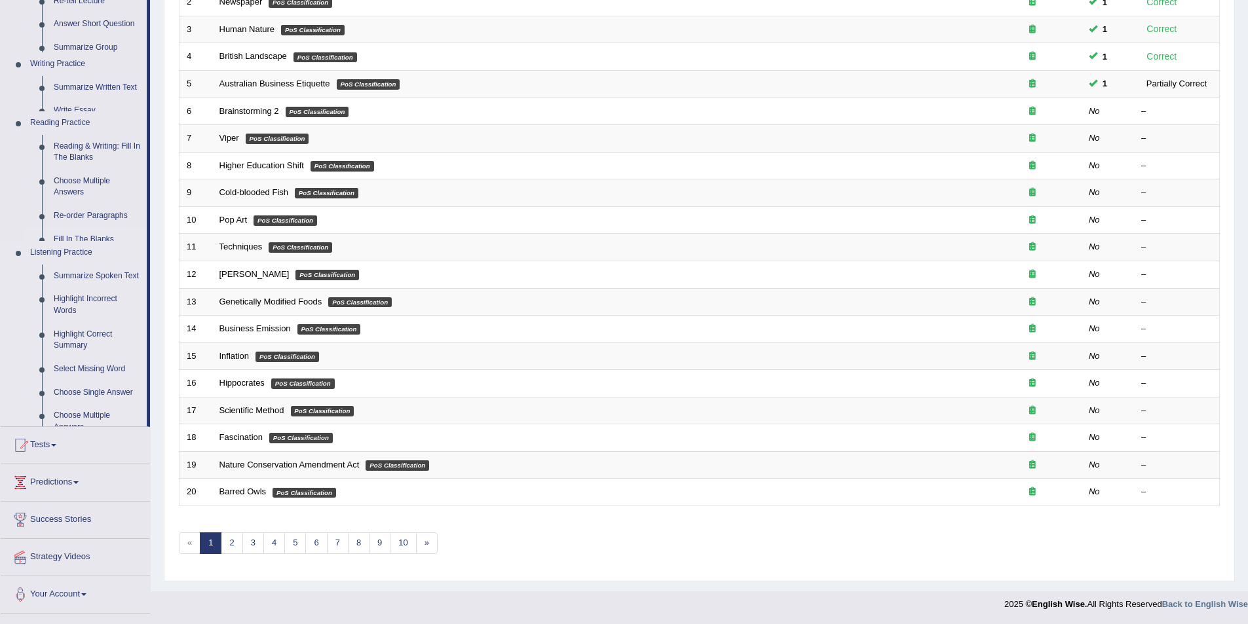
scroll to position [243, 0]
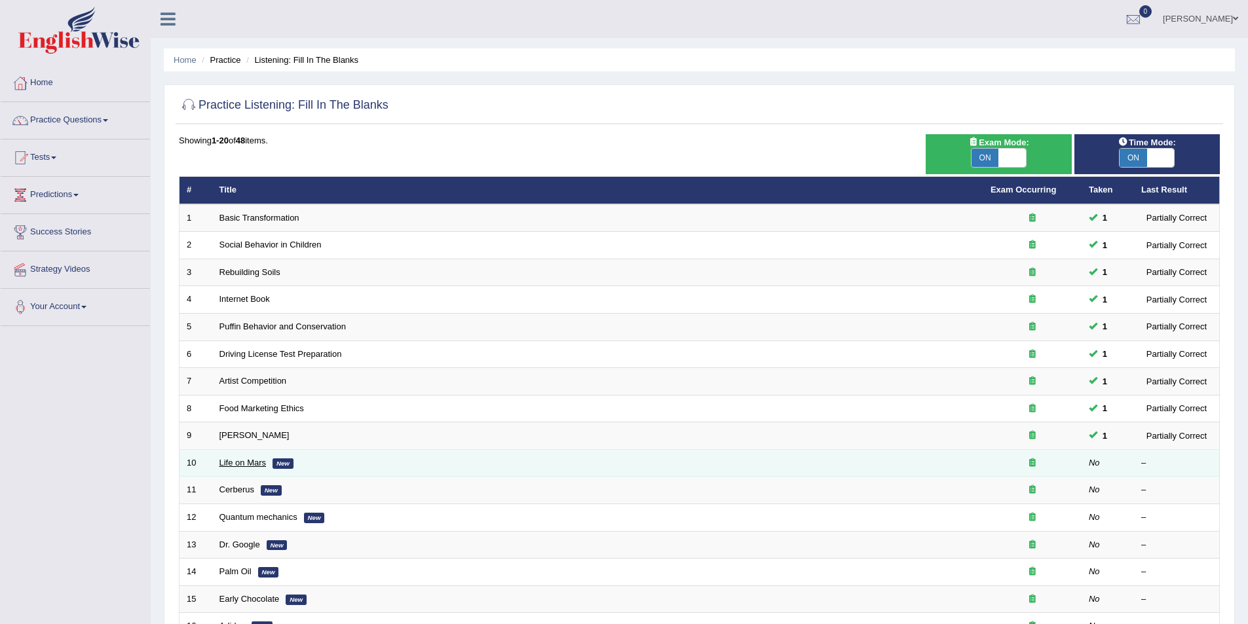
click at [225, 459] on link "Life on Mars" at bounding box center [242, 463] width 47 height 10
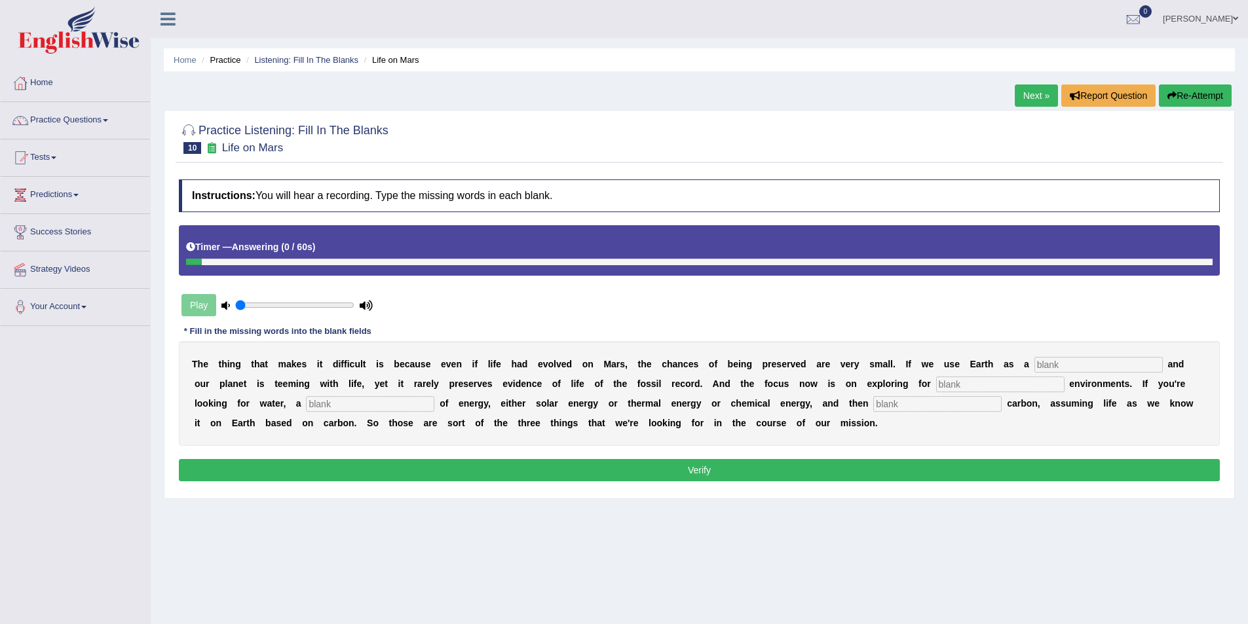
click at [1034, 364] on input "text" at bounding box center [1098, 365] width 128 height 16
click at [1034, 362] on input "referance" at bounding box center [1098, 365] width 128 height 16
click at [1034, 364] on input "refferance" at bounding box center [1098, 365] width 128 height 16
type input "refference"
click at [936, 383] on input "text" at bounding box center [1000, 385] width 128 height 16
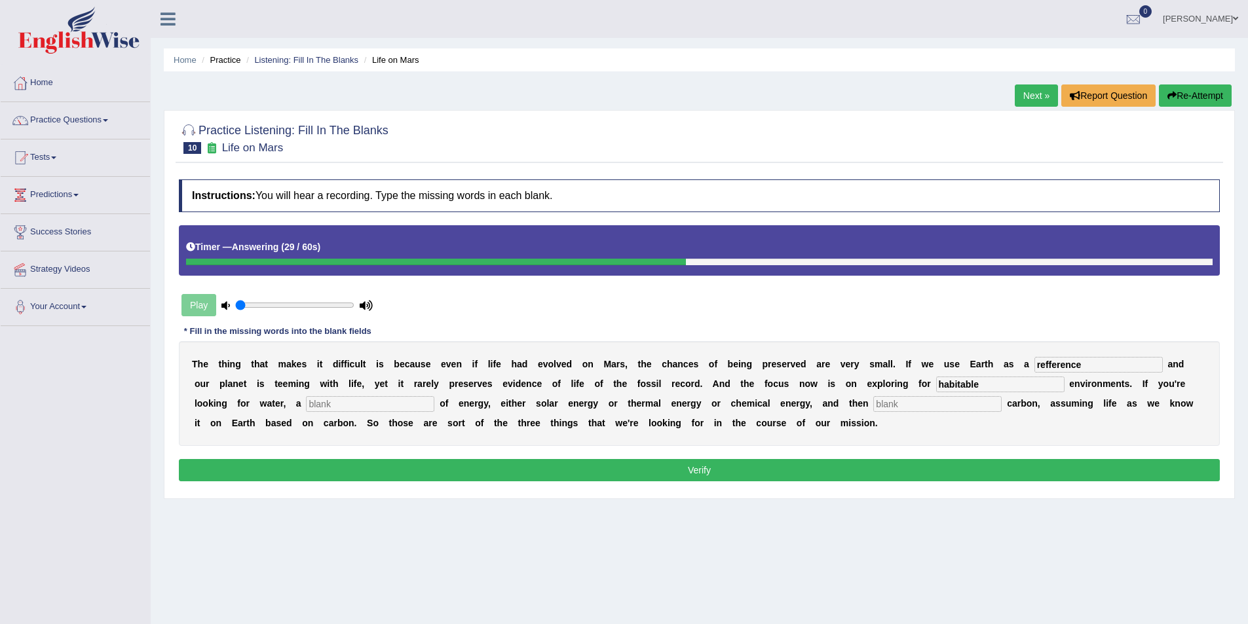
type input "habitable"
click at [306, 407] on input "text" at bounding box center [370, 404] width 128 height 16
type input "source"
click at [873, 397] on input "text" at bounding box center [937, 404] width 128 height 16
type input "organic"
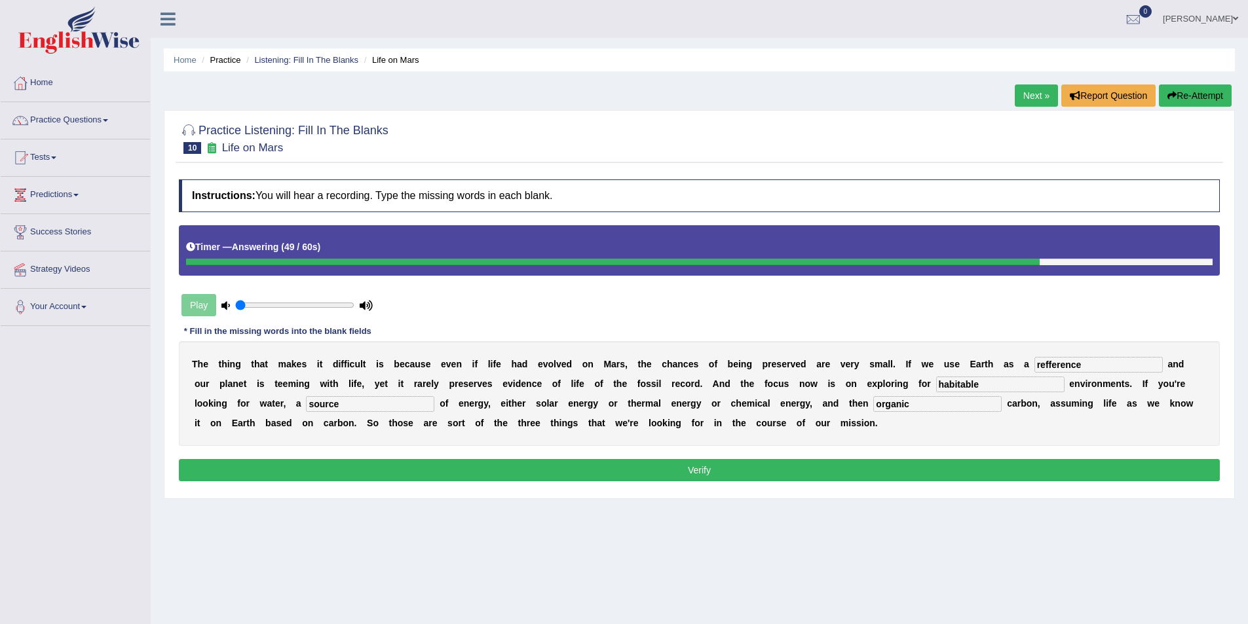
click at [624, 469] on button "Verify" at bounding box center [699, 470] width 1041 height 22
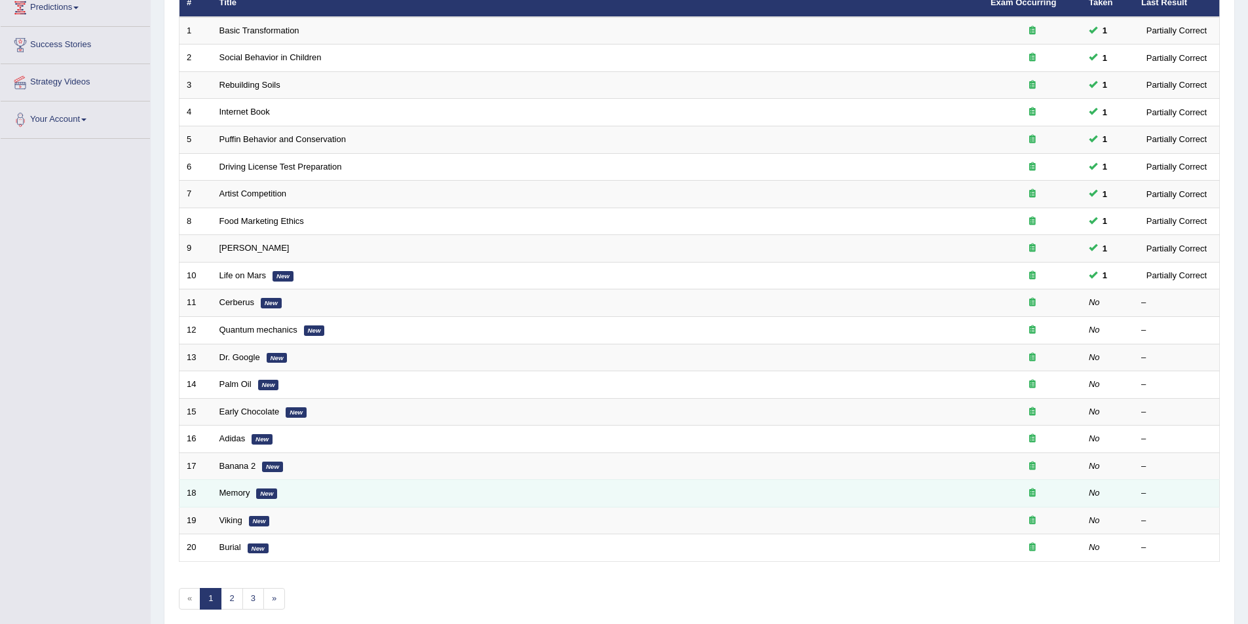
scroll to position [112, 0]
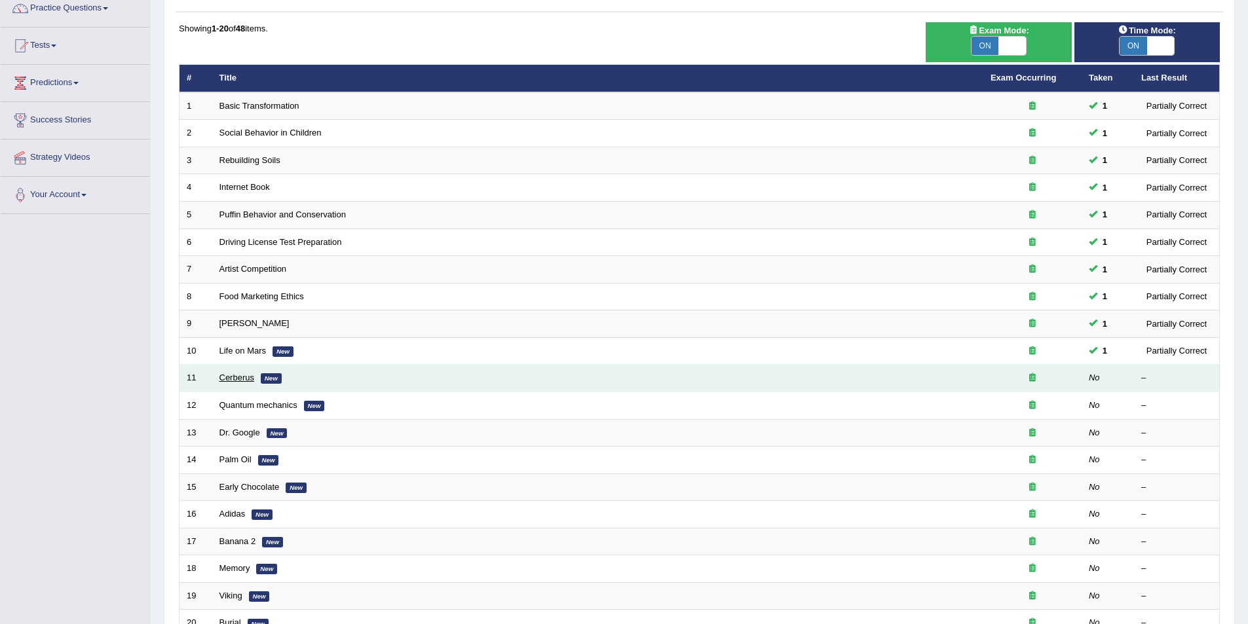
click at [237, 377] on link "Cerberus" at bounding box center [236, 378] width 35 height 10
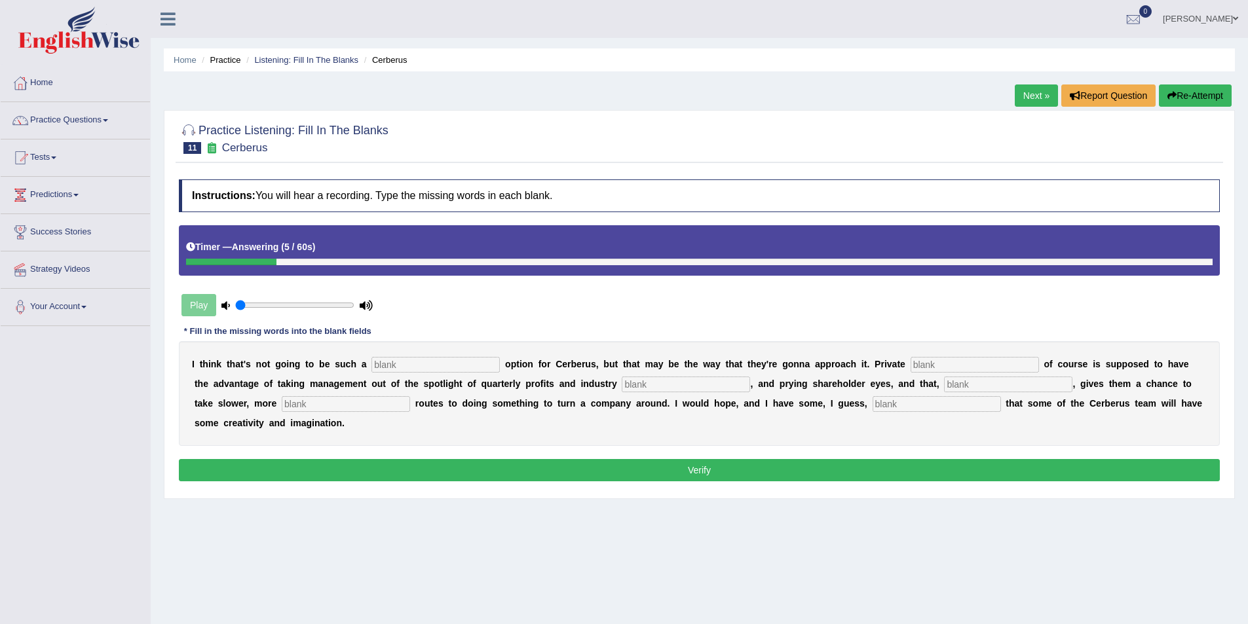
click at [375, 364] on input "text" at bounding box center [435, 365] width 128 height 16
type input "viable"
click at [911, 357] on input "text" at bounding box center [975, 365] width 128 height 16
type input "equity"
click at [622, 383] on input "text" at bounding box center [686, 385] width 128 height 16
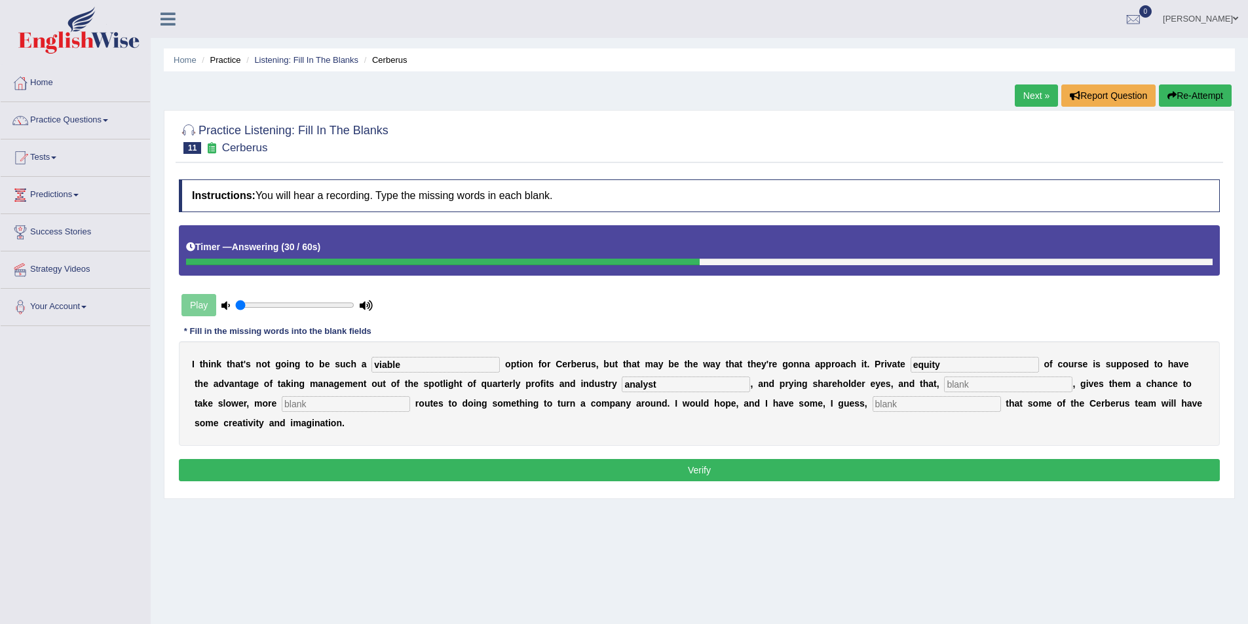
type input "analyst"
click at [944, 381] on input "text" at bounding box center [1008, 385] width 128 height 16
type input "hyperthitically"
click at [410, 396] on input "text" at bounding box center [346, 404] width 128 height 16
type input "route"
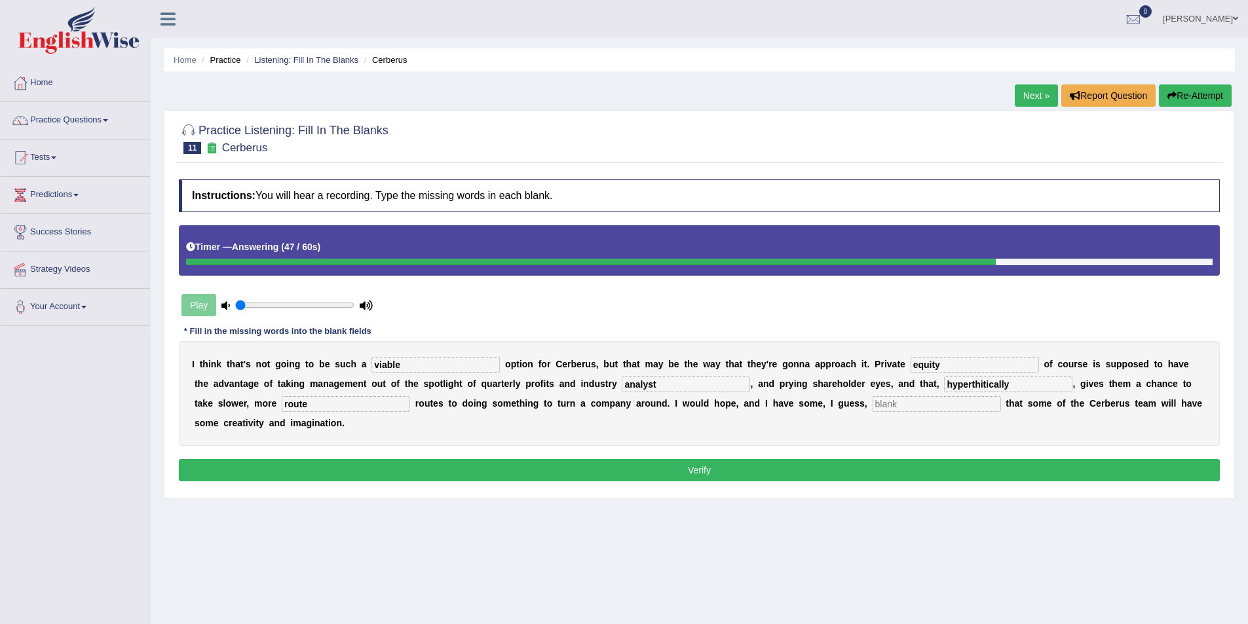
click at [873, 400] on input "text" at bounding box center [937, 404] width 128 height 16
type input "optimism"
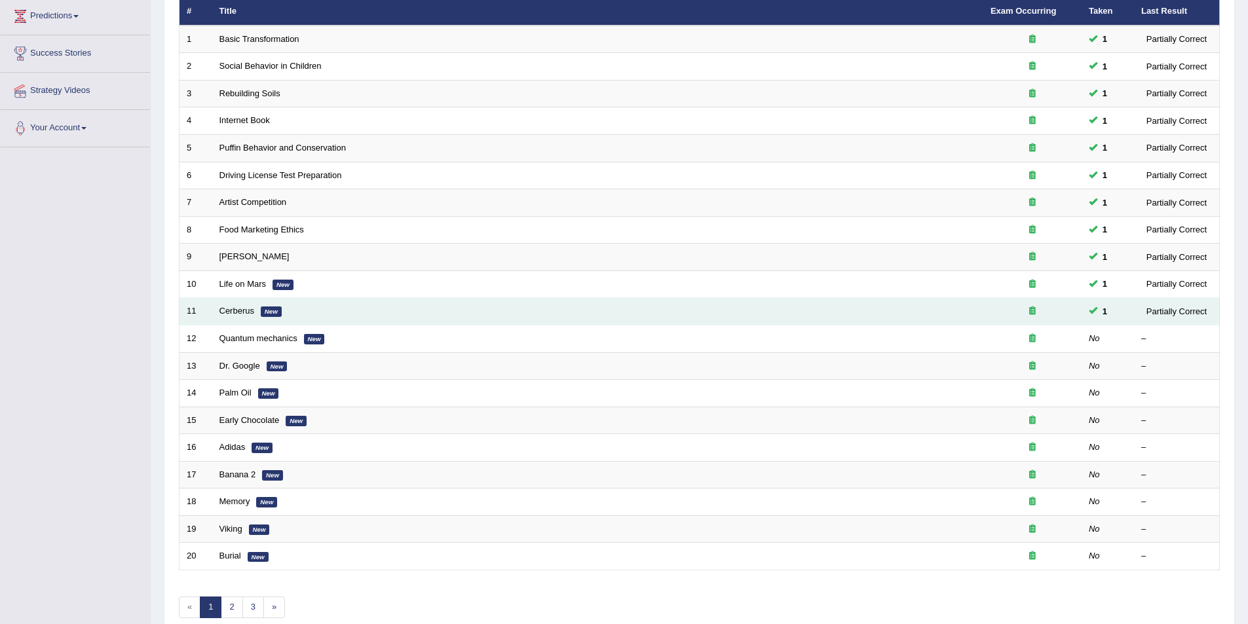
scroll to position [243, 0]
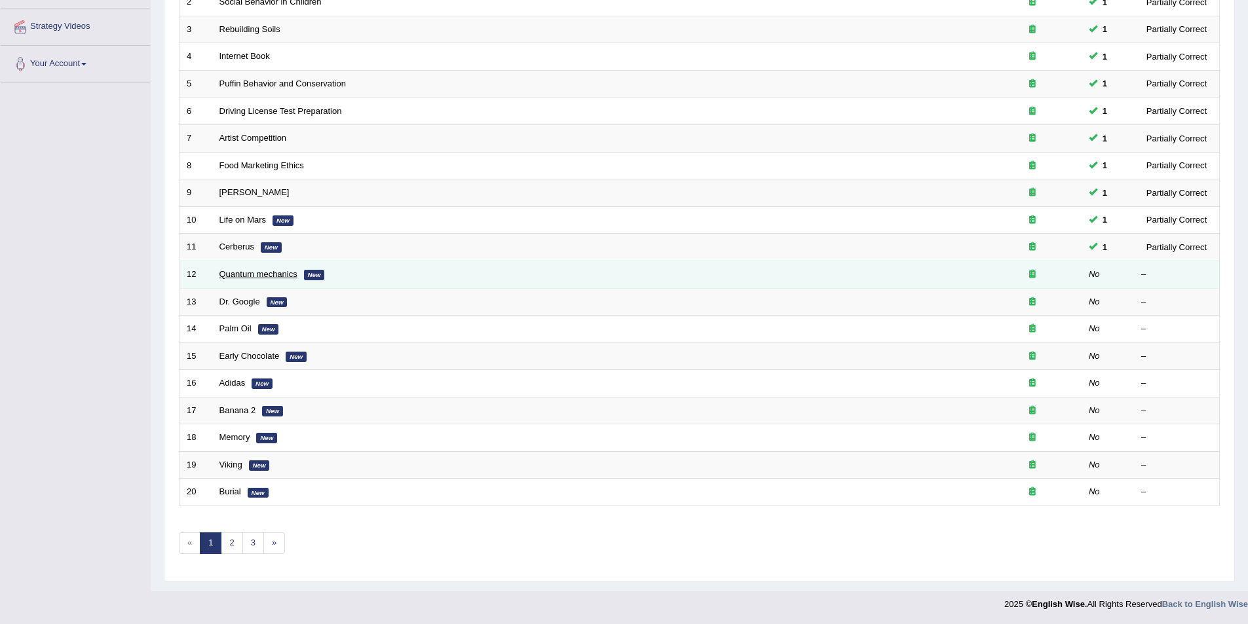
click at [261, 273] on link "Quantum mechanics" at bounding box center [258, 274] width 78 height 10
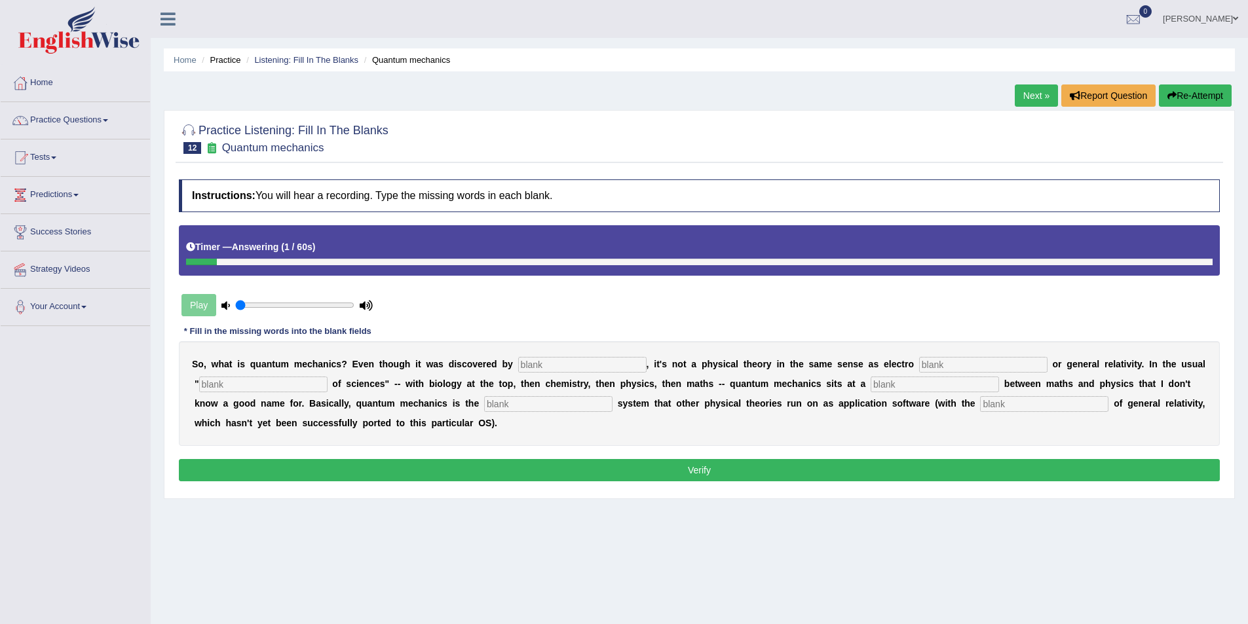
click at [523, 368] on input "text" at bounding box center [582, 365] width 128 height 16
type input "physists"
click at [919, 359] on input "text" at bounding box center [983, 365] width 128 height 16
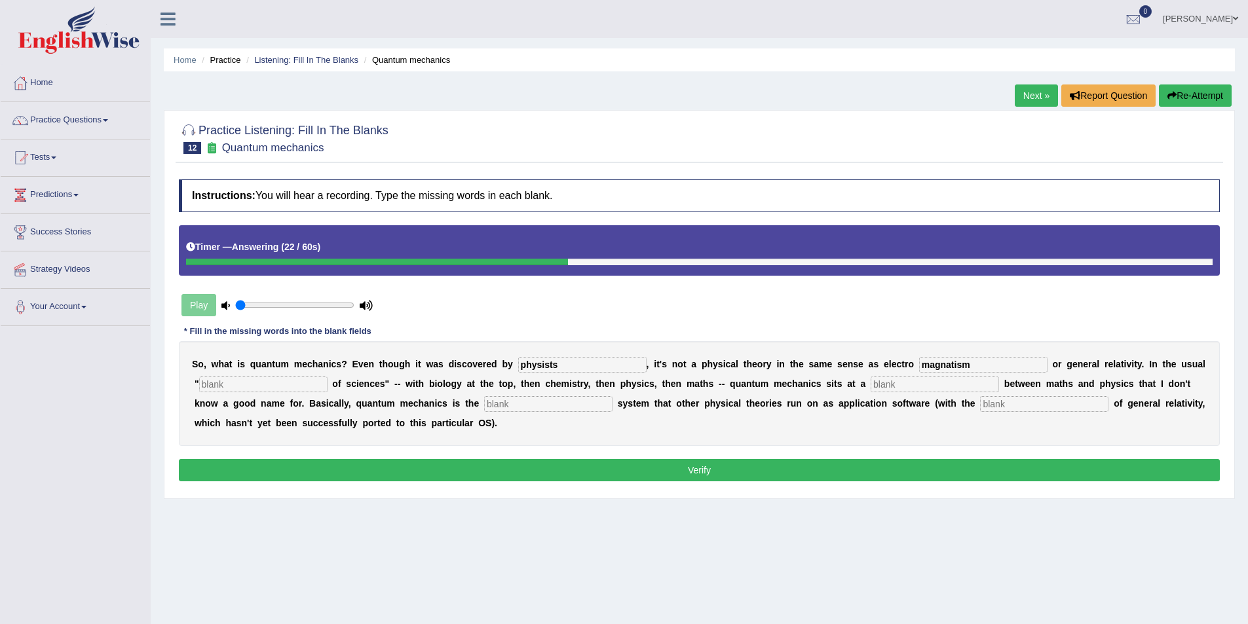
type input "magnatism"
click at [282, 386] on input "text" at bounding box center [263, 385] width 128 height 16
type input "hyraqui"
click at [871, 384] on input "text" at bounding box center [935, 385] width 128 height 16
type input "level"
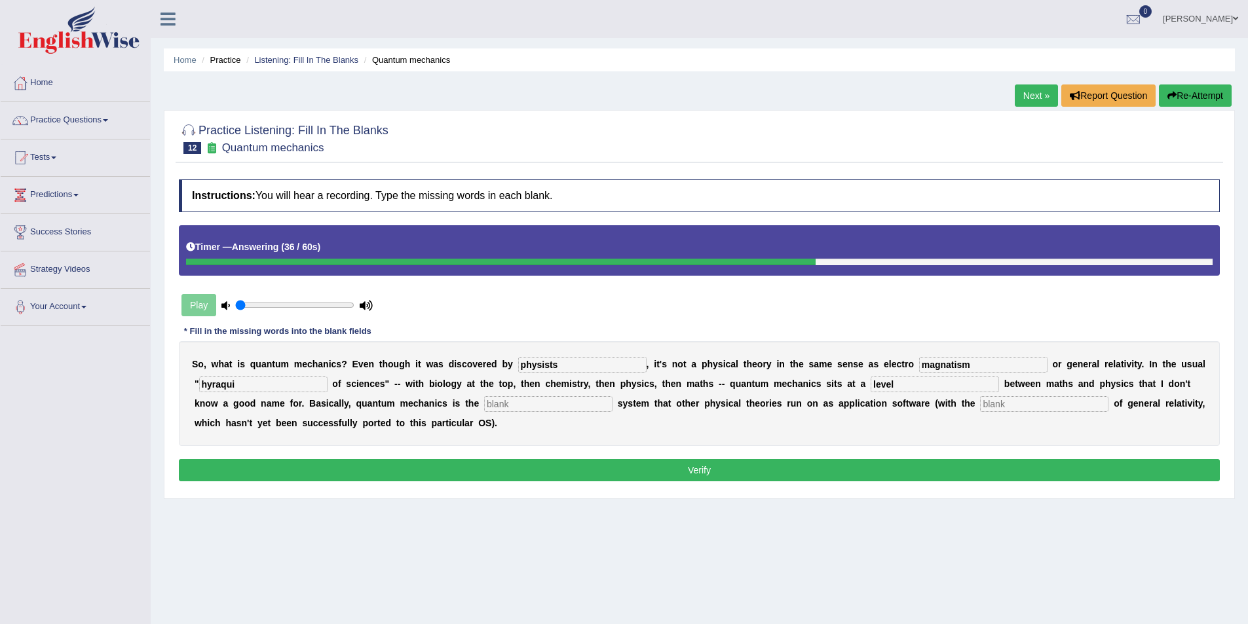
click at [484, 400] on input "text" at bounding box center [548, 404] width 128 height 16
type input "operating"
click at [980, 399] on input "text" at bounding box center [1044, 404] width 128 height 16
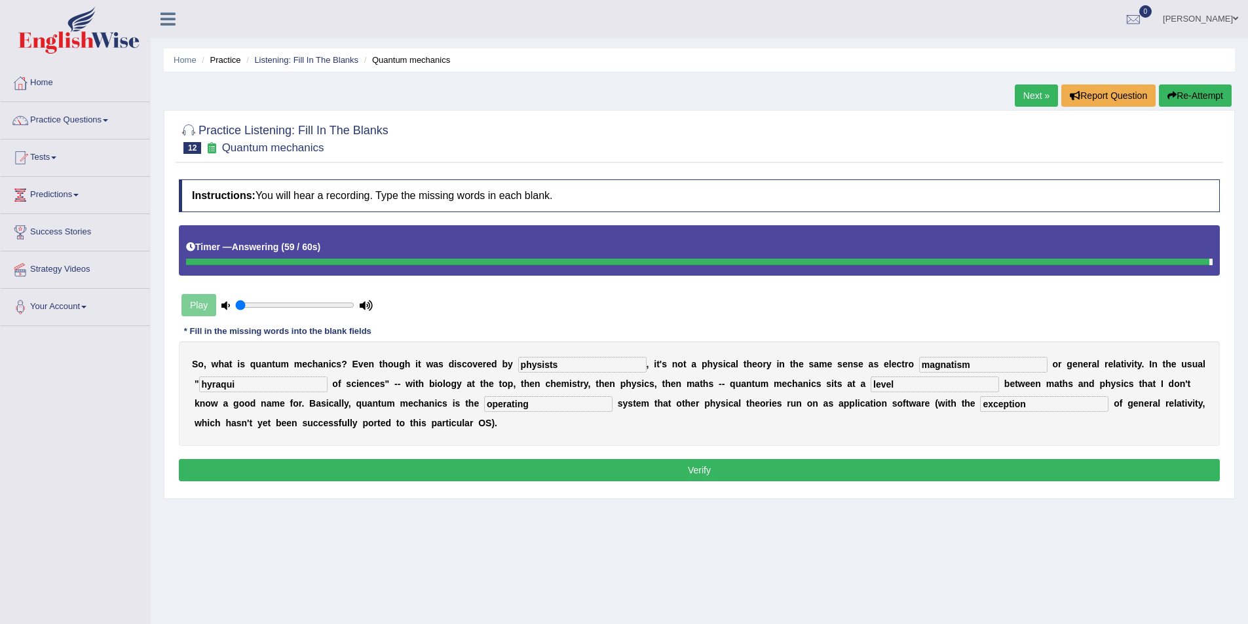
type input "exception"
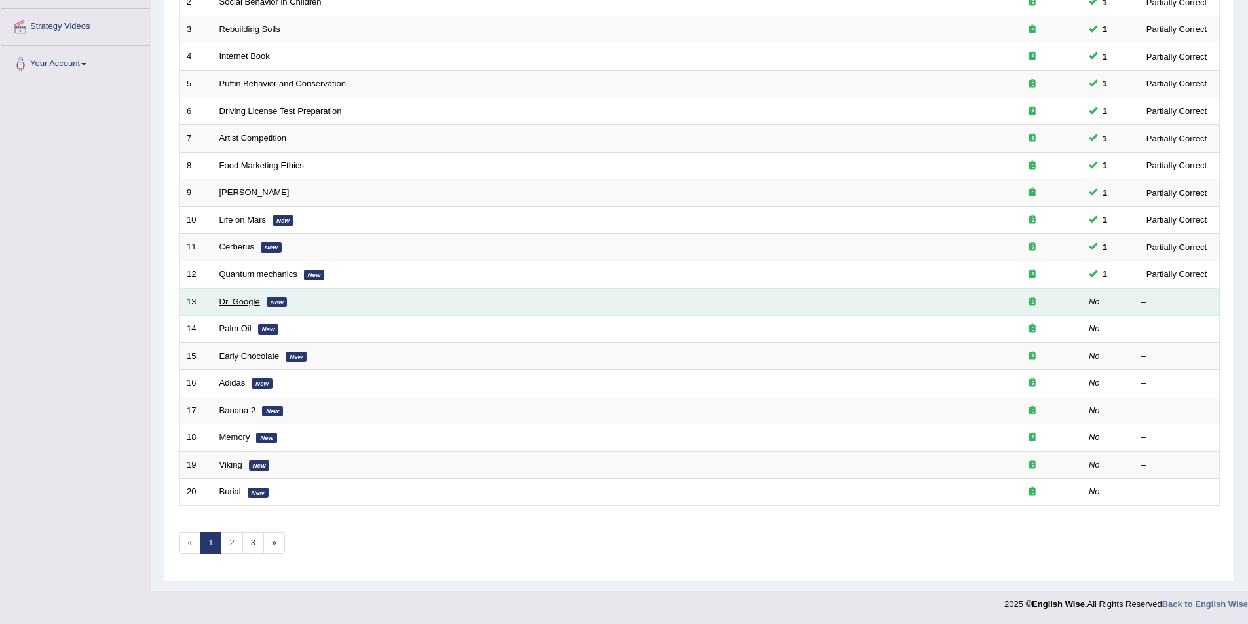
click at [246, 301] on link "Dr. Google" at bounding box center [239, 302] width 41 height 10
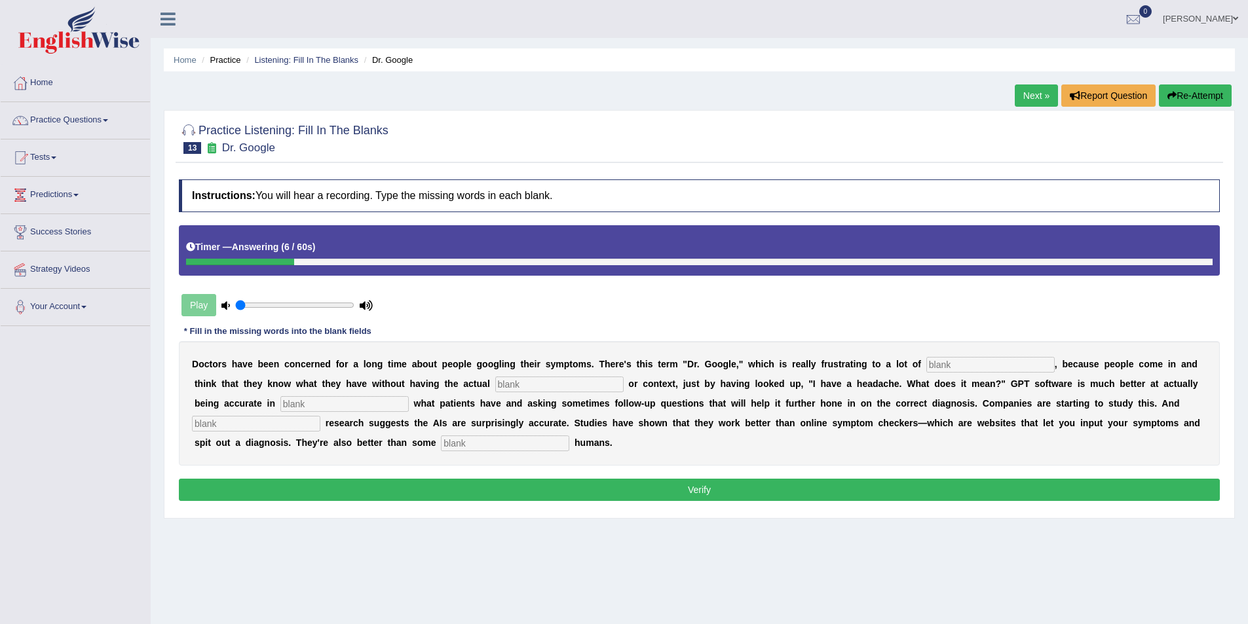
click at [569, 436] on input "text" at bounding box center [505, 444] width 128 height 16
type input "untrained"
click at [926, 361] on input "text" at bounding box center [990, 365] width 128 height 16
type input "physicians"
click at [495, 381] on input "text" at bounding box center [559, 385] width 128 height 16
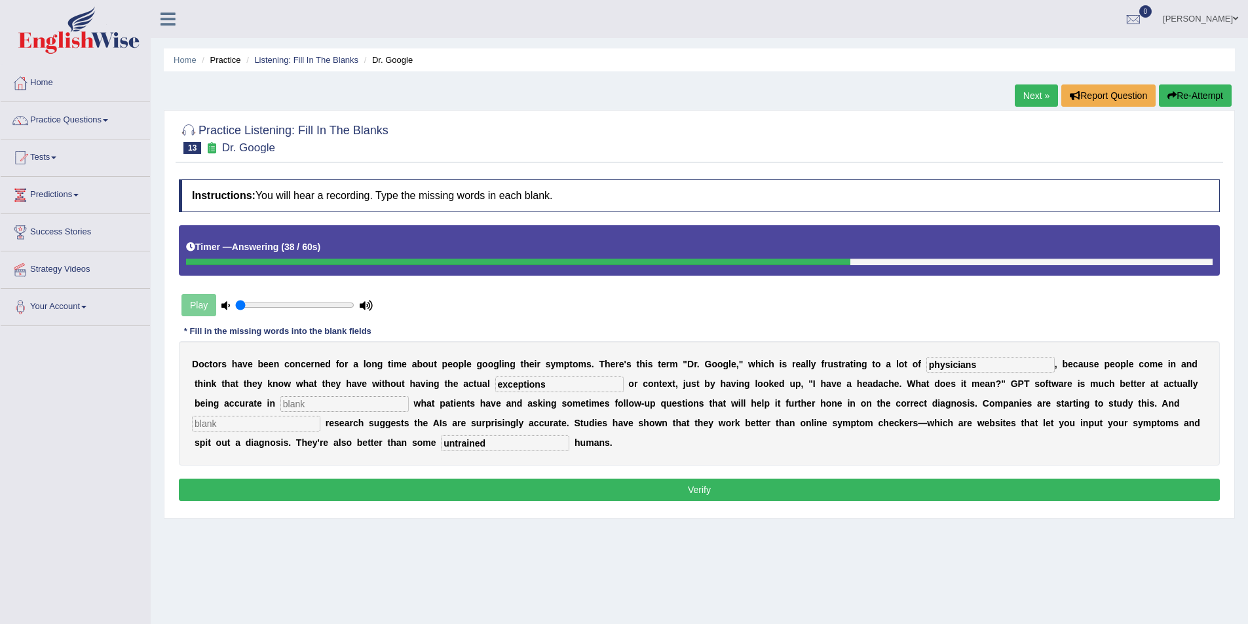
type input "exceptions"
click at [409, 396] on input "text" at bounding box center [344, 404] width 128 height 16
type input "determining"
click at [943, 394] on div "D o c t o r s h a v e b e e n c o n c e r n e d f o r a l o n g t i m e a b o u…" at bounding box center [699, 403] width 1041 height 124
click at [320, 416] on input "text" at bounding box center [256, 424] width 128 height 16
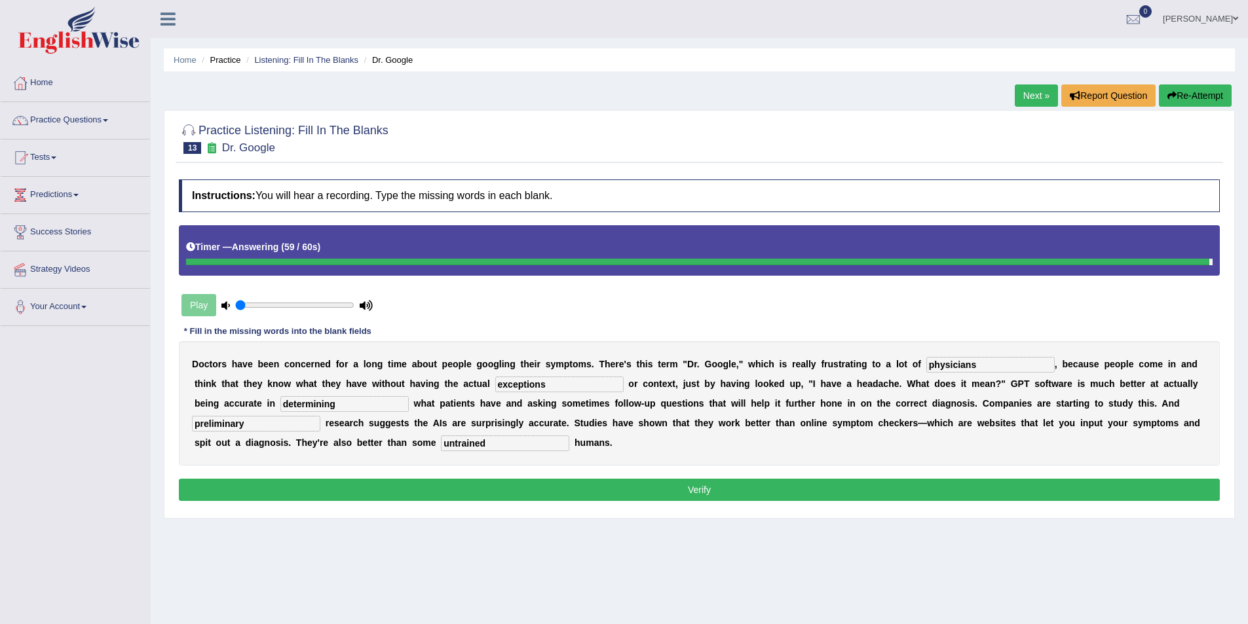
type input "preliminary"
